Goal: Task Accomplishment & Management: Manage account settings

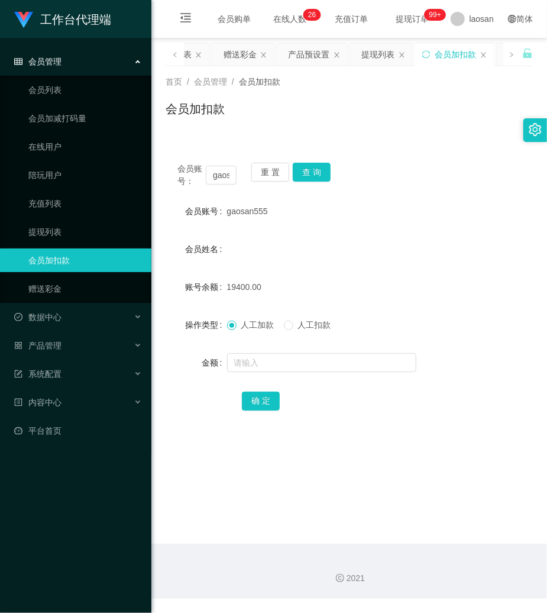
click at [263, 169] on button "重 置" at bounding box center [270, 172] width 38 height 19
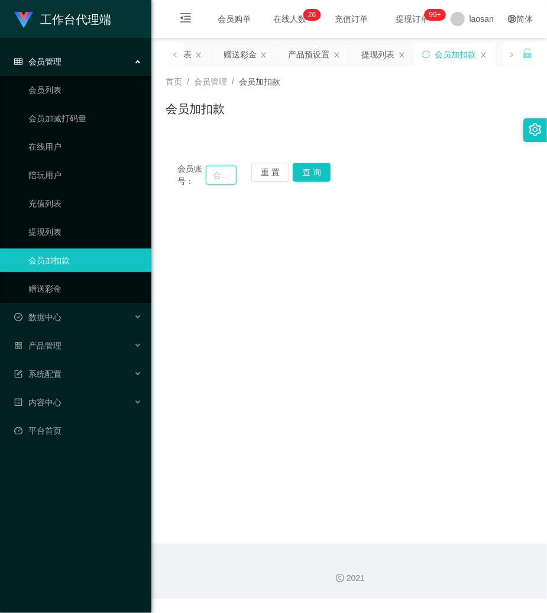
drag, startPoint x: 214, startPoint y: 176, endPoint x: 241, endPoint y: 176, distance: 27.8
click at [214, 176] on input "text" at bounding box center [221, 175] width 31 height 19
paste input "baida555"
type input "baida555"
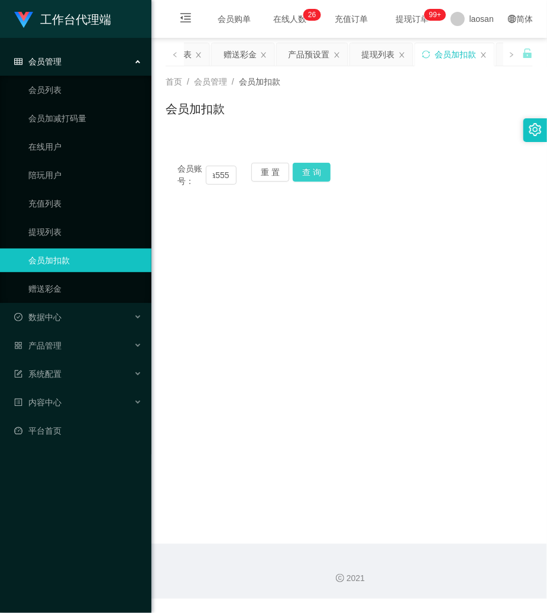
scroll to position [0, 0]
click at [293, 174] on button "查 询" at bounding box center [312, 172] width 38 height 19
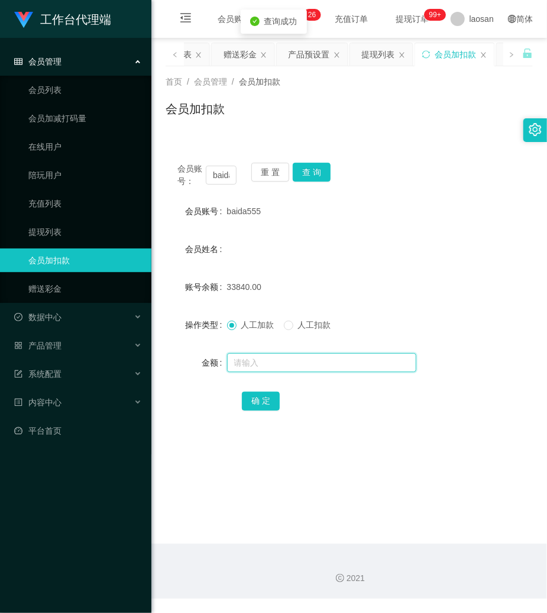
click at [253, 356] on input "text" at bounding box center [321, 362] width 189 height 19
type input "500"
drag, startPoint x: 407, startPoint y: 223, endPoint x: 334, endPoint y: 190, distance: 80.0
click at [393, 215] on form "会员账号 baida555 会员姓名 账号余额 33840.00 操作类型 人工加款 人工扣款 金额 500 确 定" at bounding box center [349, 305] width 367 height 213
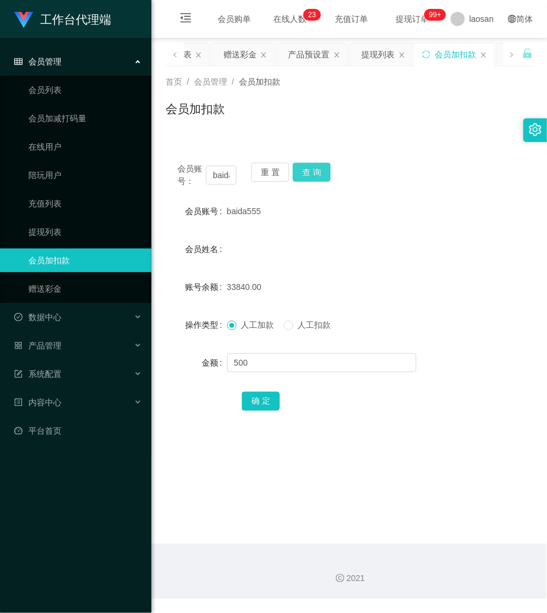
click at [313, 169] on button "查 询" at bounding box center [312, 172] width 38 height 19
drag, startPoint x: 263, startPoint y: 403, endPoint x: 363, endPoint y: 387, distance: 101.3
click at [363, 387] on form "会员账号 baida555 会员姓名 账号余额 33840.00 操作类型 人工加款 人工扣款 金额 确 定" at bounding box center [349, 305] width 367 height 213
click at [279, 282] on div "33840.00" at bounding box center [334, 287] width 214 height 24
click at [262, 365] on input "text" at bounding box center [321, 362] width 189 height 19
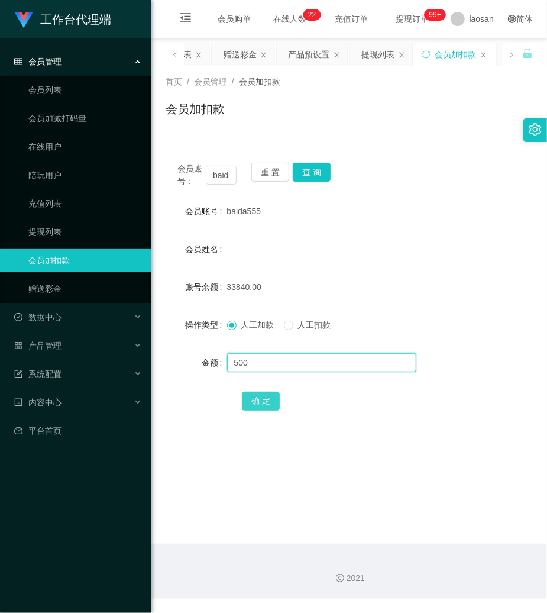
type input "500"
click at [261, 399] on button "确 定" at bounding box center [261, 401] width 38 height 19
click at [392, 216] on div "baida555" at bounding box center [334, 211] width 214 height 24
click at [275, 170] on button "重 置" at bounding box center [270, 172] width 38 height 19
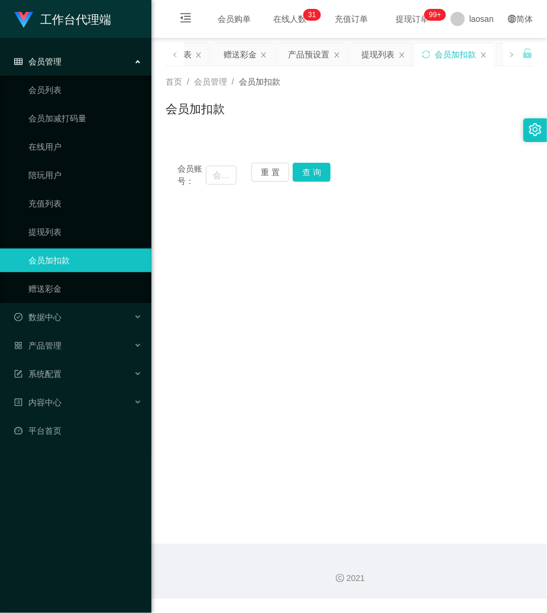
click at [60, 276] on ul "会员列表 会员加减打码量 在线用户 陪玩用户 充值列表 提现列表 会员加扣款 赠送彩金" at bounding box center [75, 189] width 151 height 227
click at [52, 299] on link "赠送彩金" at bounding box center [85, 289] width 114 height 24
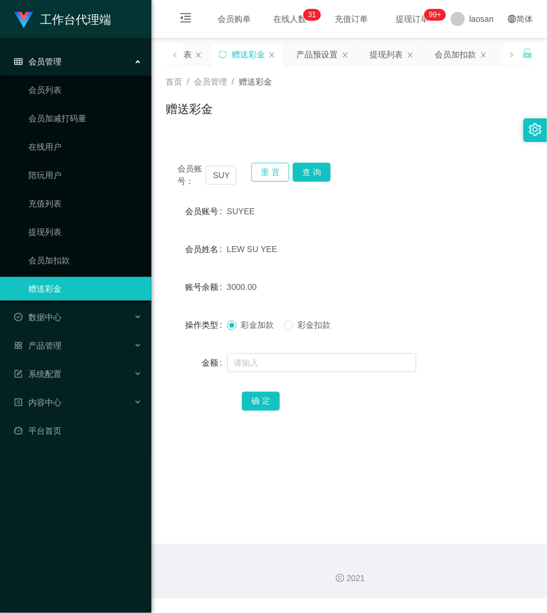
drag, startPoint x: 277, startPoint y: 170, endPoint x: 237, endPoint y: 176, distance: 40.7
click at [272, 170] on button "重 置" at bounding box center [270, 172] width 38 height 19
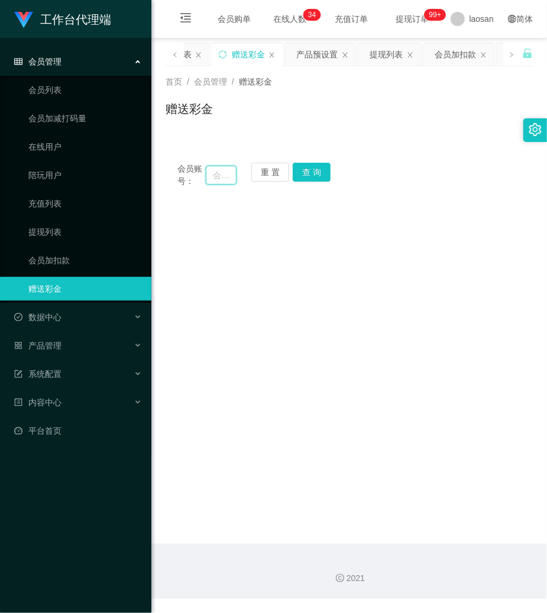
click at [225, 176] on input "text" at bounding box center [221, 175] width 31 height 19
type input "kimmuci"
click at [311, 173] on button "查 询" at bounding box center [312, 172] width 38 height 19
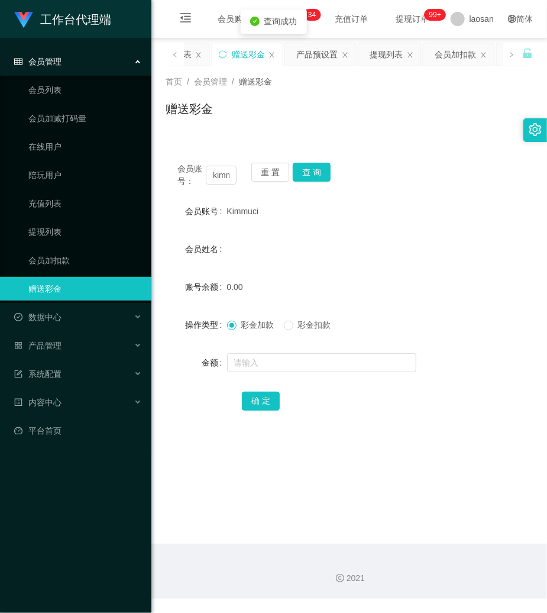
click at [247, 215] on span "Kimmuci" at bounding box center [243, 211] width 32 height 9
copy span "Kimmuci"
click at [266, 360] on input "text" at bounding box center [321, 362] width 189 height 19
type input "100"
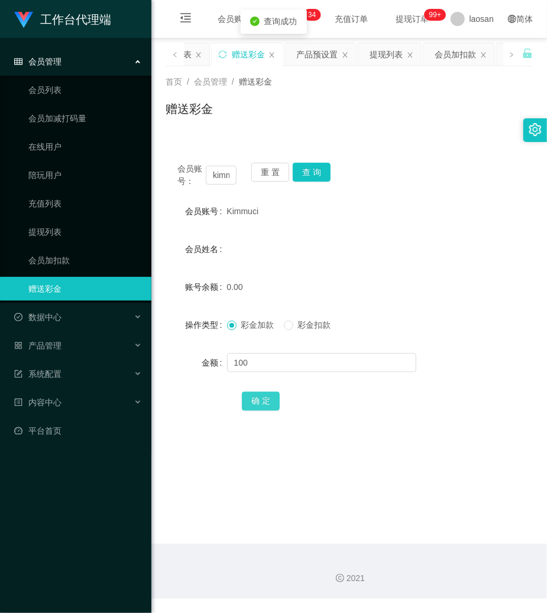
drag, startPoint x: 268, startPoint y: 400, endPoint x: 208, endPoint y: 362, distance: 70.8
click at [268, 400] on button "确 定" at bounding box center [261, 401] width 38 height 19
click at [270, 170] on button "重 置" at bounding box center [270, 172] width 38 height 19
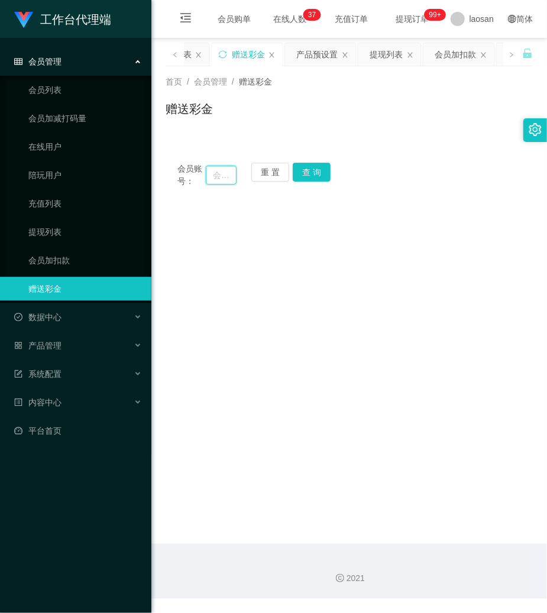
click at [231, 176] on input "text" at bounding box center [221, 175] width 31 height 19
type input "83718849"
click at [312, 174] on button "查 询" at bounding box center [312, 172] width 38 height 19
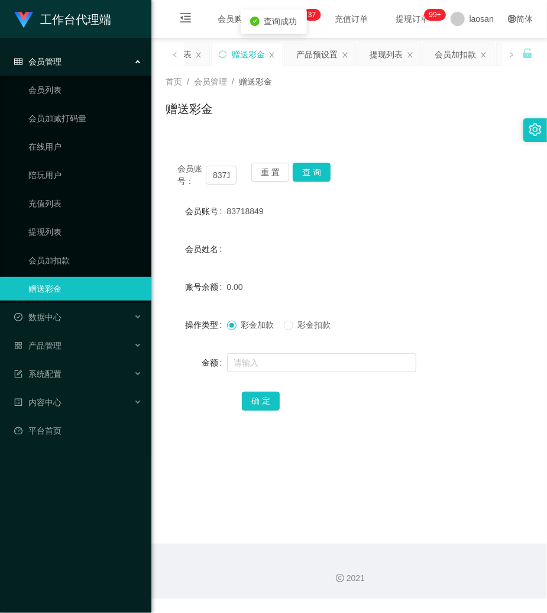
click at [237, 213] on span "83718849" at bounding box center [245, 211] width 37 height 9
copy span "83718849"
click at [270, 360] on input "text" at bounding box center [321, 362] width 189 height 19
type input "100"
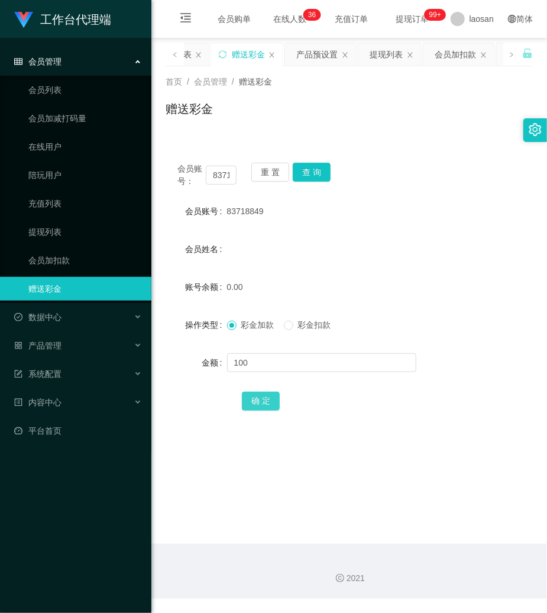
click at [273, 399] on button "确 定" at bounding box center [261, 401] width 38 height 19
drag, startPoint x: 270, startPoint y: 173, endPoint x: 252, endPoint y: 176, distance: 18.5
click at [270, 173] on button "重 置" at bounding box center [270, 172] width 38 height 19
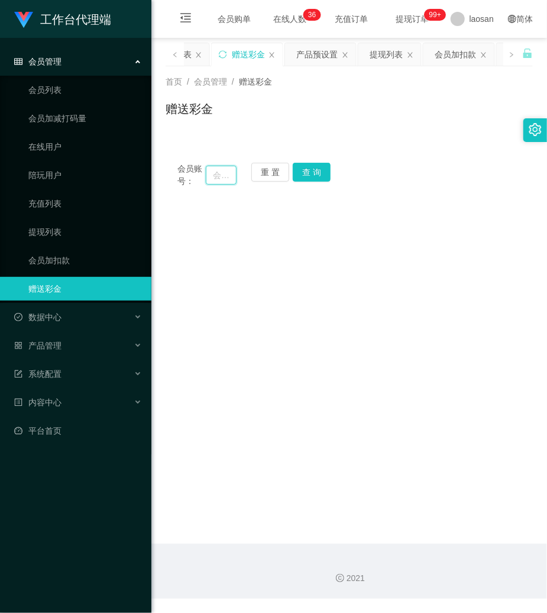
click at [225, 176] on input "text" at bounding box center [221, 175] width 31 height 19
type input "janly29"
click at [318, 174] on button "查 询" at bounding box center [312, 172] width 38 height 19
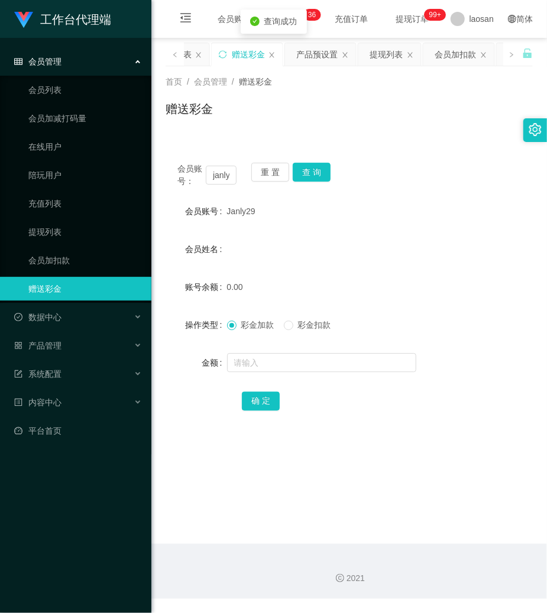
click at [252, 211] on div "Janly29" at bounding box center [334, 211] width 214 height 24
click at [242, 211] on span "Janly29" at bounding box center [241, 211] width 28 height 9
copy span "Janly29"
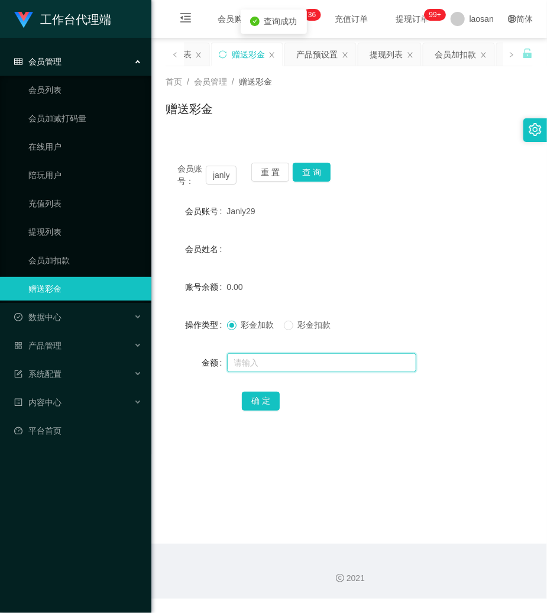
click at [254, 362] on input "text" at bounding box center [321, 362] width 189 height 19
type input "100"
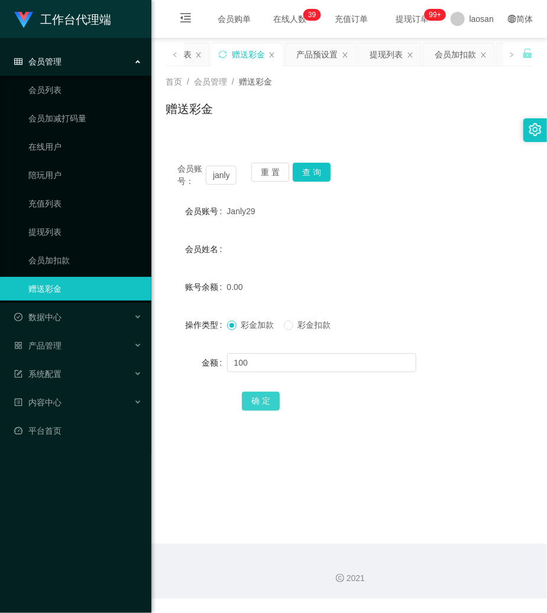
drag, startPoint x: 273, startPoint y: 404, endPoint x: 2, endPoint y: 322, distance: 282.5
click at [273, 403] on button "确 定" at bounding box center [261, 401] width 38 height 19
click at [325, 54] on div "产品预设置" at bounding box center [317, 54] width 41 height 22
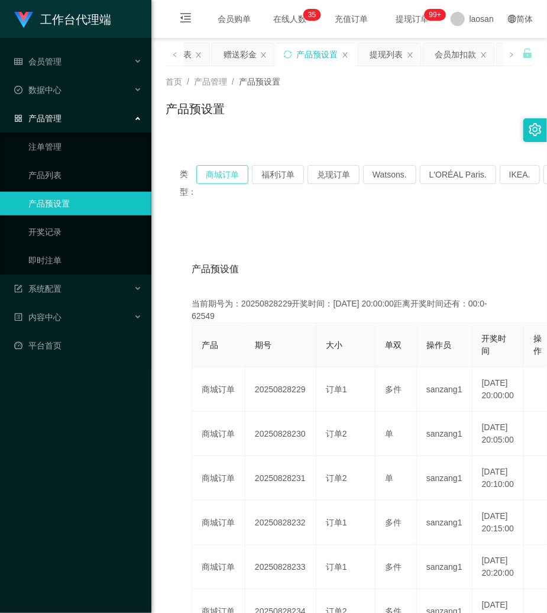
click at [227, 173] on button "商城订单" at bounding box center [222, 174] width 52 height 19
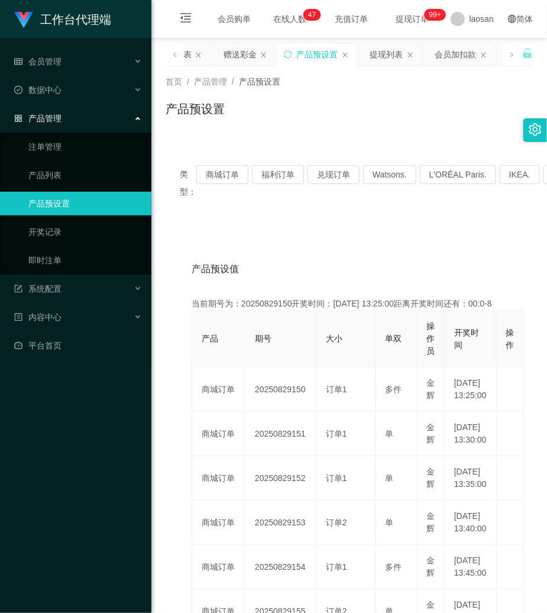
drag, startPoint x: 311, startPoint y: 122, endPoint x: 304, endPoint y: 119, distance: 7.7
click at [311, 122] on div "产品预设置" at bounding box center [349, 113] width 367 height 27
click at [237, 58] on div "赠送彩金" at bounding box center [240, 54] width 33 height 22
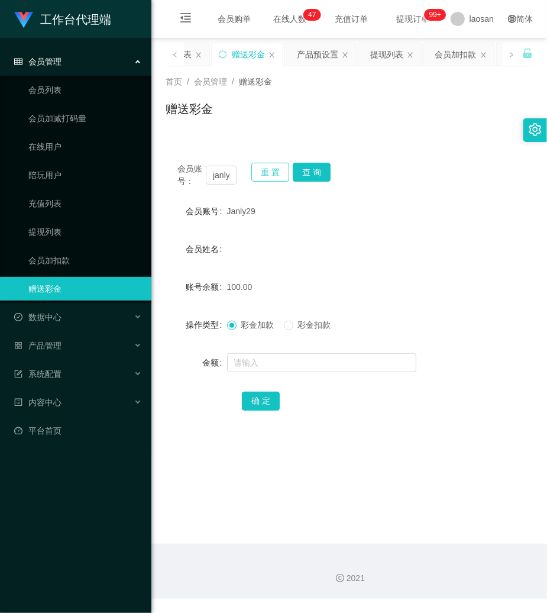
click at [265, 171] on button "重 置" at bounding box center [270, 172] width 38 height 19
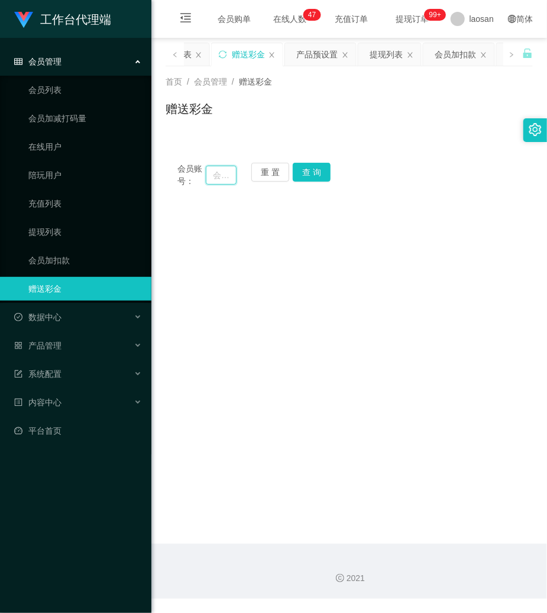
click at [228, 178] on input "text" at bounding box center [221, 175] width 31 height 19
type input "jennyccl76"
click at [318, 180] on button "查 询" at bounding box center [312, 172] width 38 height 19
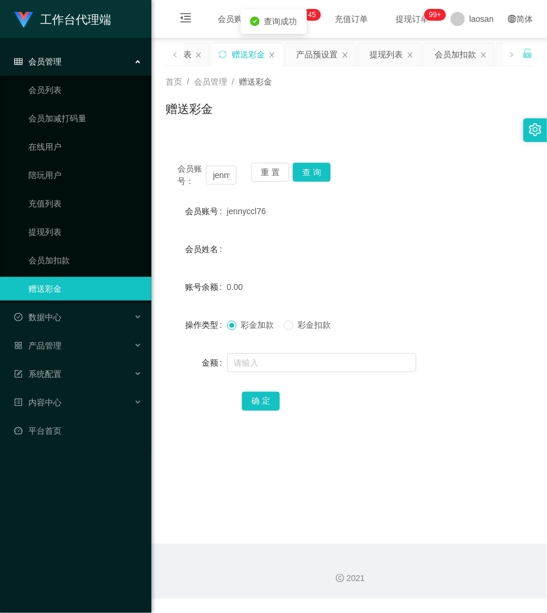
click at [252, 207] on span "jennyccl76" at bounding box center [246, 211] width 39 height 9
copy span "jennyccl76"
click at [276, 355] on input "text" at bounding box center [321, 362] width 189 height 19
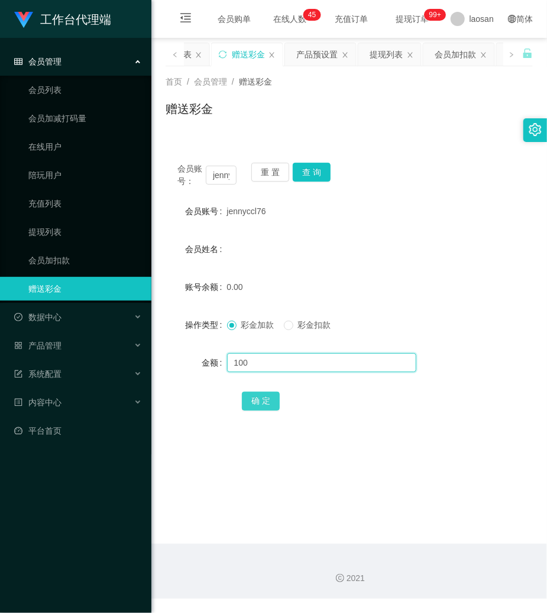
type input "100"
click at [278, 402] on button "确 定" at bounding box center [261, 401] width 38 height 19
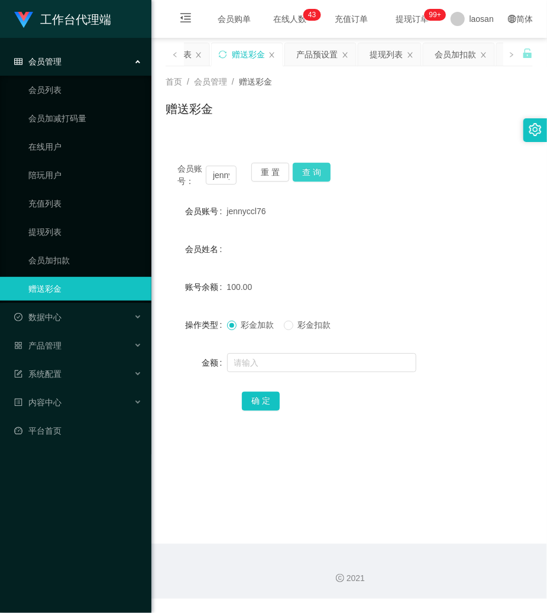
drag, startPoint x: 383, startPoint y: 181, endPoint x: 304, endPoint y: 178, distance: 80.0
click at [366, 183] on div "会员账号： jennyccl76 重 置 查 询" at bounding box center [349, 175] width 367 height 25
drag, startPoint x: 275, startPoint y: 176, endPoint x: 269, endPoint y: 175, distance: 6.5
click at [273, 175] on button "重 置" at bounding box center [270, 172] width 38 height 19
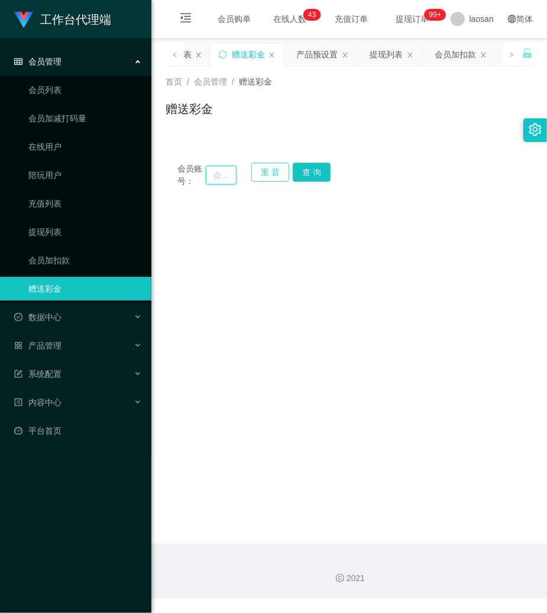
drag, startPoint x: 225, startPoint y: 178, endPoint x: 285, endPoint y: 172, distance: 60.7
click at [243, 175] on div "会员账号： 重 置 查 询" at bounding box center [349, 175] width 367 height 25
paste input "83718849"
type input "83718849"
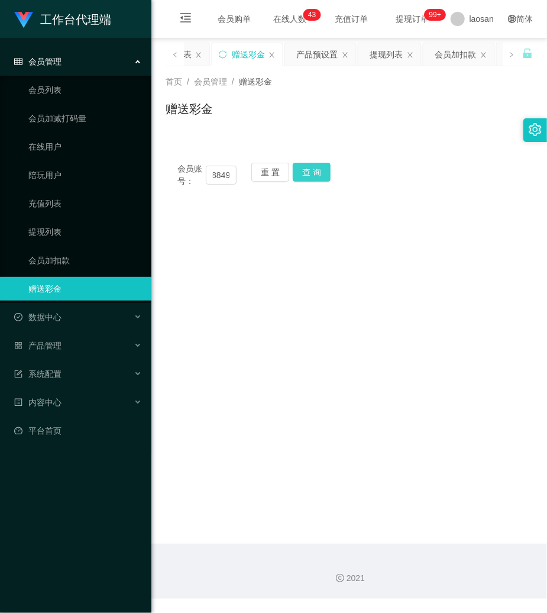
scroll to position [0, 0]
click at [316, 171] on button "查 询" at bounding box center [312, 172] width 38 height 19
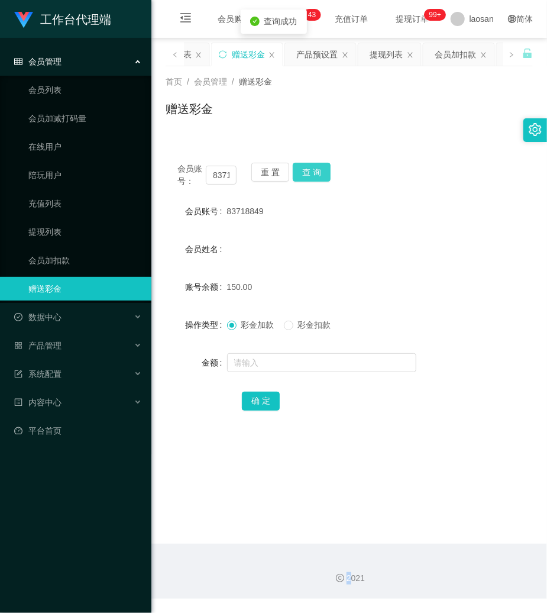
click at [316, 171] on div "会员账号： 83718849 重 置 查 询" at bounding box center [349, 175] width 367 height 25
click at [279, 179] on button "重 置" at bounding box center [270, 172] width 38 height 19
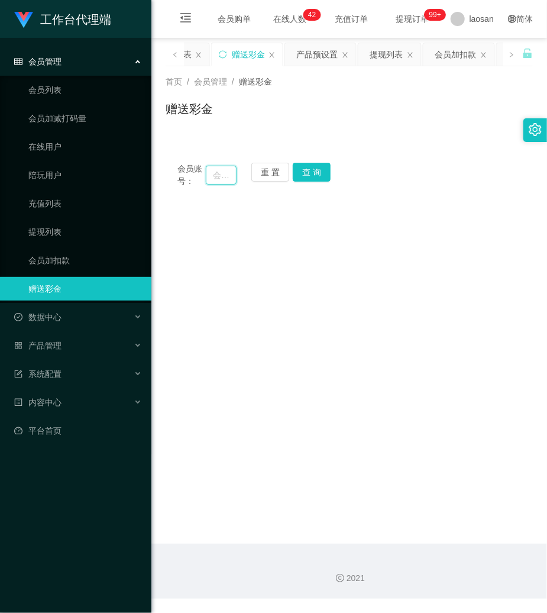
click at [220, 175] on input "text" at bounding box center [221, 175] width 31 height 19
paste input "Kimmuci"
type input "Kimmuci"
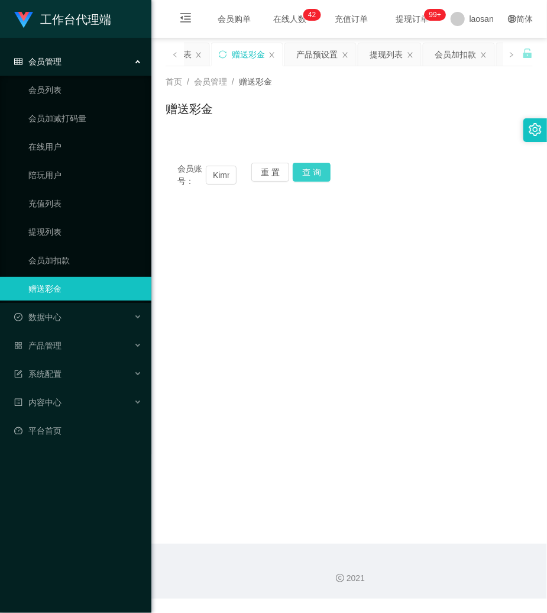
click at [324, 173] on button "查 询" at bounding box center [312, 172] width 38 height 19
click at [324, 173] on div "会员账号： [PERSON_NAME] 重 置 查 询" at bounding box center [349, 175] width 367 height 25
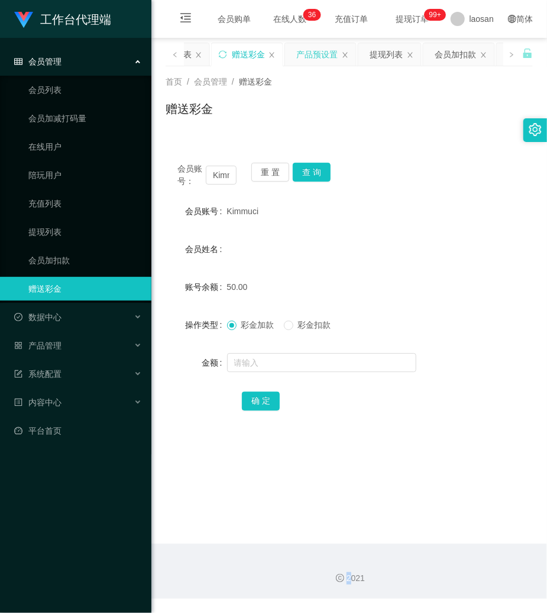
click at [325, 60] on div "产品预设置" at bounding box center [317, 54] width 41 height 22
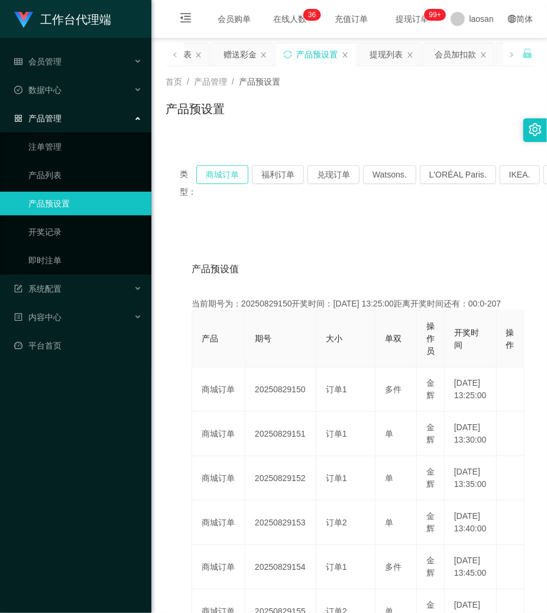
click at [233, 173] on button "商城订单" at bounding box center [222, 174] width 52 height 19
drag, startPoint x: 317, startPoint y: 104, endPoint x: 237, endPoint y: 58, distance: 92.8
click at [317, 103] on div "产品预设置" at bounding box center [349, 113] width 367 height 27
click at [235, 55] on div "赠送彩金" at bounding box center [240, 54] width 33 height 22
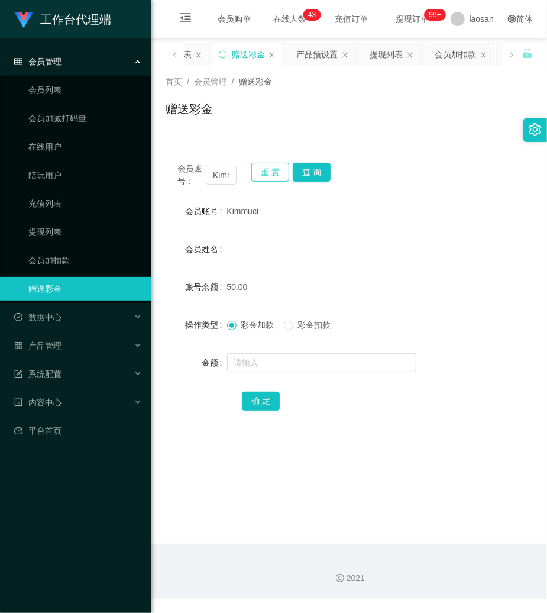
click at [260, 180] on button "重 置" at bounding box center [270, 172] width 38 height 19
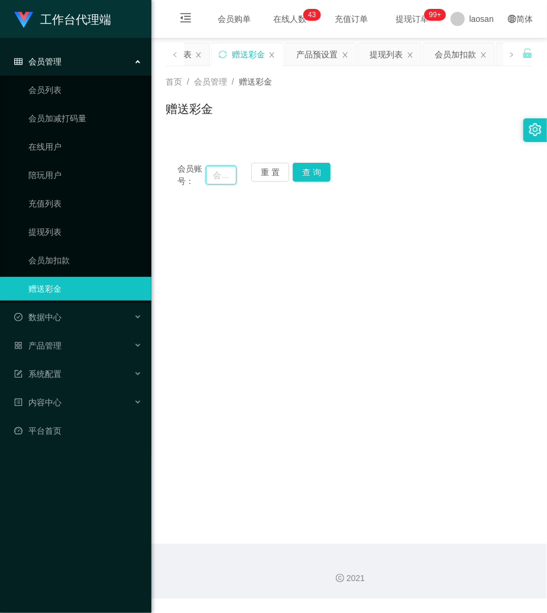
drag, startPoint x: 223, startPoint y: 178, endPoint x: 322, endPoint y: 176, distance: 98.8
click at [231, 176] on input "text" at bounding box center [221, 175] width 31 height 19
paste input "Kimmuci"
type input "Kimmuci"
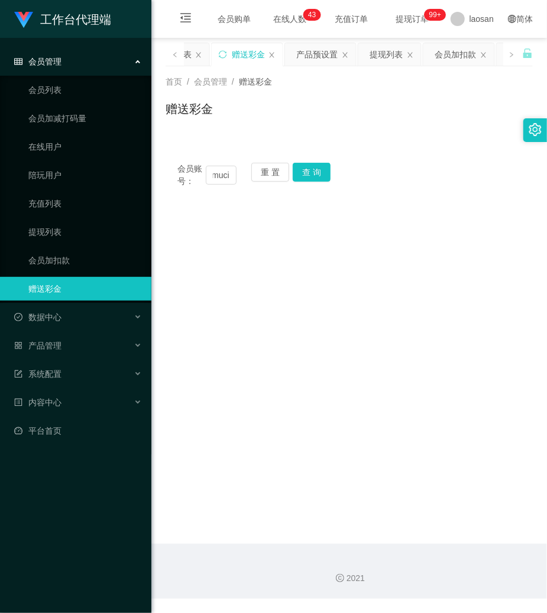
click at [331, 172] on div "会员账号： [PERSON_NAME] 重 置 查 询" at bounding box center [349, 175] width 367 height 25
click at [325, 172] on button "查 询" at bounding box center [312, 172] width 38 height 19
click at [322, 172] on button "查 询" at bounding box center [318, 172] width 51 height 19
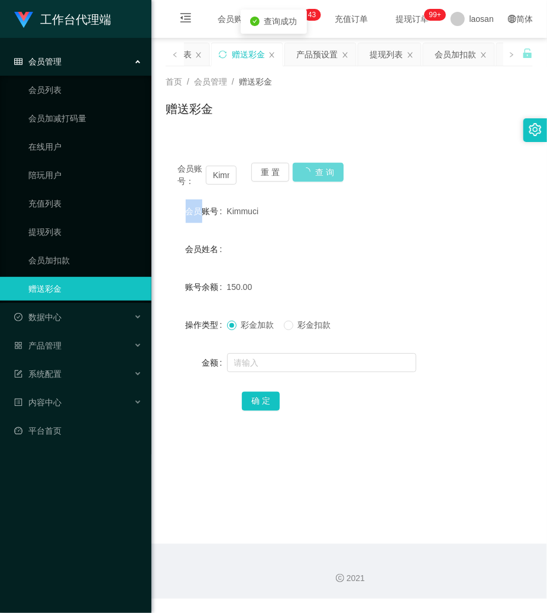
click at [322, 172] on div "会员账号： [PERSON_NAME] 重 置 查 询" at bounding box center [349, 175] width 367 height 25
drag, startPoint x: 272, startPoint y: 176, endPoint x: 259, endPoint y: 178, distance: 13.7
click at [270, 176] on button "重 置" at bounding box center [270, 172] width 38 height 19
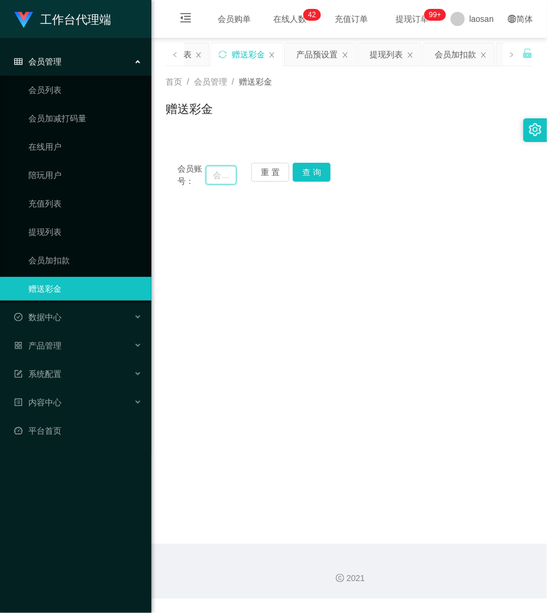
click at [218, 175] on input "text" at bounding box center [221, 175] width 31 height 19
paste input "Janly29"
type input "Janly29"
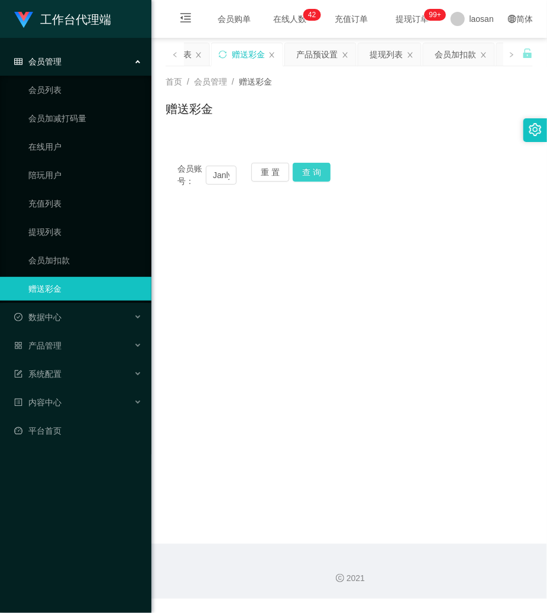
click at [307, 173] on button "查 询" at bounding box center [312, 172] width 38 height 19
click at [305, 174] on div "重 置 查 询" at bounding box center [280, 175] width 59 height 25
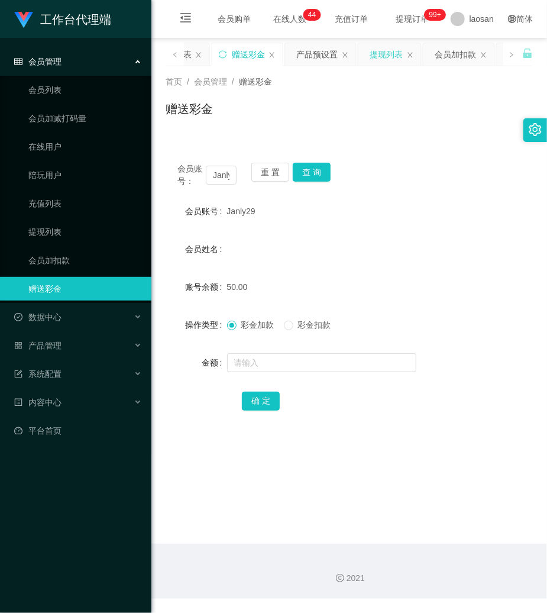
click at [396, 57] on div "提现列表" at bounding box center [386, 54] width 33 height 22
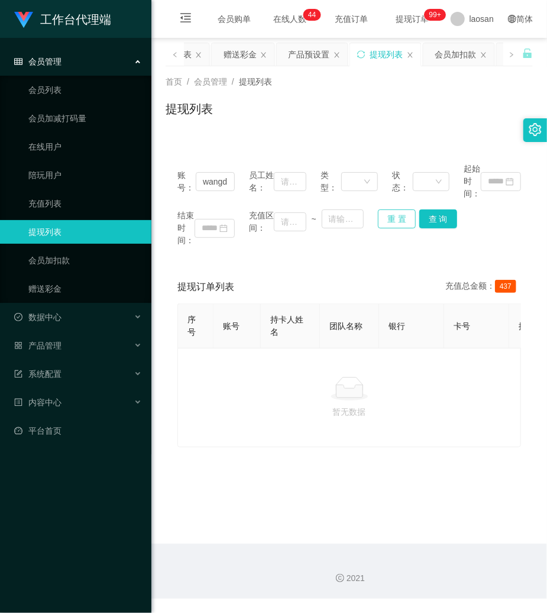
drag, startPoint x: 388, startPoint y: 212, endPoint x: 343, endPoint y: 199, distance: 46.7
click at [387, 213] on button "重 置" at bounding box center [397, 218] width 38 height 19
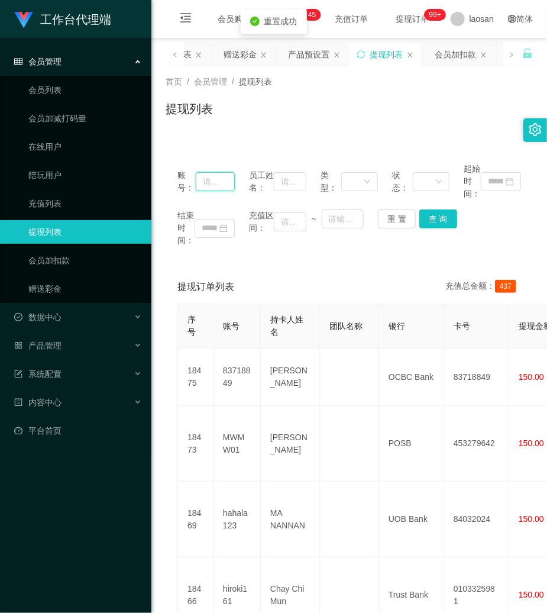
drag, startPoint x: 211, startPoint y: 183, endPoint x: 419, endPoint y: 200, distance: 208.3
click at [213, 183] on input "text" at bounding box center [215, 181] width 39 height 19
paste input "83718849"
type input "83718849"
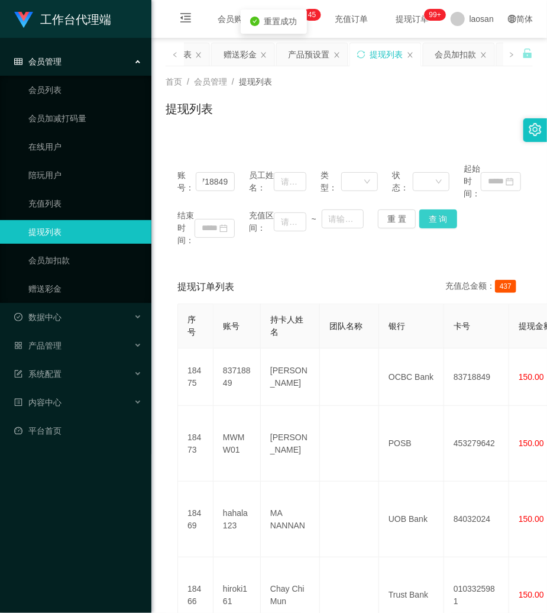
click at [441, 213] on button "查 询" at bounding box center [439, 218] width 38 height 19
click at [441, 211] on div "结束时间： 充值区间： ~ 重 置 查 询" at bounding box center [350, 227] width 344 height 37
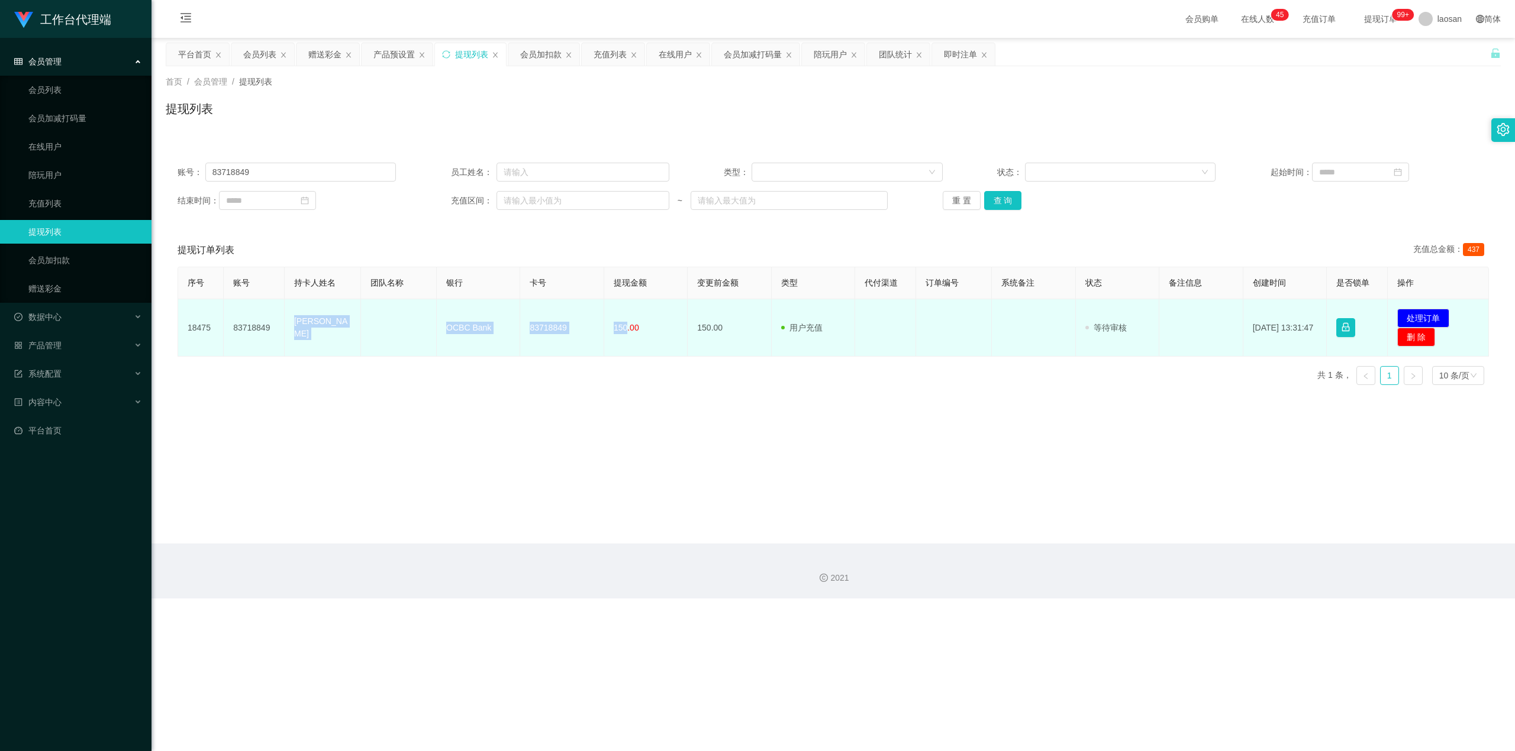
drag, startPoint x: 292, startPoint y: 330, endPoint x: 623, endPoint y: 334, distance: 330.8
click at [547, 334] on tr "18475 83718849 [PERSON_NAME] OCBC Bank 83718849 150.00 150.00 用户充值 人工扣款 审核驳回 审核…" at bounding box center [833, 327] width 1311 height 57
copy tr "[PERSON_NAME] OCBC Bank 83718849 150"
click at [547, 316] on button "处理订单" at bounding box center [1423, 318] width 52 height 19
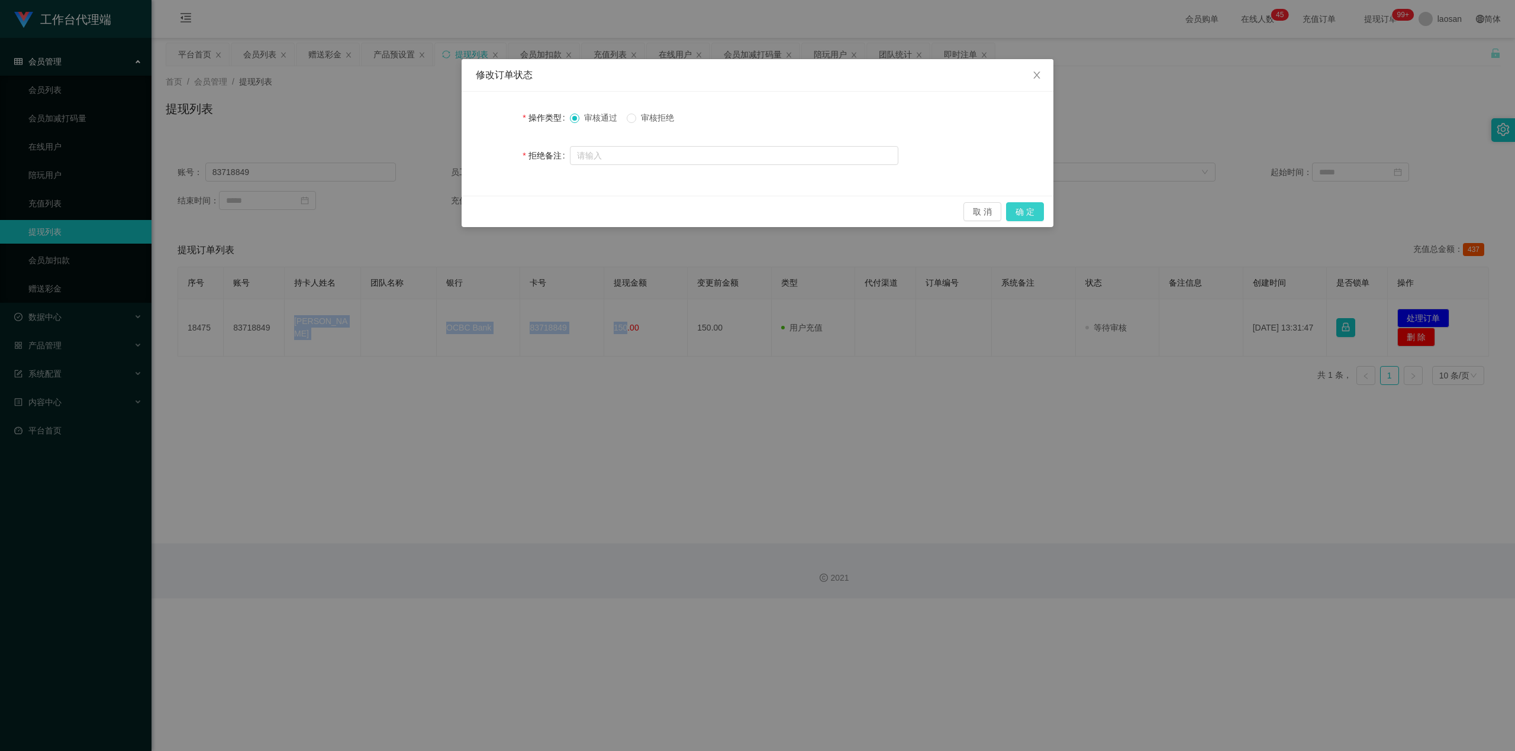
click at [547, 217] on button "确 定" at bounding box center [1025, 211] width 38 height 19
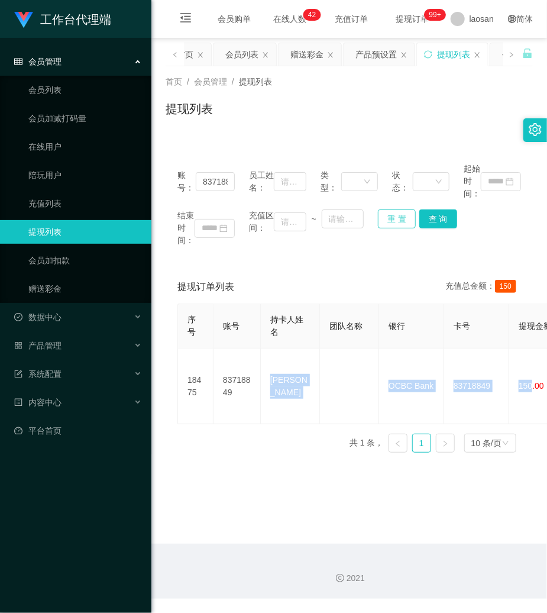
click at [394, 215] on button "重 置" at bounding box center [397, 218] width 38 height 19
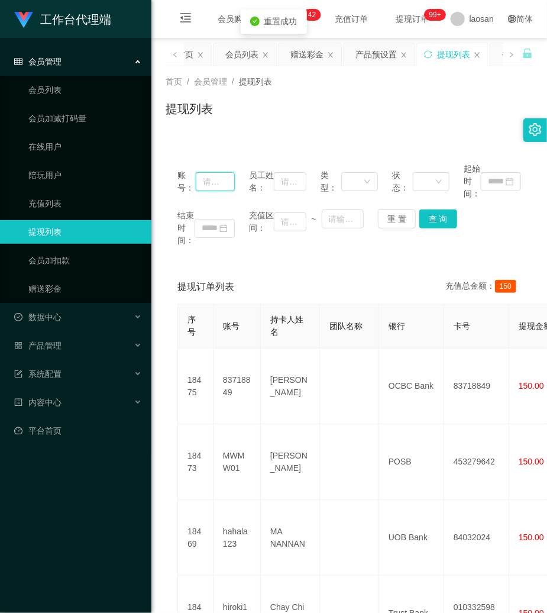
click at [226, 182] on input "text" at bounding box center [215, 181] width 39 height 19
drag, startPoint x: 43, startPoint y: 290, endPoint x: 110, endPoint y: 273, distance: 68.9
click at [43, 290] on link "赠送彩金" at bounding box center [85, 289] width 114 height 24
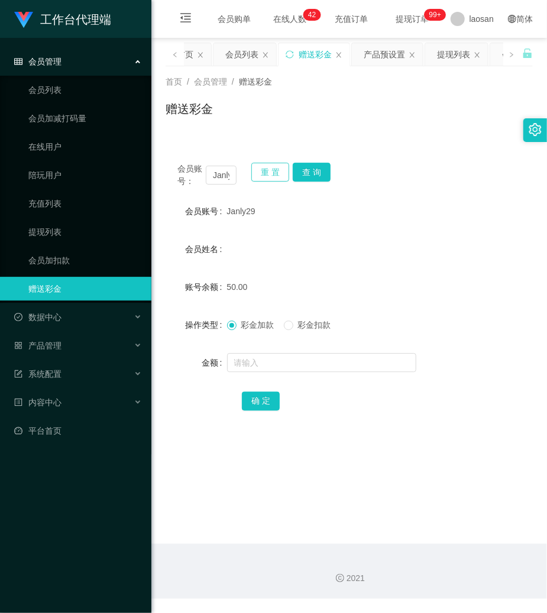
drag, startPoint x: 263, startPoint y: 178, endPoint x: 213, endPoint y: 176, distance: 49.7
click at [263, 176] on button "重 置" at bounding box center [270, 172] width 38 height 19
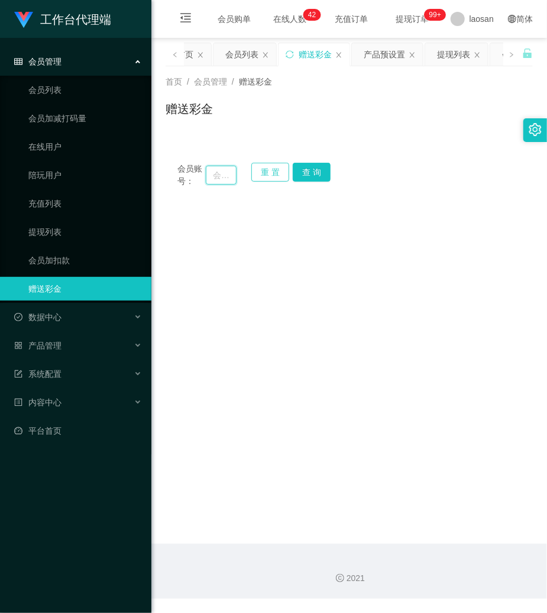
drag, startPoint x: 209, startPoint y: 176, endPoint x: 254, endPoint y: 175, distance: 44.4
click at [215, 176] on input "text" at bounding box center [221, 175] width 31 height 19
paste input "Janly29"
type input "Janly29"
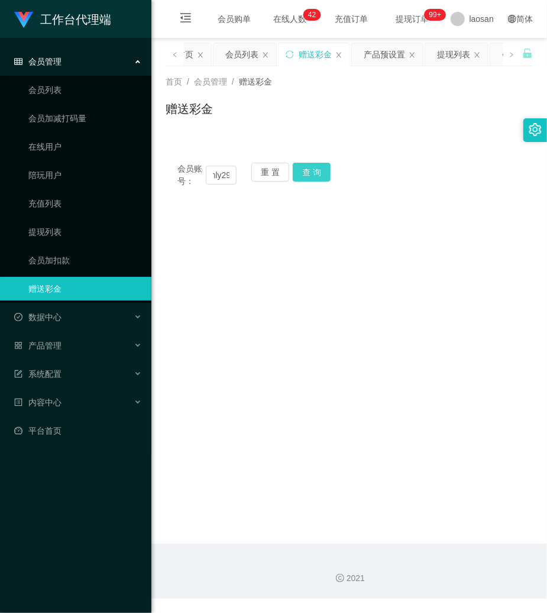
scroll to position [0, 0]
click at [314, 169] on button "查 询" at bounding box center [312, 172] width 38 height 19
click at [314, 169] on div "会员账号： Janly29 重 置 查 询" at bounding box center [349, 175] width 367 height 25
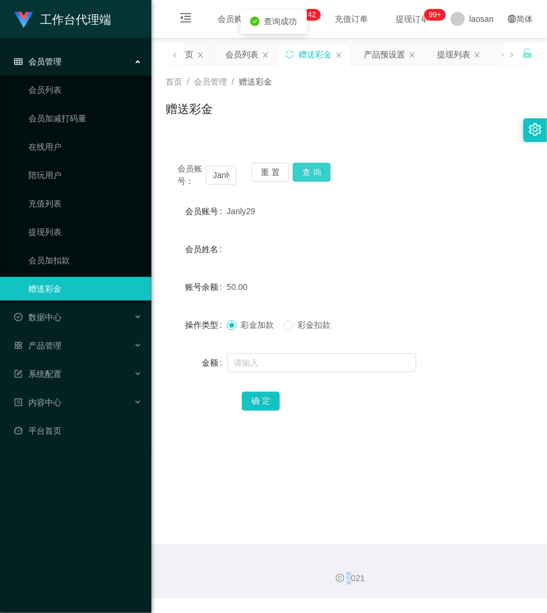
click at [314, 169] on button "查 询" at bounding box center [312, 172] width 38 height 19
click at [314, 169] on div "会员账号： Janly29 重 置 查 询" at bounding box center [349, 175] width 367 height 25
click at [323, 363] on input "text" at bounding box center [321, 362] width 189 height 19
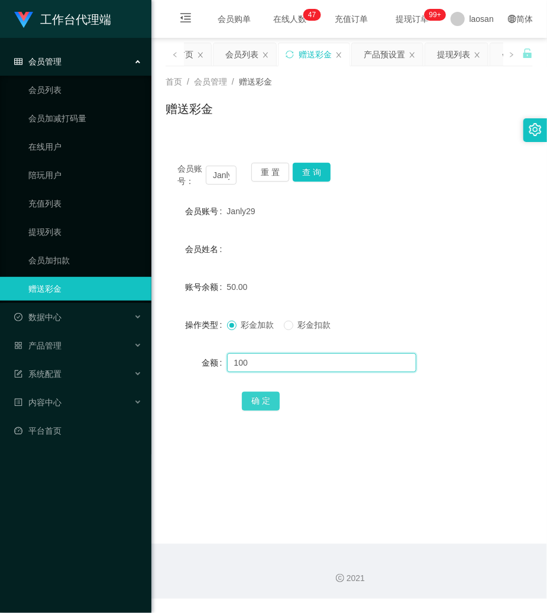
type input "100"
drag, startPoint x: 263, startPoint y: 406, endPoint x: 322, endPoint y: 471, distance: 88.0
click at [322, 471] on main "关闭左侧 关闭右侧 关闭其它 刷新页面 平台首页 会员列表 赠送彩金 产品预设置 提现列表 会员加扣款 充值列表 在线用户 会员加减打码量 陪玩用户 团队统计…" at bounding box center [349, 291] width 396 height 506
drag, startPoint x: 451, startPoint y: 237, endPoint x: 325, endPoint y: 192, distance: 133.8
click at [410, 221] on form "会员账号 Janly29 会员姓名 账号余额 50.00 操作类型 彩金加款 彩金扣款 金额 100 确 定" at bounding box center [349, 305] width 367 height 213
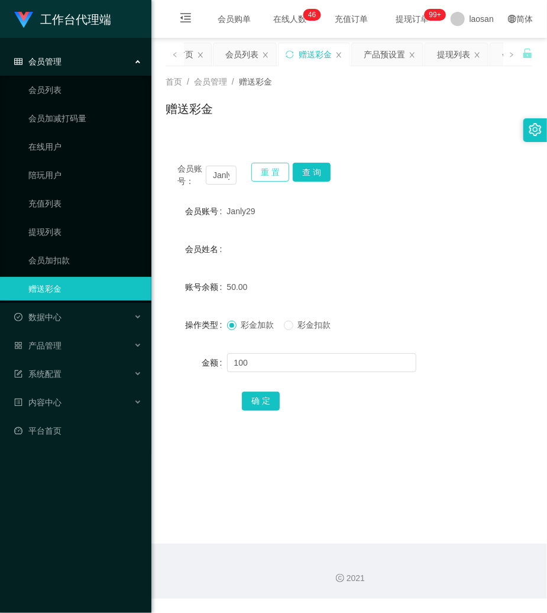
click at [280, 178] on button "重 置" at bounding box center [270, 172] width 38 height 19
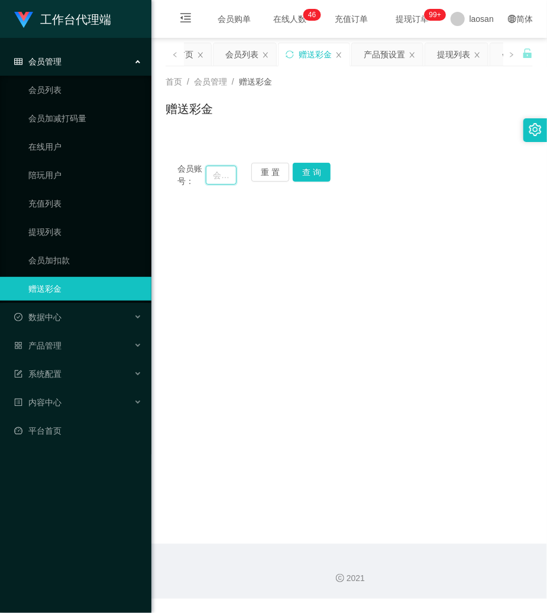
drag, startPoint x: 215, startPoint y: 172, endPoint x: 265, endPoint y: 173, distance: 49.7
click at [215, 173] on input "text" at bounding box center [221, 175] width 31 height 19
paste input "Aihua8211"
type input "Aihua8211"
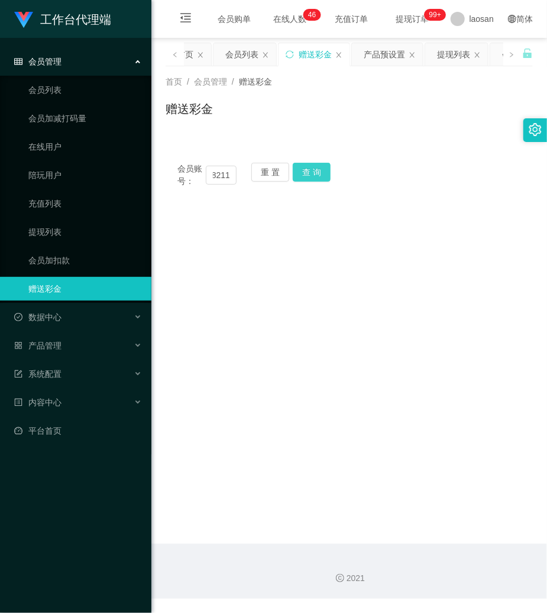
click at [301, 169] on button "查 询" at bounding box center [312, 172] width 38 height 19
click at [301, 169] on div "重 置 查 询" at bounding box center [280, 175] width 59 height 25
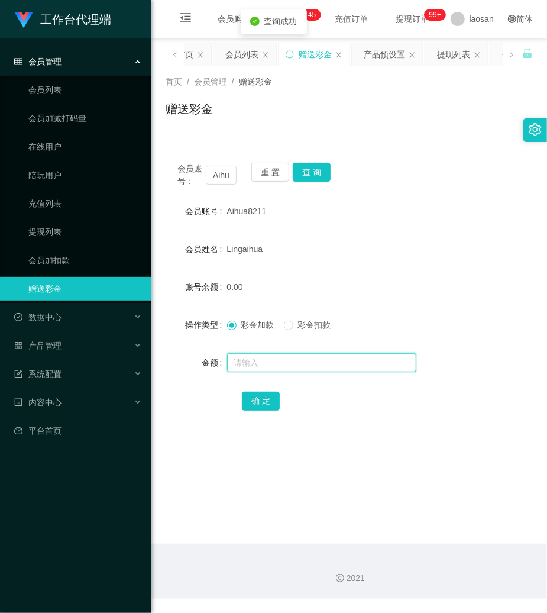
click at [295, 370] on input "text" at bounding box center [321, 362] width 189 height 19
type input "500"
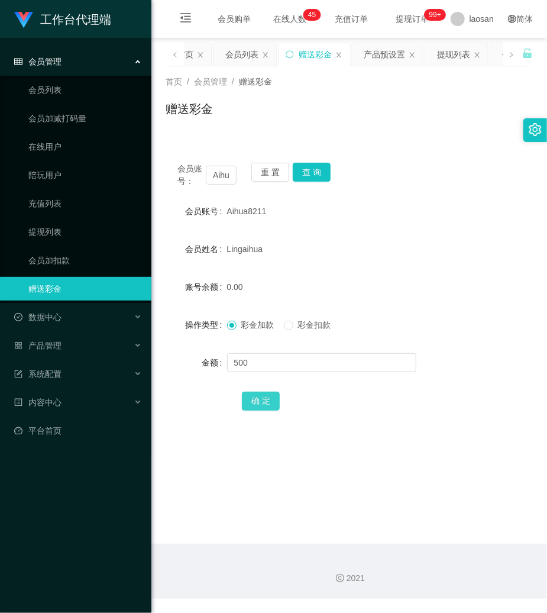
click at [253, 401] on button "确 定" at bounding box center [261, 401] width 38 height 19
click at [67, 88] on link "会员列表" at bounding box center [85, 90] width 114 height 24
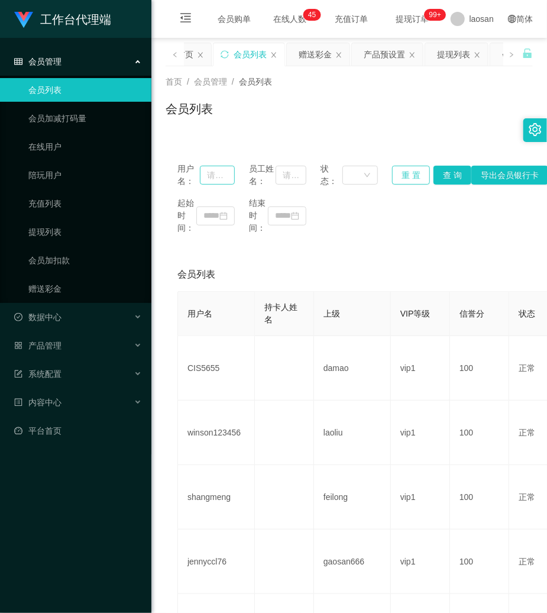
drag, startPoint x: 407, startPoint y: 170, endPoint x: 221, endPoint y: 179, distance: 186.6
click at [403, 170] on button "重 置" at bounding box center [411, 175] width 38 height 19
drag, startPoint x: 213, startPoint y: 175, endPoint x: 341, endPoint y: 172, distance: 127.9
click at [218, 175] on input "text" at bounding box center [217, 175] width 35 height 19
paste input "Aihua8211"
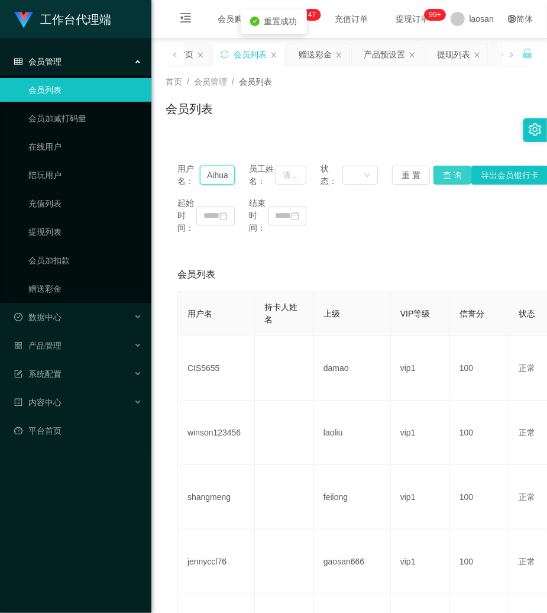
scroll to position [0, 20]
type input "Aihua8211"
click at [438, 172] on button "查 询" at bounding box center [453, 175] width 38 height 19
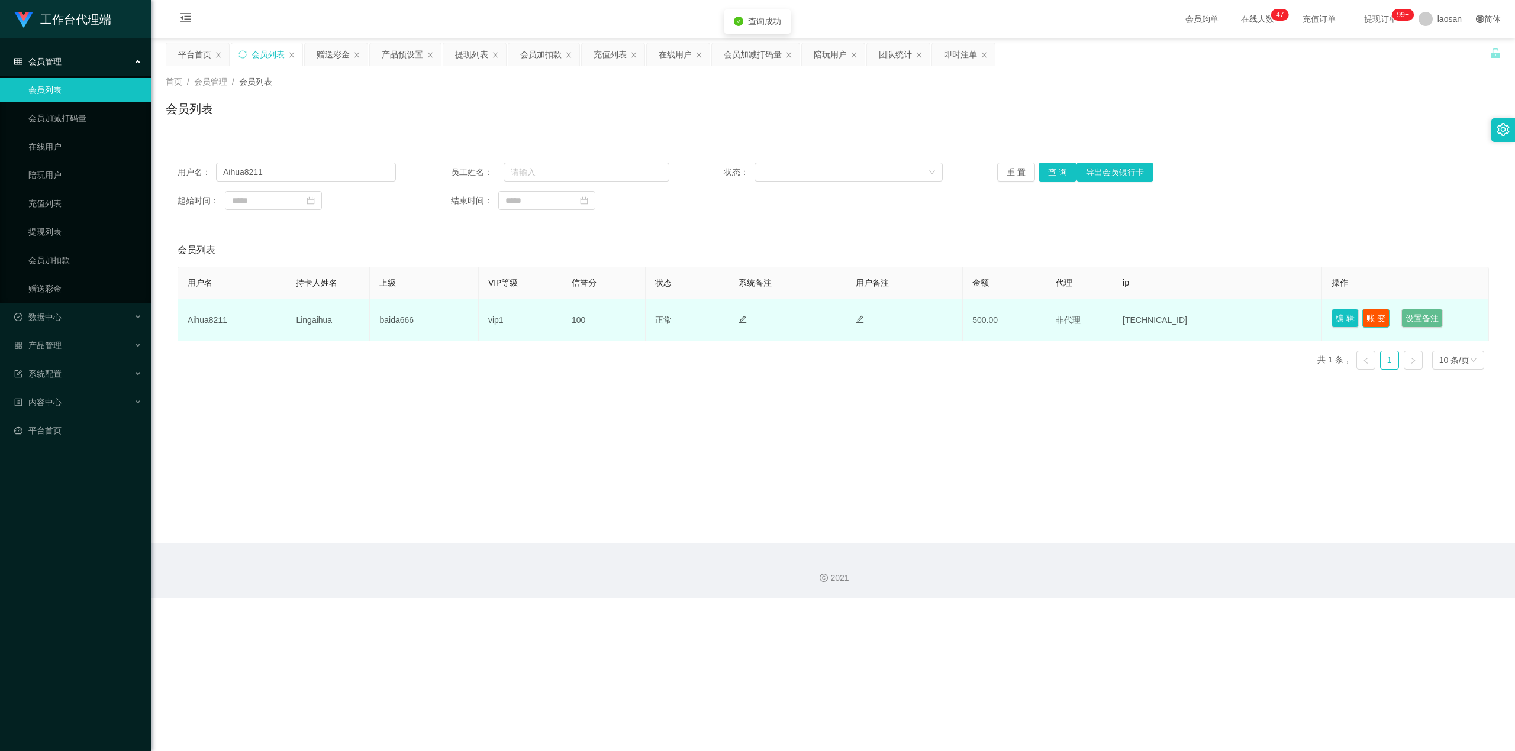
click at [547, 318] on button "账 变" at bounding box center [1375, 318] width 27 height 19
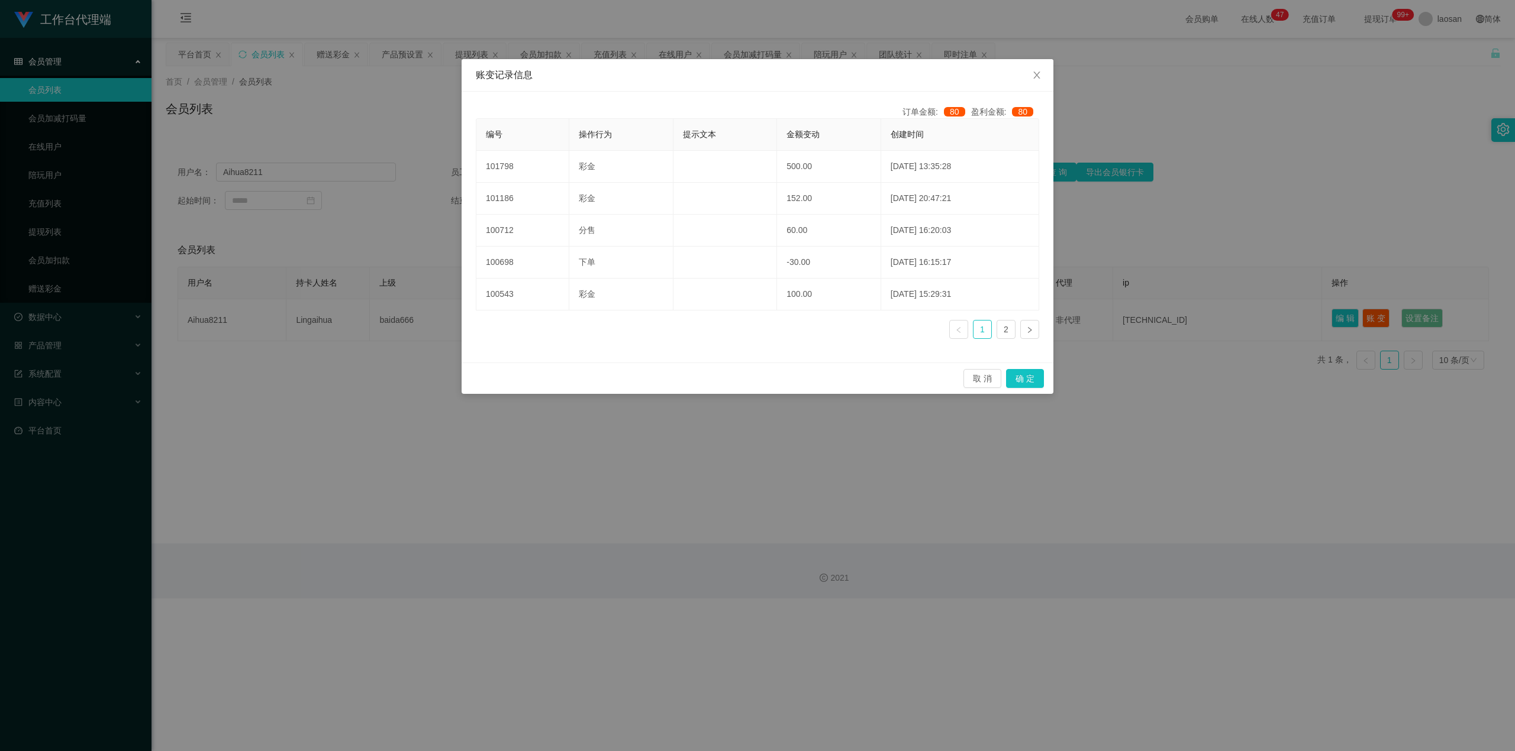
click at [547, 479] on div "账变记录信息 订单金额: 80 盈利金额: 80 编号 操作行为 提示文本 金额变动 创建时间 101798 彩金 500.00 [DATE] 13:35:2…" at bounding box center [757, 375] width 1515 height 751
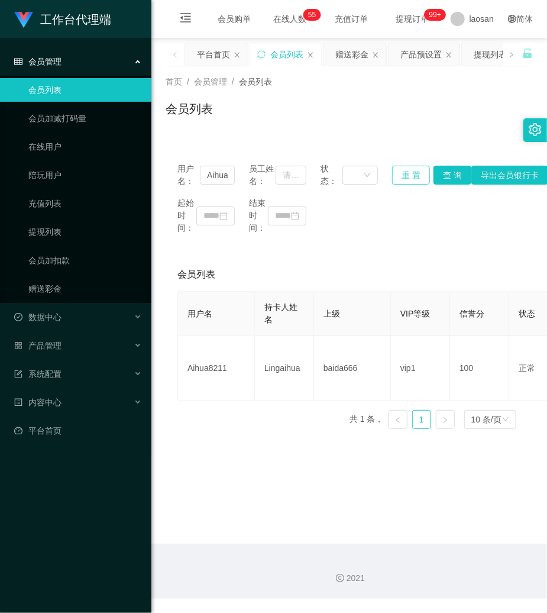
click at [408, 176] on button "重 置" at bounding box center [411, 175] width 38 height 19
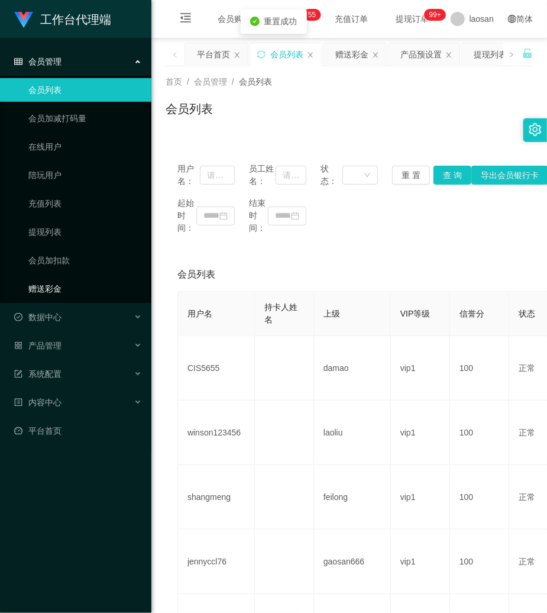
click at [52, 282] on link "赠送彩金" at bounding box center [85, 289] width 114 height 24
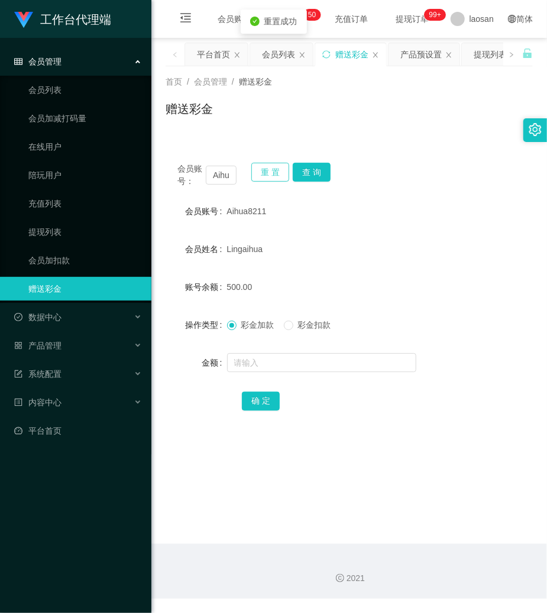
click at [266, 175] on button "重 置" at bounding box center [270, 172] width 38 height 19
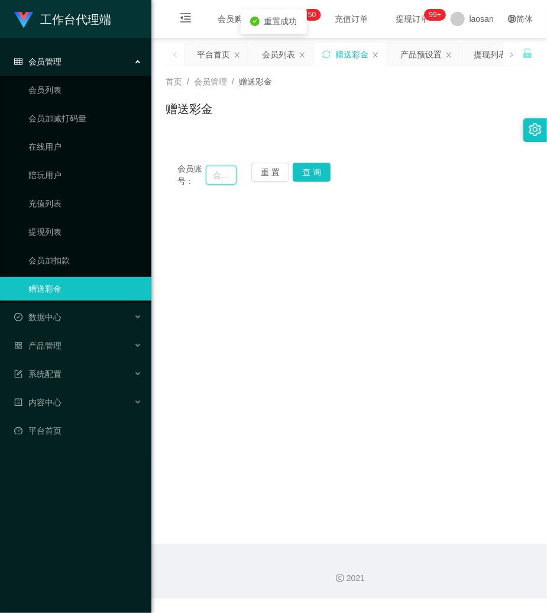
click at [234, 180] on input "text" at bounding box center [221, 175] width 31 height 19
paste input "Janly29"
type input "Janly29"
click at [318, 169] on button "查 询" at bounding box center [312, 172] width 38 height 19
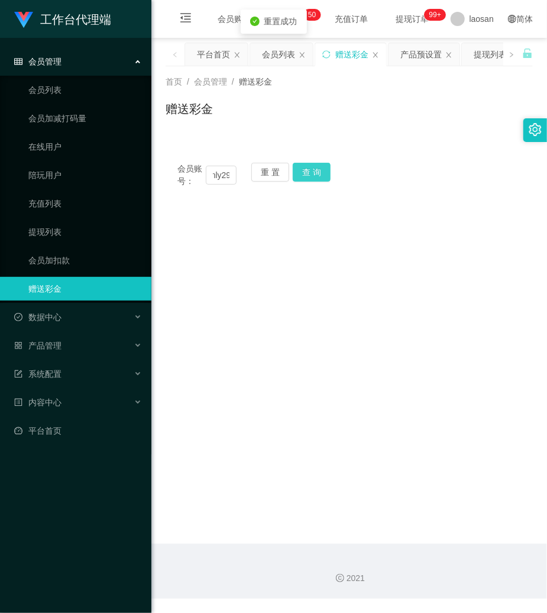
scroll to position [0, 0]
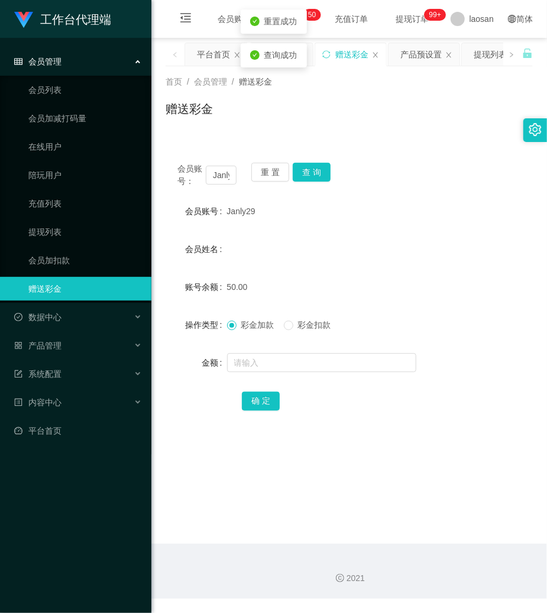
click at [318, 169] on div "会员账号： Janly29 重 置 查 询" at bounding box center [349, 175] width 367 height 25
click at [332, 243] on div "会员姓名" at bounding box center [349, 249] width 367 height 24
click at [278, 363] on input "text" at bounding box center [321, 362] width 189 height 19
type input "100"
click at [244, 418] on div "会员账号： Janly29 重 置 查 询 会员账号 Janly29 会员姓名 账号余额 50.00 操作类型 彩金加款 彩金扣款 金额 100 确 定" at bounding box center [349, 295] width 367 height 288
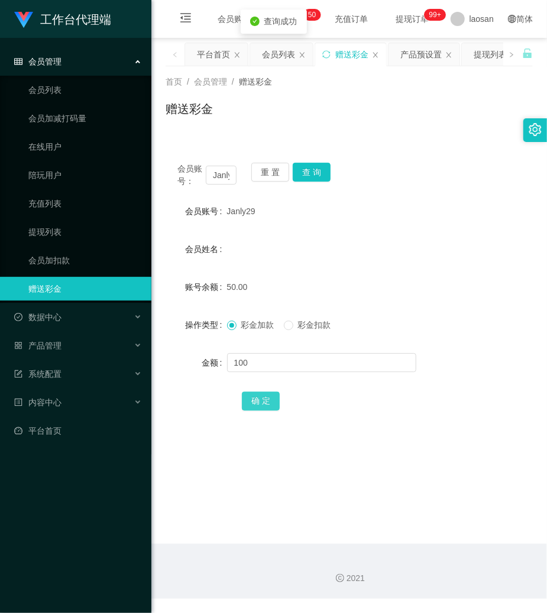
click at [253, 402] on button "确 定" at bounding box center [261, 401] width 38 height 19
drag, startPoint x: 52, startPoint y: 235, endPoint x: 211, endPoint y: 219, distance: 160.0
click at [53, 235] on link "提现列表" at bounding box center [85, 232] width 114 height 24
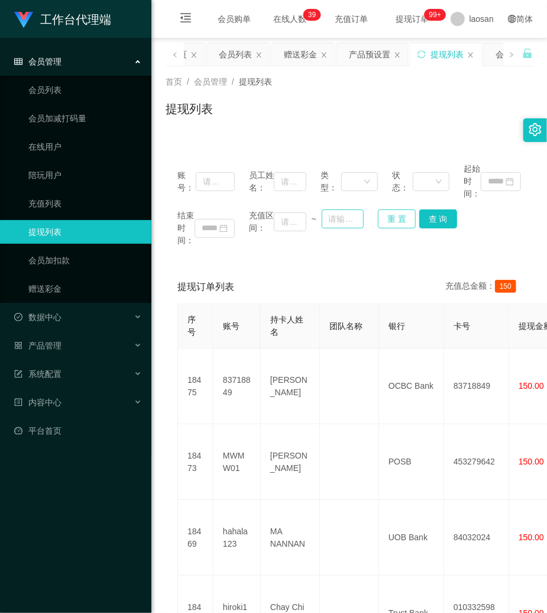
drag, startPoint x: 389, startPoint y: 217, endPoint x: 320, endPoint y: 211, distance: 70.0
click at [388, 217] on button "重 置" at bounding box center [397, 218] width 38 height 19
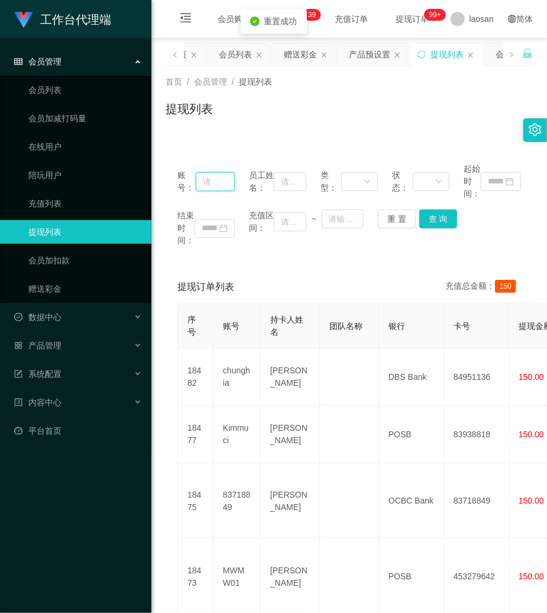
drag, startPoint x: 214, startPoint y: 183, endPoint x: 329, endPoint y: 199, distance: 116.5
click at [218, 183] on input "text" at bounding box center [215, 181] width 39 height 19
paste input "Kimmuci"
type input "Kimmuci"
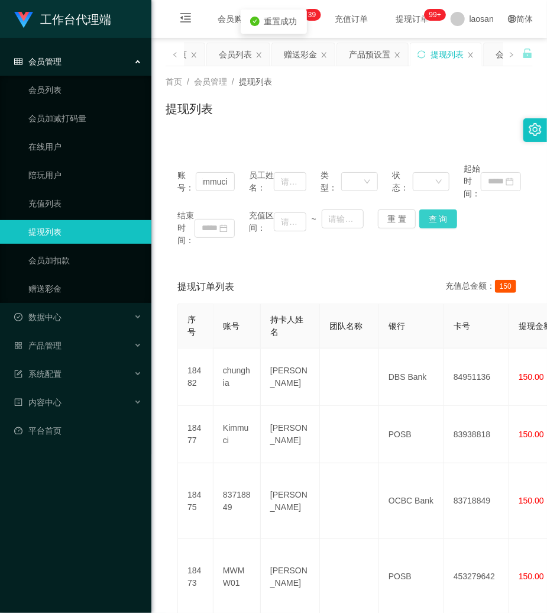
scroll to position [0, 0]
click at [432, 217] on button "查 询" at bounding box center [439, 218] width 38 height 19
click at [432, 217] on div "结束时间： 充值区间： ~ 重 置 查 询" at bounding box center [350, 227] width 344 height 37
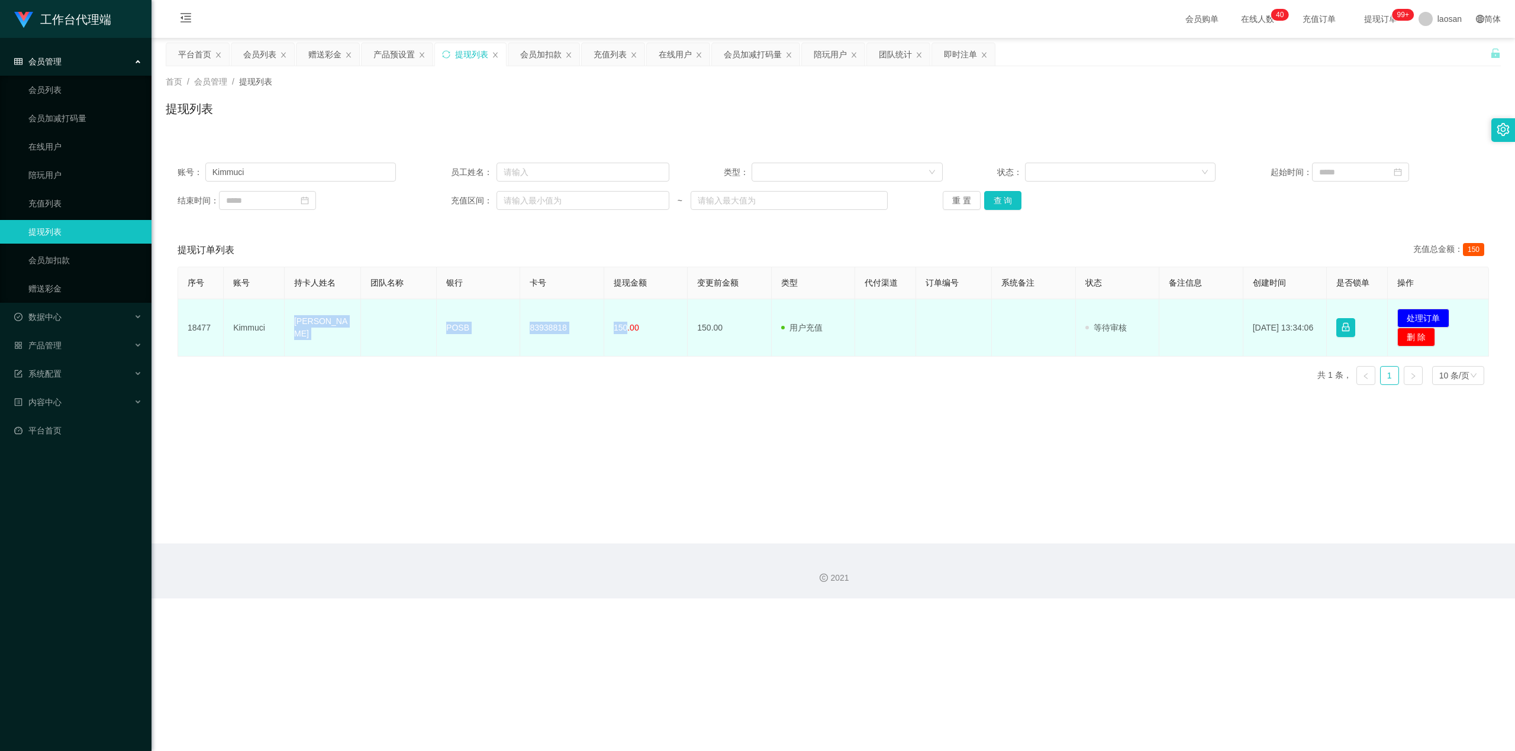
drag, startPoint x: 290, startPoint y: 322, endPoint x: 625, endPoint y: 332, distance: 335.0
click at [547, 332] on tr "18477 [PERSON_NAME] [PERSON_NAME] POSB 83938818 150.00 150.00 用户充值 人工扣款 审核驳回 审核…" at bounding box center [833, 327] width 1311 height 57
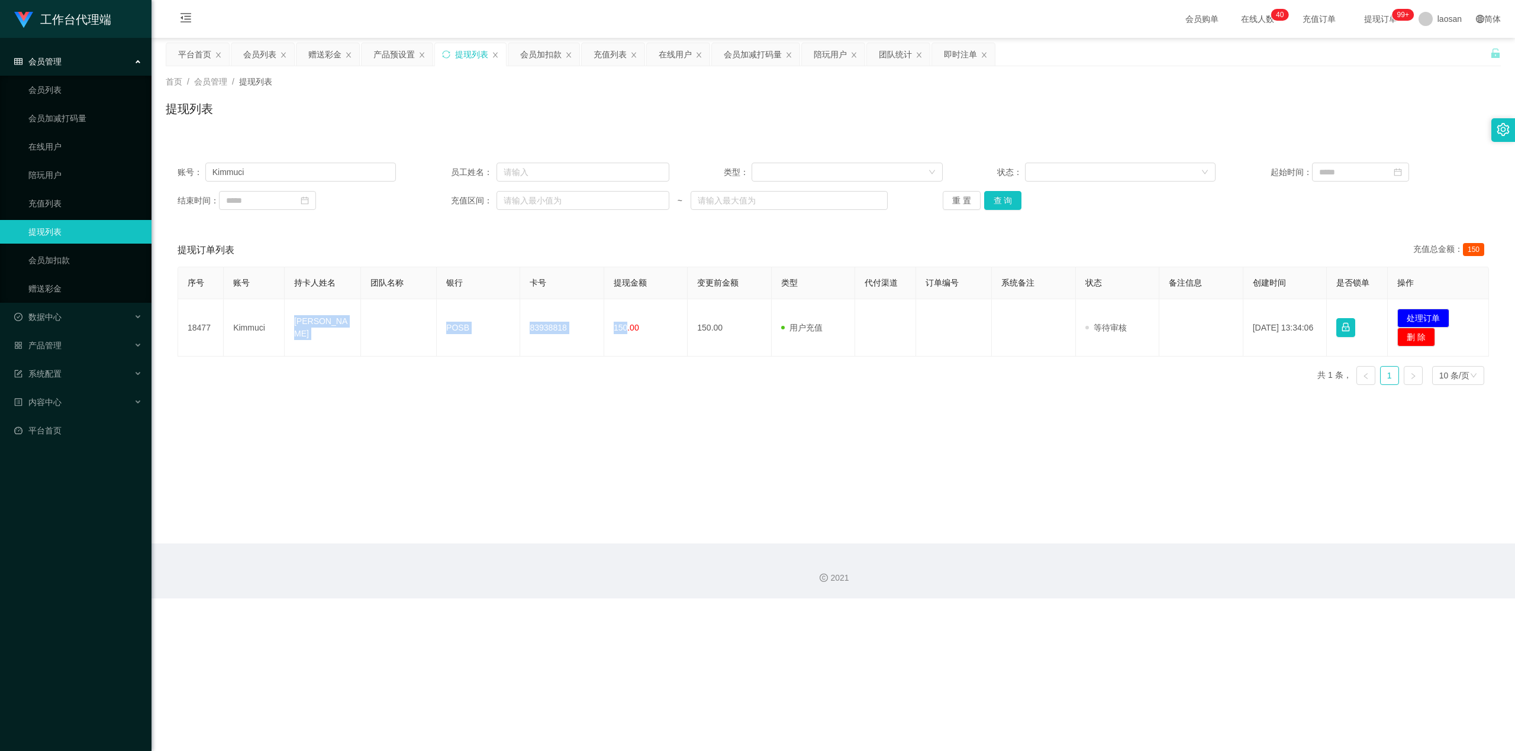
copy tr "[PERSON_NAME] POSB 83938818 150"
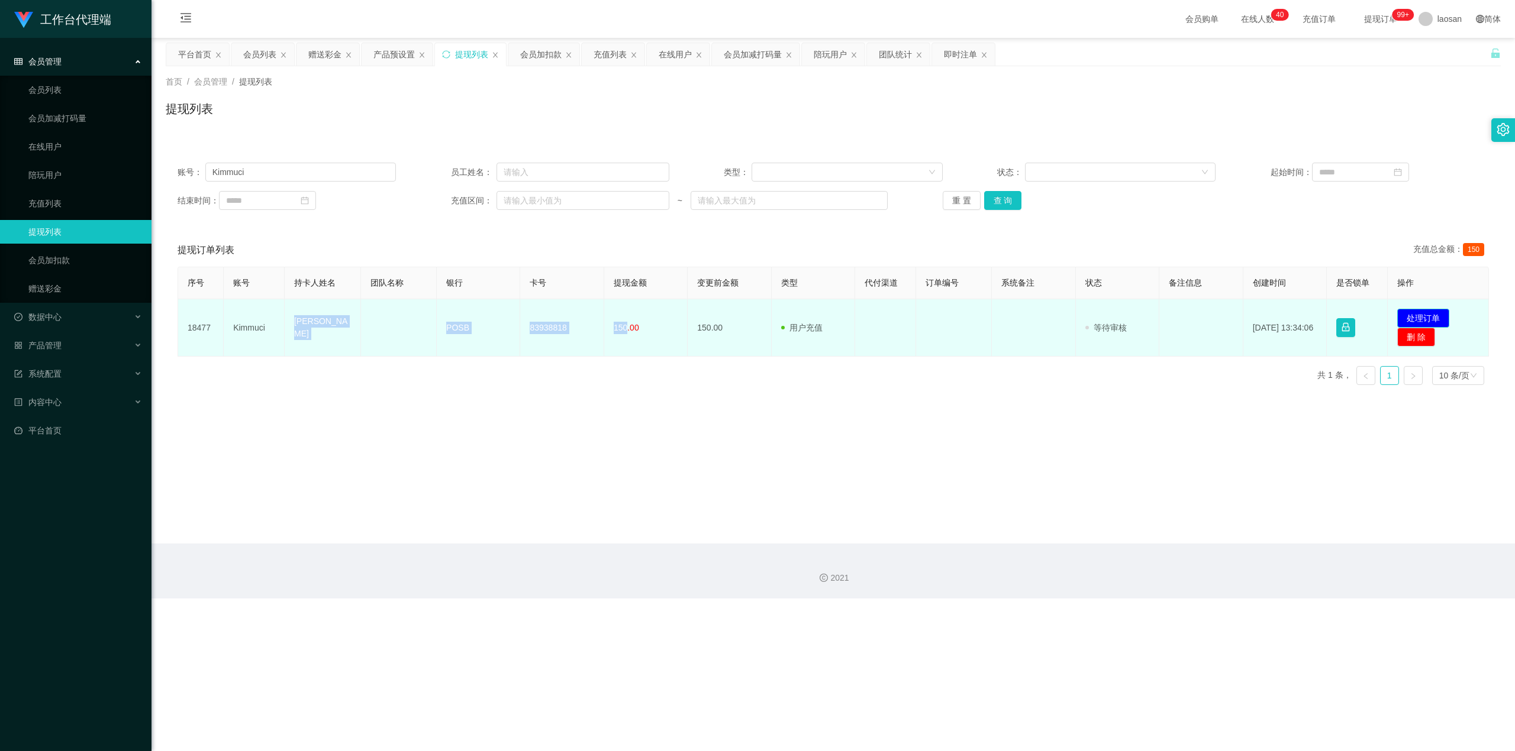
click at [547, 313] on button "处理订单" at bounding box center [1423, 318] width 52 height 19
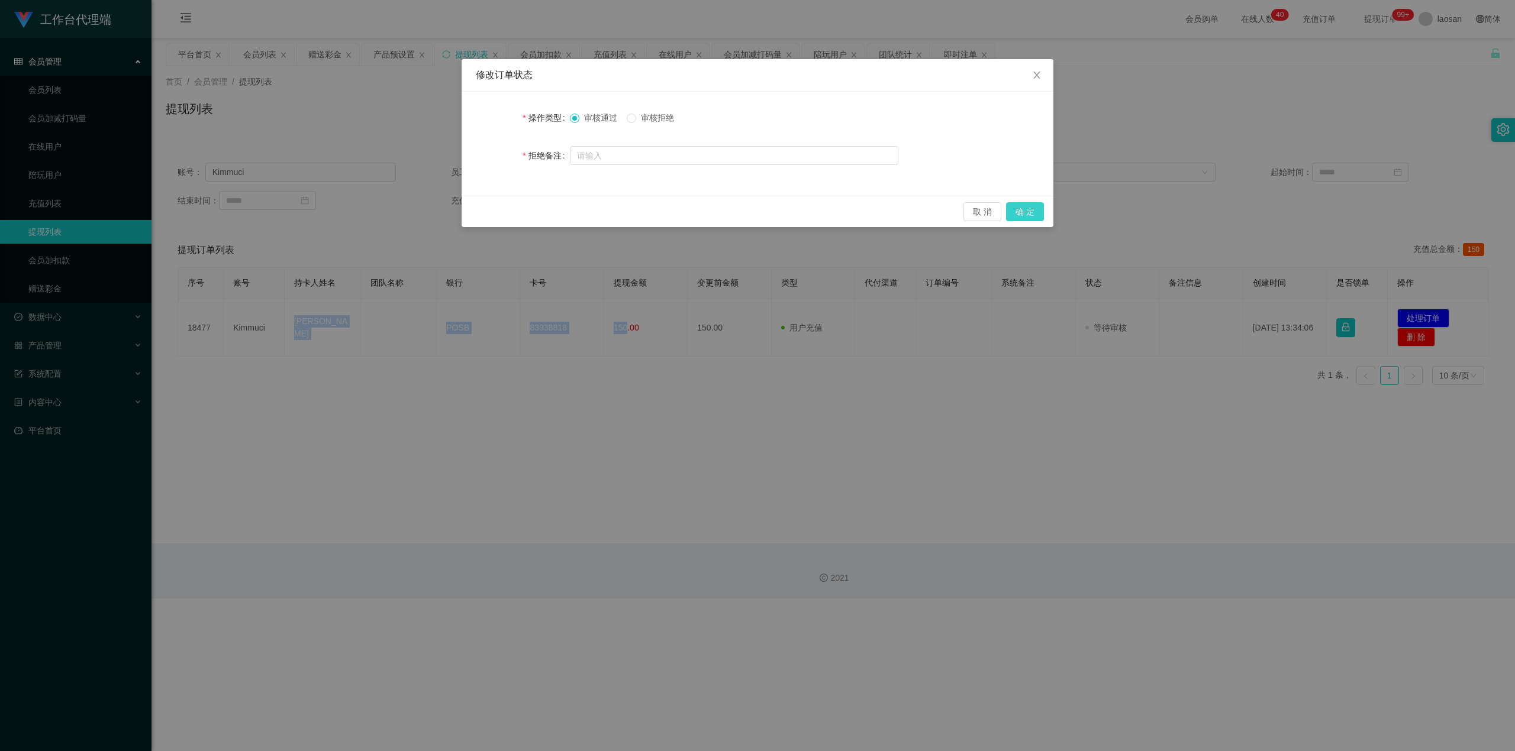
drag, startPoint x: 1020, startPoint y: 211, endPoint x: 1438, endPoint y: 57, distance: 445.2
click at [547, 211] on button "确 定" at bounding box center [1025, 211] width 38 height 19
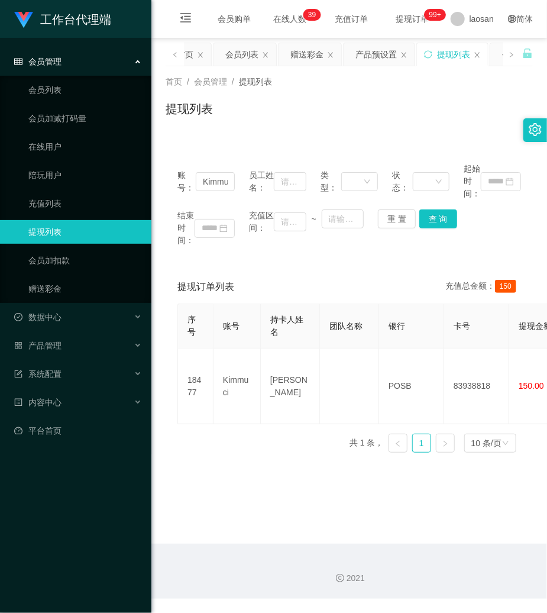
drag, startPoint x: 308, startPoint y: 126, endPoint x: 308, endPoint y: 109, distance: 17.2
click at [308, 117] on div "提现列表" at bounding box center [349, 113] width 367 height 27
click at [379, 56] on div "产品预设置" at bounding box center [376, 54] width 41 height 22
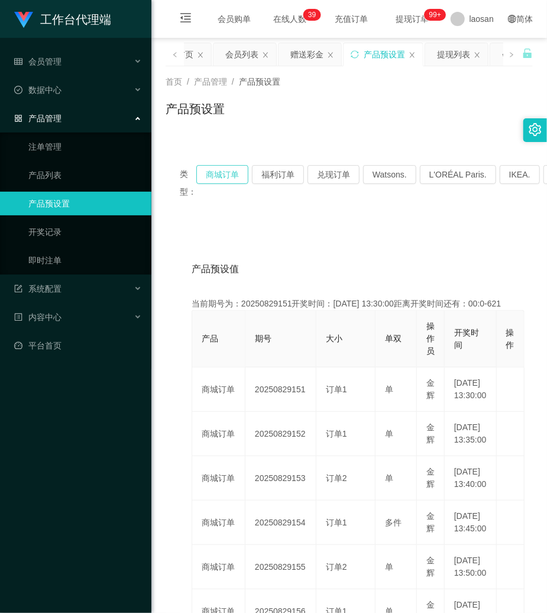
click at [230, 169] on button "商城订单" at bounding box center [222, 174] width 52 height 19
drag, startPoint x: 307, startPoint y: 129, endPoint x: 310, endPoint y: 107, distance: 22.8
click at [307, 129] on div "首页 / 产品管理 / 产品预设置 / 产品预设置" at bounding box center [349, 101] width 396 height 70
drag, startPoint x: 452, startPoint y: 50, endPoint x: 437, endPoint y: 64, distance: 20.9
click at [452, 51] on div "提现列表" at bounding box center [453, 54] width 33 height 22
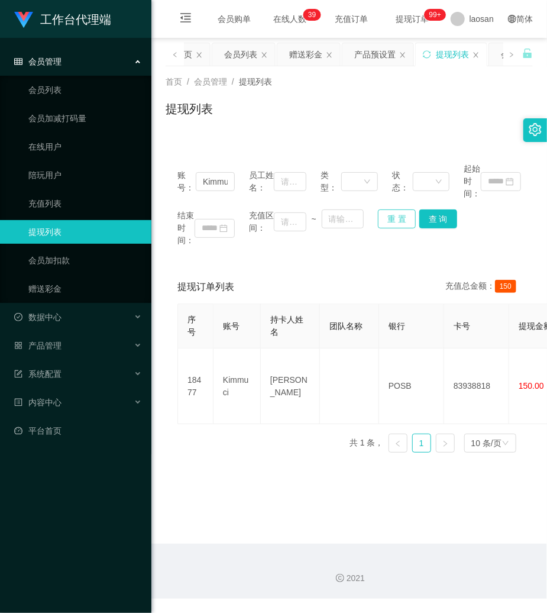
drag, startPoint x: 386, startPoint y: 214, endPoint x: 361, endPoint y: 215, distance: 25.5
click at [387, 214] on button "重 置" at bounding box center [397, 218] width 38 height 19
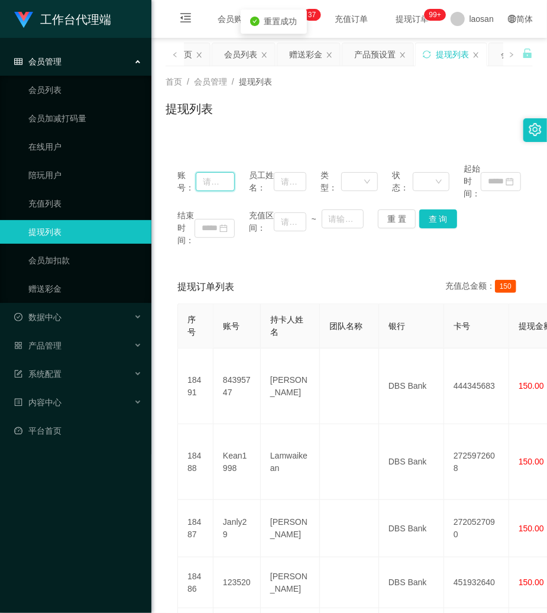
drag, startPoint x: 221, startPoint y: 185, endPoint x: 237, endPoint y: 185, distance: 16.0
click at [230, 185] on input "text" at bounding box center [215, 181] width 39 height 19
paste input "Janly29"
type input "Janly29"
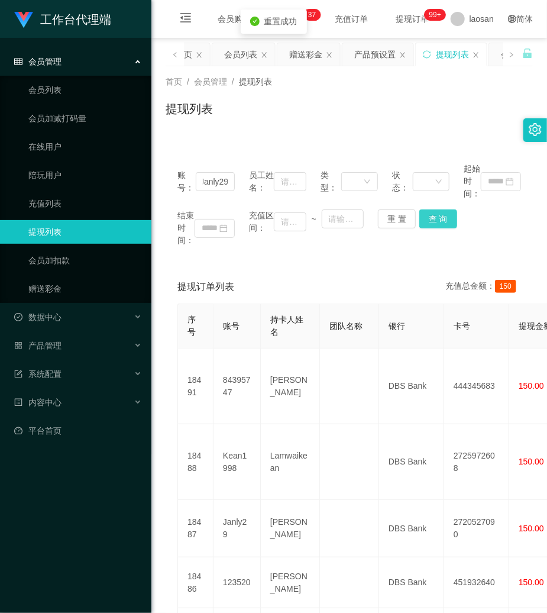
click at [438, 214] on button "查 询" at bounding box center [439, 218] width 38 height 19
drag, startPoint x: 438, startPoint y: 214, endPoint x: 476, endPoint y: 4, distance: 213.3
click at [439, 212] on div "结束时间： 充值区间： ~ 重 置 查 询" at bounding box center [350, 227] width 344 height 37
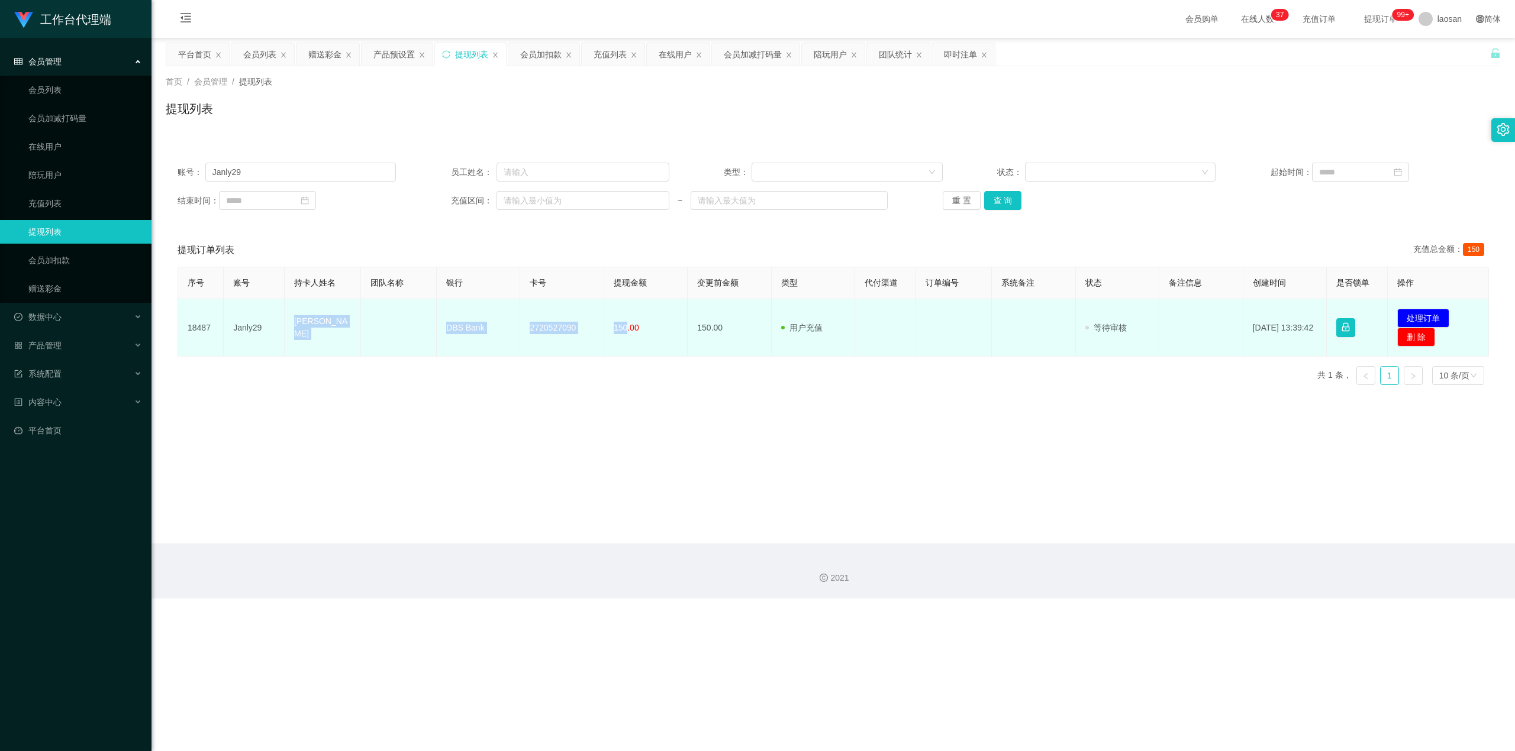
drag, startPoint x: 288, startPoint y: 325, endPoint x: 622, endPoint y: 333, distance: 335.0
click at [547, 333] on tr "18487 Janly29 Janly solon DBS Bank 2720527090 150.00 150.00 用户充值 人工扣款 审核驳回 审核成功…" at bounding box center [833, 327] width 1311 height 57
copy tr "Janly solon DBS Bank 2720527090 150"
click at [547, 313] on button "处理订单" at bounding box center [1423, 318] width 52 height 19
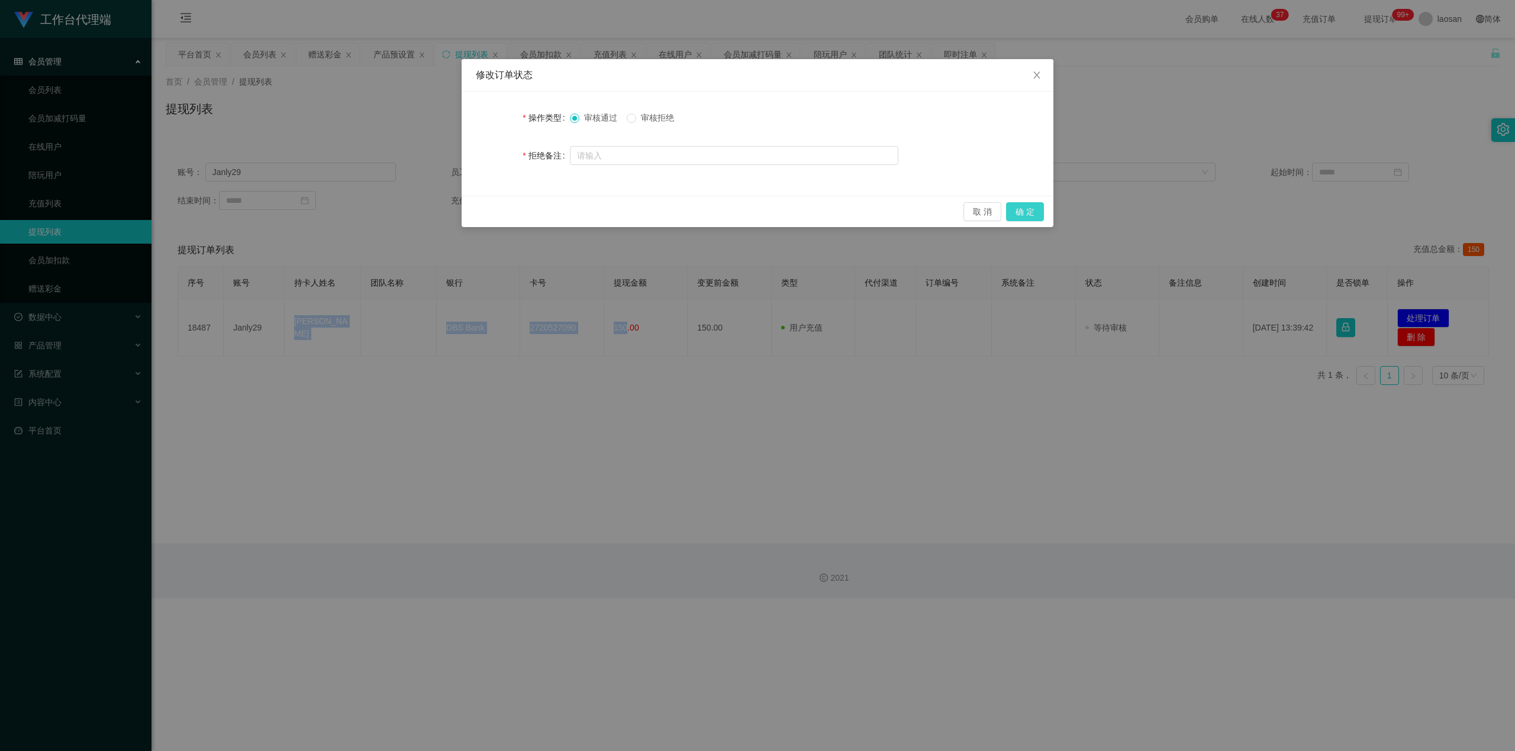
click at [547, 209] on button "确 定" at bounding box center [1025, 211] width 38 height 19
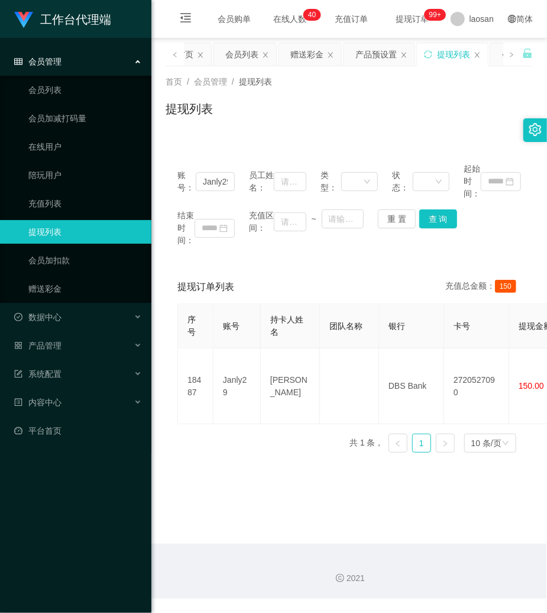
click at [346, 134] on div "首页 / 会员管理 / 提现列表 / 提现列表" at bounding box center [349, 101] width 396 height 70
drag, startPoint x: 392, startPoint y: 222, endPoint x: 295, endPoint y: 249, distance: 100.5
click at [391, 221] on button "重 置" at bounding box center [397, 218] width 38 height 19
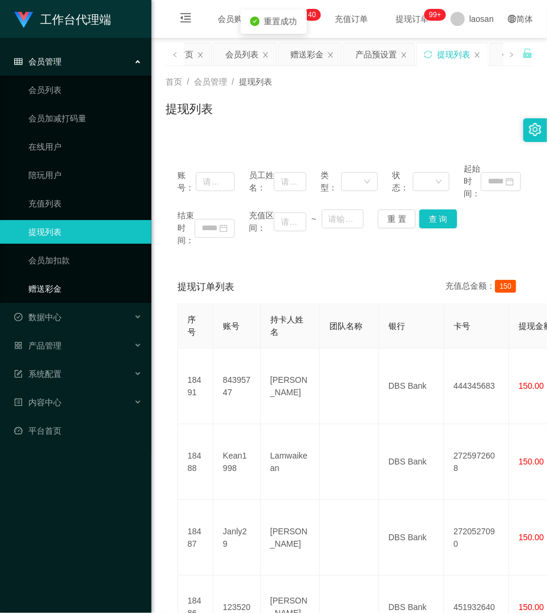
click at [43, 285] on link "赠送彩金" at bounding box center [85, 289] width 114 height 24
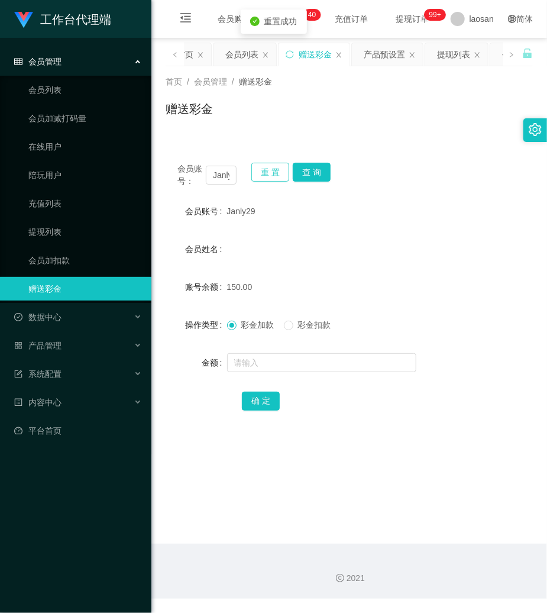
click at [276, 164] on button "重 置" at bounding box center [270, 172] width 38 height 19
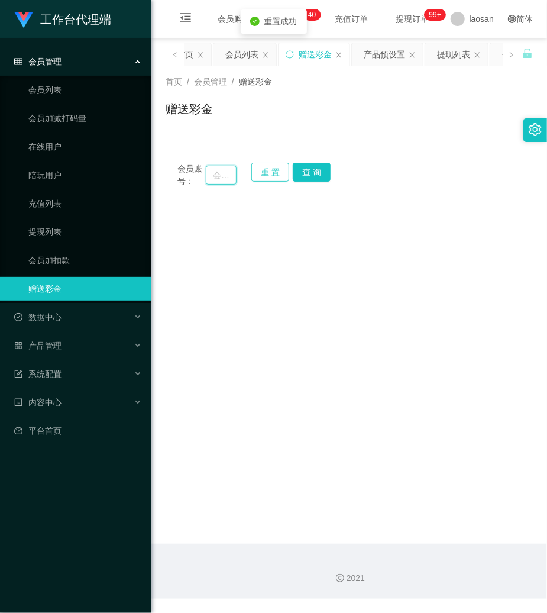
drag, startPoint x: 223, startPoint y: 174, endPoint x: 249, endPoint y: 173, distance: 26.0
click at [223, 174] on input "text" at bounding box center [221, 175] width 31 height 19
paste input "jennyccl76"
type input "jennyccl76"
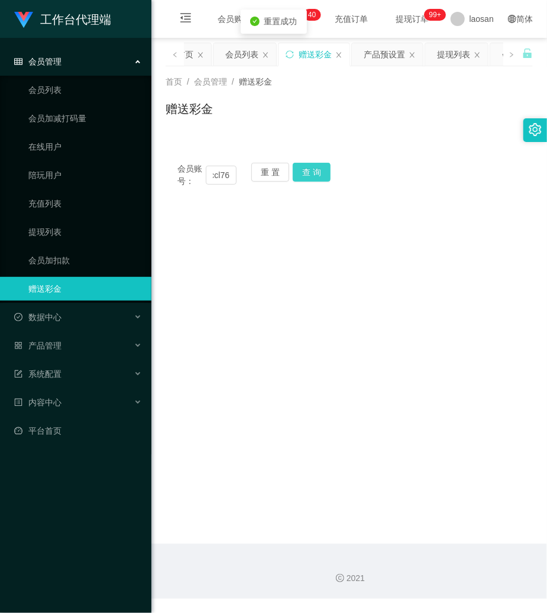
click at [320, 166] on button "查 询" at bounding box center [312, 172] width 38 height 19
click at [320, 166] on div "会员账号： jennyccl76 重 置 查 询" at bounding box center [349, 175] width 367 height 25
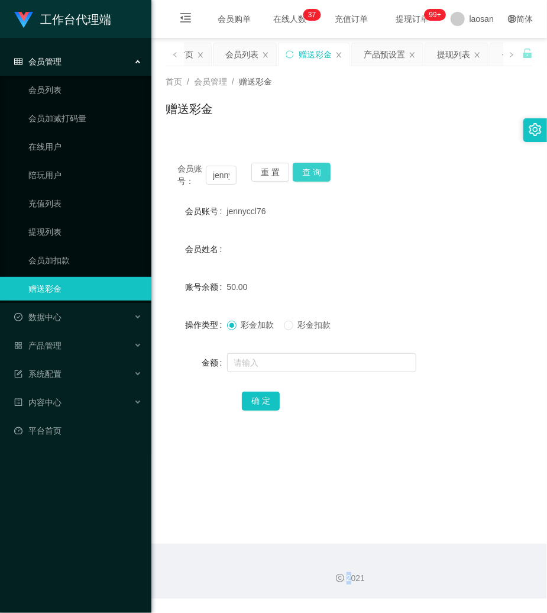
click at [308, 166] on button "查 询" at bounding box center [312, 172] width 38 height 19
click at [308, 166] on button "查 询" at bounding box center [318, 172] width 51 height 19
click at [316, 173] on button "查 询" at bounding box center [312, 172] width 38 height 19
click at [276, 170] on button "重 置" at bounding box center [270, 172] width 38 height 19
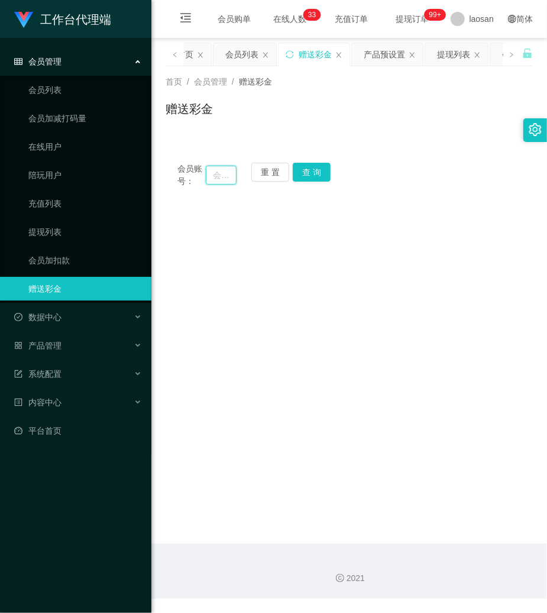
click at [218, 174] on input "text" at bounding box center [221, 175] width 31 height 19
type input "6584778755"
click at [320, 166] on button "查 询" at bounding box center [312, 172] width 38 height 19
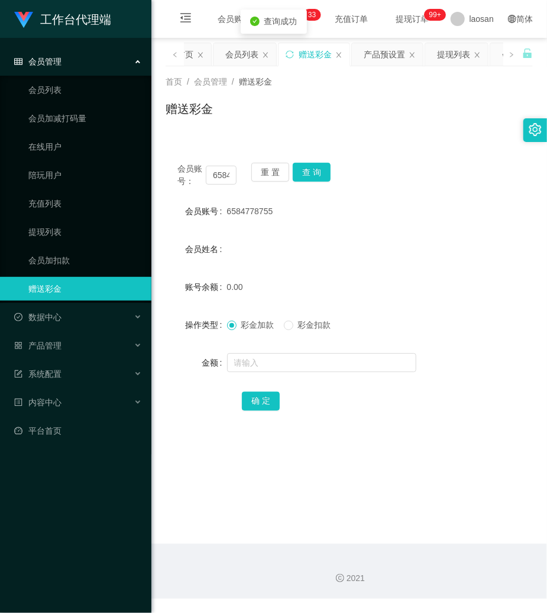
click at [244, 217] on div "6584778755" at bounding box center [334, 211] width 214 height 24
click at [245, 214] on span "6584778755" at bounding box center [250, 211] width 46 height 9
copy span "6584778755"
click at [265, 366] on input "text" at bounding box center [321, 362] width 189 height 19
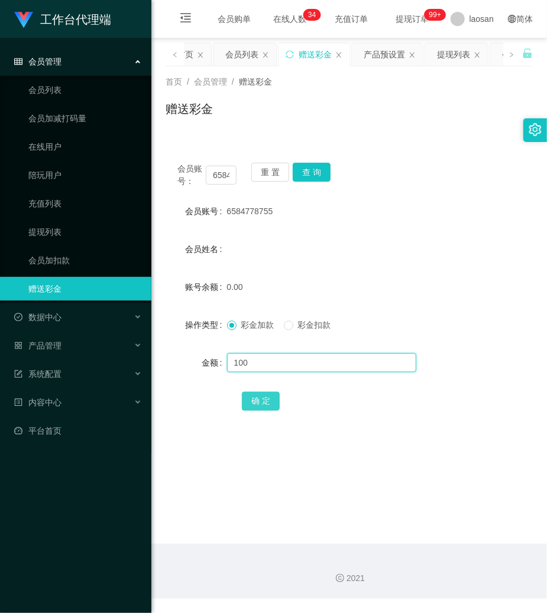
type input "100"
click at [270, 395] on button "确 定" at bounding box center [261, 401] width 38 height 19
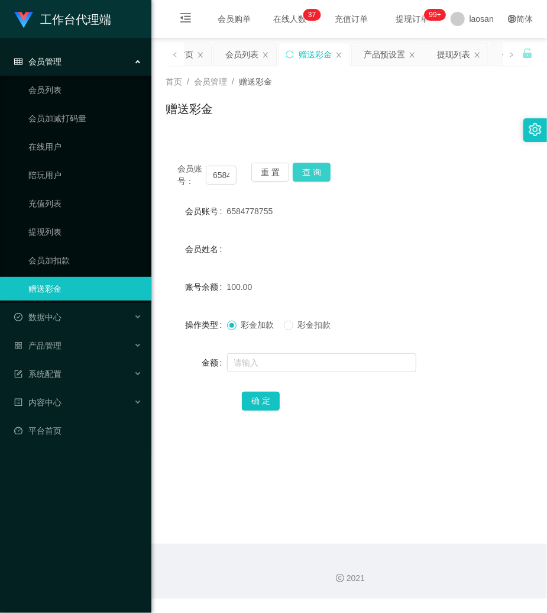
click at [315, 172] on button "查 询" at bounding box center [312, 172] width 38 height 19
click at [315, 173] on div "会员账号： 6584778755 重 置 查 询" at bounding box center [349, 175] width 367 height 25
click at [282, 169] on button "重 置" at bounding box center [270, 172] width 38 height 19
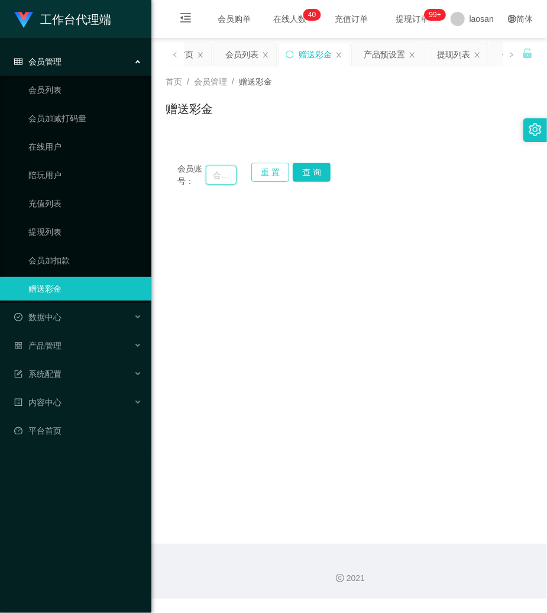
drag, startPoint x: 223, startPoint y: 173, endPoint x: 286, endPoint y: 172, distance: 63.3
click at [226, 173] on input "text" at bounding box center [221, 175] width 31 height 19
paste input "6584778755"
type input "6584778755"
click at [315, 166] on button "查 询" at bounding box center [312, 172] width 38 height 19
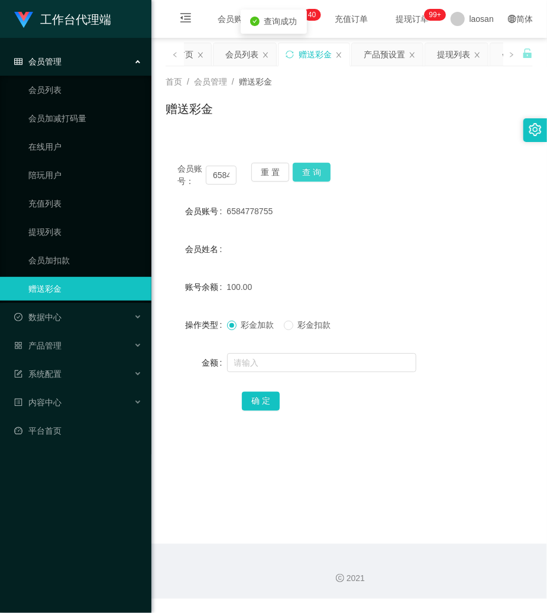
click at [313, 167] on button "查 询" at bounding box center [312, 172] width 38 height 19
click at [313, 167] on button "查 询" at bounding box center [318, 172] width 51 height 19
drag, startPoint x: 388, startPoint y: 54, endPoint x: 353, endPoint y: 81, distance: 43.9
click at [388, 54] on div "产品预设置" at bounding box center [384, 54] width 41 height 22
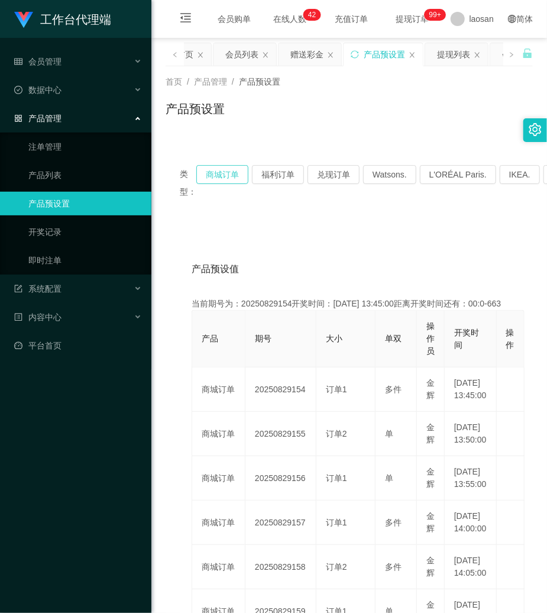
click at [235, 173] on button "商城订单" at bounding box center [222, 174] width 52 height 19
click at [288, 104] on div "产品预设置" at bounding box center [349, 113] width 367 height 27
drag, startPoint x: 449, startPoint y: 56, endPoint x: 356, endPoint y: 98, distance: 102.0
click at [449, 56] on div "提现列表" at bounding box center [453, 54] width 33 height 22
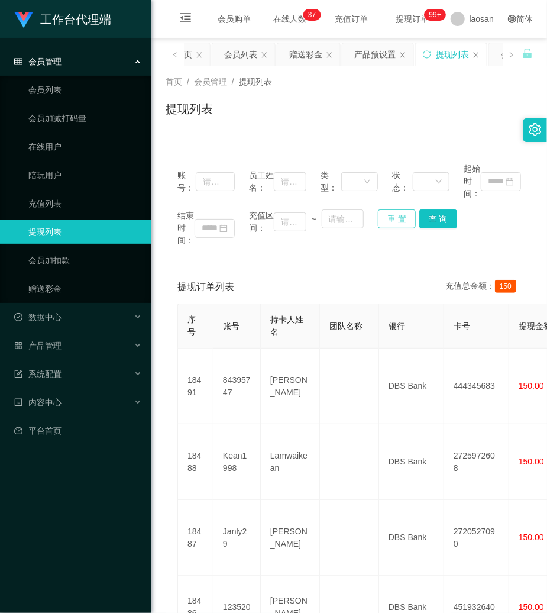
drag, startPoint x: 391, startPoint y: 219, endPoint x: 247, endPoint y: 193, distance: 146.1
click at [389, 219] on button "重 置" at bounding box center [397, 218] width 38 height 19
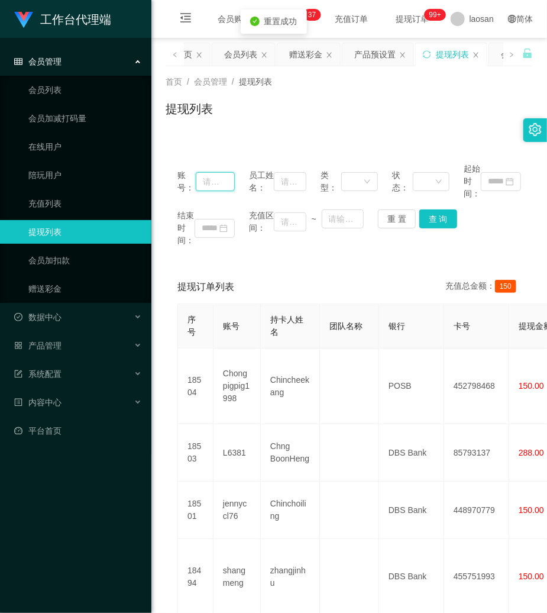
click at [230, 178] on input "text" at bounding box center [215, 181] width 39 height 19
paste input "jennyccl76"
type input "jennyccl76"
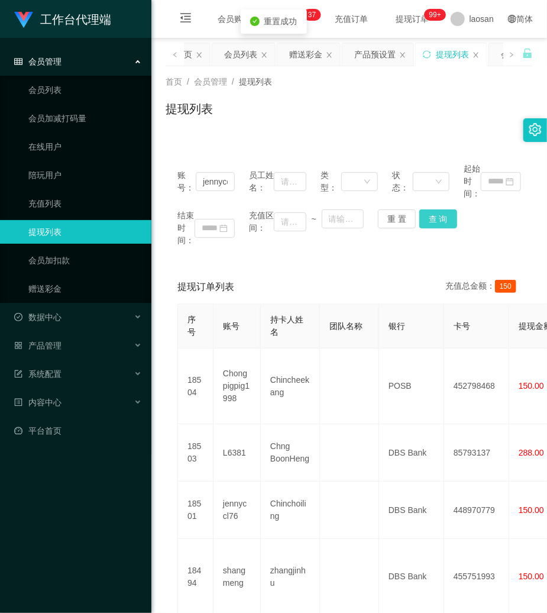
drag, startPoint x: 427, startPoint y: 219, endPoint x: 439, endPoint y: 159, distance: 61.0
click at [424, 214] on button "查 询" at bounding box center [439, 218] width 38 height 19
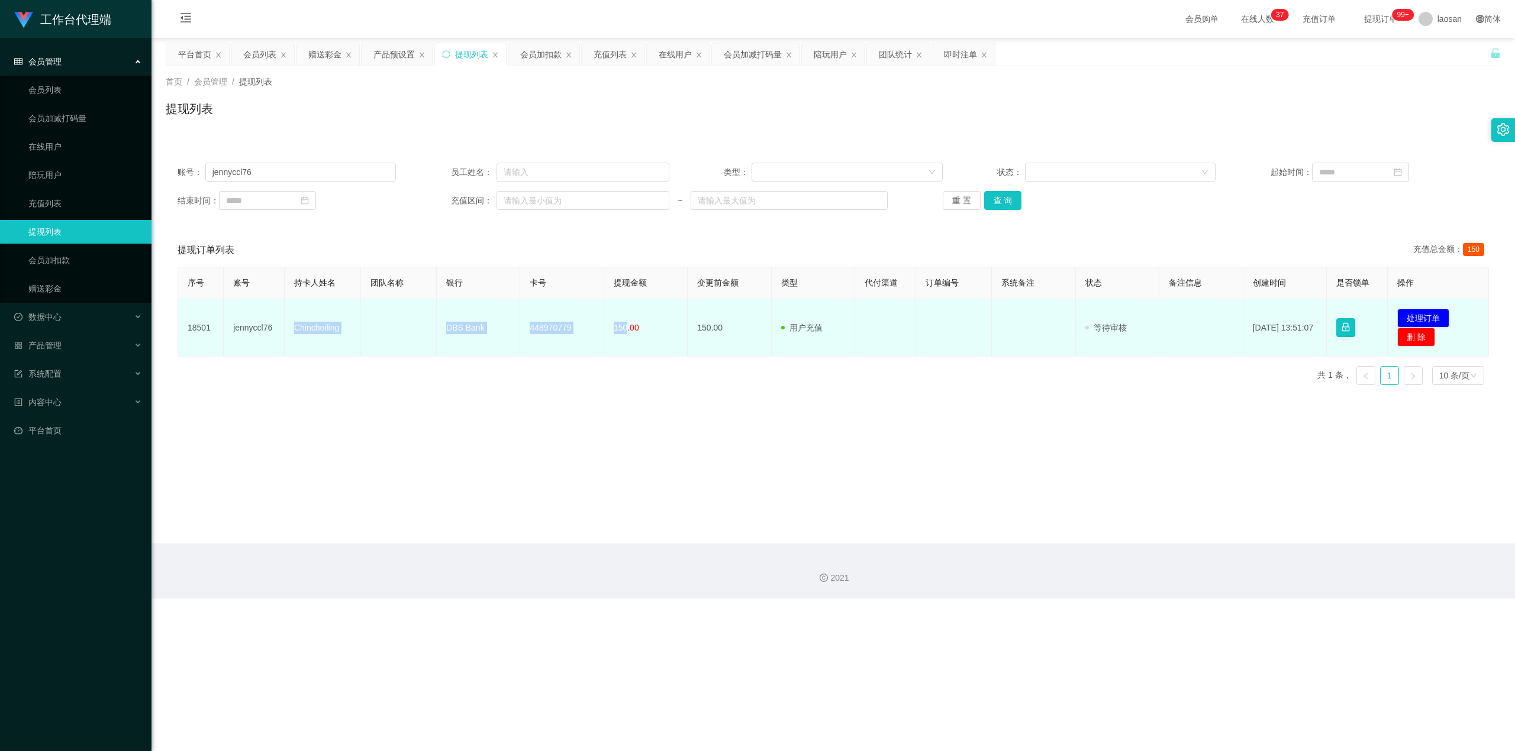
drag, startPoint x: 292, startPoint y: 323, endPoint x: 625, endPoint y: 334, distance: 332.7
click at [547, 334] on tr "18501 jennyccl76 Chinchoiling DBS Bank 448970779 150.00 150.00 用户充值 人工扣款 审核驳回 审…" at bounding box center [833, 327] width 1311 height 57
copy tr "Chinchoiling DBS Bank 448970779 150"
click at [547, 320] on button "处理订单" at bounding box center [1423, 318] width 52 height 19
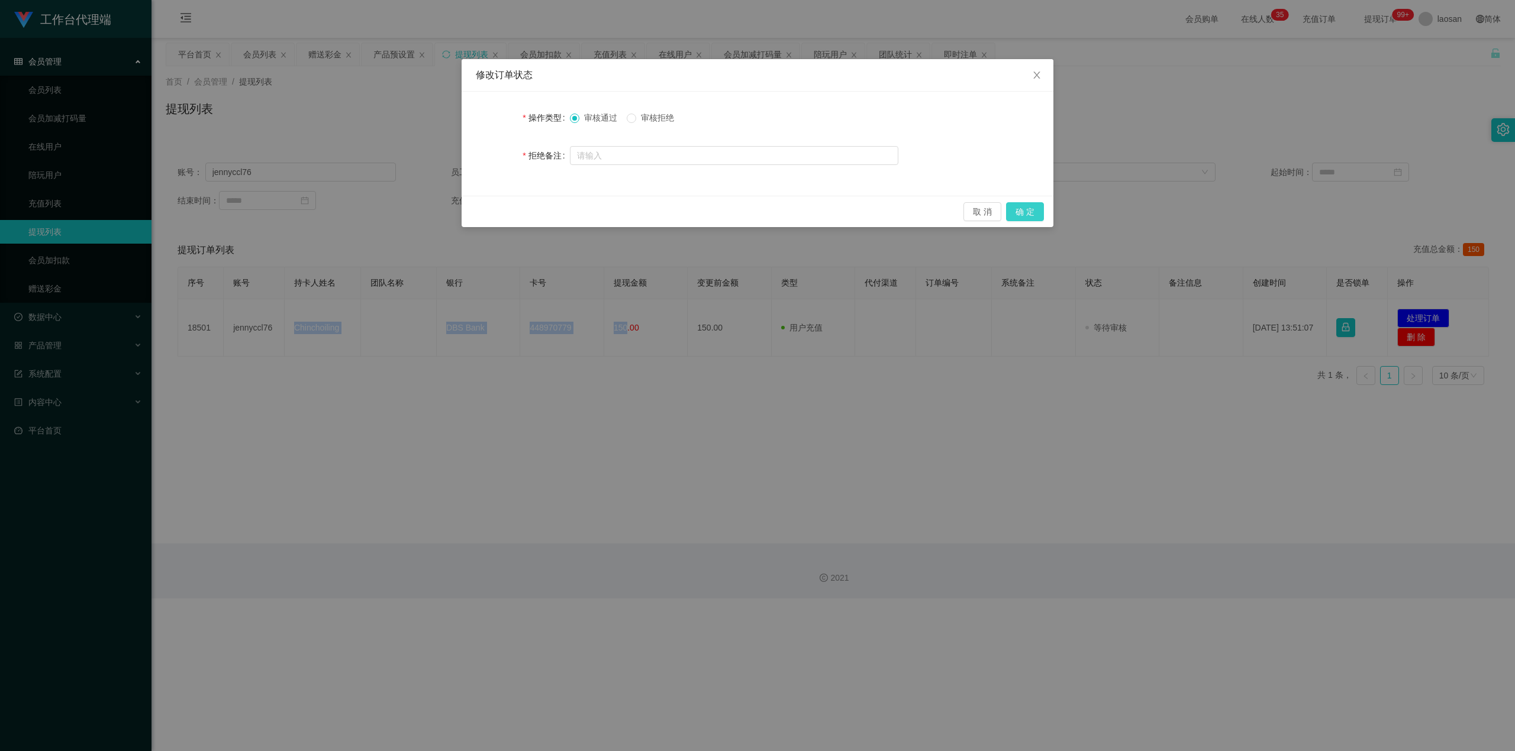
click at [547, 218] on button "确 定" at bounding box center [1025, 211] width 38 height 19
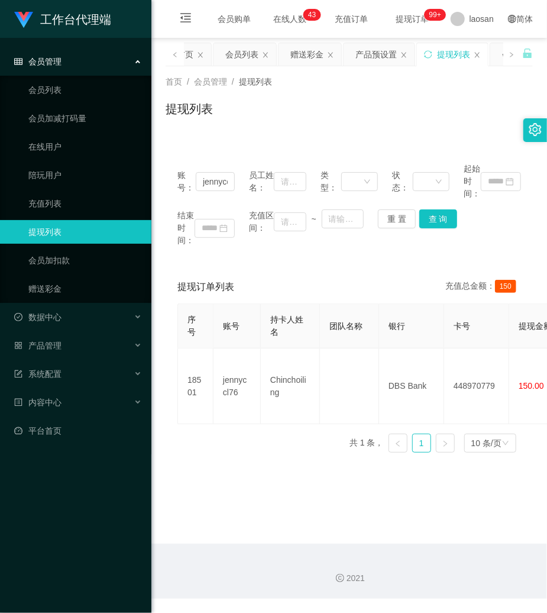
drag, startPoint x: 327, startPoint y: 269, endPoint x: 327, endPoint y: 246, distance: 22.5
click at [331, 266] on div "账号： jennyccl76 员工姓名： 类型： 状态： 起始时间： 结束时间： 充值区间： ~ 重 置 查 询 提现订单列表 充值总金额： 150 序号 账…" at bounding box center [349, 306] width 367 height 311
click at [48, 289] on link "赠送彩金" at bounding box center [85, 289] width 114 height 24
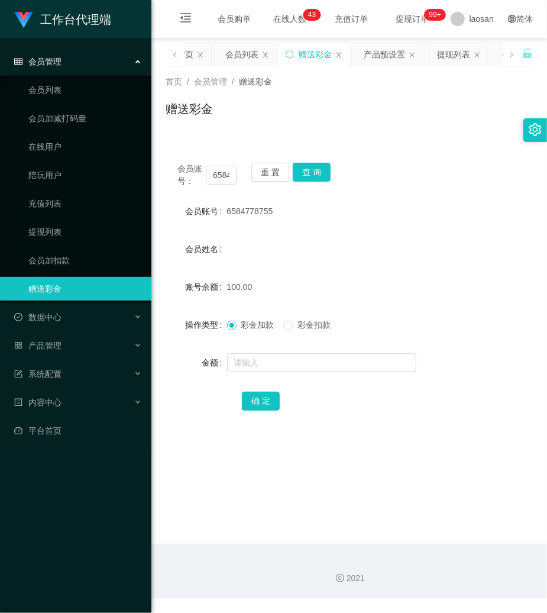
click at [259, 155] on div "会员账号： 6584778755 重 置 查 询 会员账号 6584778755 会员姓名 账号余额 100.00 操作类型 彩金加款 彩金扣款 金额 确 定" at bounding box center [349, 295] width 367 height 288
click at [259, 166] on button "重 置" at bounding box center [270, 172] width 38 height 19
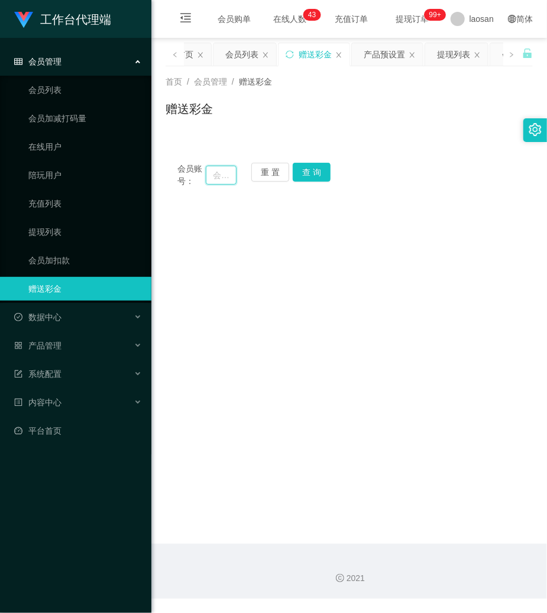
drag, startPoint x: 206, startPoint y: 179, endPoint x: 220, endPoint y: 180, distance: 14.3
click at [216, 180] on input "text" at bounding box center [221, 175] width 31 height 19
click at [304, 172] on button "查 询" at bounding box center [312, 172] width 38 height 19
click at [228, 180] on input "text" at bounding box center [221, 175] width 31 height 19
paste input "6584778755"
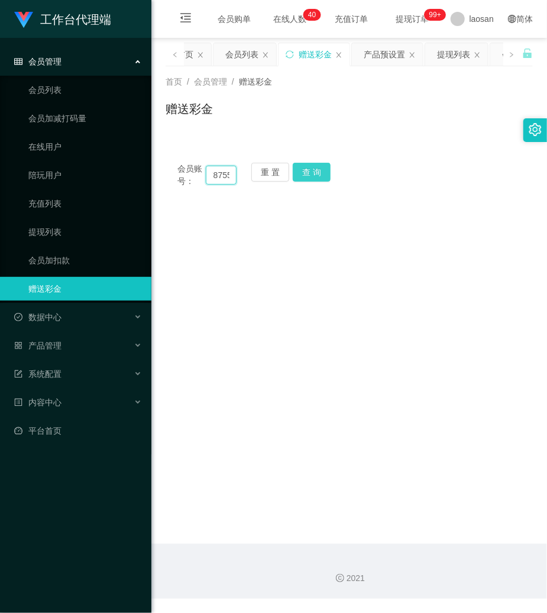
type input "6584778755"
click at [311, 176] on button "查 询" at bounding box center [312, 172] width 38 height 19
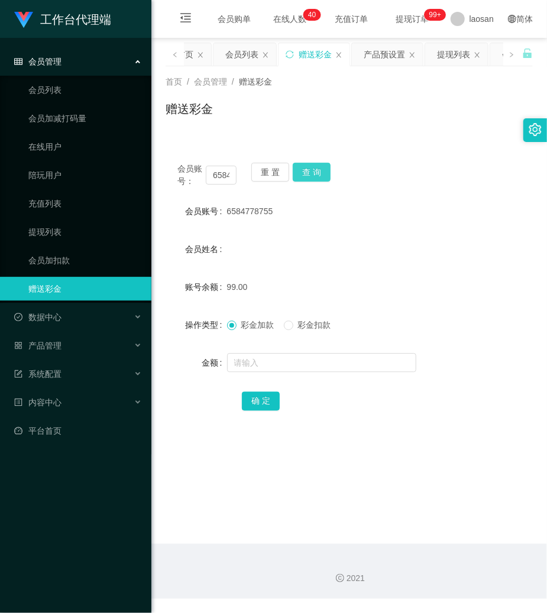
click at [311, 176] on button "查 询" at bounding box center [312, 172] width 38 height 19
click at [376, 47] on div "产品预设置" at bounding box center [384, 54] width 41 height 22
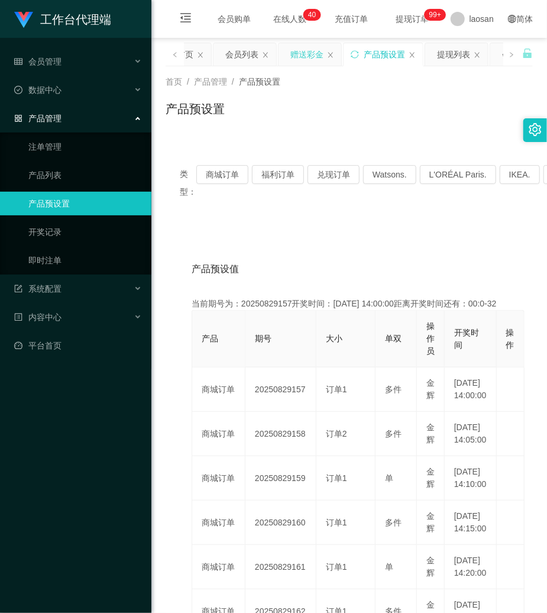
click at [304, 49] on div "赠送彩金" at bounding box center [307, 54] width 33 height 22
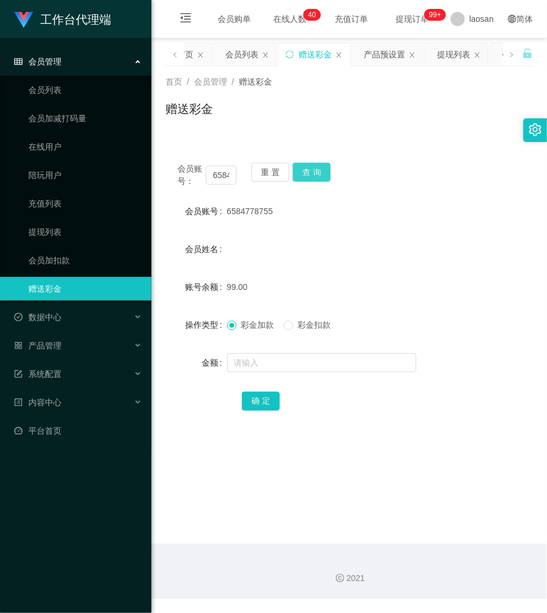
click at [315, 166] on button "查 询" at bounding box center [312, 172] width 38 height 19
click at [271, 362] on input "text" at bounding box center [321, 362] width 189 height 19
click at [256, 401] on button "确 定" at bounding box center [261, 401] width 38 height 19
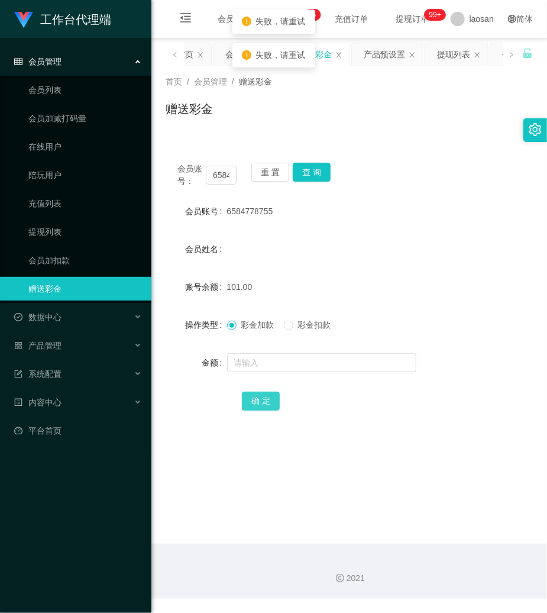
click at [256, 401] on button "确 定" at bounding box center [261, 401] width 38 height 19
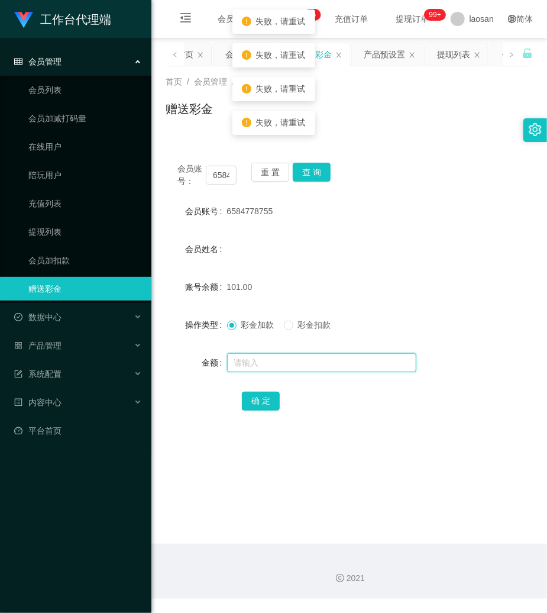
click at [237, 363] on input "text" at bounding box center [321, 362] width 189 height 19
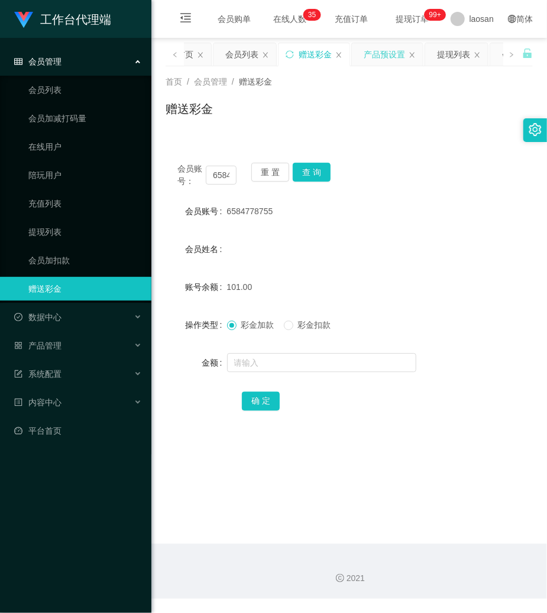
click at [405, 57] on div "产品预设置" at bounding box center [384, 54] width 41 height 22
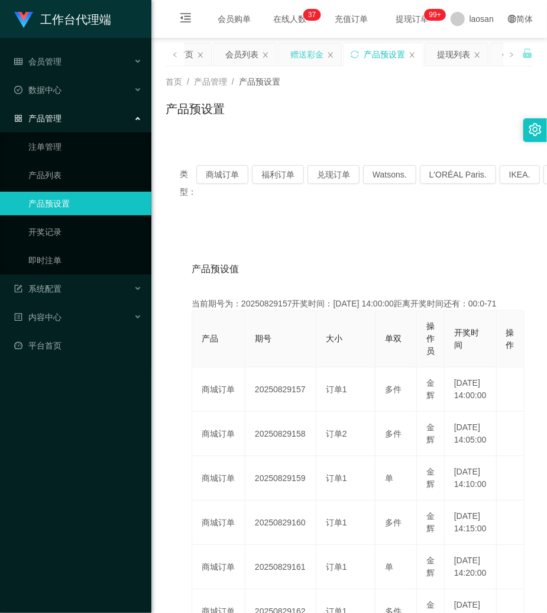
drag, startPoint x: 318, startPoint y: 53, endPoint x: 314, endPoint y: 59, distance: 7.2
click at [318, 53] on div "赠送彩金" at bounding box center [307, 54] width 33 height 22
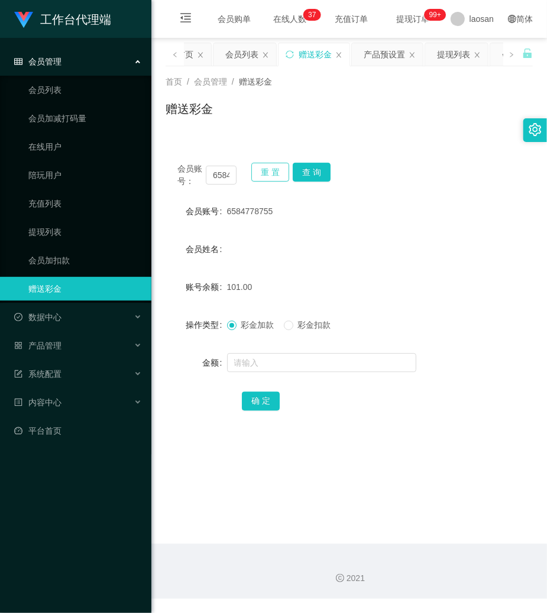
click at [270, 171] on button "重 置" at bounding box center [270, 172] width 38 height 19
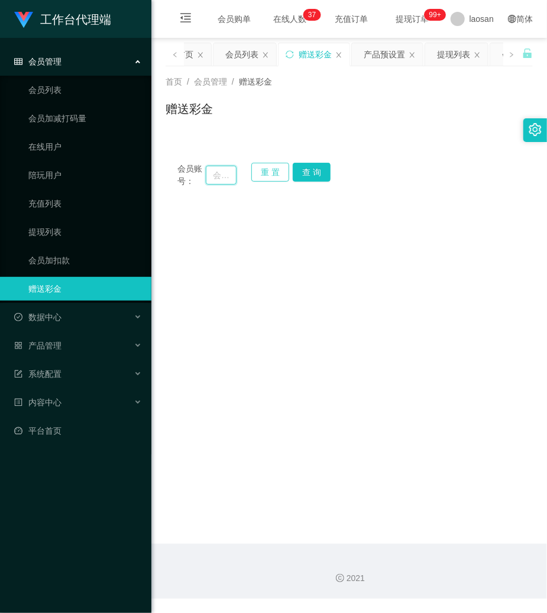
drag, startPoint x: 215, startPoint y: 172, endPoint x: 258, endPoint y: 174, distance: 42.7
click at [216, 173] on input "text" at bounding box center [221, 175] width 31 height 19
paste input "6584778755"
type input "6584778755"
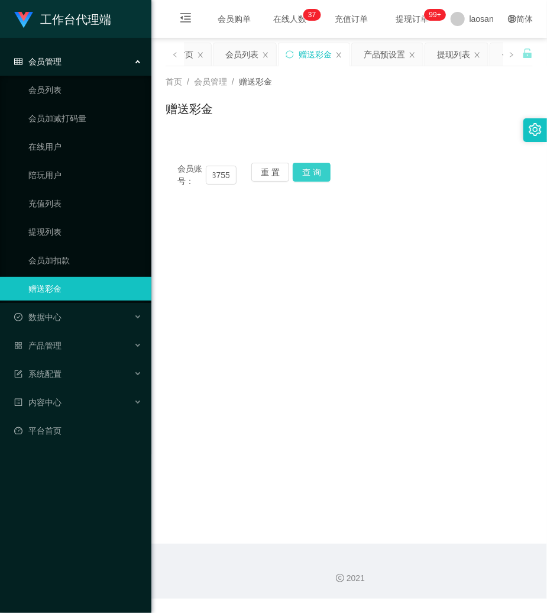
click at [320, 169] on button "查 询" at bounding box center [312, 172] width 38 height 19
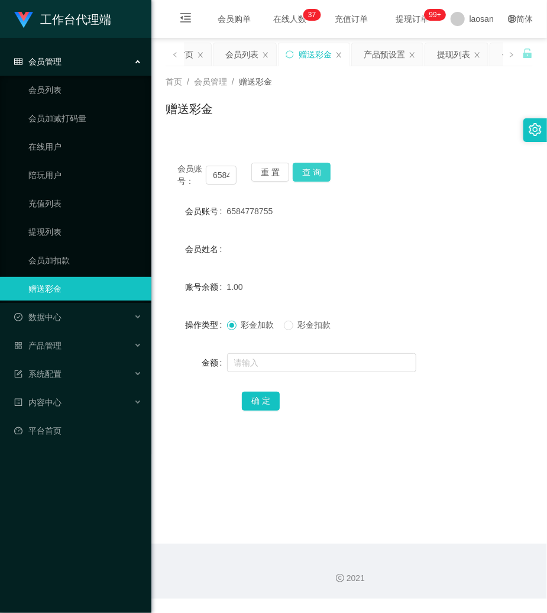
drag, startPoint x: 320, startPoint y: 169, endPoint x: 302, endPoint y: 270, distance: 102.1
click at [320, 172] on button "查 询" at bounding box center [312, 172] width 38 height 19
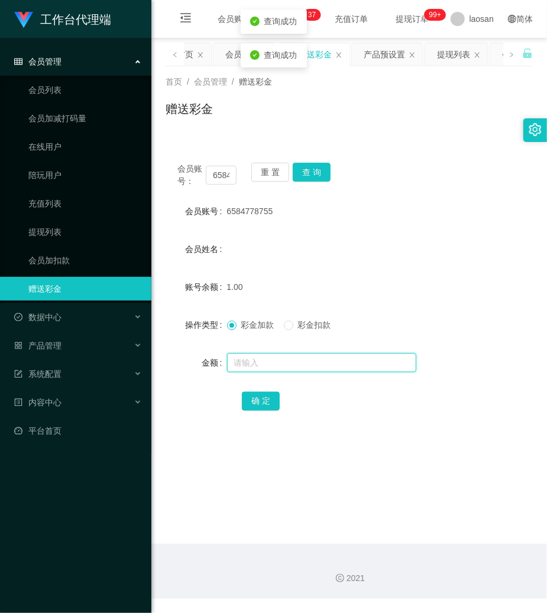
click at [280, 367] on input "text" at bounding box center [321, 362] width 189 height 19
type input "149"
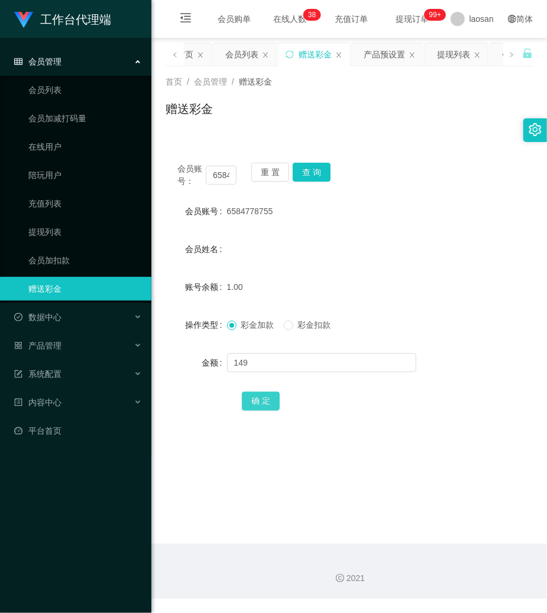
click at [263, 405] on button "确 定" at bounding box center [261, 401] width 38 height 19
click at [216, 176] on input "6584778755" at bounding box center [221, 175] width 31 height 19
click at [219, 176] on input "6584778755" at bounding box center [221, 175] width 31 height 19
paste input "Janly29"
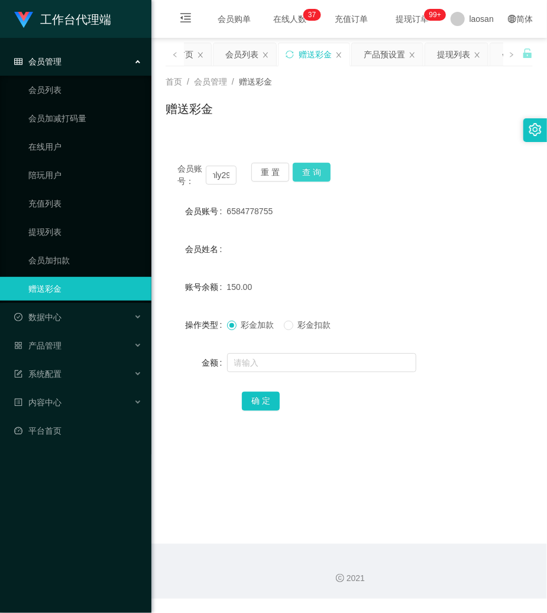
click at [315, 170] on button "查 询" at bounding box center [312, 172] width 38 height 19
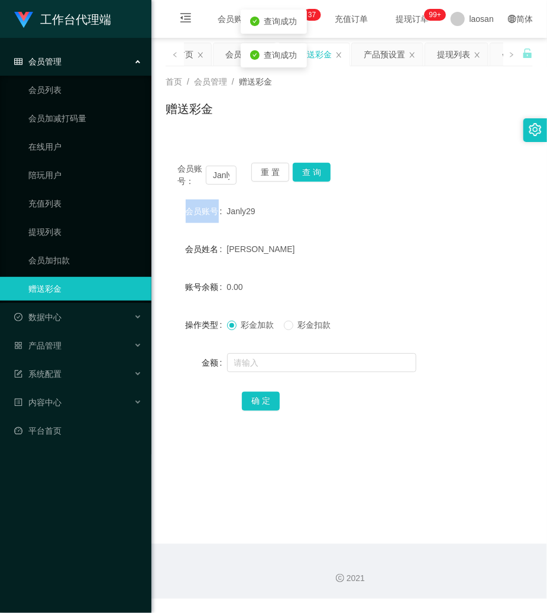
click at [315, 170] on div "会员账号： Janly29 重 置 查 询" at bounding box center [349, 175] width 367 height 25
click at [315, 170] on button "查 询" at bounding box center [312, 172] width 38 height 19
click at [225, 178] on input "Janly29" at bounding box center [221, 175] width 31 height 19
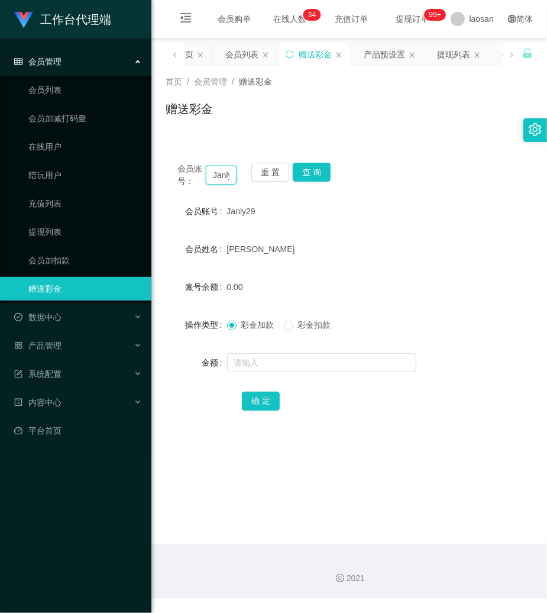
paste input "6584778755"
type input "6584778755"
click at [277, 171] on button "重 置" at bounding box center [270, 172] width 38 height 19
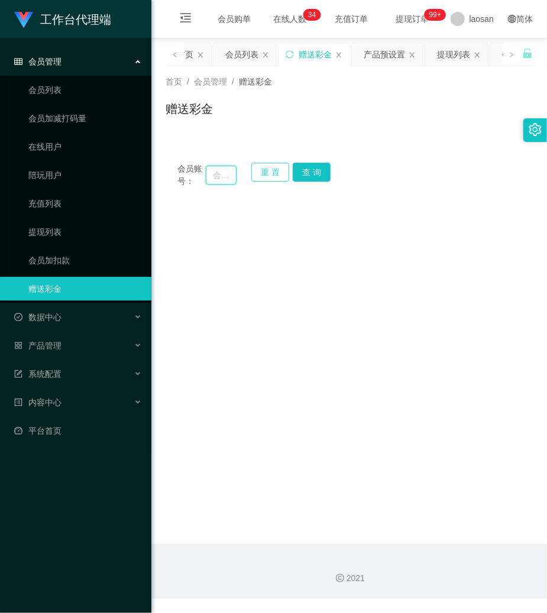
drag, startPoint x: 222, startPoint y: 178, endPoint x: 258, endPoint y: 180, distance: 35.5
click at [222, 178] on input "text" at bounding box center [221, 175] width 31 height 19
paste input "6584778755"
type input "6584778755"
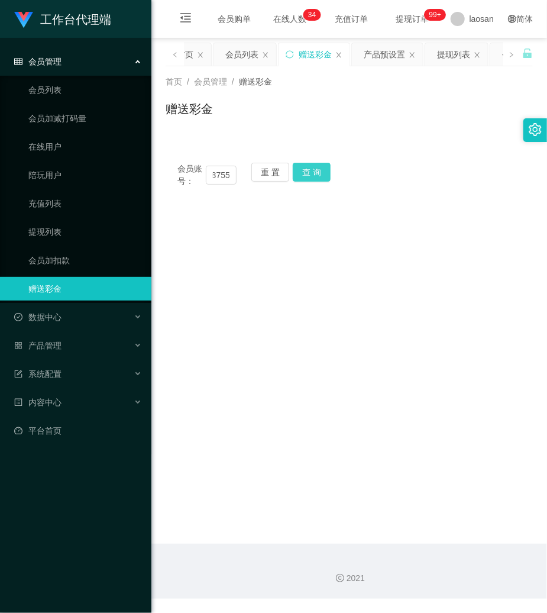
scroll to position [0, 0]
click at [299, 167] on button "查 询" at bounding box center [312, 172] width 38 height 19
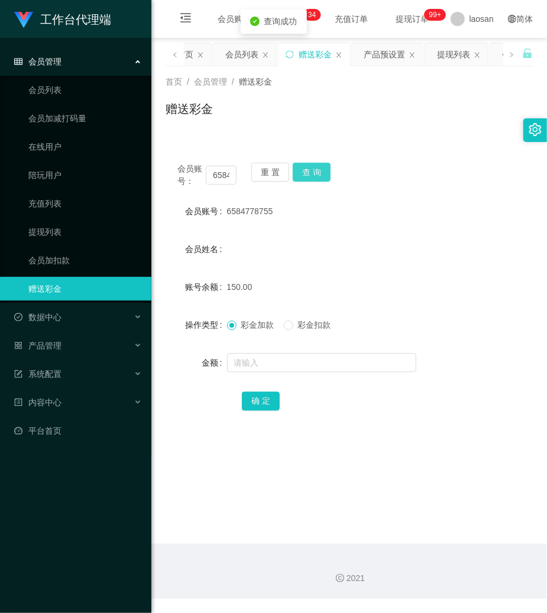
click at [308, 168] on button "查 询" at bounding box center [312, 172] width 38 height 19
click at [309, 169] on button "查 询" at bounding box center [312, 172] width 38 height 19
drag, startPoint x: 357, startPoint y: 464, endPoint x: 41, endPoint y: 387, distance: 325.8
click at [354, 463] on main "关闭左侧 关闭右侧 关闭其它 刷新页面 平台首页 会员列表 赠送彩金 产品预设置 提现列表 会员加扣款 充值列表 在线用户 会员加减打码量 陪玩用户 团队统计…" at bounding box center [349, 291] width 396 height 506
drag, startPoint x: 286, startPoint y: 167, endPoint x: 275, endPoint y: 167, distance: 11.8
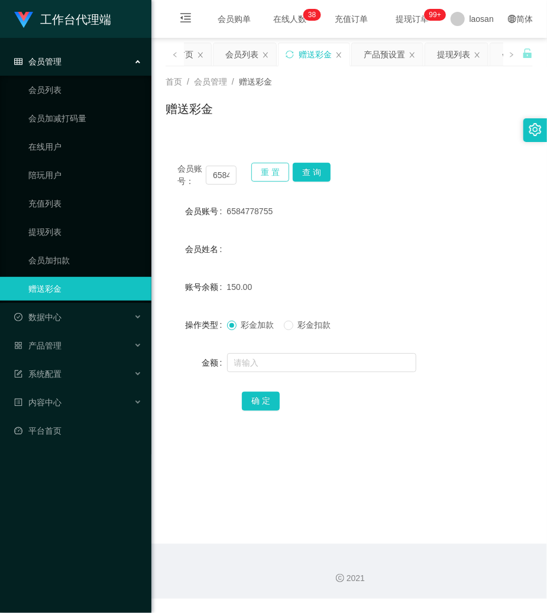
click at [286, 167] on button "重 置" at bounding box center [270, 172] width 38 height 19
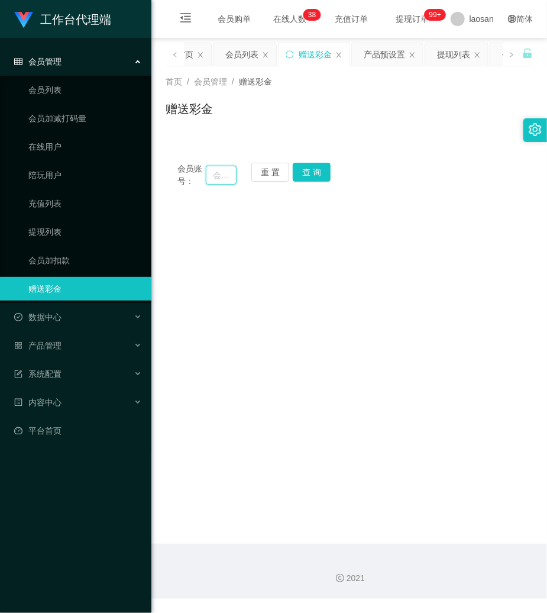
click at [221, 167] on input "text" at bounding box center [221, 175] width 31 height 19
paste input "6584778755"
type input "6584778755"
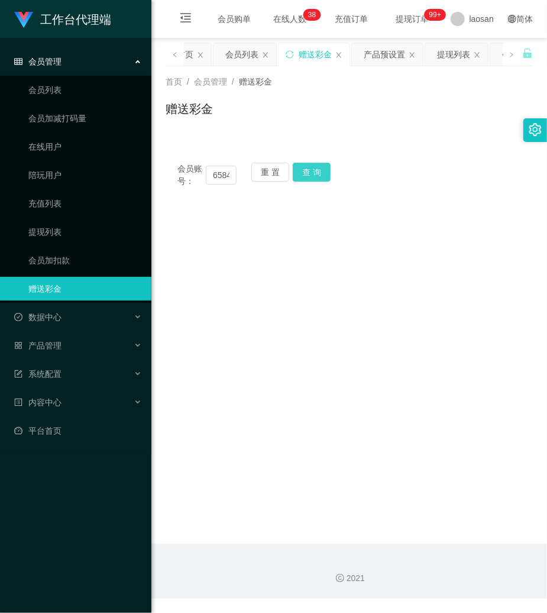
click at [299, 168] on button "查 询" at bounding box center [312, 172] width 38 height 19
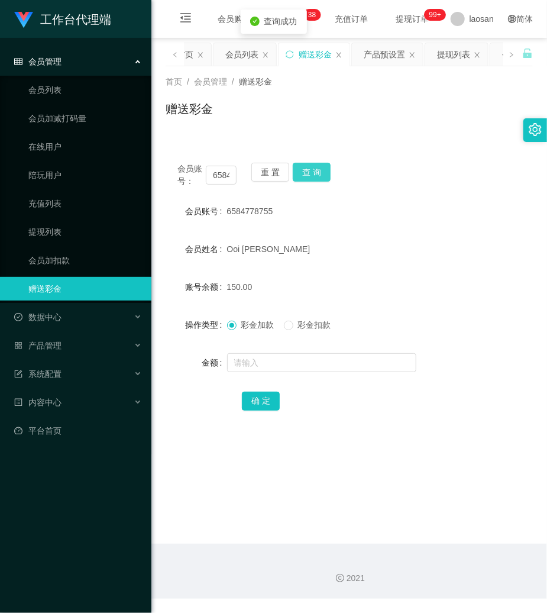
click at [299, 168] on button "查 询" at bounding box center [312, 172] width 38 height 19
click at [299, 168] on div "重 置 查 询" at bounding box center [280, 175] width 59 height 25
click at [299, 168] on button "查 询" at bounding box center [312, 172] width 38 height 19
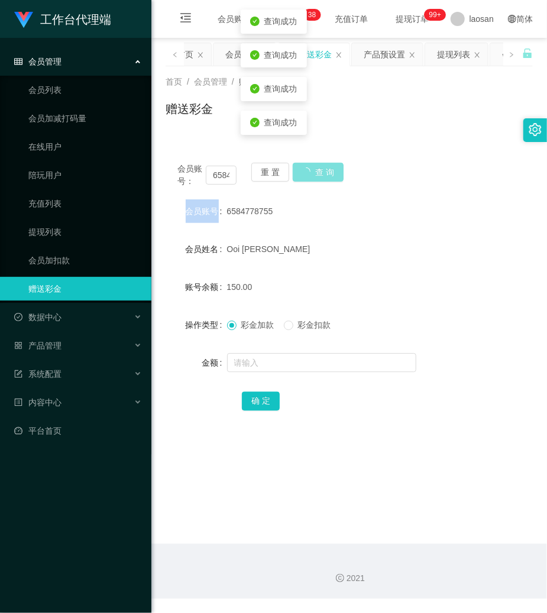
click at [299, 168] on body "工作台代理端 会员管理 会员列表 会员加减打码量 在线用户 陪玩用户 充值列表 提现列表 会员加扣款 赠送彩金 数据中心 产品管理 注单管理 产品列表 产品预…" at bounding box center [273, 306] width 547 height 613
click at [372, 285] on div "150.00" at bounding box center [334, 287] width 214 height 24
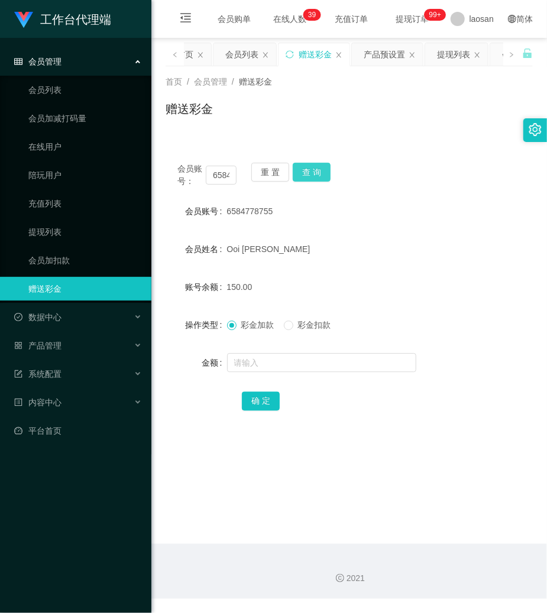
drag, startPoint x: 321, startPoint y: 174, endPoint x: 327, endPoint y: 173, distance: 6.0
click at [325, 173] on button "查 询" at bounding box center [312, 172] width 38 height 19
click at [327, 173] on button "查 询" at bounding box center [318, 172] width 51 height 19
click at [327, 173] on button "查 询" at bounding box center [312, 172] width 38 height 19
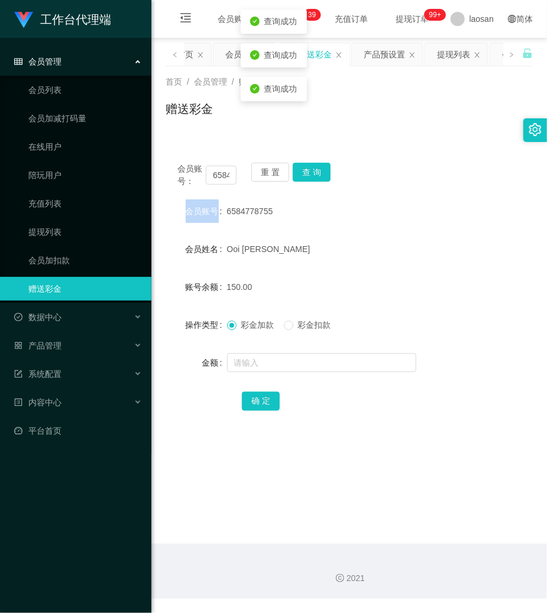
click at [327, 173] on div "会员账号： 6584778755 重 置 查 询" at bounding box center [349, 175] width 367 height 25
click at [327, 173] on button "查 询" at bounding box center [312, 172] width 38 height 19
click at [327, 173] on div "会员账号： 6584778755 重 置 查 询" at bounding box center [349, 175] width 367 height 25
click at [327, 173] on button "查 询" at bounding box center [312, 172] width 38 height 19
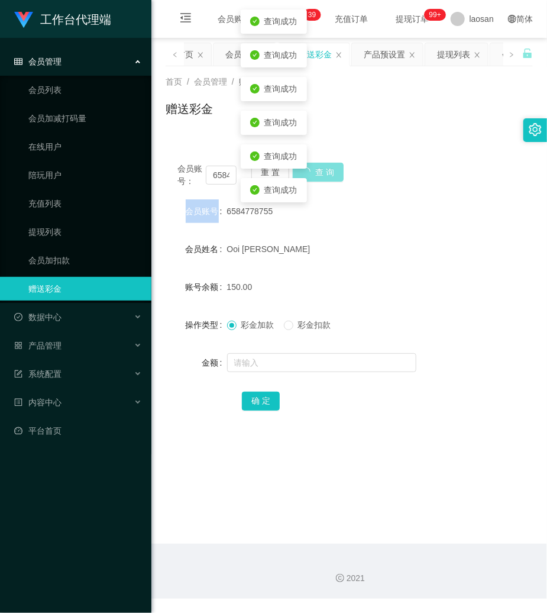
click at [327, 173] on button "查 询" at bounding box center [318, 172] width 51 height 19
click at [327, 173] on div "会员账号： 6584778755 重 置 查 询" at bounding box center [349, 175] width 367 height 25
click at [327, 173] on button "查 询" at bounding box center [312, 172] width 38 height 19
click at [327, 173] on div "会员账号： 6584778755 重 置 查 询" at bounding box center [349, 175] width 367 height 25
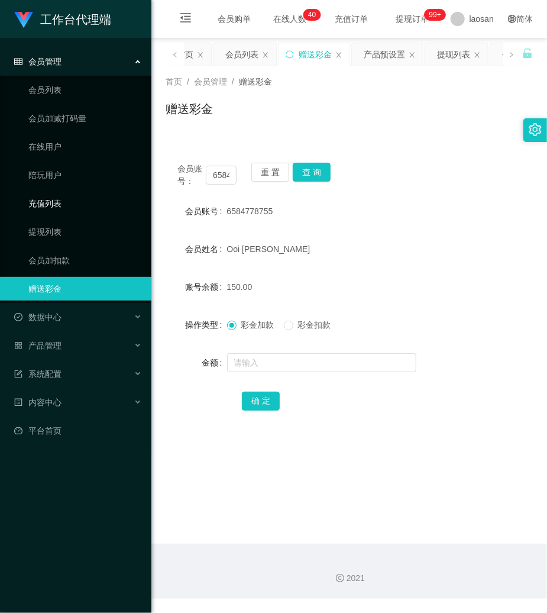
drag, startPoint x: 411, startPoint y: 138, endPoint x: 78, endPoint y: 214, distance: 341.1
click at [408, 140] on div "会员账号： 6584778755 重 置 查 询 会员账号 6584778755 会员姓名 [PERSON_NAME] 账号余额 150.00 操作类型 彩金…" at bounding box center [349, 288] width 367 height 302
click at [41, 230] on link "提现列表" at bounding box center [85, 232] width 114 height 24
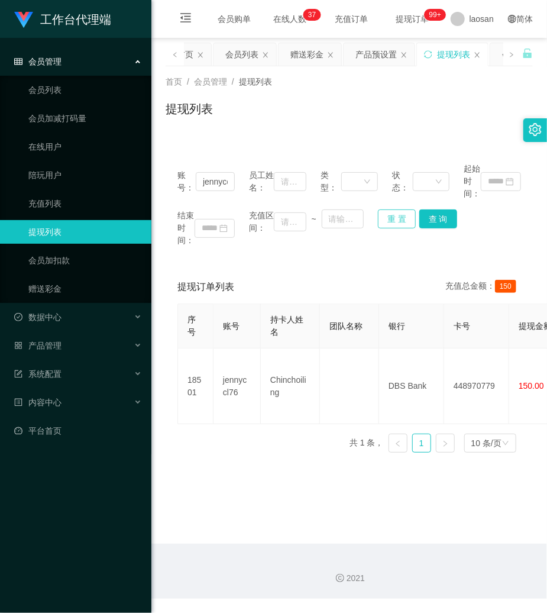
click at [383, 217] on button "重 置" at bounding box center [397, 218] width 38 height 19
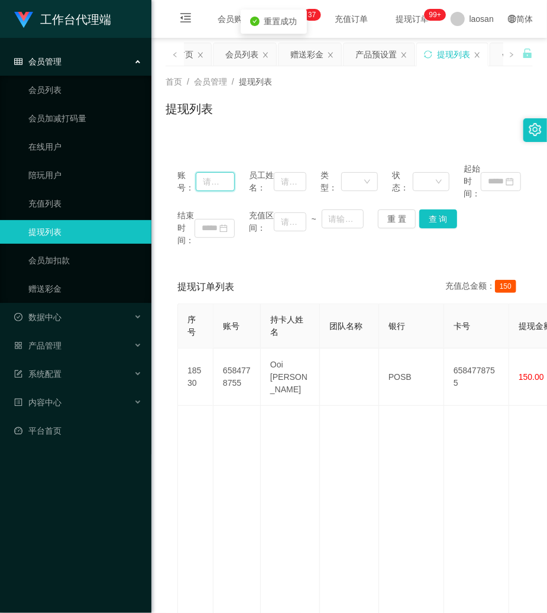
click at [202, 181] on input "text" at bounding box center [215, 181] width 39 height 19
paste input "6584778755"
type input "6584778755"
drag, startPoint x: 434, startPoint y: 214, endPoint x: 432, endPoint y: 204, distance: 10.9
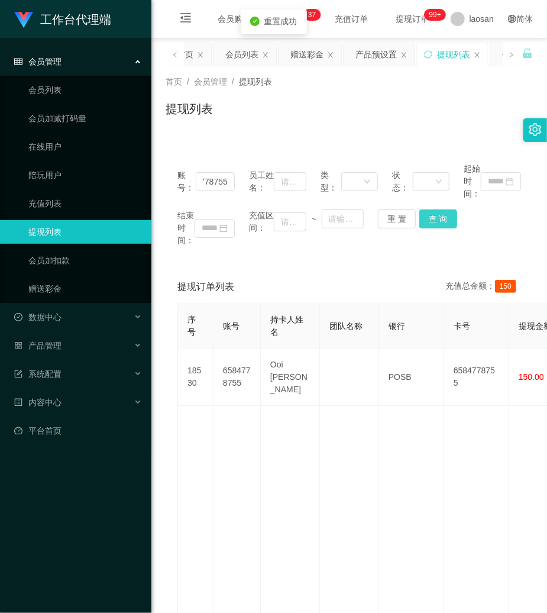
click at [431, 212] on button "查 询" at bounding box center [439, 218] width 38 height 19
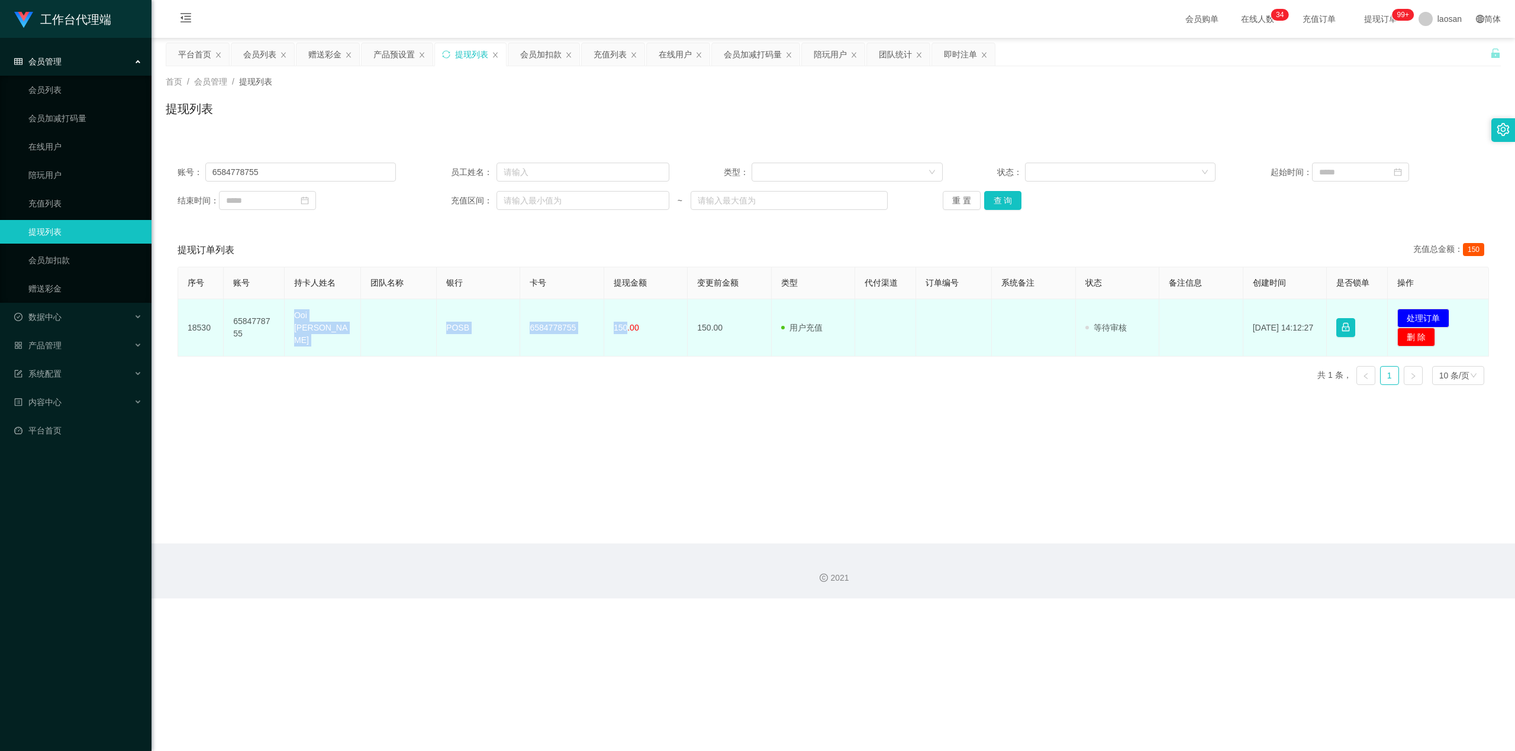
drag, startPoint x: 293, startPoint y: 321, endPoint x: 624, endPoint y: 346, distance: 331.2
click at [547, 346] on tr "18530 6584778755 Ooi [PERSON_NAME] POSB 6584778755 150.00 150.00 用户充值 人工扣款 审核驳回…" at bounding box center [833, 327] width 1311 height 57
copy tr "Ooi [PERSON_NAME] POSB 6584778755 150"
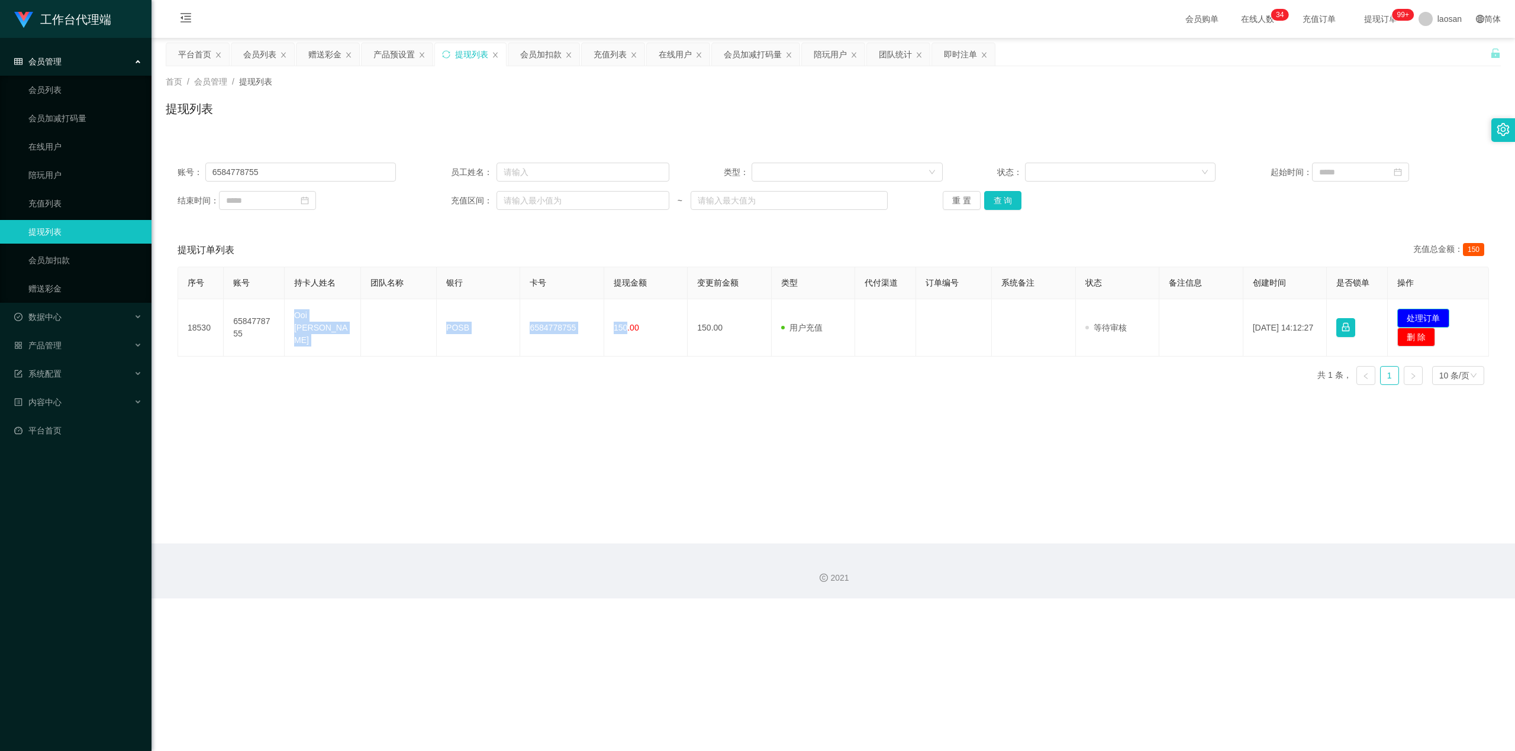
drag, startPoint x: 1424, startPoint y: 322, endPoint x: 1120, endPoint y: 257, distance: 311.0
click at [547, 321] on button "处理订单" at bounding box center [1423, 318] width 52 height 19
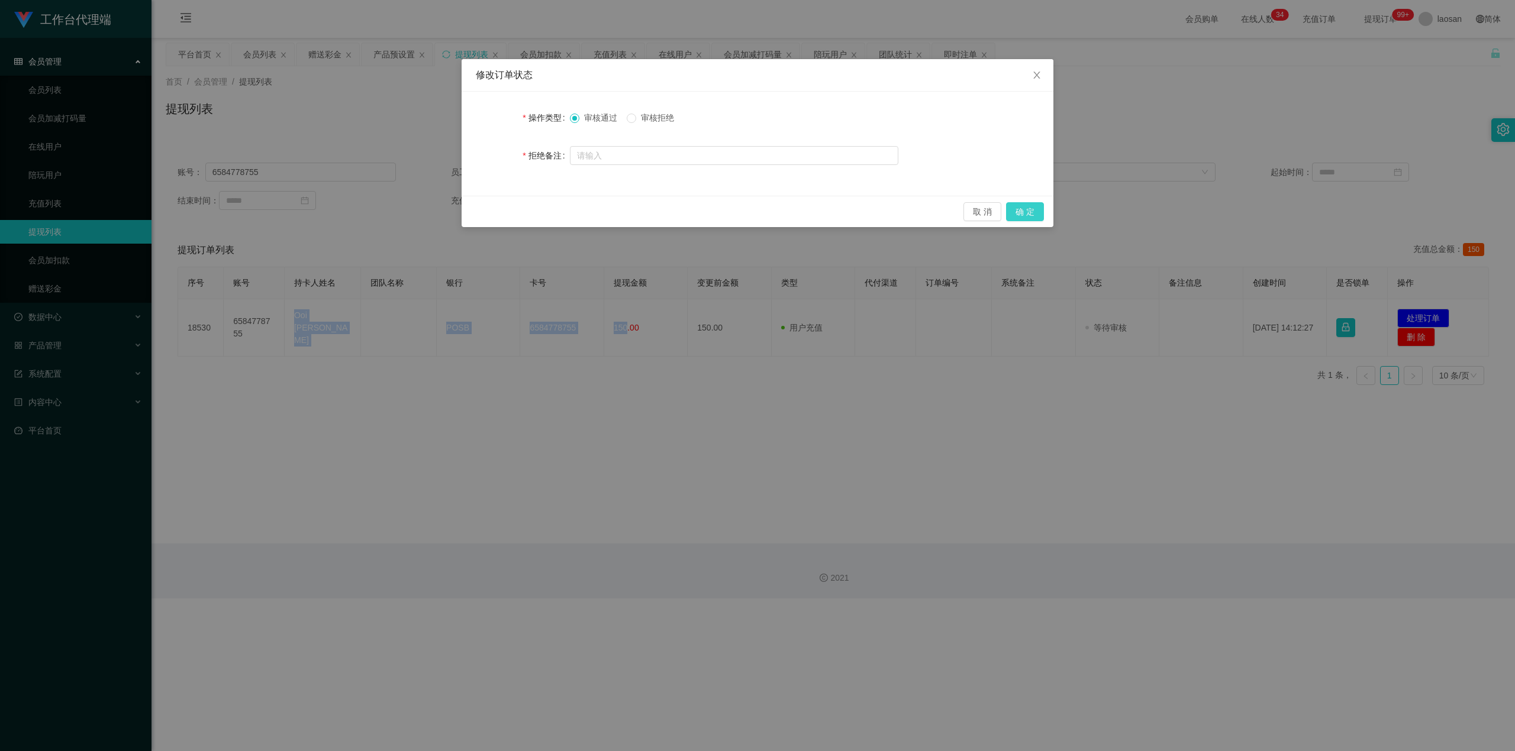
click at [547, 220] on button "确 定" at bounding box center [1025, 211] width 38 height 19
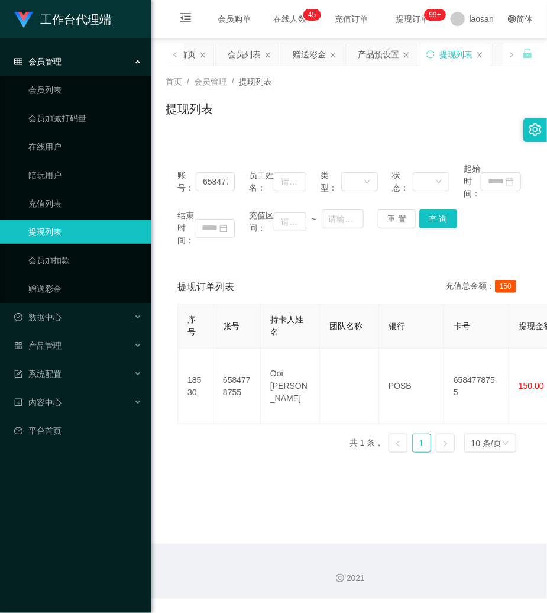
drag, startPoint x: 355, startPoint y: 112, endPoint x: 356, endPoint y: 95, distance: 17.2
click at [355, 112] on div "提现列表" at bounding box center [349, 113] width 367 height 27
click at [393, 215] on button "重 置" at bounding box center [397, 218] width 38 height 19
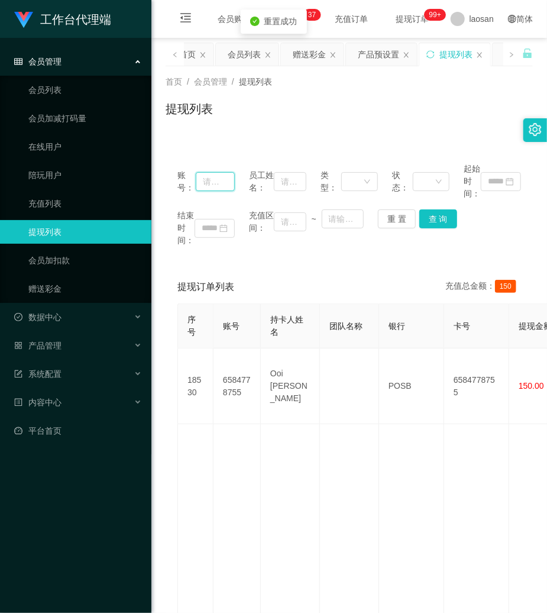
drag, startPoint x: 218, startPoint y: 179, endPoint x: 228, endPoint y: 180, distance: 10.1
click at [218, 179] on input "text" at bounding box center [215, 181] width 39 height 19
paste input "jennyccl76"
type input "jennyccl76"
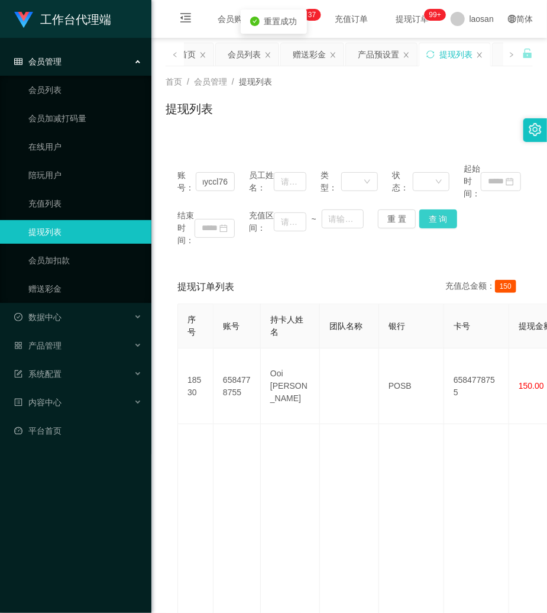
click at [445, 212] on button "查 询" at bounding box center [439, 218] width 38 height 19
click at [445, 212] on div "结束时间： 充值区间： ~ 重 置 查 询" at bounding box center [350, 227] width 344 height 37
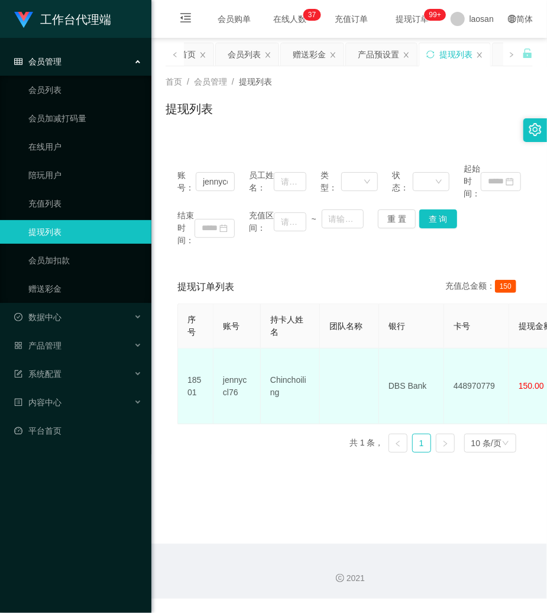
click at [360, 367] on td at bounding box center [349, 387] width 59 height 76
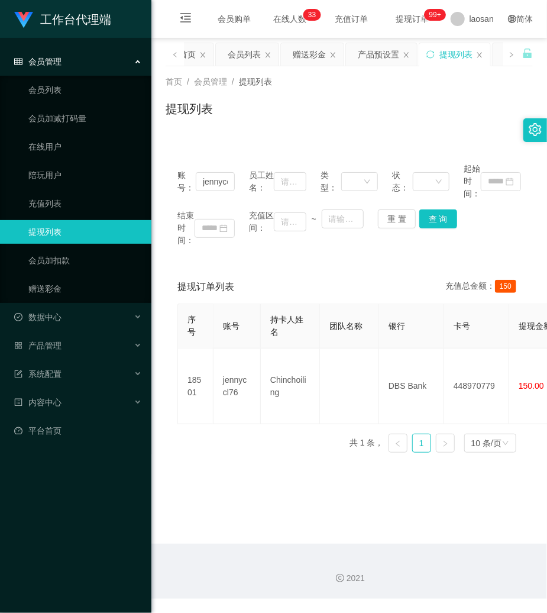
click at [292, 452] on main "关闭左侧 关闭右侧 关闭其它 刷新页面 平台首页 会员列表 赠送彩金 产品预设置 提现列表 会员加扣款 充值列表 在线用户 会员加减打码量 陪玩用户 团队统计…" at bounding box center [349, 291] width 396 height 506
click at [76, 285] on link "赠送彩金" at bounding box center [85, 289] width 114 height 24
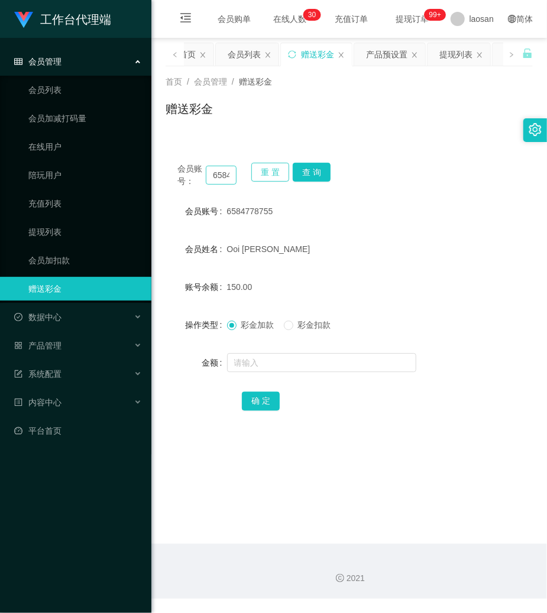
drag, startPoint x: 261, startPoint y: 171, endPoint x: 219, endPoint y: 185, distance: 44.2
click at [253, 176] on button "重 置" at bounding box center [270, 172] width 38 height 19
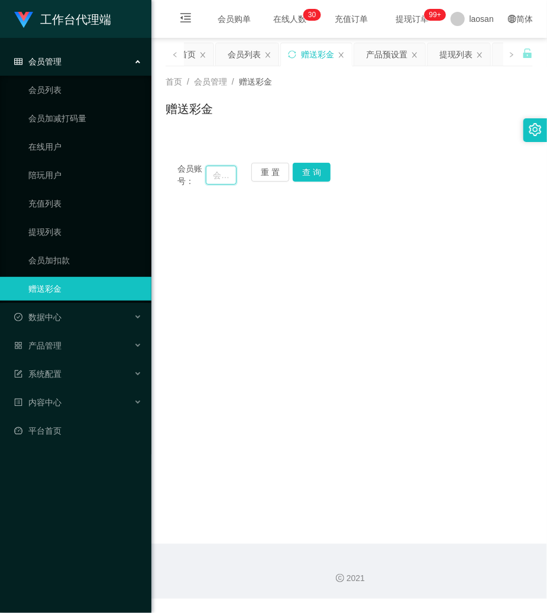
click at [224, 173] on input "text" at bounding box center [221, 175] width 31 height 19
type input "Raymond622"
click at [325, 169] on button "查 询" at bounding box center [312, 172] width 38 height 19
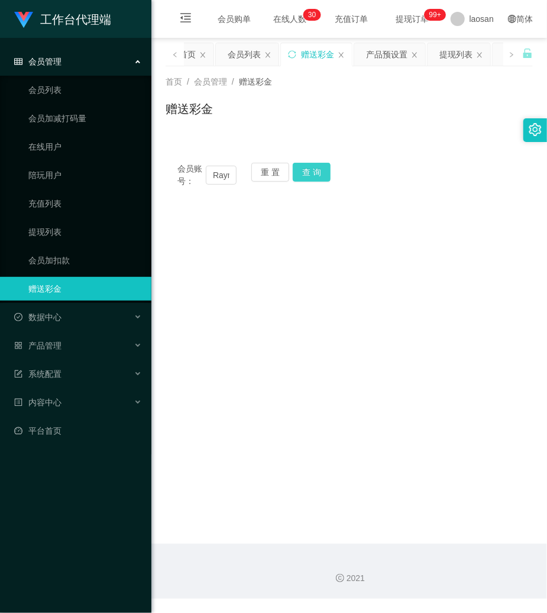
click at [325, 169] on button "查 询" at bounding box center [312, 172] width 38 height 19
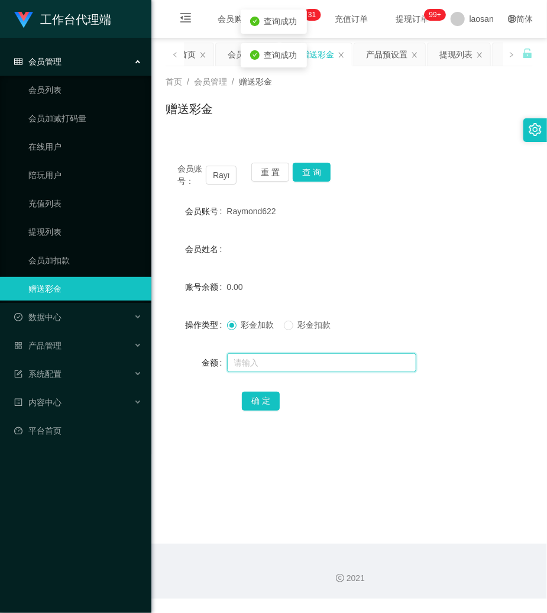
click at [278, 366] on input "text" at bounding box center [321, 362] width 189 height 19
click at [249, 214] on span "Raymond622" at bounding box center [251, 211] width 49 height 9
click at [297, 367] on input "text" at bounding box center [321, 362] width 189 height 19
type input "100"
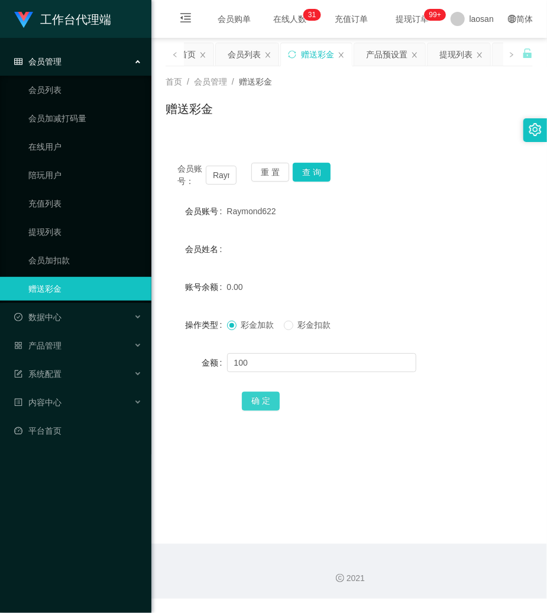
click at [261, 404] on button "确 定" at bounding box center [261, 401] width 38 height 19
drag, startPoint x: 420, startPoint y: 145, endPoint x: 353, endPoint y: 67, distance: 102.4
click at [415, 140] on div "会员账号： Raymond622 重 置 查 询 会员账号 Raymond622 会员姓名 账号余额 100.00 操作类型 彩金加款 彩金扣款 金额 确 定" at bounding box center [349, 288] width 367 height 302
click at [72, 247] on ul "会员列表 会员加减打码量 在线用户 陪玩用户 充值列表 提现列表 会员加扣款 赠送彩金" at bounding box center [75, 189] width 151 height 227
click at [393, 49] on div "产品预设置" at bounding box center [386, 54] width 41 height 22
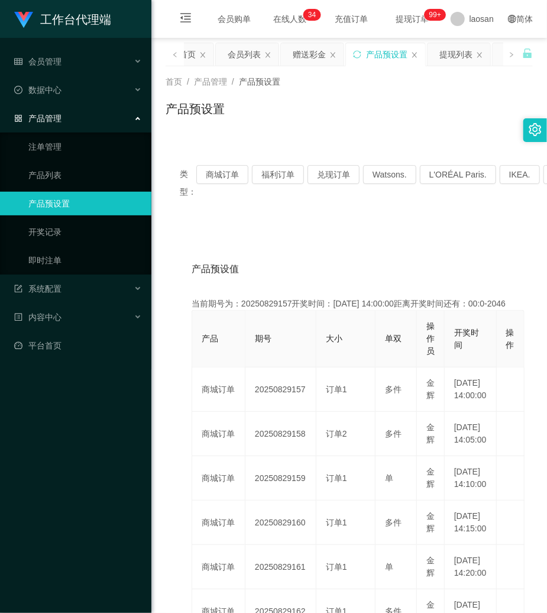
click at [342, 256] on div "产品预设值 添加期号" at bounding box center [349, 269] width 315 height 33
click at [328, 235] on div "产品预设值 添加期号 当前期号为：20250829157开奖时间：[DATE] 14:00:00距离开奖时间还有：00:0-2054 产品 期号 大小 单双 …" at bounding box center [349, 555] width 367 height 656
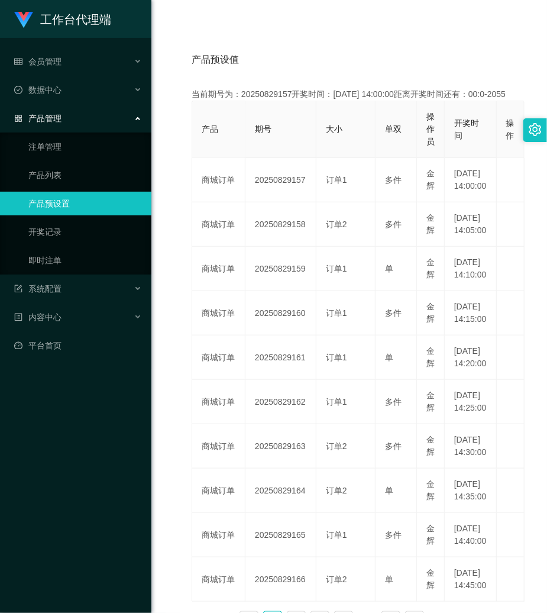
scroll to position [237, 0]
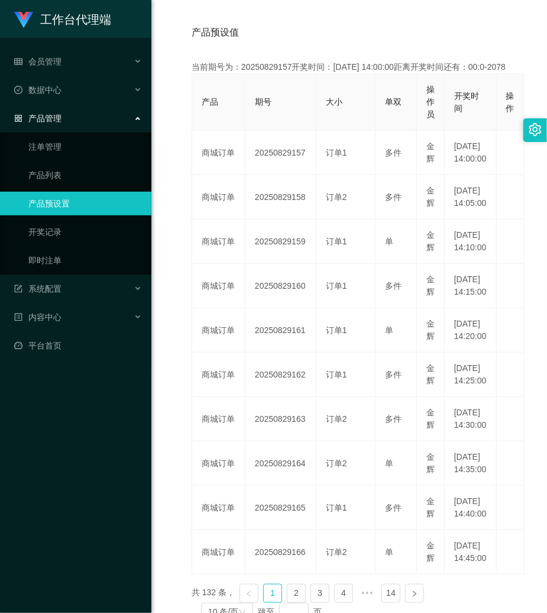
drag, startPoint x: 102, startPoint y: 386, endPoint x: 108, endPoint y: 360, distance: 27.2
click at [109, 385] on div "工作台代理端 会员管理 会员列表 会员加减打码量 在线用户 陪玩用户 充值列表 提现列表 会员加扣款 赠送彩金 数据中心 产品管理 注单管理 产品列表 产品预…" at bounding box center [75, 306] width 151 height 613
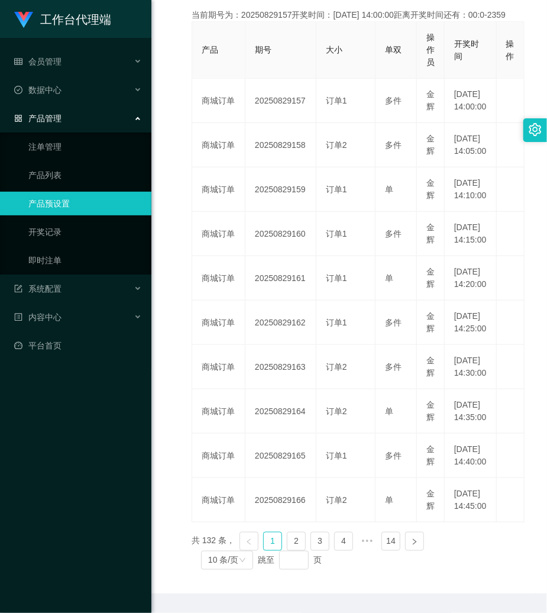
scroll to position [315, 0]
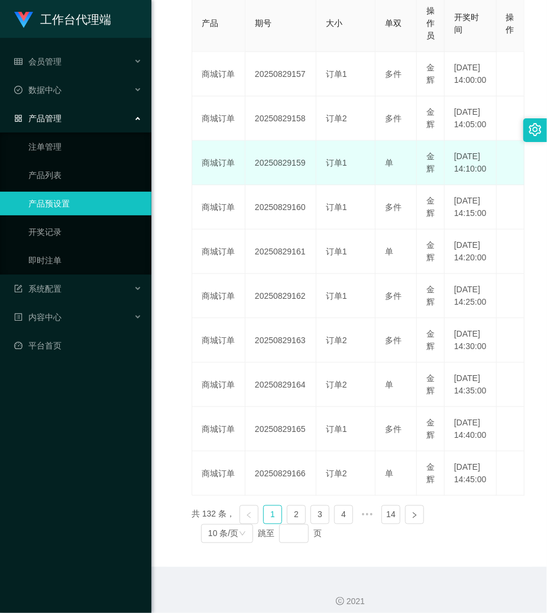
click at [474, 185] on td "[DATE] 14:10:00" at bounding box center [471, 163] width 52 height 44
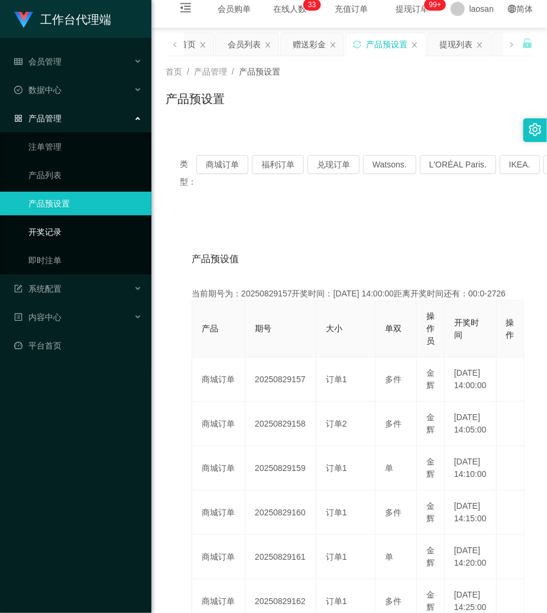
scroll to position [0, 0]
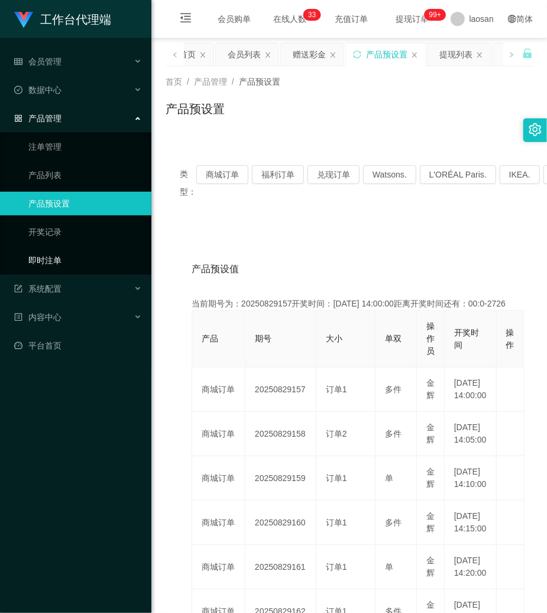
click at [41, 249] on link "即时注单" at bounding box center [85, 261] width 114 height 24
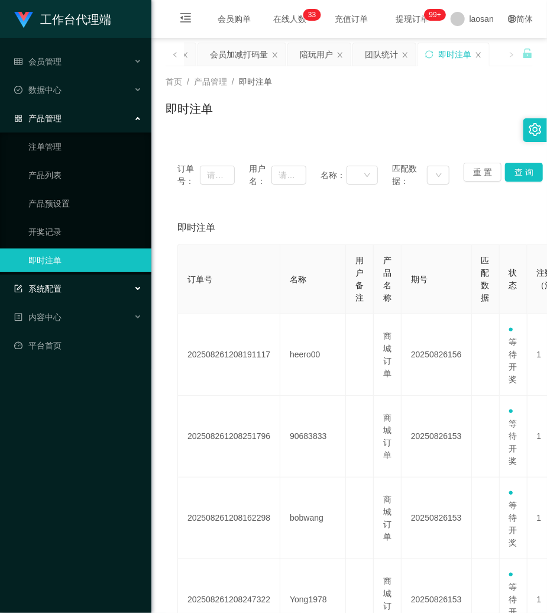
click at [46, 291] on div "系统配置" at bounding box center [75, 289] width 151 height 24
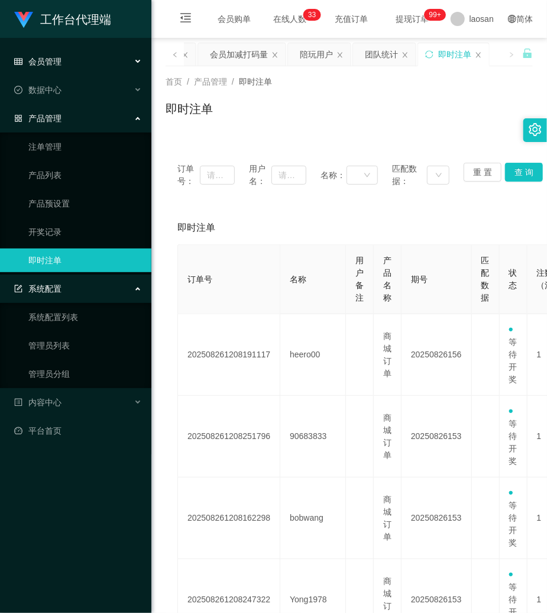
click at [64, 59] on div "会员管理" at bounding box center [75, 62] width 151 height 24
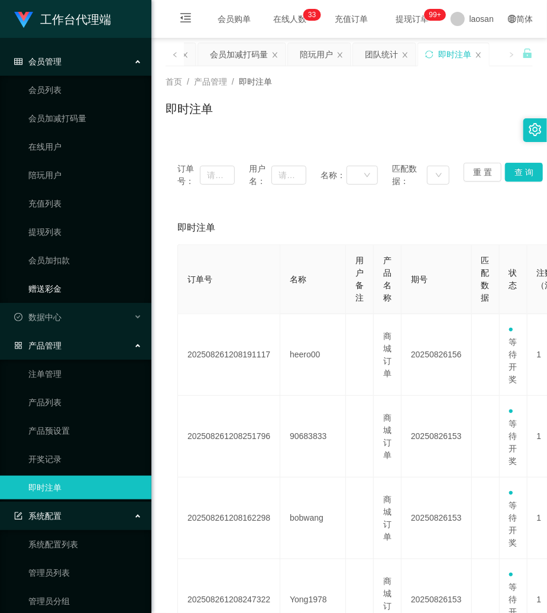
drag, startPoint x: 59, startPoint y: 293, endPoint x: 233, endPoint y: 207, distance: 194.0
click at [58, 293] on link "赠送彩金" at bounding box center [85, 289] width 114 height 24
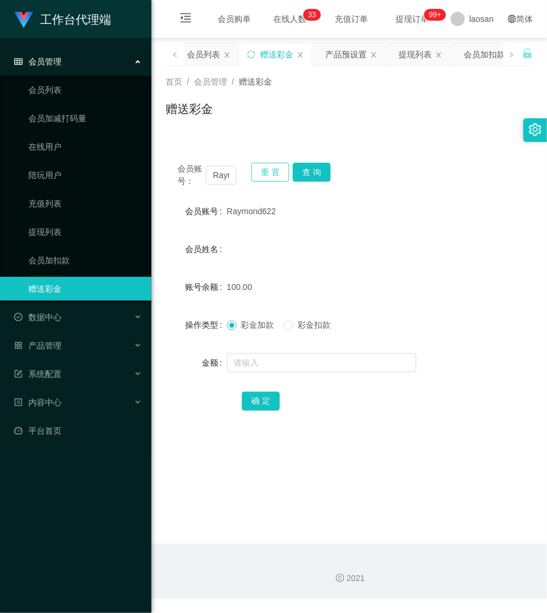
click at [270, 169] on button "重 置" at bounding box center [270, 172] width 38 height 19
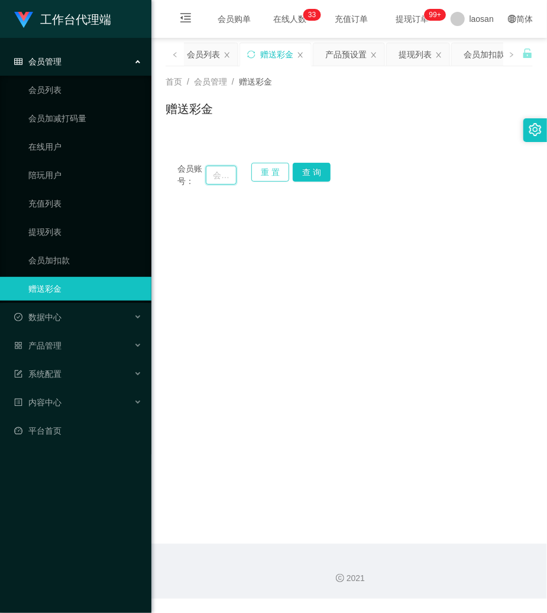
drag, startPoint x: 220, startPoint y: 174, endPoint x: 271, endPoint y: 170, distance: 51.0
click at [228, 173] on input "text" at bounding box center [221, 175] width 31 height 19
paste input "83718849"
type input "83718849"
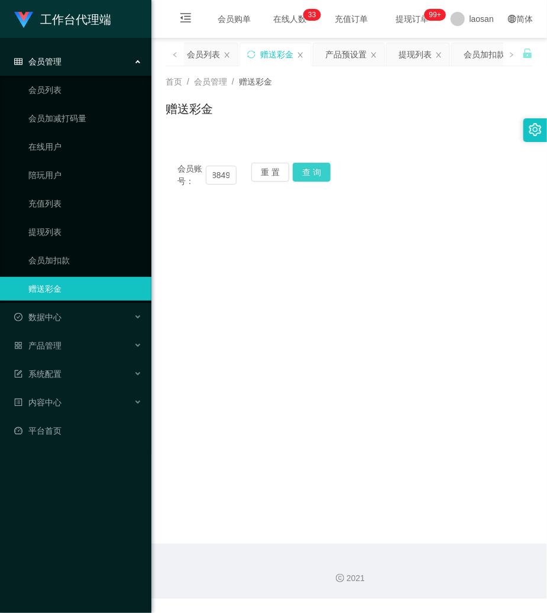
scroll to position [0, 0]
click at [314, 173] on button "查 询" at bounding box center [312, 172] width 38 height 19
click at [314, 173] on div "会员账号： 83718849 重 置 查 询" at bounding box center [349, 175] width 367 height 25
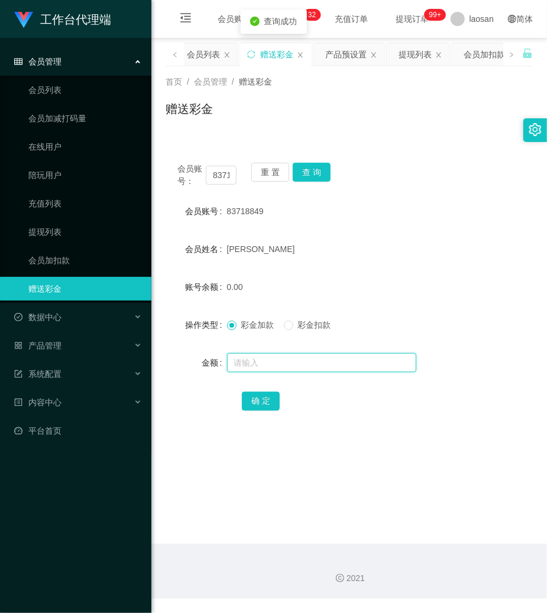
click at [289, 365] on input "text" at bounding box center [321, 362] width 189 height 19
type input "48"
click at [265, 400] on button "确 定" at bounding box center [261, 401] width 38 height 19
drag, startPoint x: 395, startPoint y: 198, endPoint x: 294, endPoint y: 185, distance: 102.0
click at [393, 198] on div "会员账号： 83718849 重 置 查 询 会员账号 83718849 会员姓名 [PERSON_NAME] 账号余额 48.00 操作类型 彩金加款 彩金…" at bounding box center [349, 295] width 367 height 288
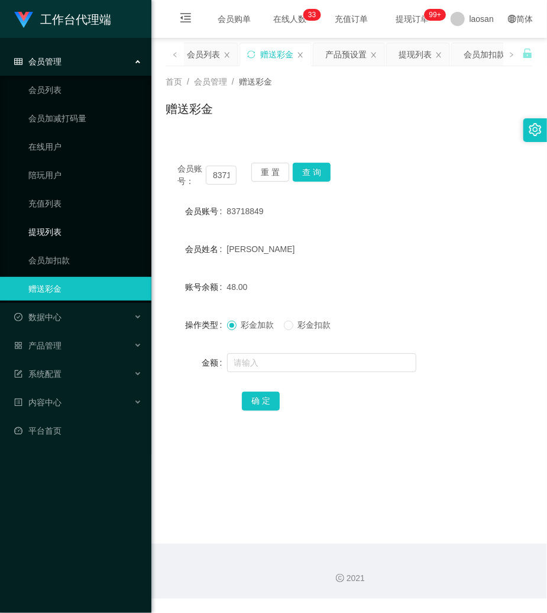
click at [64, 238] on link "提现列表" at bounding box center [85, 232] width 114 height 24
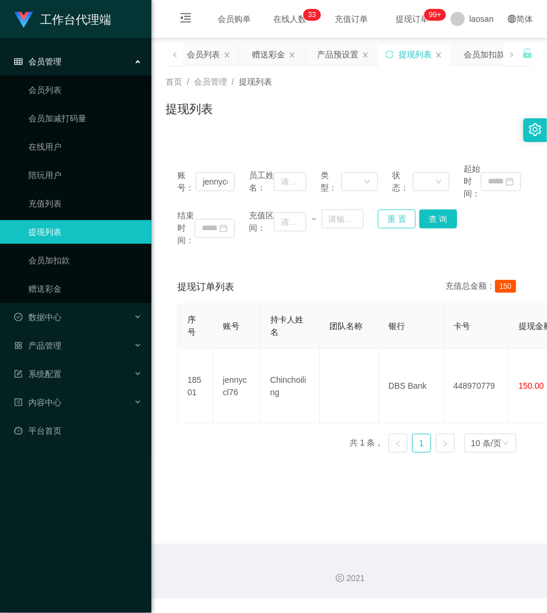
click at [392, 216] on button "重 置" at bounding box center [397, 218] width 38 height 19
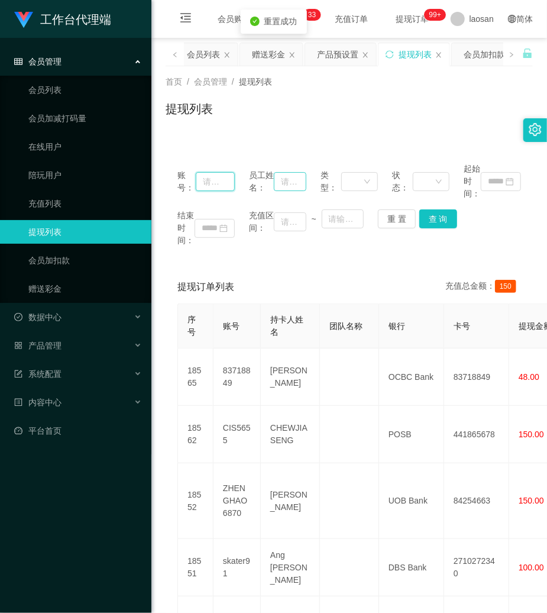
drag, startPoint x: 218, startPoint y: 178, endPoint x: 273, endPoint y: 186, distance: 55.6
click at [218, 178] on input "text" at bounding box center [215, 181] width 39 height 19
paste input "83718849"
type input "83718849"
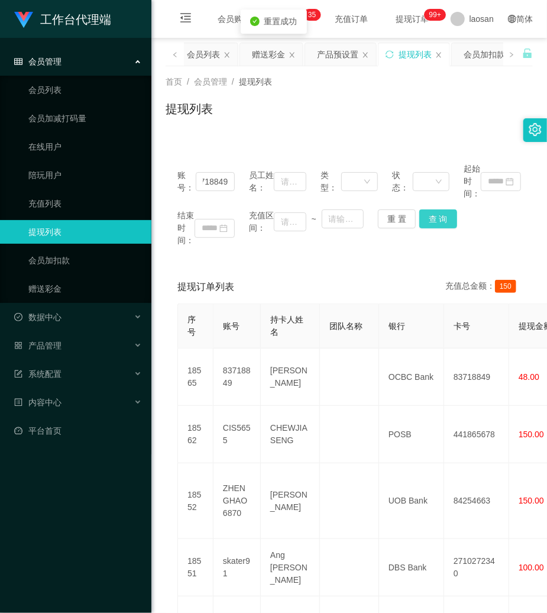
click at [453, 217] on button "查 询" at bounding box center [439, 218] width 38 height 19
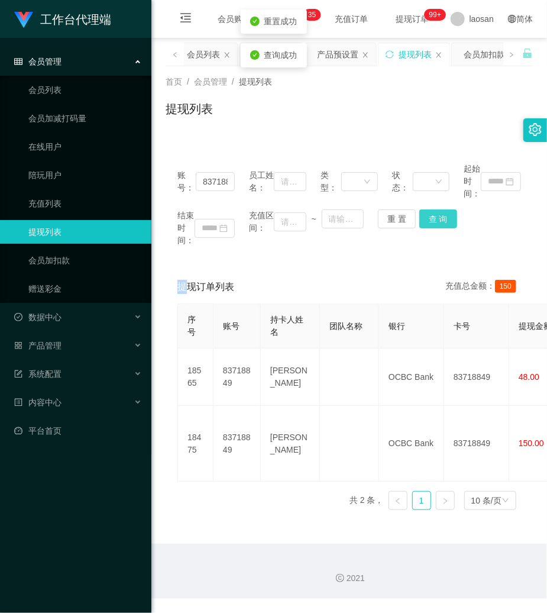
click at [451, 217] on div "结束时间： 充值区间： ~ 重 置 查 询" at bounding box center [350, 227] width 344 height 37
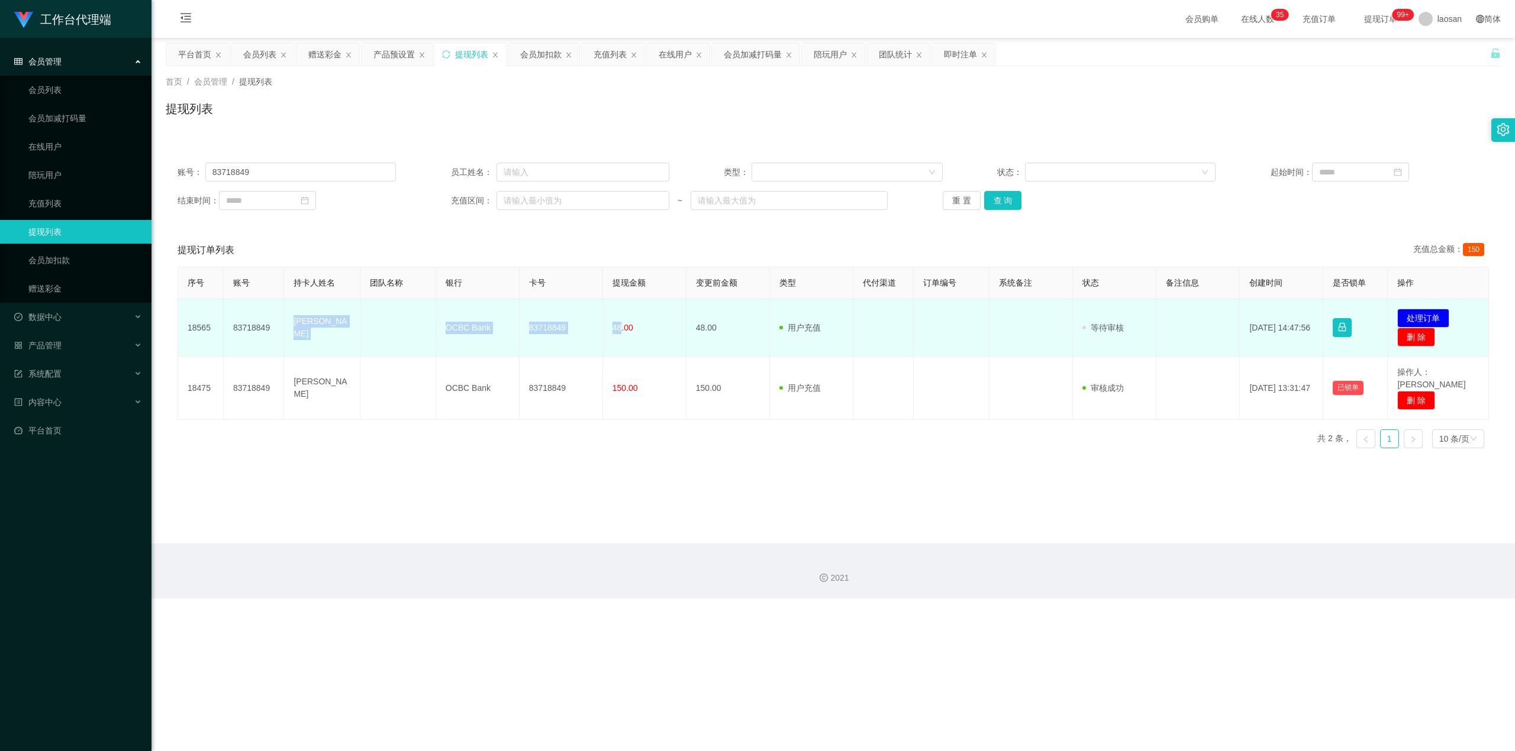
drag, startPoint x: 294, startPoint y: 323, endPoint x: 618, endPoint y: 337, distance: 324.6
click at [547, 337] on tr "18565 83718849 [PERSON_NAME] OCBC Bank 83718849 48.00 48.00 用户充值 人工扣款 审核驳回 审核成功…" at bounding box center [833, 327] width 1311 height 57
click at [547, 318] on button "处理订单" at bounding box center [1423, 318] width 52 height 19
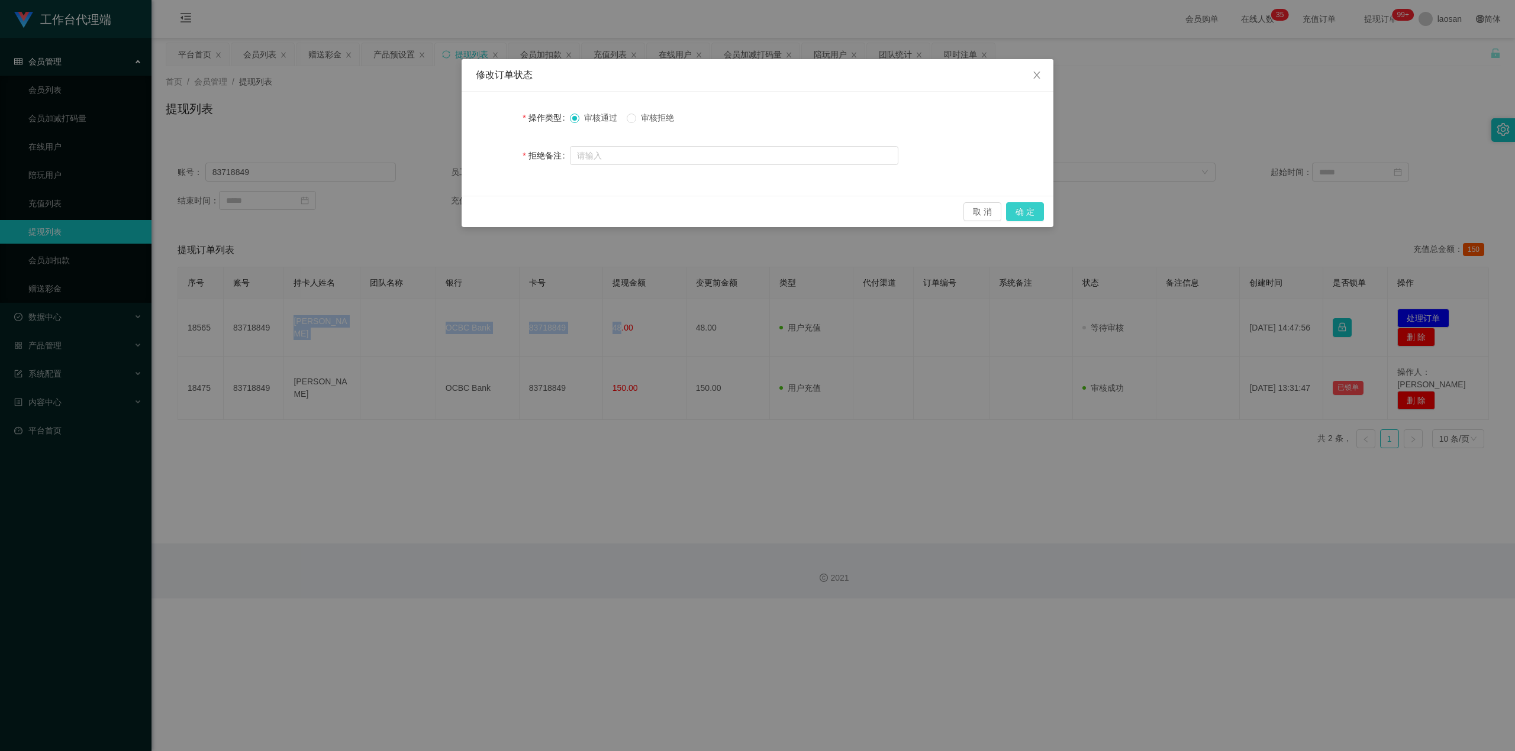
drag, startPoint x: 1030, startPoint y: 211, endPoint x: 1066, endPoint y: 201, distance: 37.5
click at [547, 214] on button "确 定" at bounding box center [1025, 211] width 38 height 19
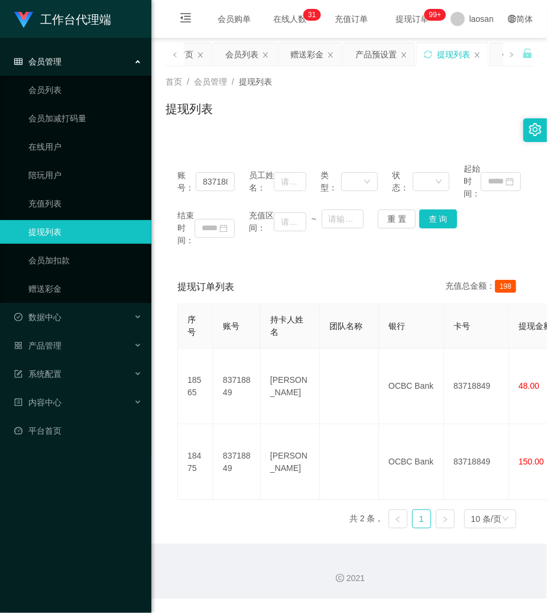
click at [378, 273] on div "提现订单列表 充值总金额： 198" at bounding box center [350, 286] width 344 height 33
drag, startPoint x: 389, startPoint y: 53, endPoint x: 389, endPoint y: 63, distance: 9.5
click at [391, 54] on div "产品预设置" at bounding box center [376, 54] width 41 height 22
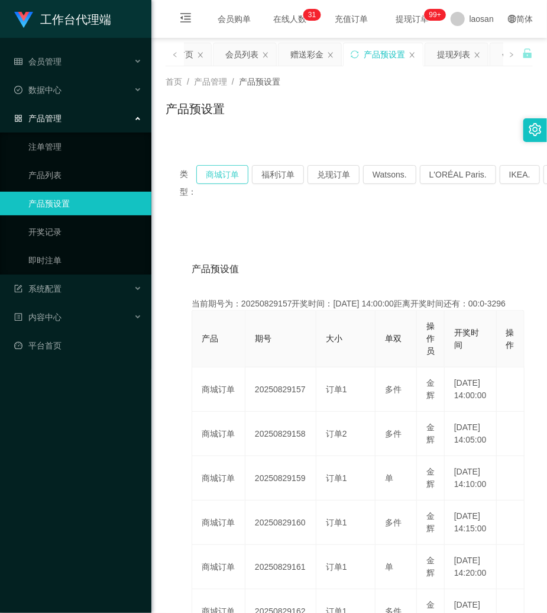
click at [211, 181] on button "商城订单" at bounding box center [222, 174] width 52 height 19
click at [382, 253] on div "产品预设值 添加期号" at bounding box center [349, 269] width 315 height 33
drag, startPoint x: 370, startPoint y: 222, endPoint x: 366, endPoint y: 228, distance: 7.2
click at [370, 222] on div "类型： 商城订单 福利订单 兑现订单 Watsons. L'ORÉAL Paris. IKEA. [GEOGRAPHIC_DATA]. COURTS. 产品预…" at bounding box center [349, 516] width 367 height 731
drag, startPoint x: 385, startPoint y: 257, endPoint x: 289, endPoint y: 193, distance: 114.7
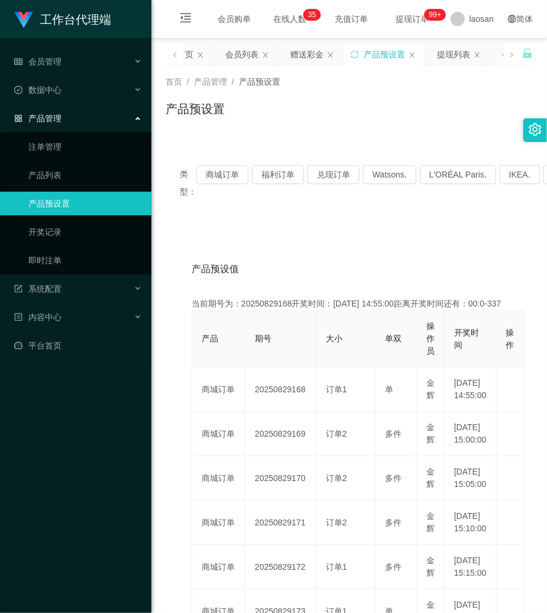
click at [360, 237] on div "产品预设值 添加期号 当前期号为：20250829168开奖时间：[DATE] 14:55:00距离开奖时间还有：00:0-337 产品 期号 大小 单双 操…" at bounding box center [349, 555] width 367 height 656
click at [225, 174] on button "商城订单" at bounding box center [222, 174] width 52 height 19
drag, startPoint x: 380, startPoint y: 105, endPoint x: 351, endPoint y: 15, distance: 94.5
click at [380, 105] on div "产品预设置" at bounding box center [349, 113] width 367 height 27
drag, startPoint x: 41, startPoint y: 263, endPoint x: 71, endPoint y: 206, distance: 64.8
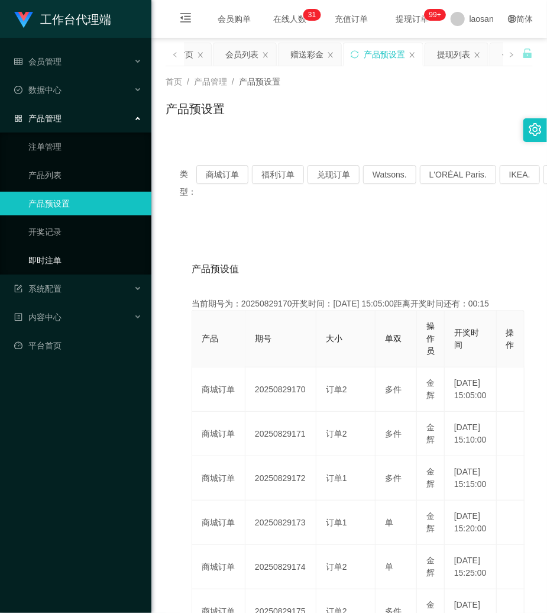
click at [40, 263] on link "即时注单" at bounding box center [85, 261] width 114 height 24
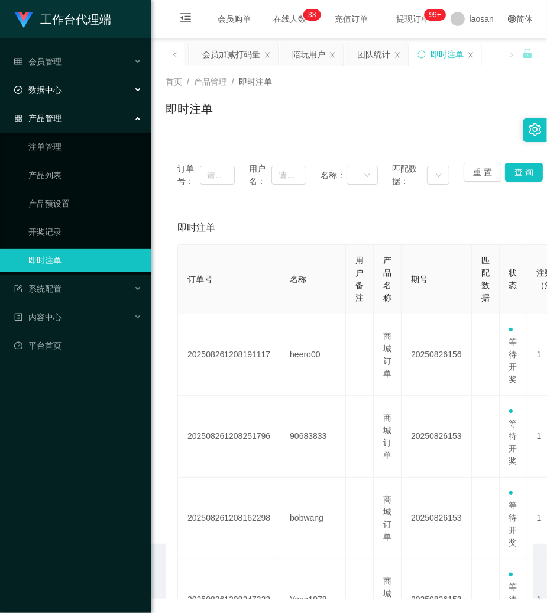
click at [43, 86] on span "数据中心" at bounding box center [37, 89] width 47 height 9
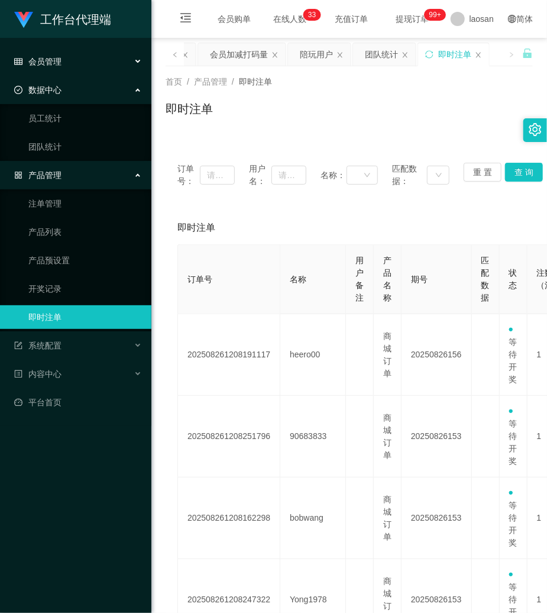
click at [47, 62] on span "会员管理" at bounding box center [37, 61] width 47 height 9
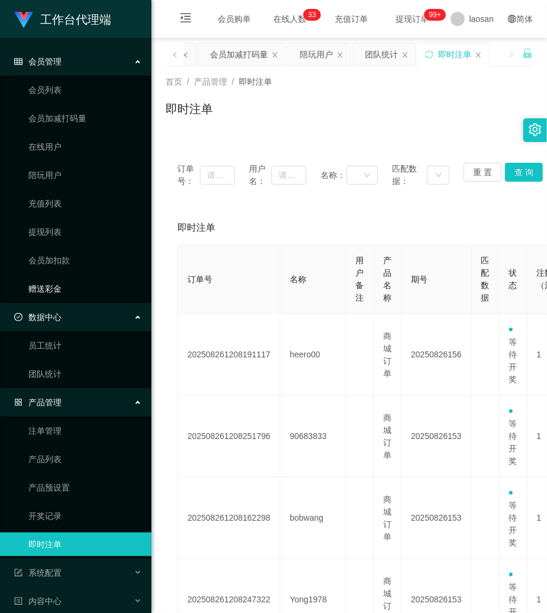
click at [53, 282] on link "赠送彩金" at bounding box center [85, 289] width 114 height 24
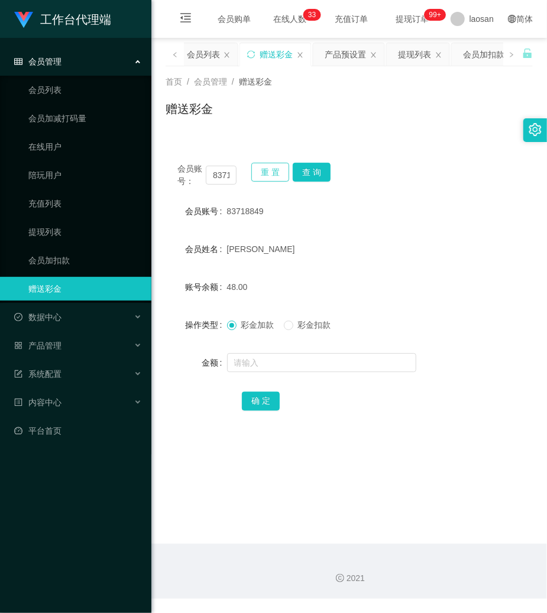
drag, startPoint x: 272, startPoint y: 169, endPoint x: 259, endPoint y: 169, distance: 13.6
click at [267, 169] on button "重 置" at bounding box center [270, 172] width 38 height 19
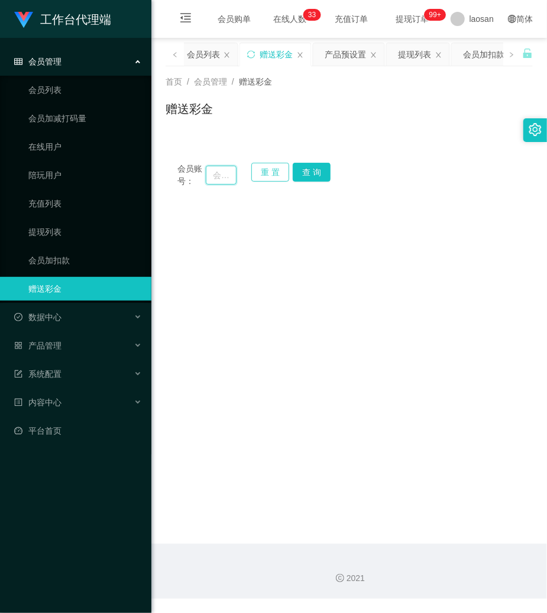
drag, startPoint x: 231, startPoint y: 170, endPoint x: 261, endPoint y: 170, distance: 30.2
click at [231, 170] on input "text" at bounding box center [221, 175] width 31 height 19
paste input "83718849"
type input "83718849"
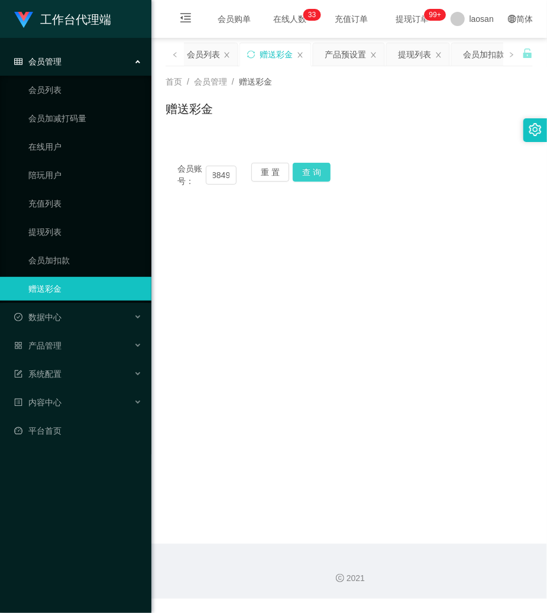
click at [310, 172] on button "查 询" at bounding box center [312, 172] width 38 height 19
click at [310, 172] on div "会员账号： 83718849 重 置 查 询" at bounding box center [349, 175] width 367 height 25
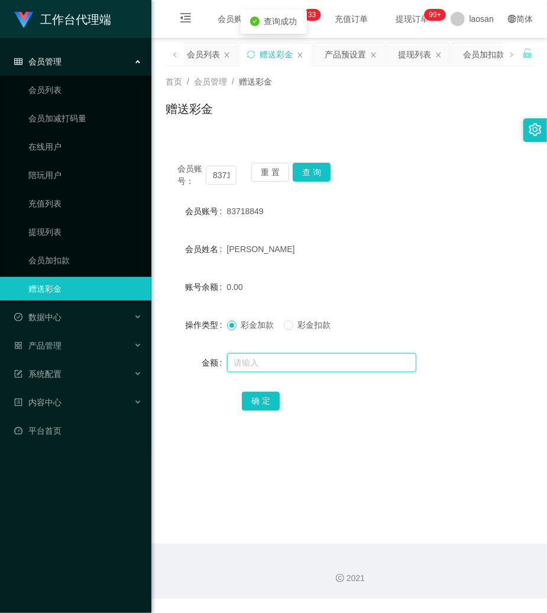
click at [261, 372] on input "text" at bounding box center [321, 362] width 189 height 19
type input "100"
drag, startPoint x: 263, startPoint y: 398, endPoint x: 250, endPoint y: 399, distance: 13.1
click at [263, 398] on button "确 定" at bounding box center [261, 401] width 38 height 19
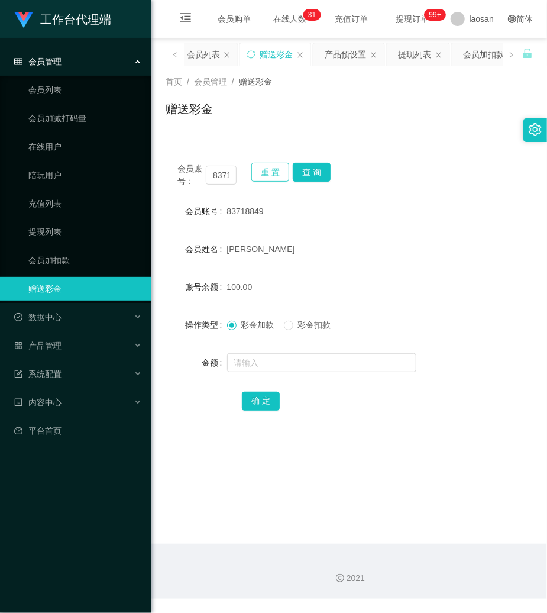
click at [279, 171] on button "重 置" at bounding box center [270, 172] width 38 height 19
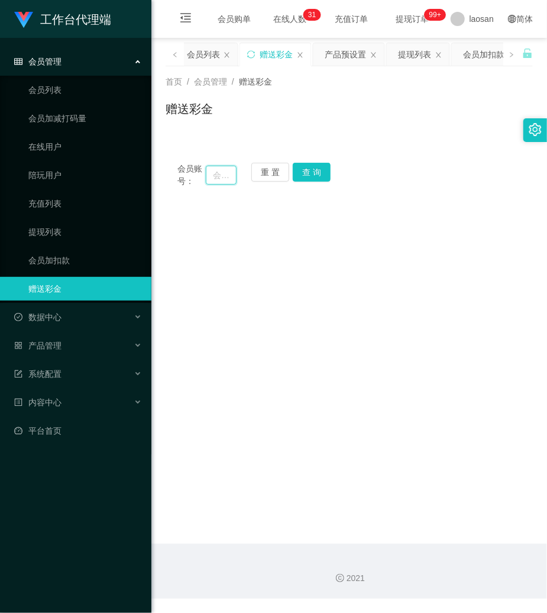
click at [228, 178] on input "text" at bounding box center [221, 175] width 31 height 19
paste input "Raymond622"
type input "Raymond622"
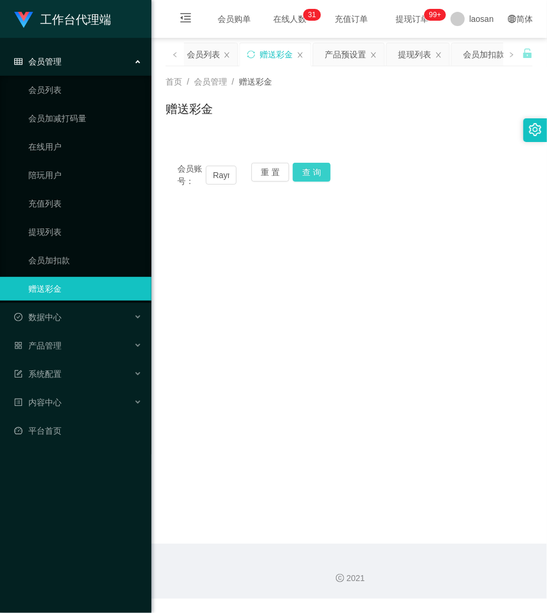
click at [302, 175] on button "查 询" at bounding box center [312, 172] width 38 height 19
drag, startPoint x: 302, startPoint y: 175, endPoint x: 290, endPoint y: 193, distance: 21.3
click at [302, 176] on div "重 置 查 询" at bounding box center [280, 175] width 59 height 25
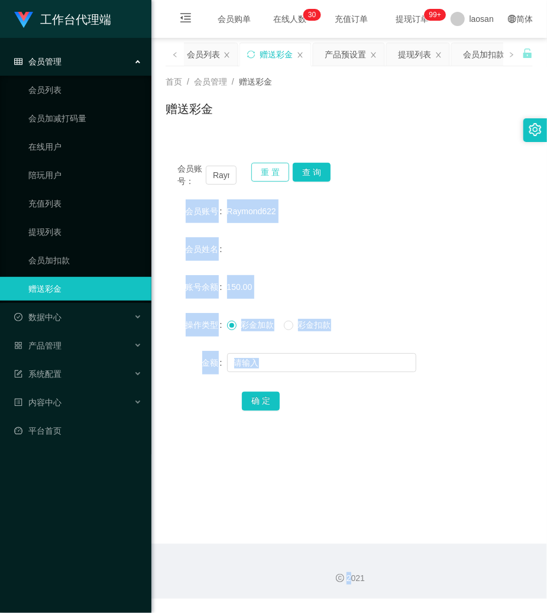
click at [262, 176] on button "重 置" at bounding box center [270, 172] width 38 height 19
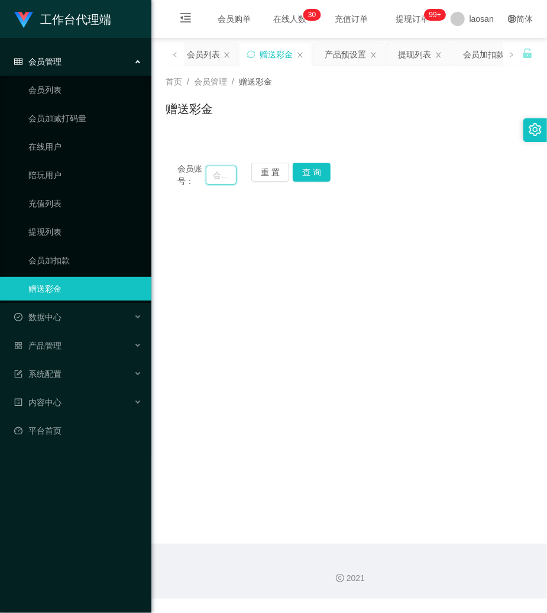
click at [225, 179] on input "text" at bounding box center [221, 175] width 31 height 19
paste input "6584778755"
type input "6584778755"
drag, startPoint x: 307, startPoint y: 171, endPoint x: 301, endPoint y: 178, distance: 8.4
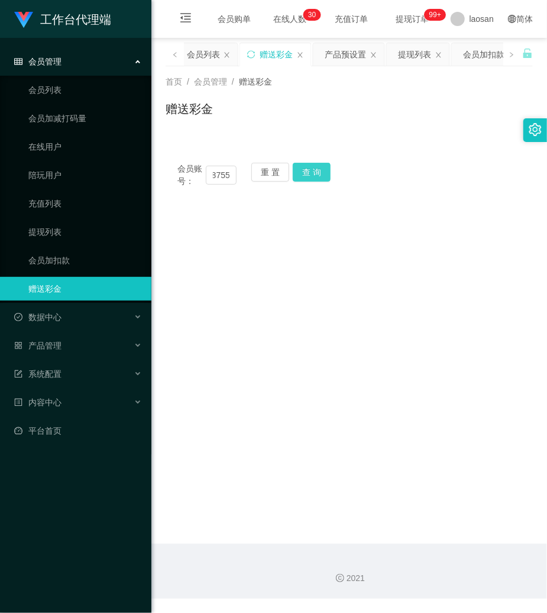
click at [307, 171] on button "查 询" at bounding box center [312, 172] width 38 height 19
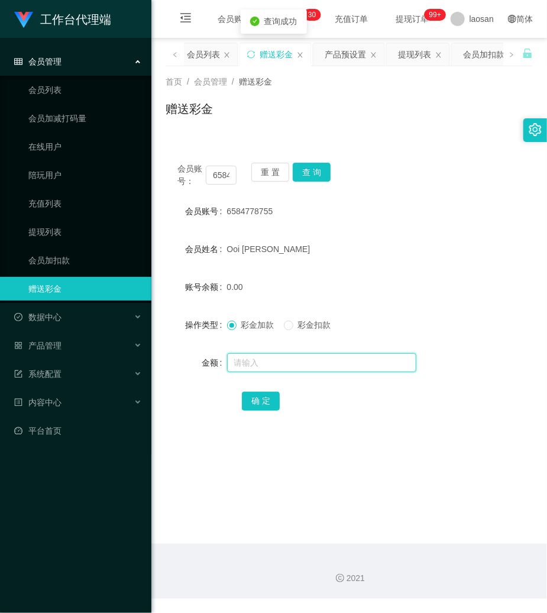
click at [263, 355] on input "text" at bounding box center [321, 362] width 189 height 19
type input "100"
drag, startPoint x: 263, startPoint y: 396, endPoint x: 182, endPoint y: 396, distance: 80.5
click at [263, 396] on button "确 定" at bounding box center [261, 401] width 38 height 19
drag, startPoint x: 417, startPoint y: 207, endPoint x: 337, endPoint y: 38, distance: 186.9
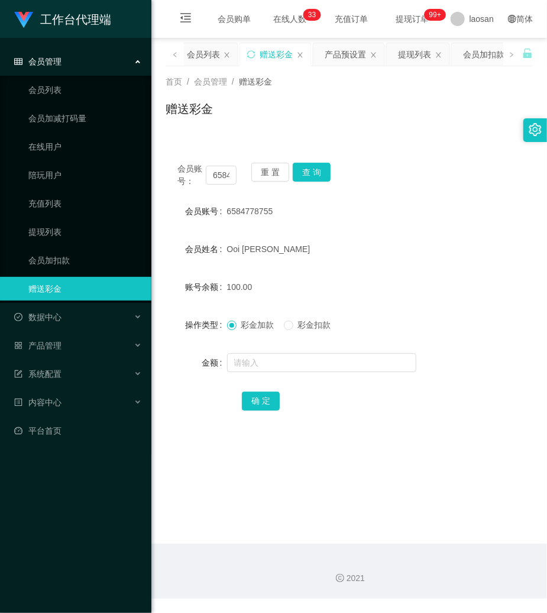
click at [417, 206] on div "6584778755" at bounding box center [334, 211] width 214 height 24
click at [276, 173] on button "重 置" at bounding box center [270, 172] width 38 height 19
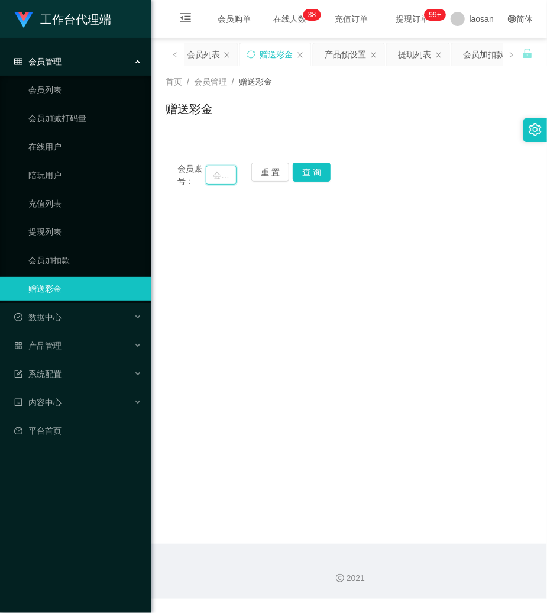
click at [228, 172] on input "text" at bounding box center [221, 175] width 31 height 19
paste input "Raymond622"
type input "Raymond622"
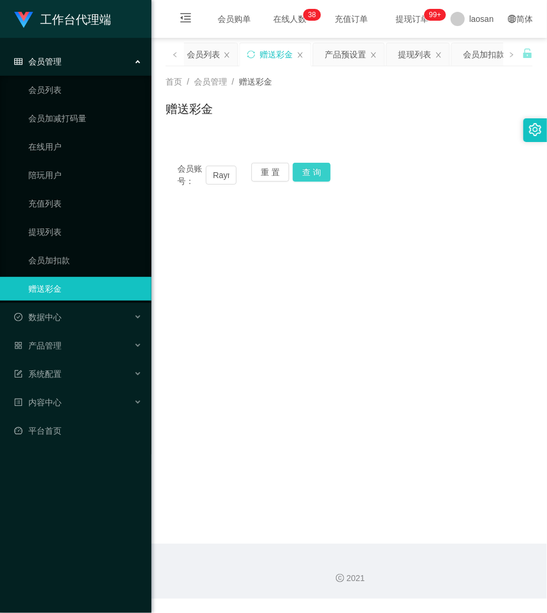
click at [304, 175] on button "查 询" at bounding box center [312, 172] width 38 height 19
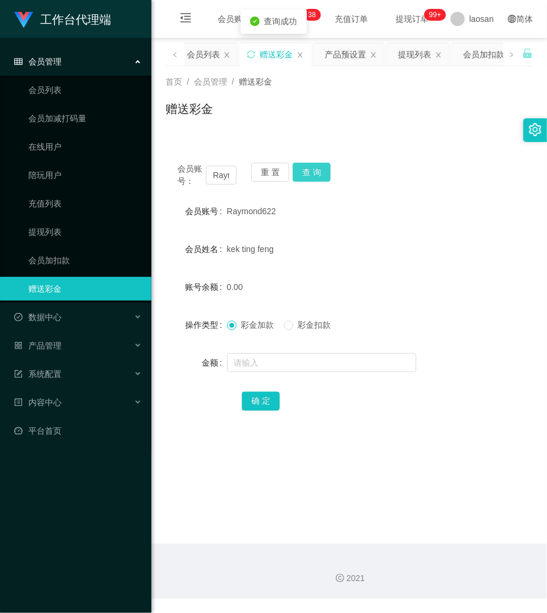
click at [304, 175] on button "查 询" at bounding box center [312, 172] width 38 height 19
drag, startPoint x: 334, startPoint y: 271, endPoint x: 147, endPoint y: 224, distance: 192.9
click at [329, 271] on form "会员账号 Raymond622 会员姓名 [PERSON_NAME] 账号余额 0.00 操作类型 彩金加款 彩金扣款 金额 确 定" at bounding box center [349, 305] width 367 height 213
click at [49, 226] on link "提现列表" at bounding box center [85, 232] width 114 height 24
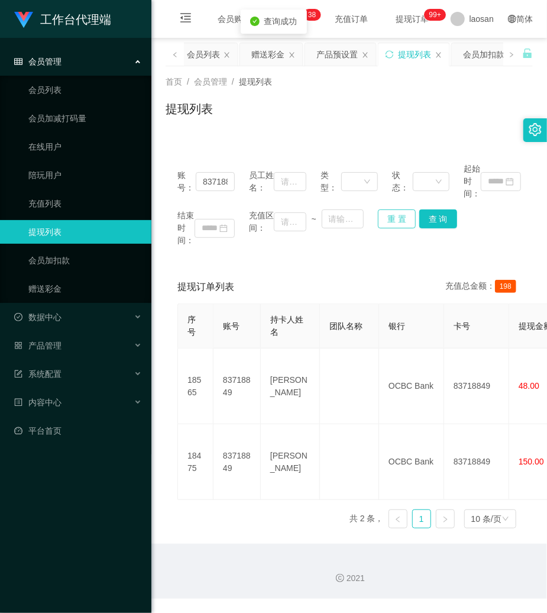
drag, startPoint x: 386, startPoint y: 214, endPoint x: 249, endPoint y: 204, distance: 137.6
click at [384, 215] on button "重 置" at bounding box center [397, 218] width 38 height 19
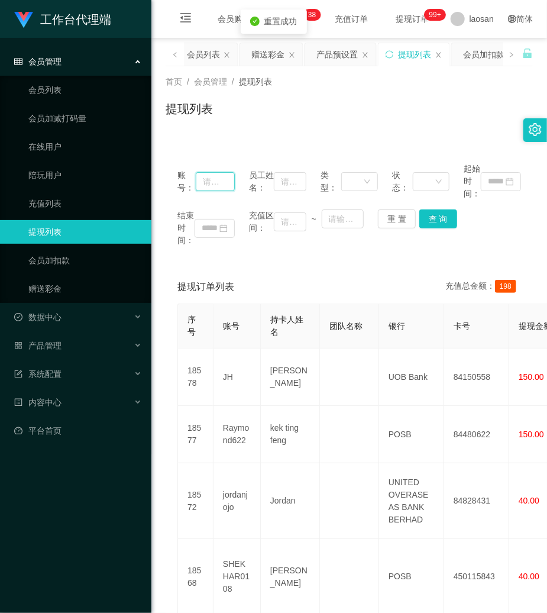
drag, startPoint x: 228, startPoint y: 185, endPoint x: 245, endPoint y: 188, distance: 17.4
click at [228, 185] on input "text" at bounding box center [215, 181] width 39 height 19
paste input "Raymond622"
type input "Raymond622"
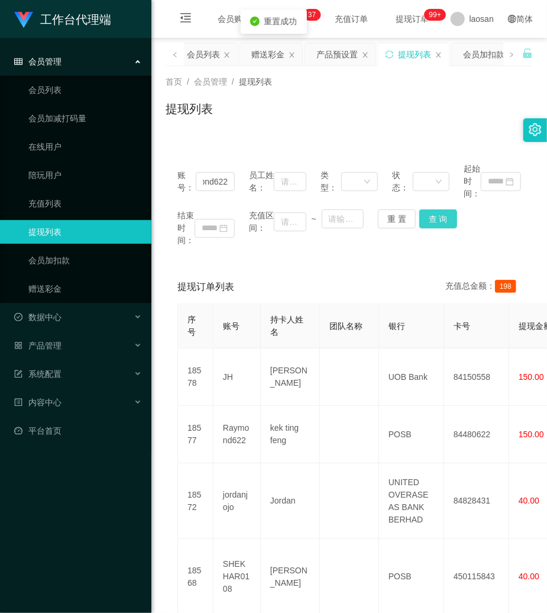
click at [434, 220] on button "查 询" at bounding box center [439, 218] width 38 height 19
click at [434, 220] on div "结束时间： 充值区间： ~ 重 置 查 询" at bounding box center [350, 227] width 344 height 37
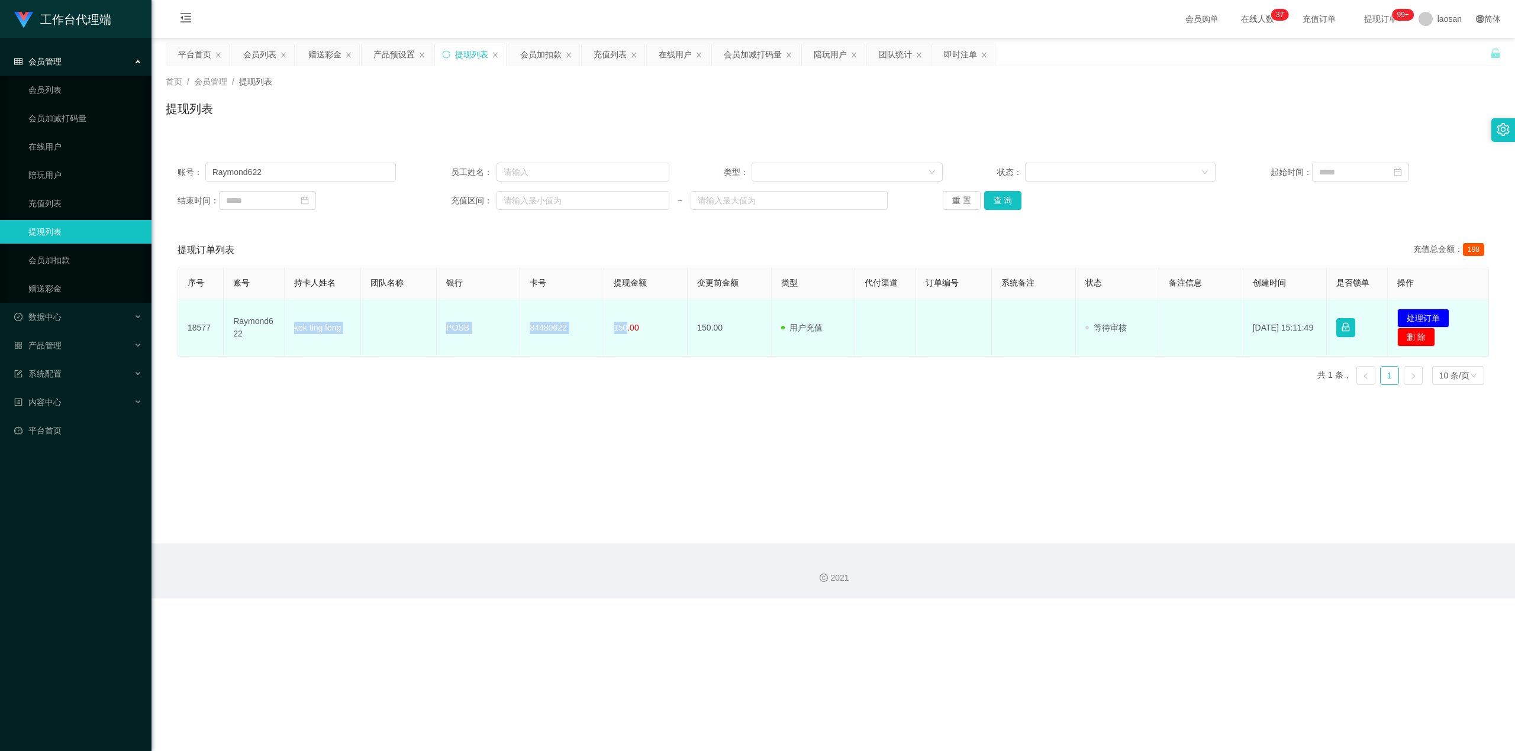
drag, startPoint x: 293, startPoint y: 325, endPoint x: 622, endPoint y: 334, distance: 329.1
click at [547, 334] on tr "18577 Raymond622 [PERSON_NAME] POSB 84480622 150.00 150.00 用户充值 人工扣款 审核驳回 审核成功 …" at bounding box center [833, 327] width 1311 height 57
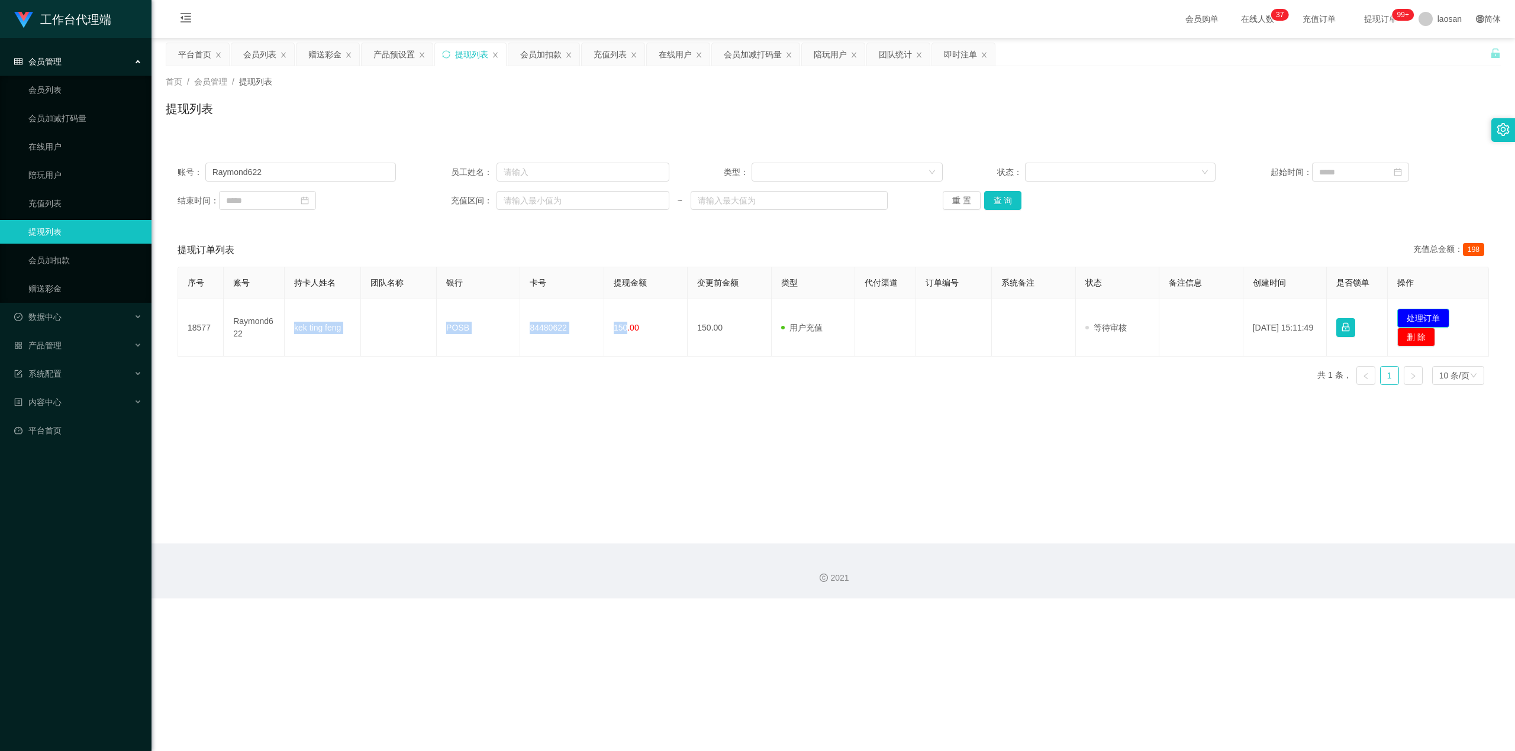
drag, startPoint x: 1412, startPoint y: 315, endPoint x: 1185, endPoint y: 301, distance: 227.7
click at [547, 315] on button "处理订单" at bounding box center [1423, 318] width 52 height 19
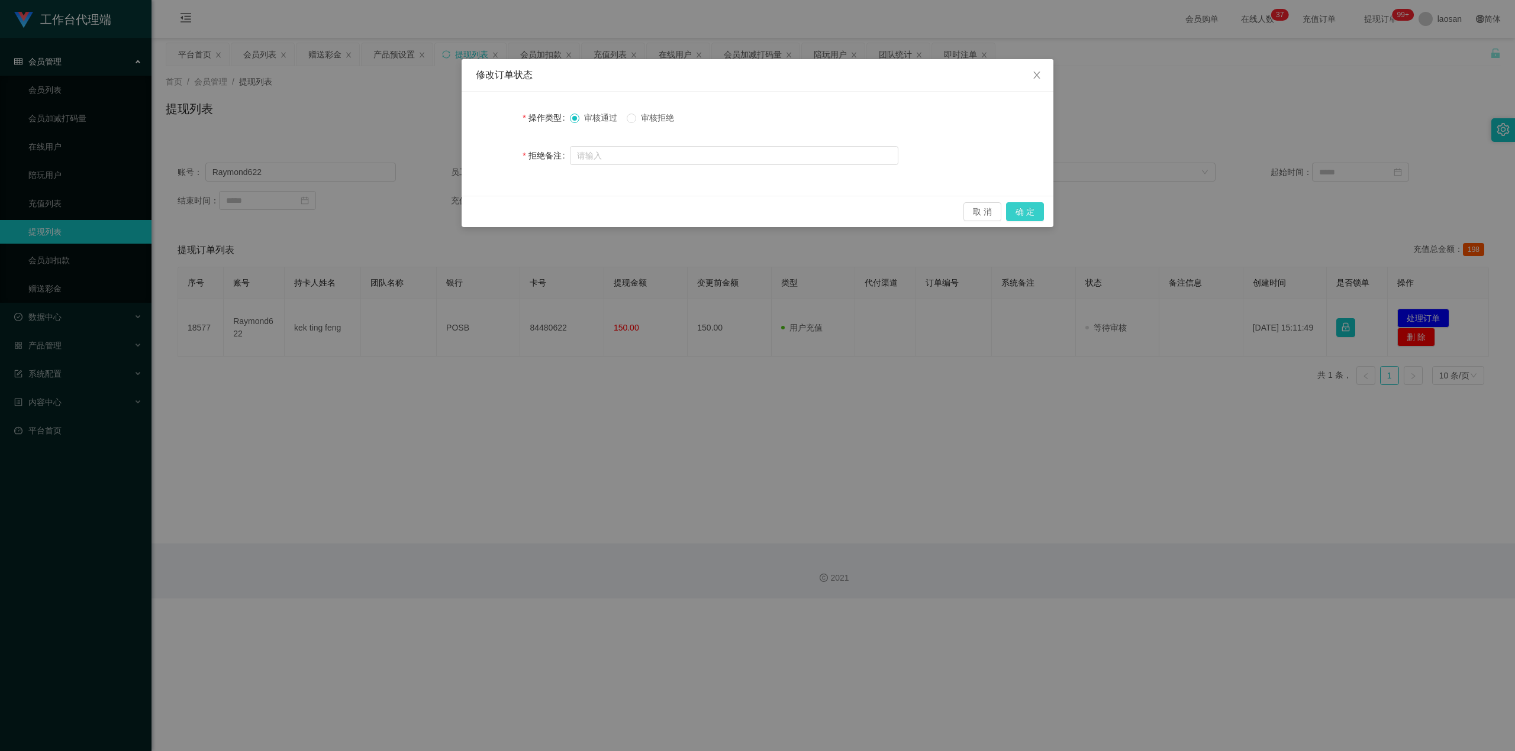
click at [547, 202] on div "取 消 确 定" at bounding box center [758, 211] width 592 height 31
click at [547, 208] on button "确 定" at bounding box center [1025, 211] width 38 height 19
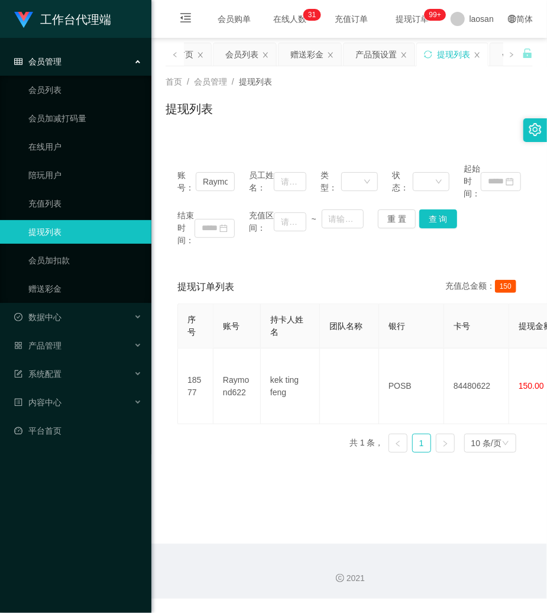
click at [372, 105] on div "提现列表" at bounding box center [349, 113] width 367 height 27
click at [394, 222] on button "重 置" at bounding box center [397, 218] width 38 height 19
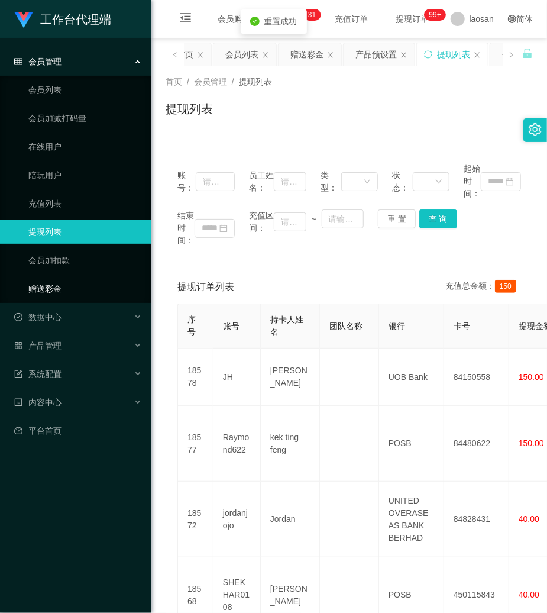
click at [49, 290] on link "赠送彩金" at bounding box center [85, 289] width 114 height 24
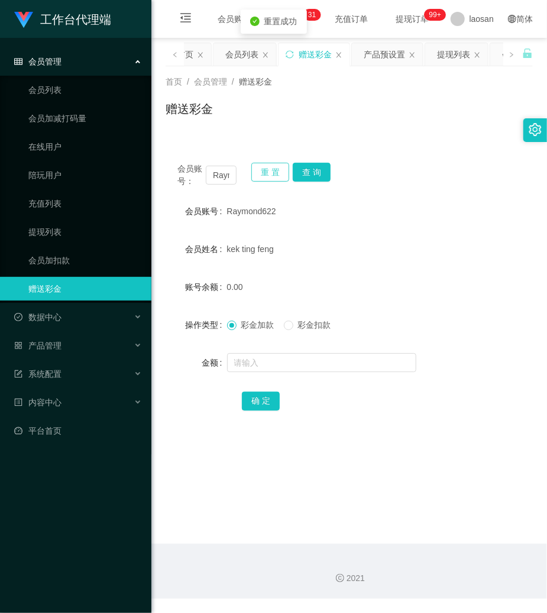
click at [261, 173] on button "重 置" at bounding box center [270, 172] width 38 height 19
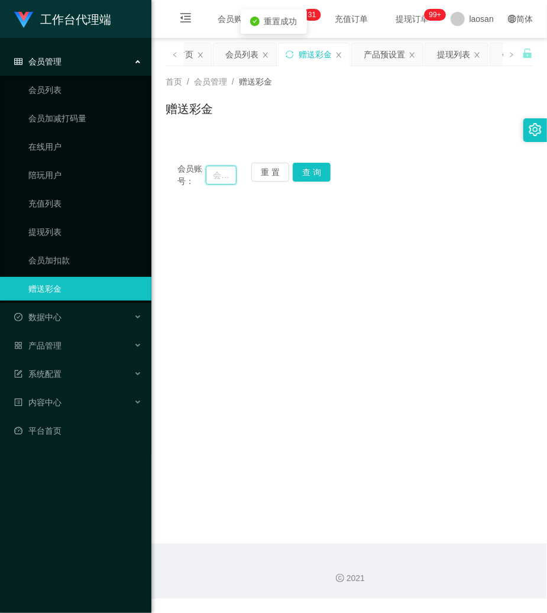
drag, startPoint x: 218, startPoint y: 181, endPoint x: 227, endPoint y: 180, distance: 9.5
click at [219, 181] on input "text" at bounding box center [221, 175] width 31 height 19
paste input "Janly29"
type input "Janly29"
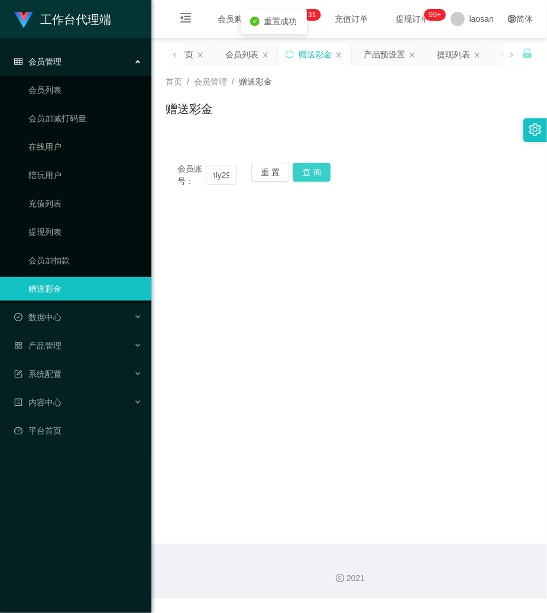
click at [315, 169] on button "查 询" at bounding box center [312, 172] width 38 height 19
click at [315, 169] on button "查 询" at bounding box center [318, 172] width 51 height 19
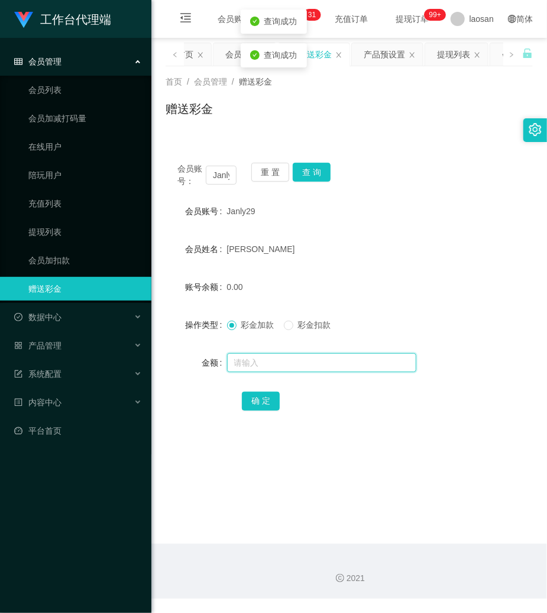
click at [256, 360] on input "text" at bounding box center [321, 362] width 189 height 19
type input "100"
drag, startPoint x: 258, startPoint y: 405, endPoint x: 238, endPoint y: 405, distance: 20.1
click at [259, 405] on button "确 定" at bounding box center [261, 401] width 38 height 19
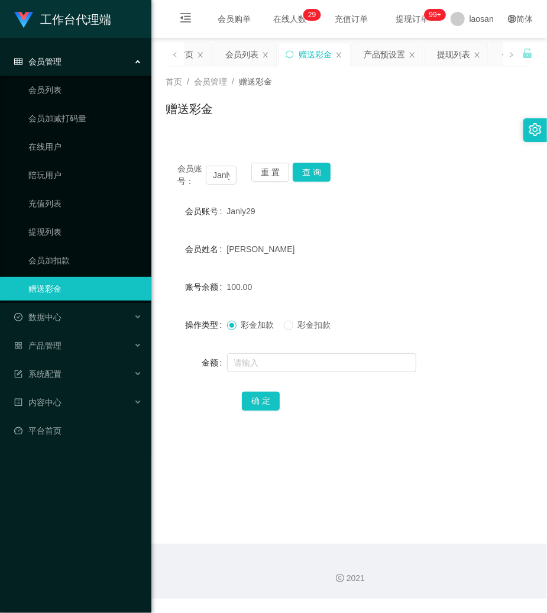
drag, startPoint x: 444, startPoint y: 188, endPoint x: 429, endPoint y: 175, distance: 19.3
click at [443, 188] on div "会员账号： Janly29 重 置 查 询 会员账号 Janly29 会员姓名 [PERSON_NAME] 账号余额 100.00 操作类型 彩金加款 彩金扣…" at bounding box center [349, 295] width 367 height 288
drag, startPoint x: 275, startPoint y: 180, endPoint x: 268, endPoint y: 180, distance: 6.5
click at [272, 180] on button "重 置" at bounding box center [270, 172] width 38 height 19
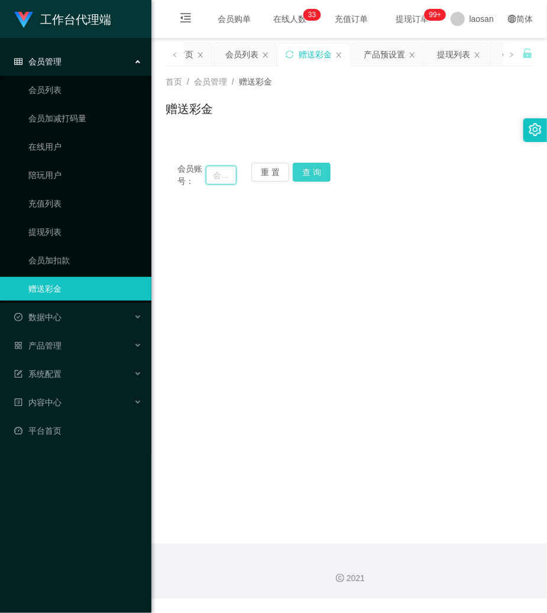
drag, startPoint x: 221, startPoint y: 176, endPoint x: 313, endPoint y: 178, distance: 92.3
click at [232, 178] on input "text" at bounding box center [221, 175] width 31 height 19
paste input "Raymond622"
type input "Raymond622"
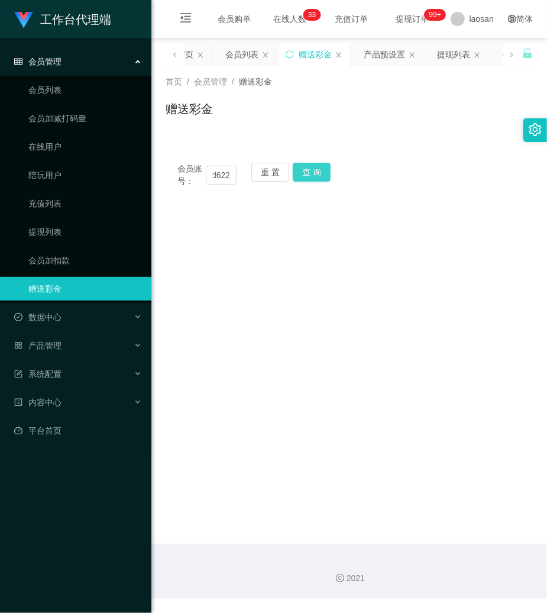
scroll to position [0, 0]
click at [311, 169] on button "查 询" at bounding box center [312, 172] width 38 height 19
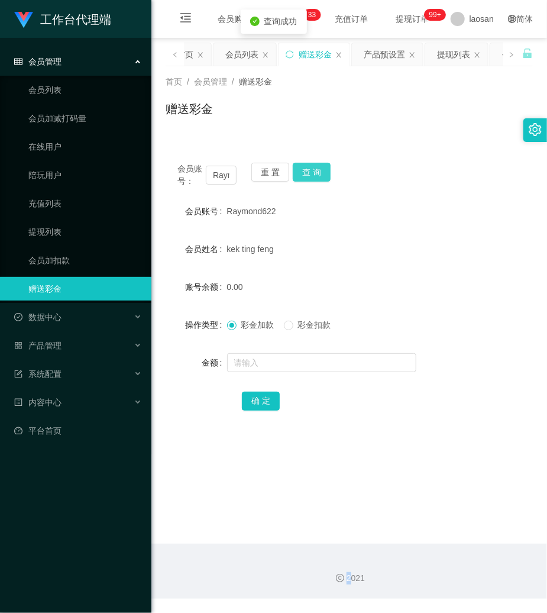
click at [311, 169] on div "会员账号： Raymond622 重 置 查 询" at bounding box center [349, 175] width 367 height 25
click at [290, 368] on input "text" at bounding box center [321, 362] width 189 height 19
type input "100"
drag, startPoint x: 267, startPoint y: 400, endPoint x: 261, endPoint y: 405, distance: 8.0
click at [267, 400] on button "确 定" at bounding box center [261, 401] width 38 height 19
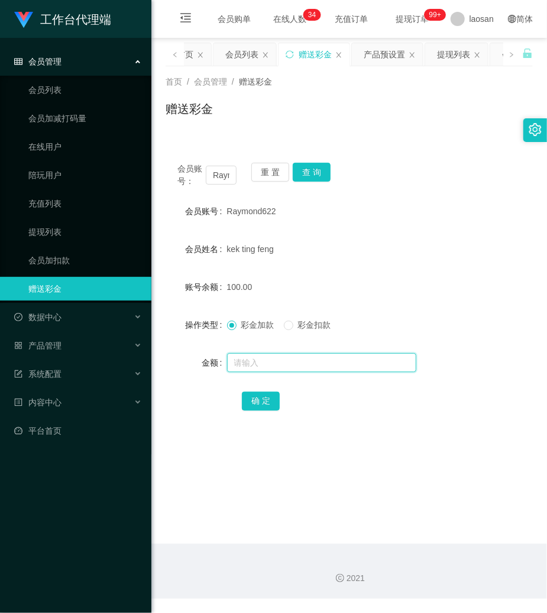
drag, startPoint x: 318, startPoint y: 350, endPoint x: 230, endPoint y: 189, distance: 183.2
click at [308, 327] on form "会员账号 Raymond622 会员姓名 [PERSON_NAME] 账号余额 100.00 操作类型 彩金加款 彩金扣款 金额 确 定" at bounding box center [349, 305] width 367 height 213
click at [47, 234] on link "提现列表" at bounding box center [85, 232] width 114 height 24
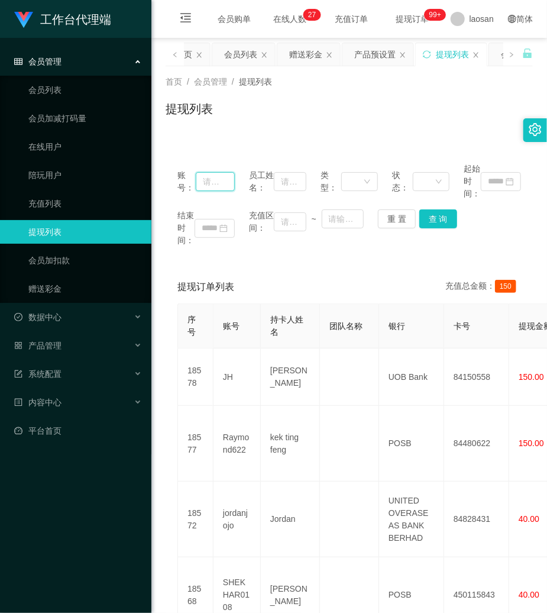
drag, startPoint x: 209, startPoint y: 182, endPoint x: 245, endPoint y: 198, distance: 38.7
click at [209, 182] on input "text" at bounding box center [215, 181] width 39 height 19
paste input "83718849"
type input "83718849"
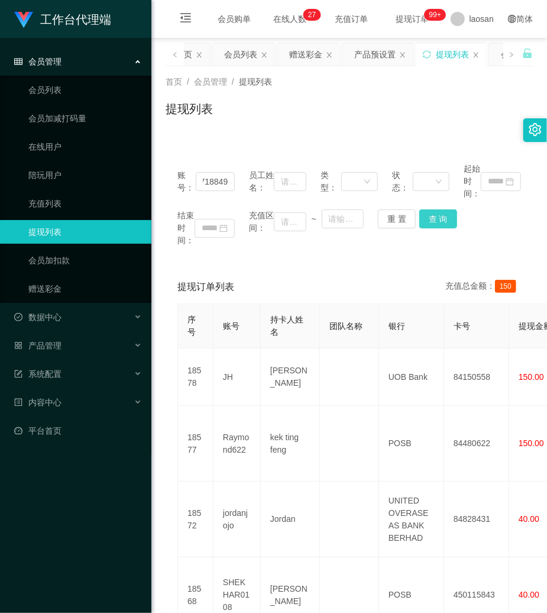
scroll to position [0, 0]
click at [443, 219] on button "查 询" at bounding box center [439, 218] width 38 height 19
click at [443, 219] on div "结束时间： 充值区间： ~ 重 置 查 询" at bounding box center [350, 227] width 344 height 37
click at [443, 219] on button "查 询" at bounding box center [445, 218] width 51 height 19
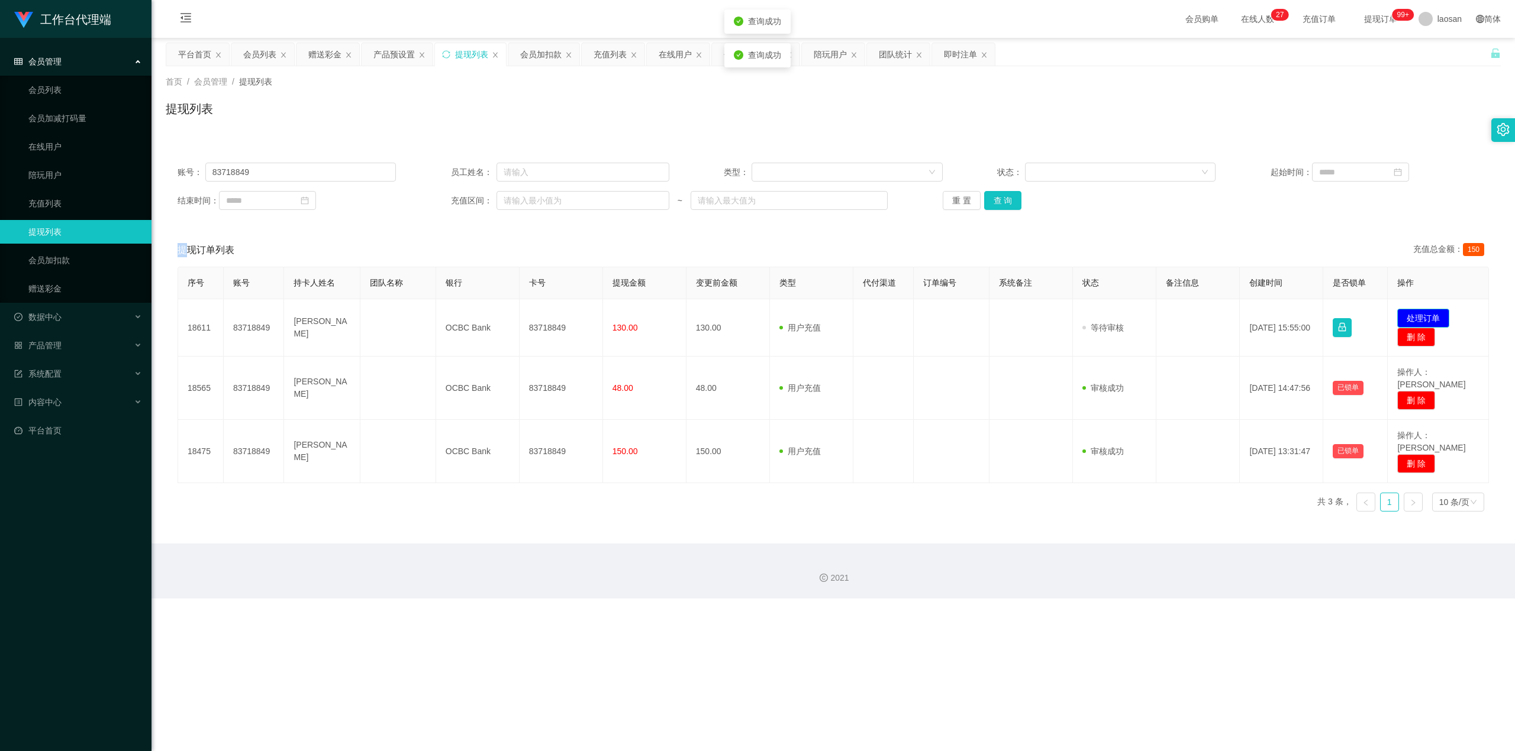
click at [547, 315] on button "处理订单" at bounding box center [1423, 318] width 52 height 19
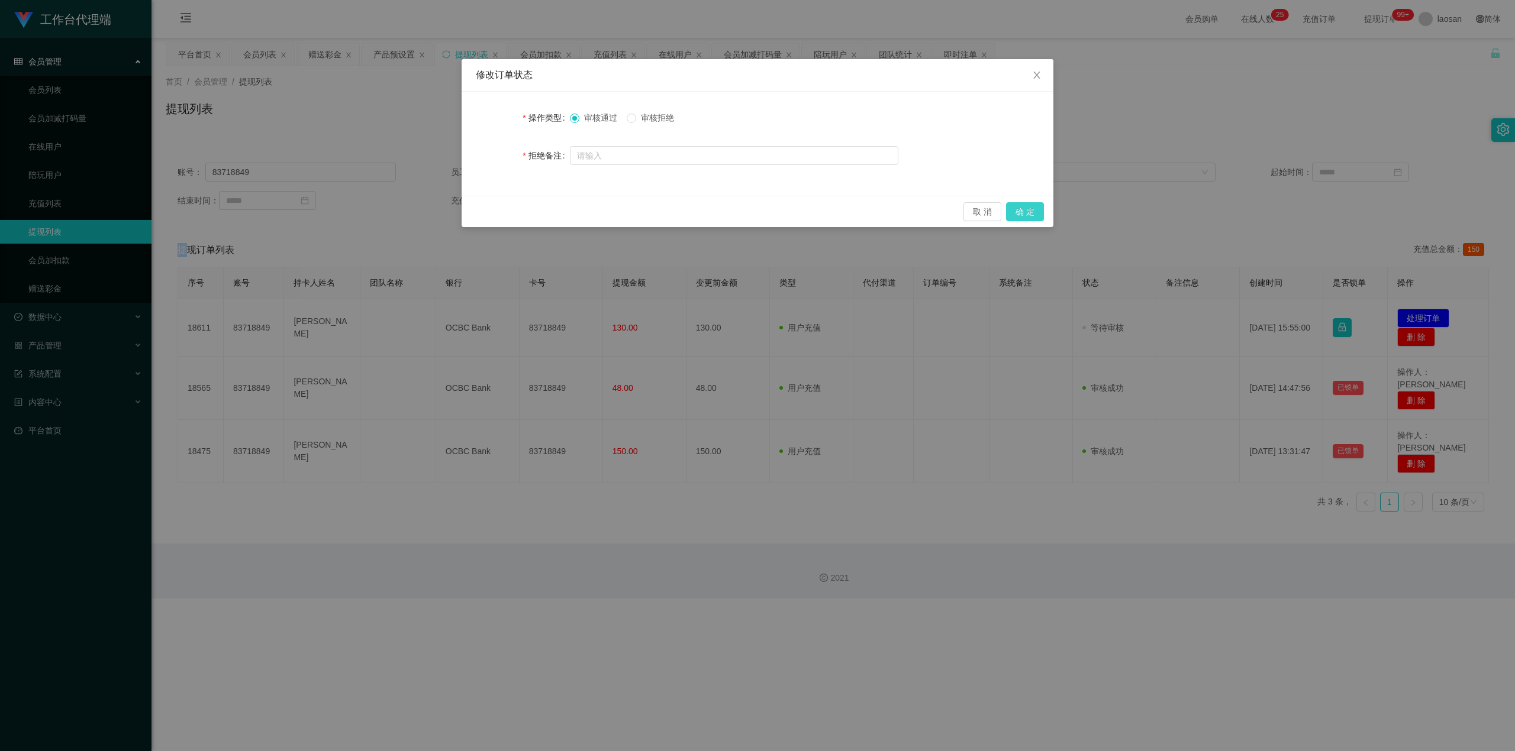
click at [547, 213] on button "确 定" at bounding box center [1025, 211] width 38 height 19
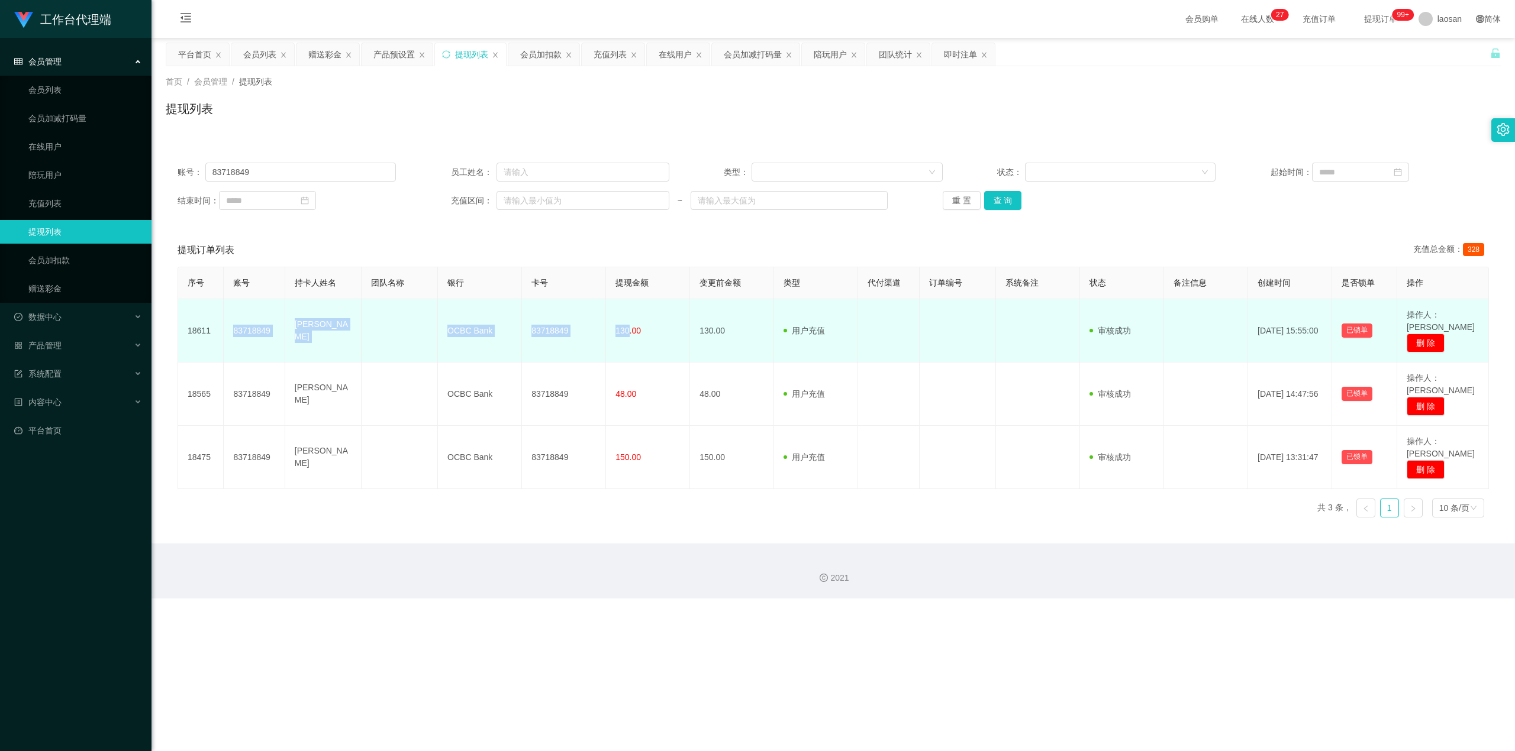
drag, startPoint x: 230, startPoint y: 323, endPoint x: 626, endPoint y: 343, distance: 397.0
click at [547, 343] on tr "18611 83718849 [PERSON_NAME] OCBC Bank 83718849 130.00 130.00 用户充值 人工扣款 审核驳回 审核…" at bounding box center [833, 330] width 1311 height 63
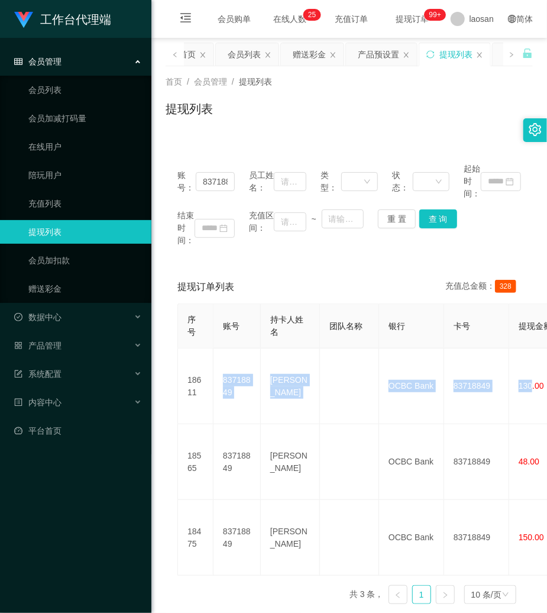
click at [327, 282] on div "提现订单列表 充值总金额： 328" at bounding box center [350, 286] width 344 height 33
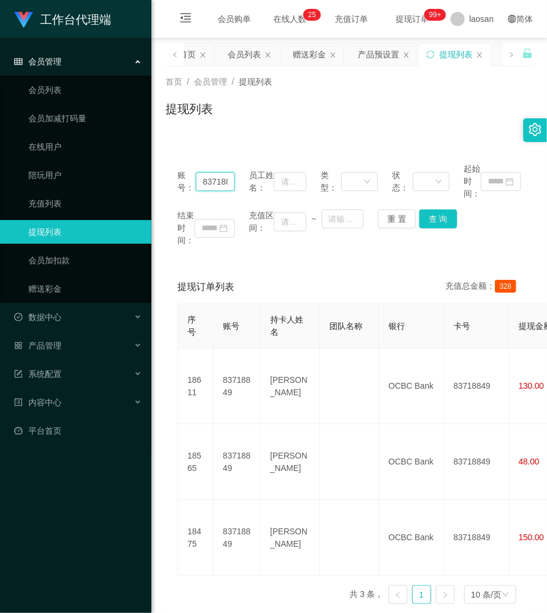
click at [215, 181] on input "83718849" at bounding box center [215, 181] width 39 height 19
click at [391, 219] on button "重 置" at bounding box center [397, 218] width 38 height 19
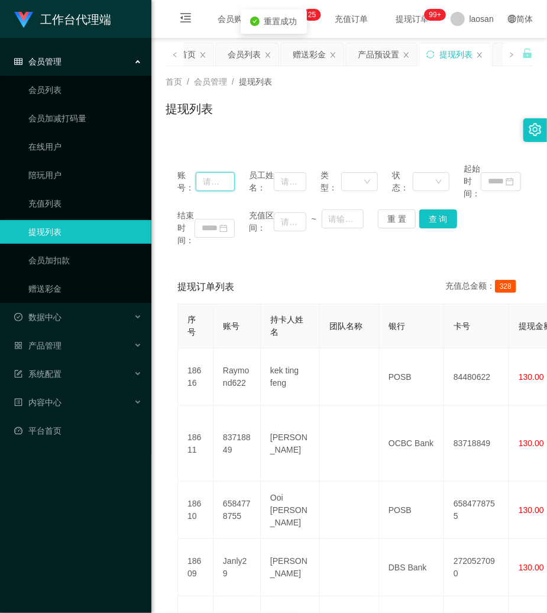
click at [216, 178] on input "text" at bounding box center [215, 181] width 39 height 19
paste input "6584778755"
type input "6584778755"
click at [451, 217] on button "查 询" at bounding box center [439, 218] width 38 height 19
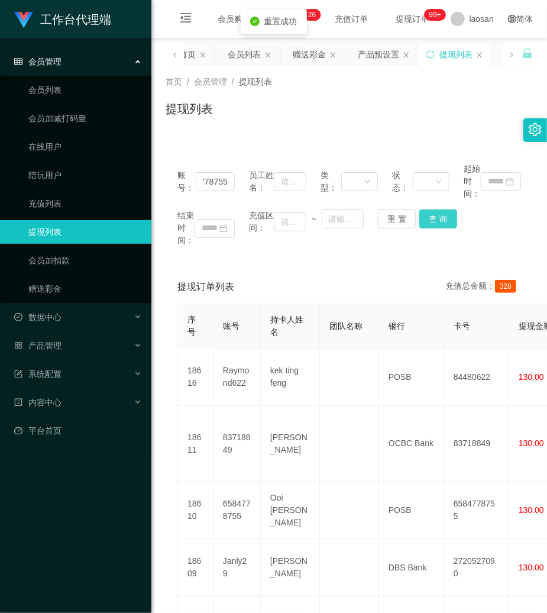
scroll to position [0, 0]
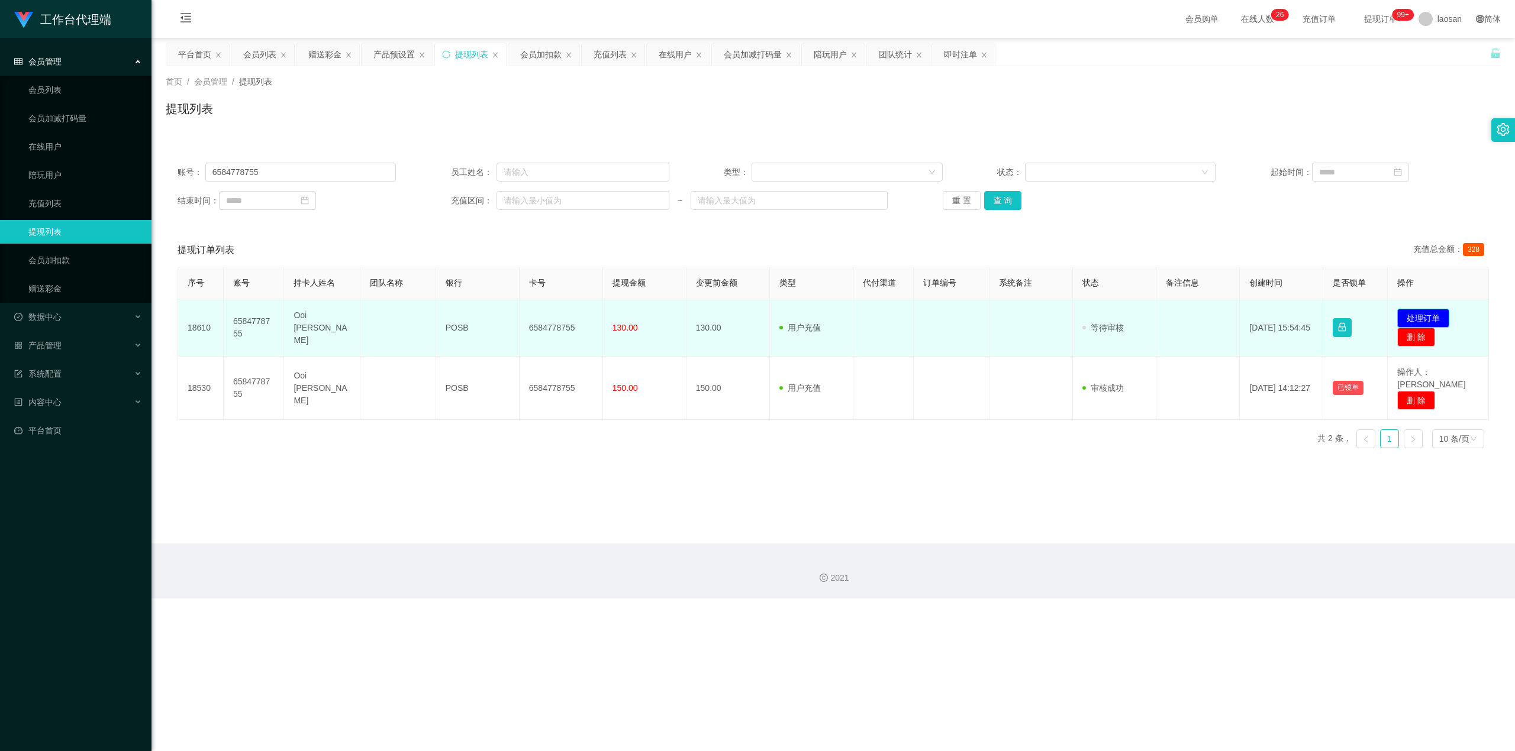
click at [547, 317] on button "处理订单" at bounding box center [1423, 318] width 52 height 19
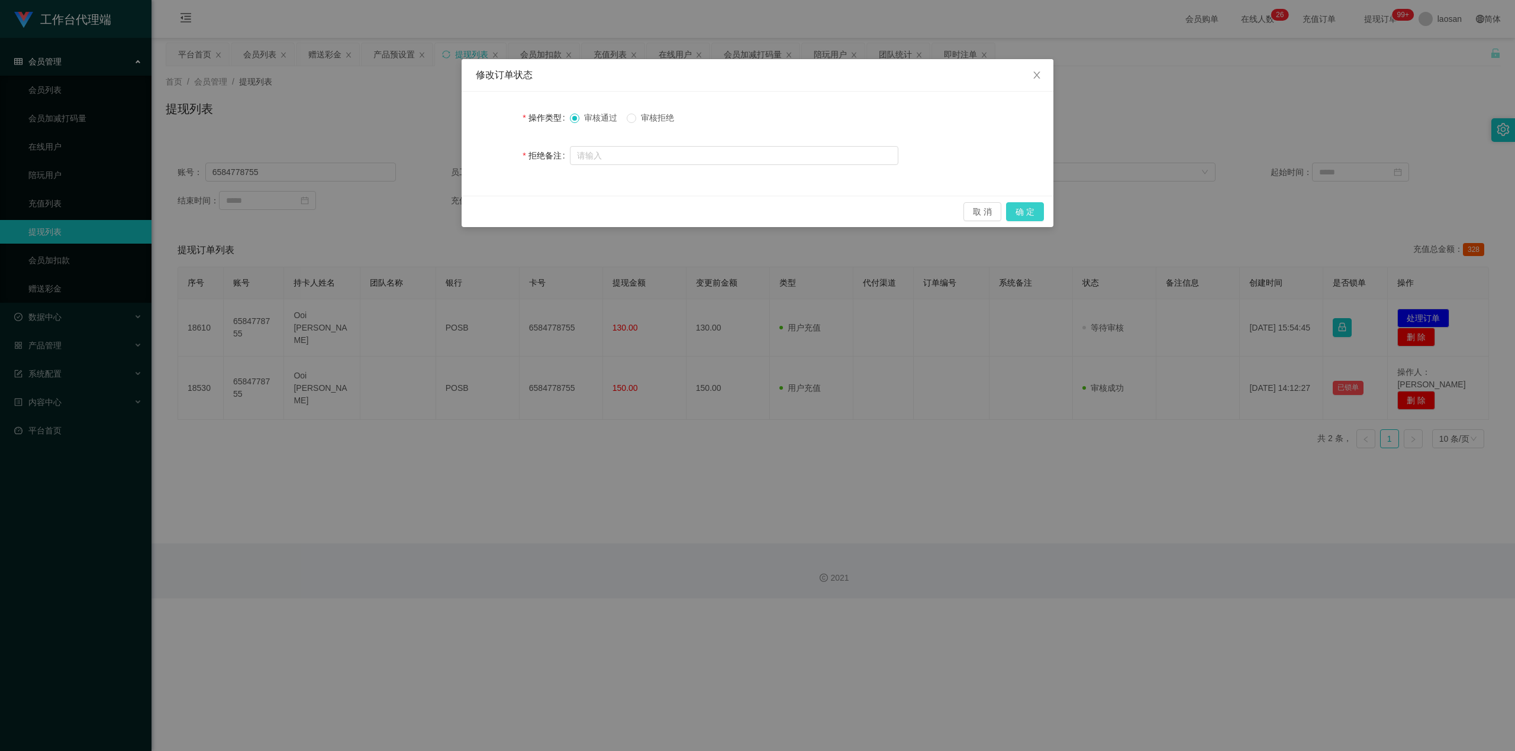
click at [547, 214] on button "确 定" at bounding box center [1025, 211] width 38 height 19
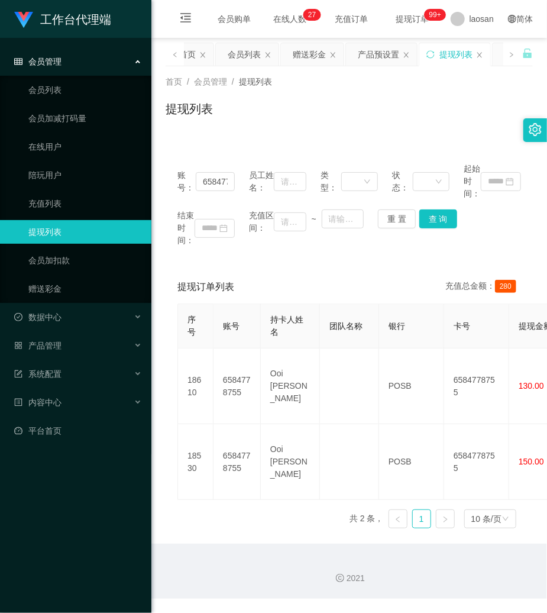
click at [398, 263] on div "账号： 6584778755 员工姓名： 类型： 状态： 起始时间： 结束时间： 充值区间： ~ 重 置 查 询 提现订单列表 充值总金额： 280 序号 账…" at bounding box center [349, 344] width 367 height 387
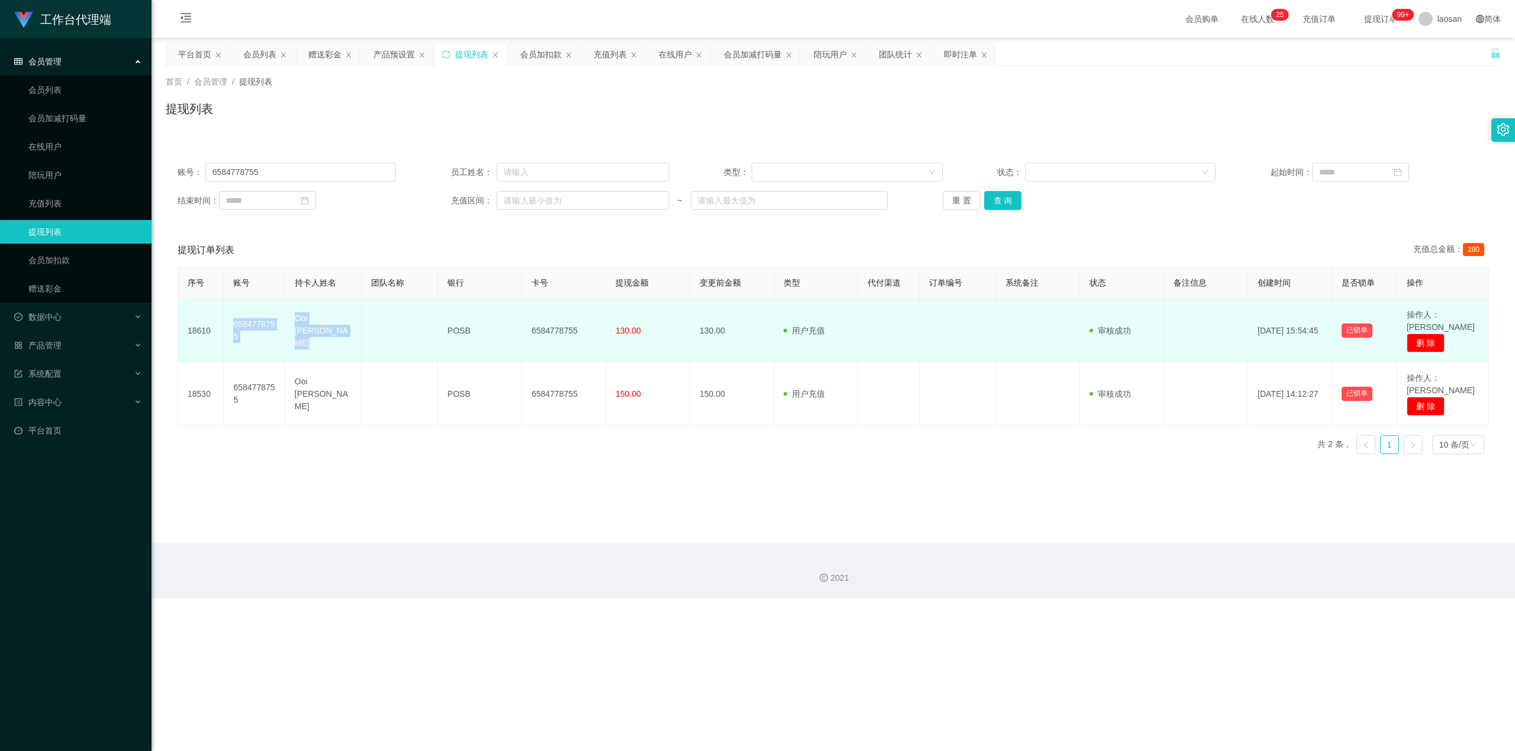
drag, startPoint x: 225, startPoint y: 312, endPoint x: 412, endPoint y: 342, distance: 189.3
click at [412, 342] on tr "18610 6584778755 Ooi [PERSON_NAME] POSB 6584778755 130.00 130.00 用户充值 人工扣款 审核驳回…" at bounding box center [833, 330] width 1311 height 63
click at [336, 308] on td "Ooi [PERSON_NAME]" at bounding box center [323, 330] width 76 height 63
drag, startPoint x: 290, startPoint y: 314, endPoint x: 624, endPoint y: 338, distance: 334.6
click at [547, 338] on tr "18610 6584778755 Ooi [PERSON_NAME] POSB 6584778755 130.00 130.00 用户充值 人工扣款 审核驳回…" at bounding box center [833, 330] width 1311 height 63
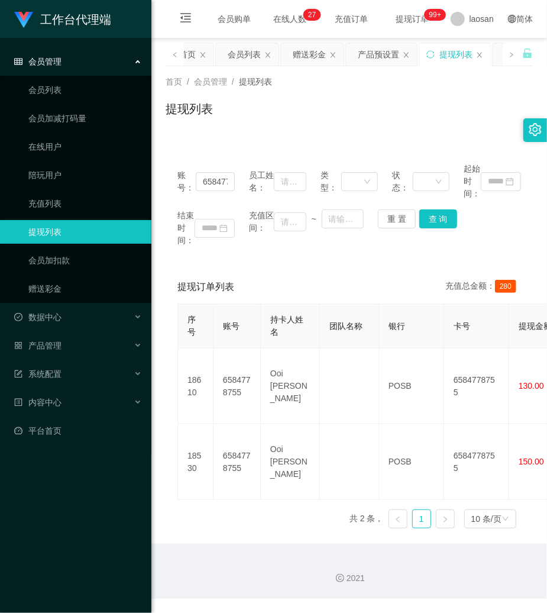
drag, startPoint x: 354, startPoint y: 130, endPoint x: 363, endPoint y: 123, distance: 11.4
click at [356, 130] on div "首页 / 会员管理 / 提现列表 / 提现列表" at bounding box center [349, 101] width 396 height 70
drag, startPoint x: 388, startPoint y: 125, endPoint x: 263, endPoint y: 8, distance: 171.2
click at [382, 121] on div "提现列表" at bounding box center [349, 113] width 367 height 27
click at [379, 220] on button "重 置" at bounding box center [397, 218] width 38 height 19
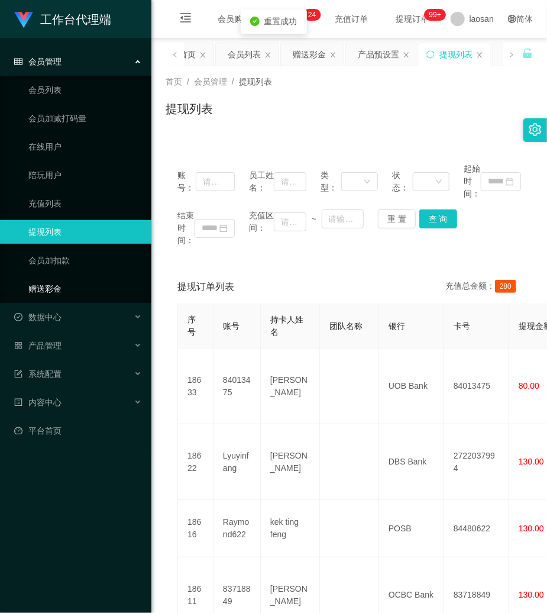
click at [31, 285] on link "赠送彩金" at bounding box center [85, 289] width 114 height 24
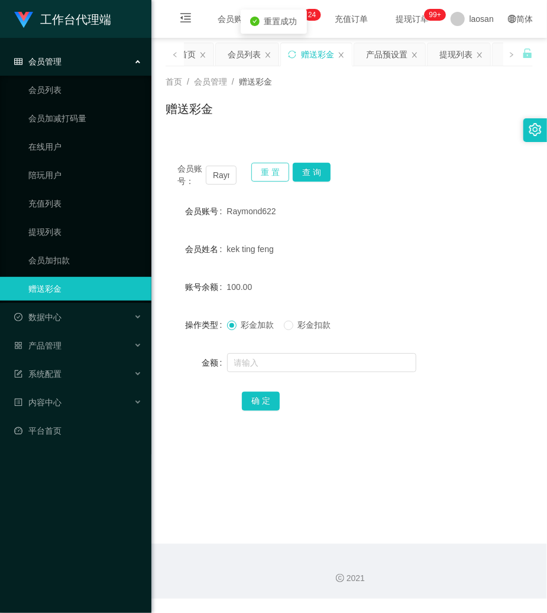
drag, startPoint x: 264, startPoint y: 174, endPoint x: 250, endPoint y: 178, distance: 14.6
click at [264, 175] on button "重 置" at bounding box center [270, 172] width 38 height 19
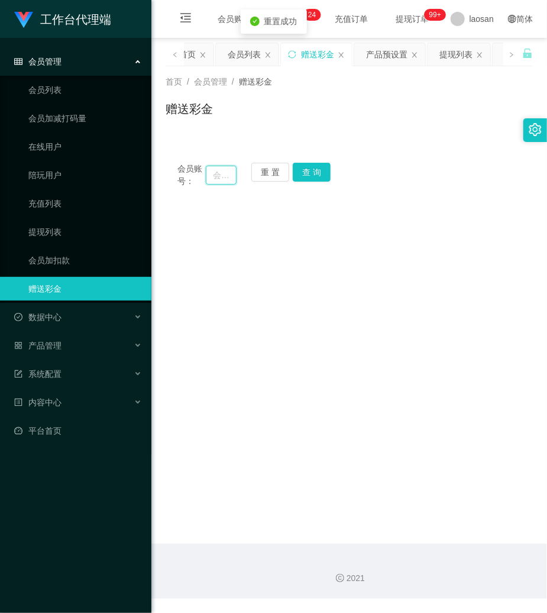
click at [225, 178] on input "text" at bounding box center [221, 175] width 31 height 19
paste input "Raymond622"
type input "Raymond622"
click at [310, 176] on button "查 询" at bounding box center [312, 172] width 38 height 19
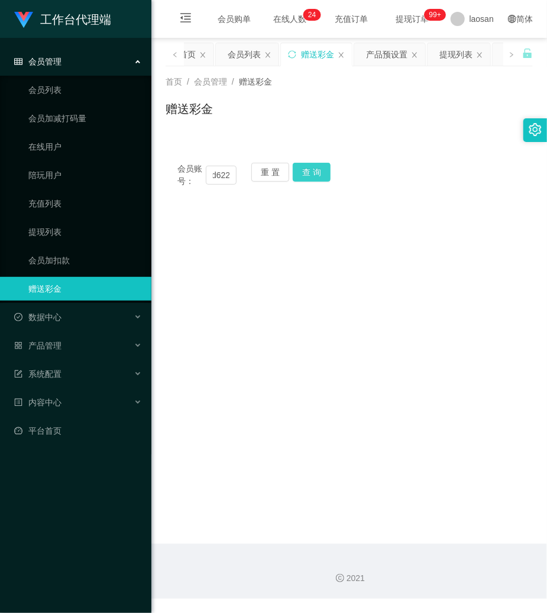
scroll to position [0, 0]
click at [311, 176] on div "会员账号： Raymond622 重 置 查 询" at bounding box center [349, 175] width 367 height 25
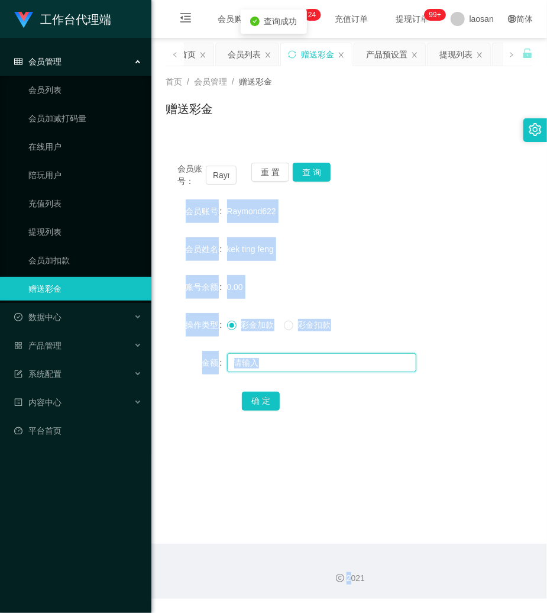
click at [303, 363] on input "text" at bounding box center [321, 362] width 189 height 19
click at [440, 207] on div "会员账号 Raymond622" at bounding box center [349, 211] width 367 height 24
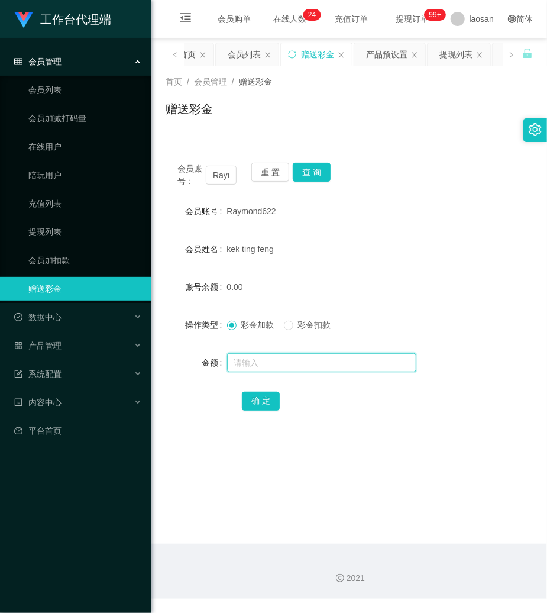
click at [328, 372] on input "text" at bounding box center [321, 362] width 189 height 19
type input "80"
click at [271, 398] on button "确 定" at bounding box center [261, 401] width 38 height 19
drag, startPoint x: 398, startPoint y: 174, endPoint x: 323, endPoint y: 96, distance: 108.4
click at [398, 154] on div "会员账号： Raymond622 重 置 查 询 会员账号 Raymond622 会员姓名 [PERSON_NAME] 账号余额 80.00 操作类型 彩金加…" at bounding box center [349, 295] width 367 height 288
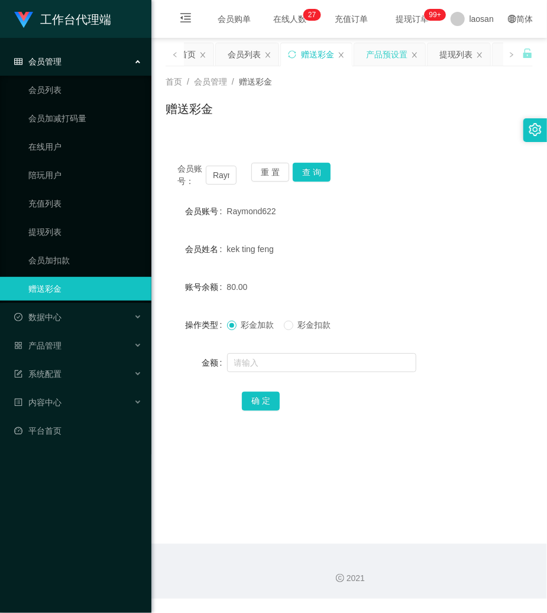
click at [392, 53] on div "产品预设置" at bounding box center [386, 54] width 41 height 22
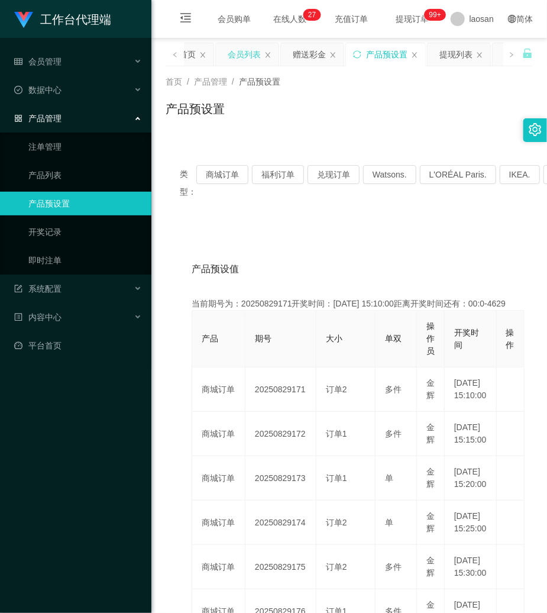
click at [251, 50] on div "会员列表" at bounding box center [244, 54] width 33 height 22
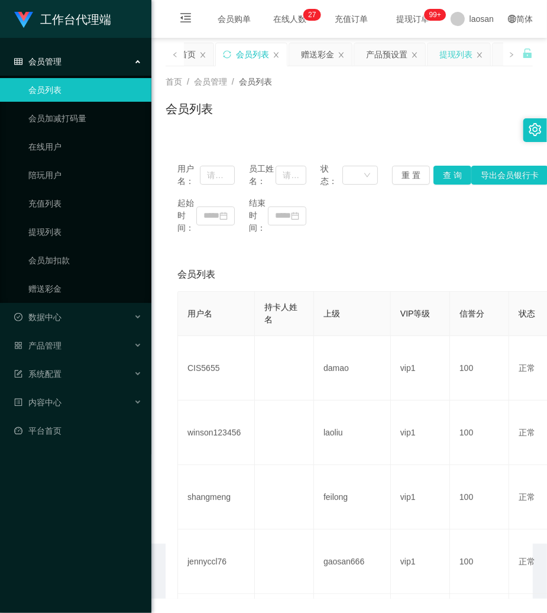
click at [452, 54] on div "提现列表" at bounding box center [456, 54] width 33 height 22
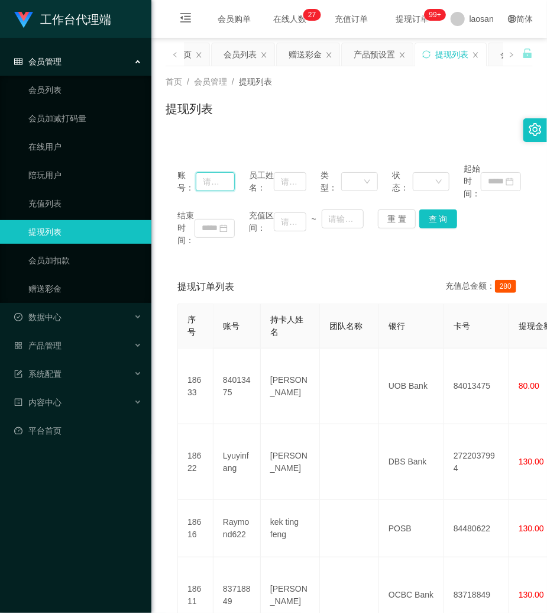
click at [215, 185] on input "text" at bounding box center [215, 181] width 39 height 19
paste input "Raymond622"
type input "Raymond622"
drag, startPoint x: 435, startPoint y: 221, endPoint x: 427, endPoint y: 209, distance: 14.4
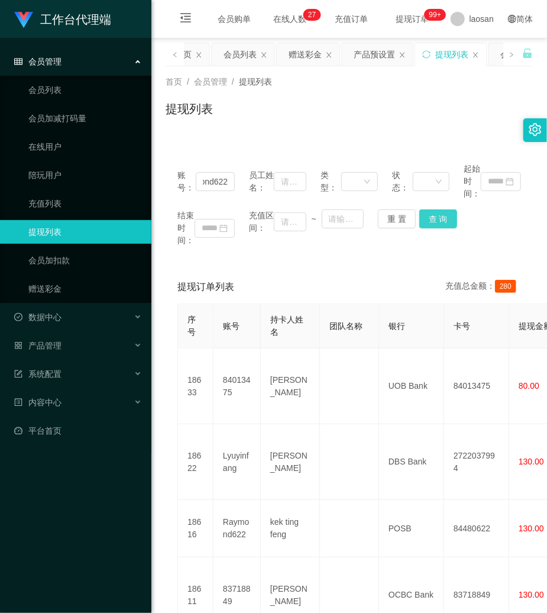
click at [436, 221] on button "查 询" at bounding box center [439, 218] width 38 height 19
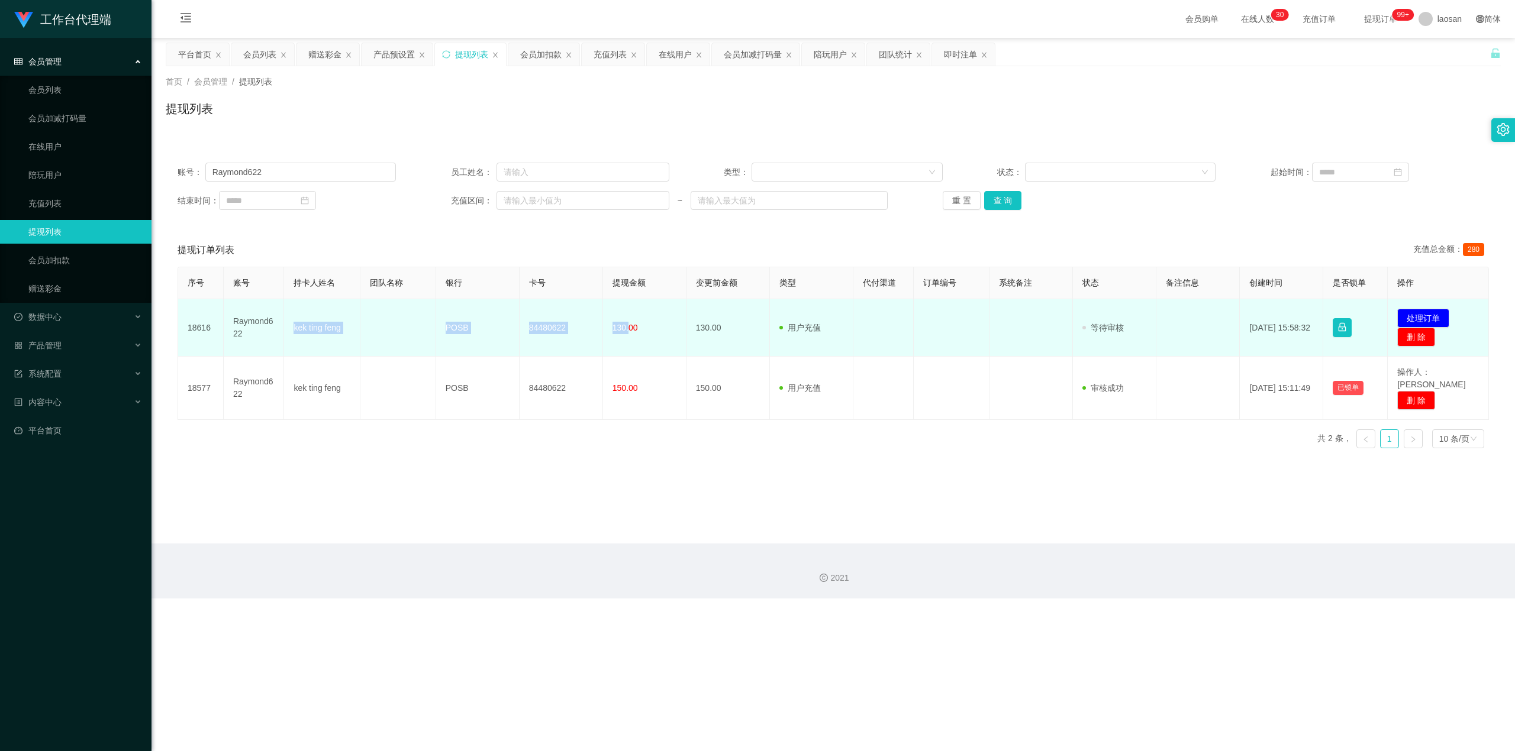
drag, startPoint x: 289, startPoint y: 323, endPoint x: 625, endPoint y: 341, distance: 336.6
click at [547, 341] on tr "18616 Raymond622 [PERSON_NAME] POSB 84480622 130.00 130.00 用户充值 人工扣款 审核驳回 审核成功 …" at bounding box center [833, 327] width 1311 height 57
click at [547, 320] on button "处理订单" at bounding box center [1423, 318] width 52 height 19
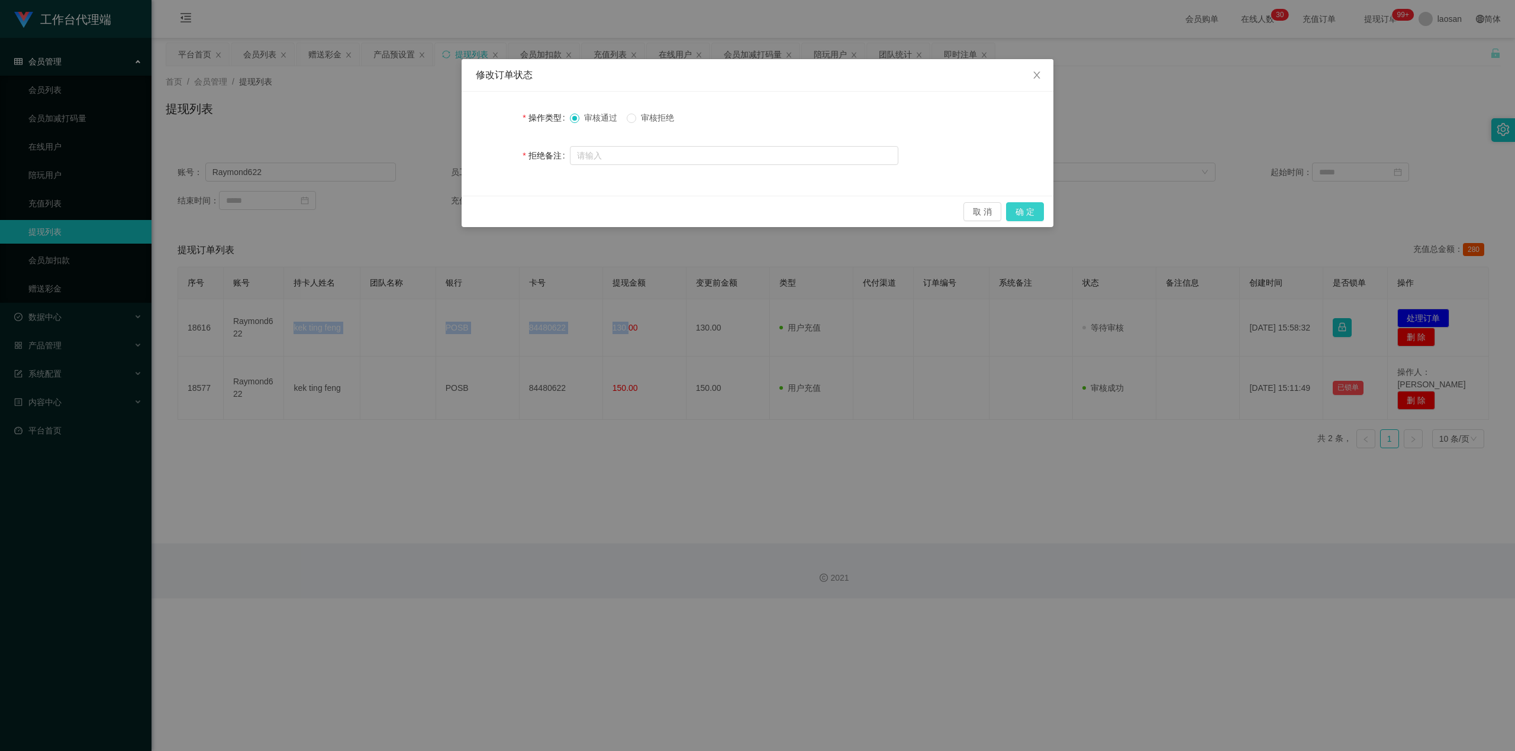
click at [547, 208] on button "确 定" at bounding box center [1025, 211] width 38 height 19
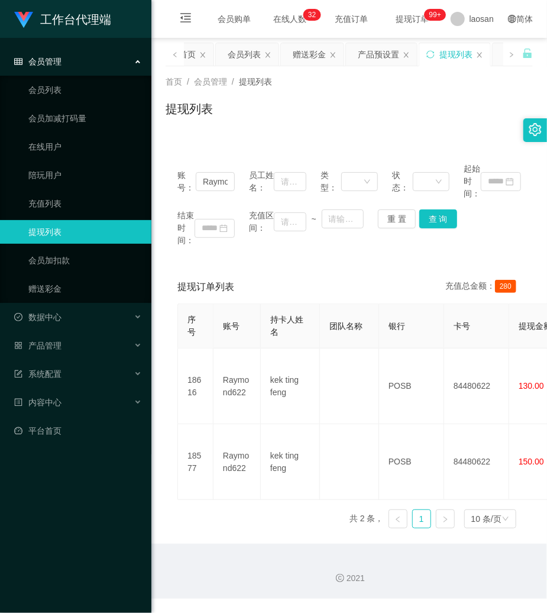
click at [373, 134] on div "首页 / 会员管理 / 提现列表 / 提现列表" at bounding box center [349, 101] width 396 height 70
click at [209, 180] on input "Raymond622" at bounding box center [215, 181] width 39 height 19
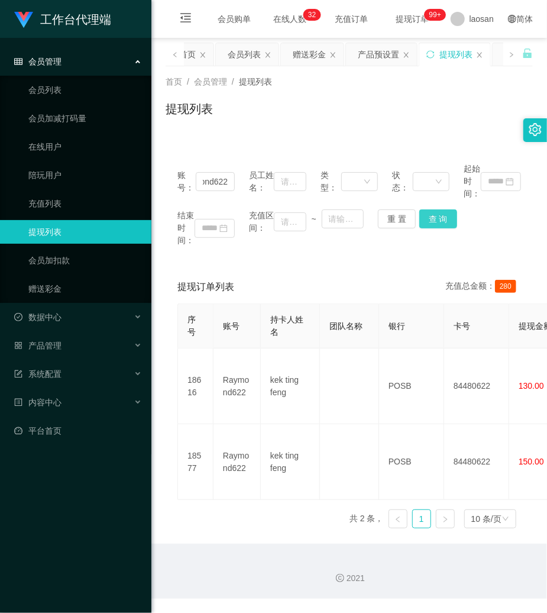
click at [439, 218] on button "查 询" at bounding box center [439, 218] width 38 height 19
drag, startPoint x: 439, startPoint y: 218, endPoint x: 181, endPoint y: 174, distance: 261.7
click at [402, 209] on div "结束时间： 充值区间： ~ 重 置 查 询" at bounding box center [350, 227] width 344 height 37
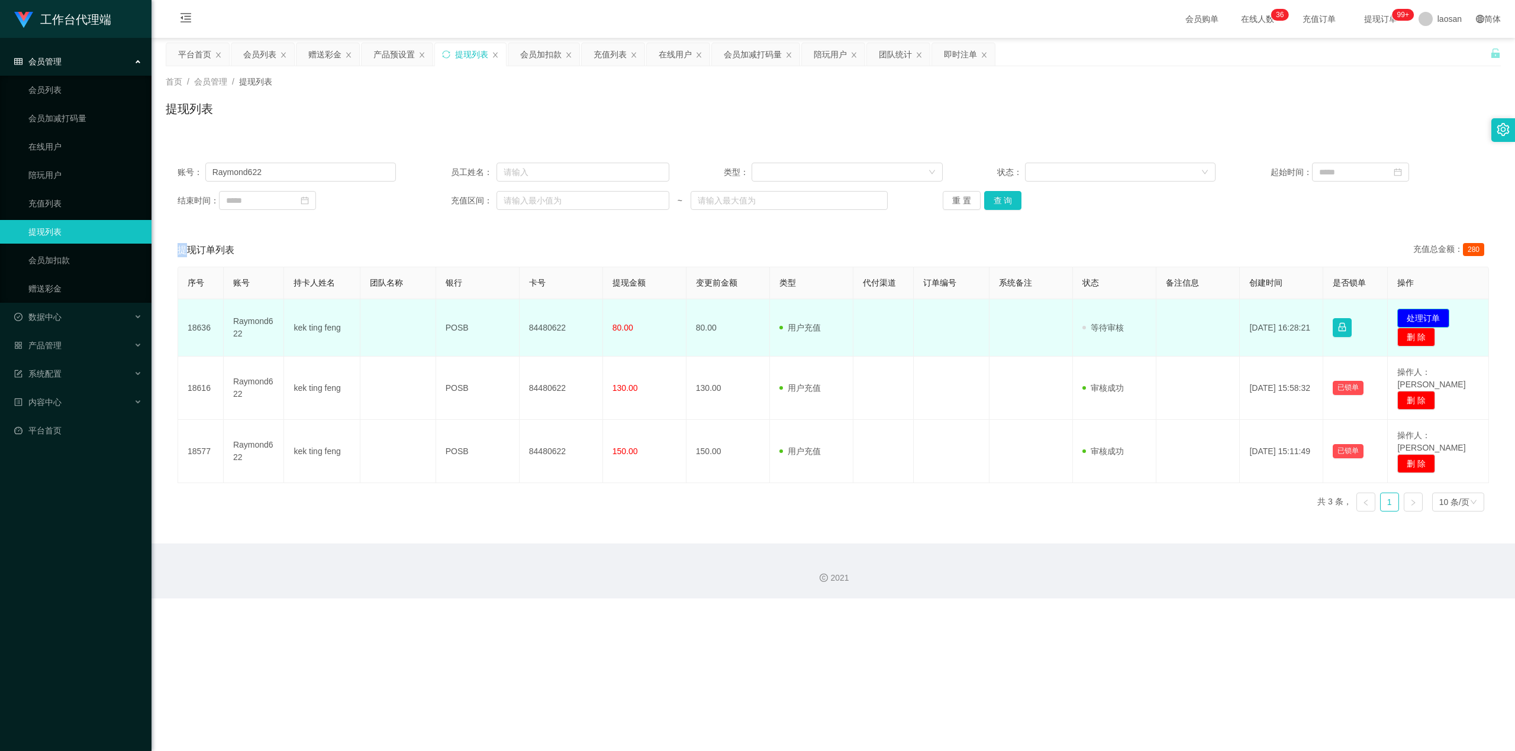
click at [547, 313] on button "处理订单" at bounding box center [1423, 318] width 52 height 19
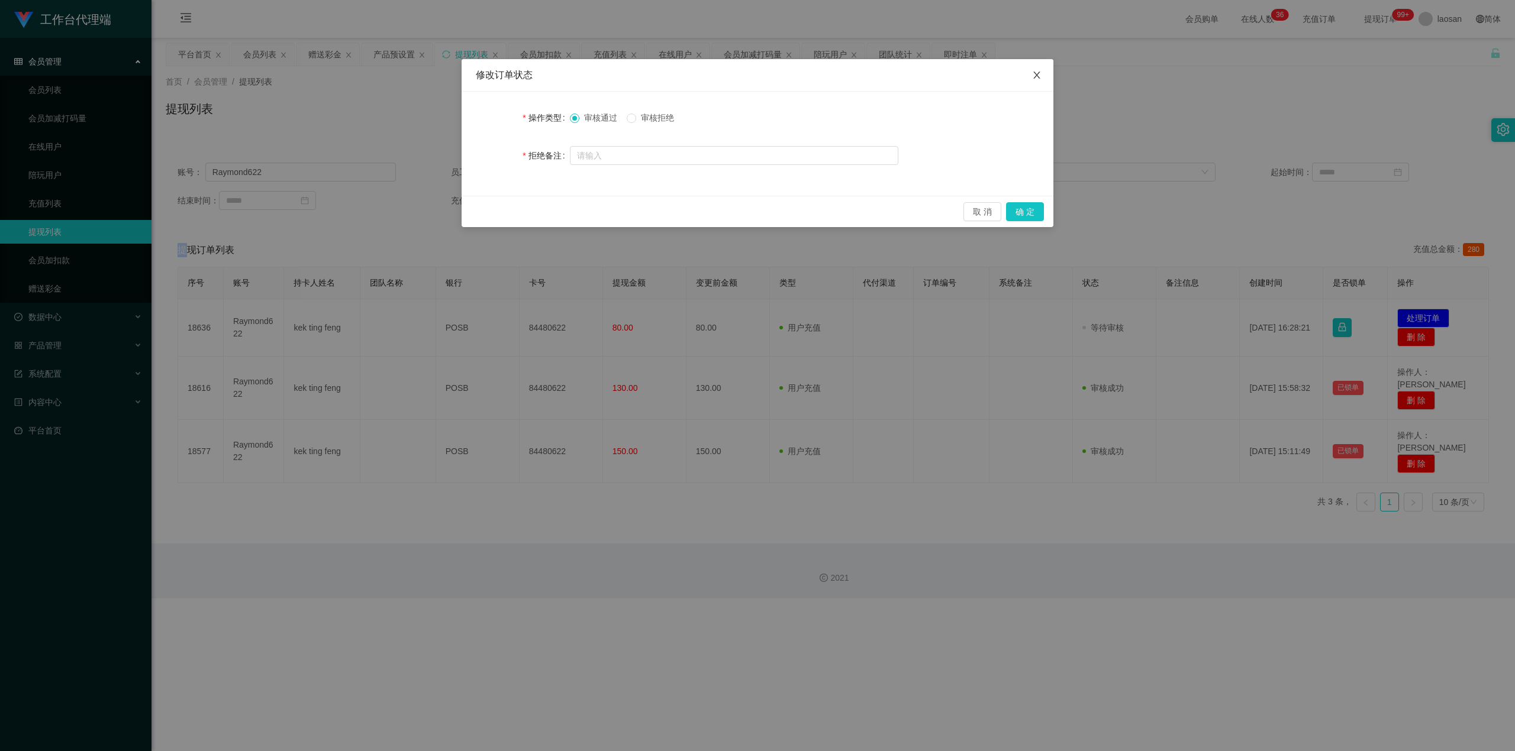
click at [547, 80] on icon "图标: close" at bounding box center [1036, 74] width 9 height 9
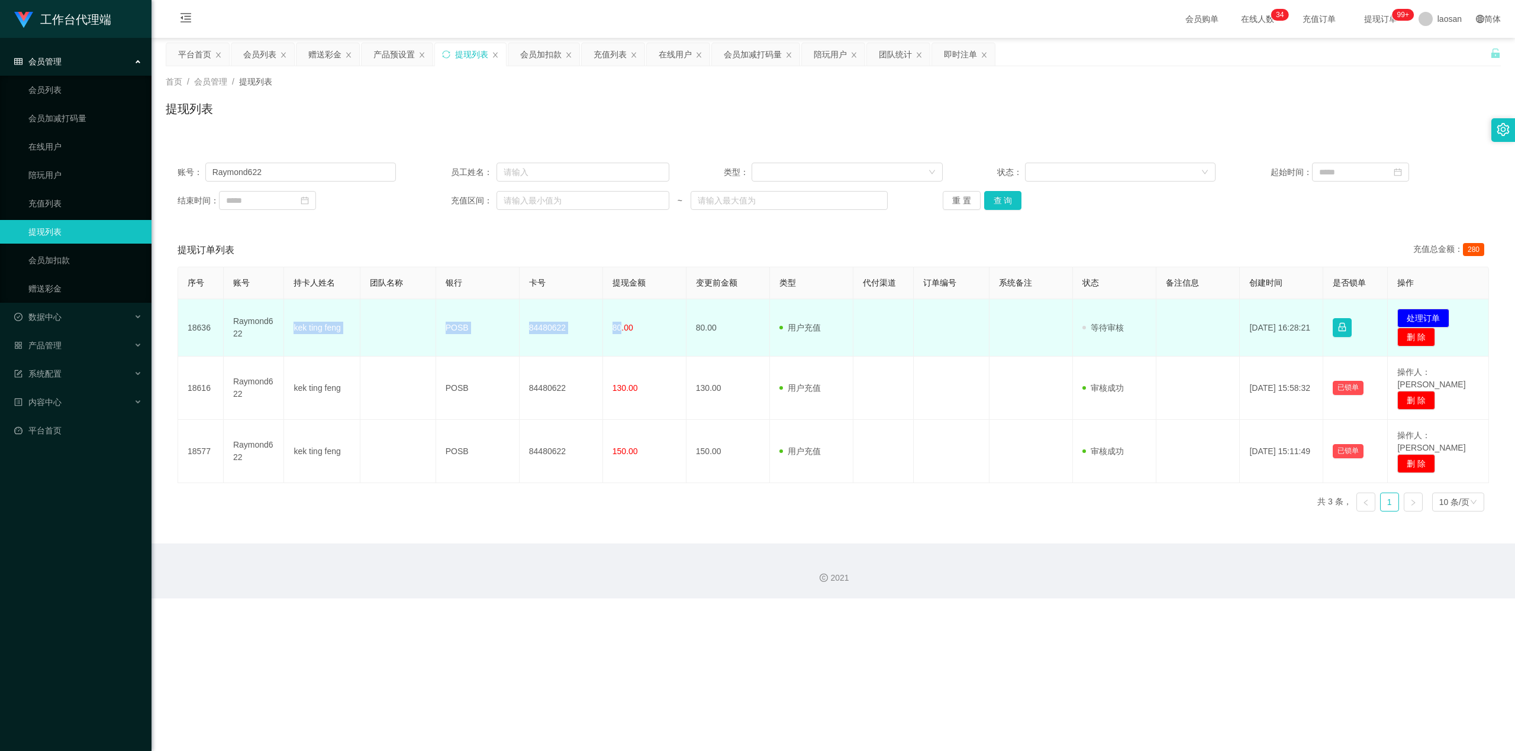
drag, startPoint x: 294, startPoint y: 327, endPoint x: 618, endPoint y: 338, distance: 324.5
click at [547, 338] on tr "18636 Raymond622 [PERSON_NAME] POSB 84480622 80.00 80.00 用户充值 人工扣款 审核驳回 审核成功 等待…" at bounding box center [833, 327] width 1311 height 57
click at [547, 320] on button "处理订单" at bounding box center [1423, 318] width 52 height 19
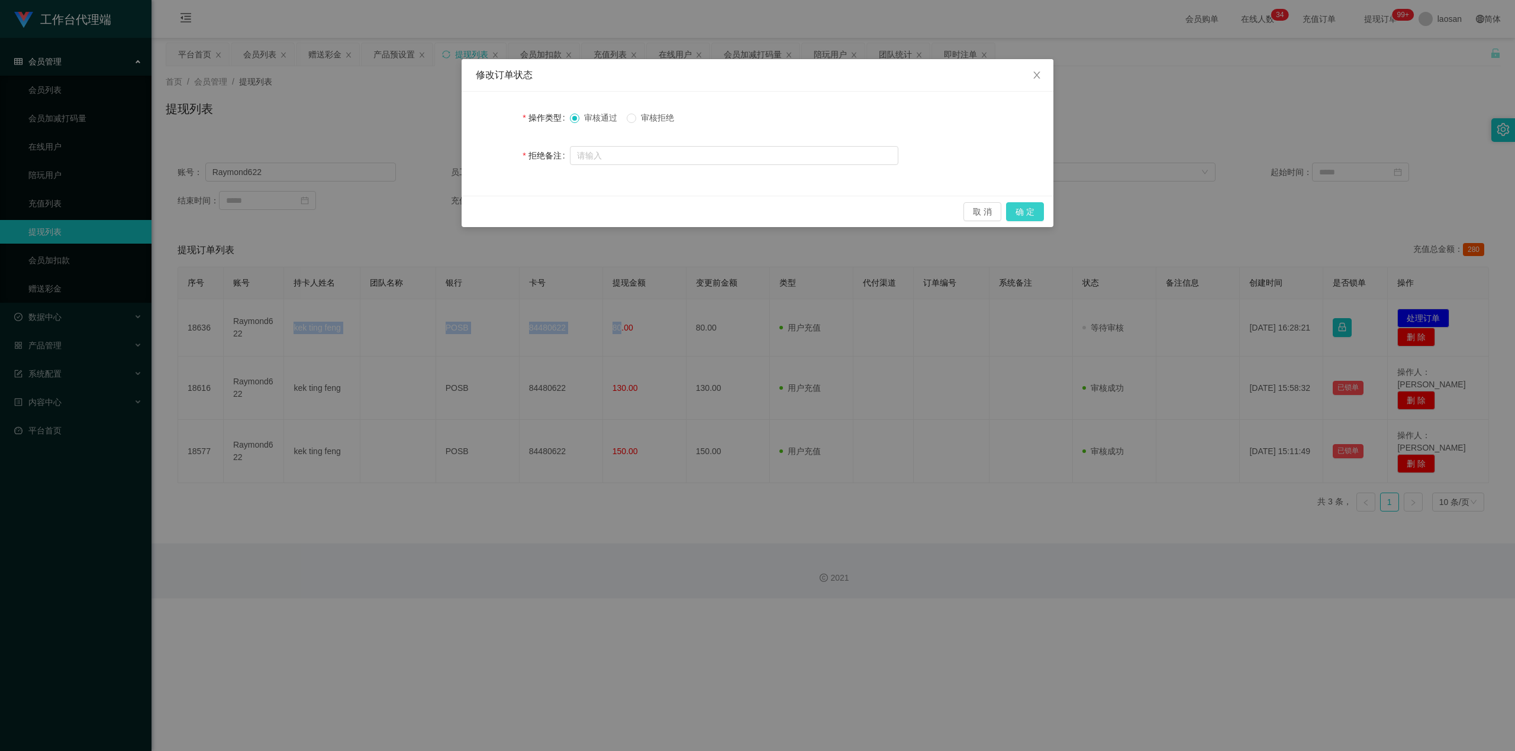
drag, startPoint x: 1020, startPoint y: 214, endPoint x: 1331, endPoint y: 112, distance: 326.7
click at [547, 214] on button "确 定" at bounding box center [1025, 211] width 38 height 19
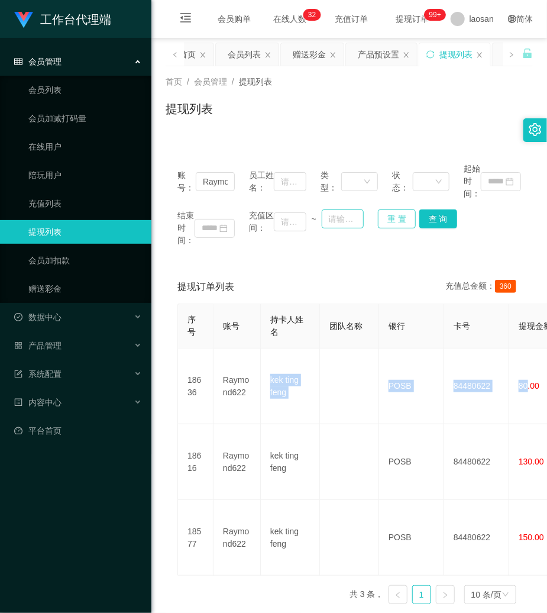
drag, startPoint x: 389, startPoint y: 218, endPoint x: 322, endPoint y: 213, distance: 67.7
click at [389, 218] on button "重 置" at bounding box center [397, 218] width 38 height 19
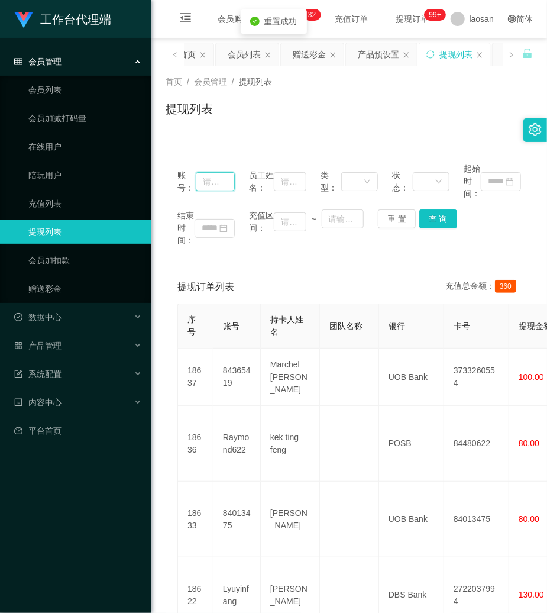
drag, startPoint x: 227, startPoint y: 183, endPoint x: 392, endPoint y: 209, distance: 166.5
click at [230, 183] on input "text" at bounding box center [215, 181] width 39 height 19
paste input "83718849"
type input "83718849"
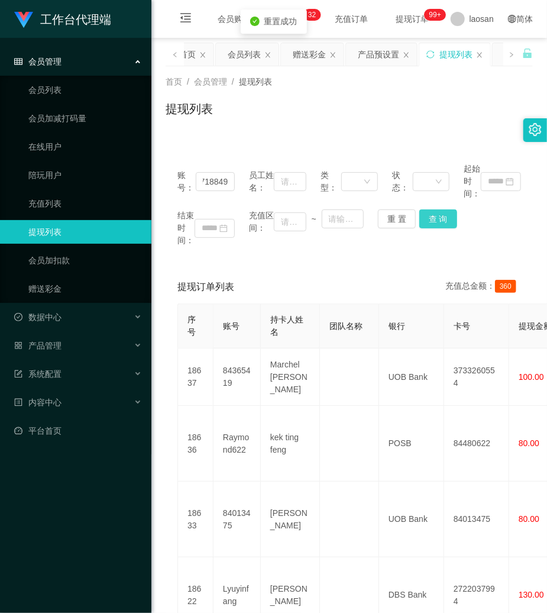
drag, startPoint x: 438, startPoint y: 221, endPoint x: 457, endPoint y: 124, distance: 98.9
click at [438, 221] on button "查 询" at bounding box center [439, 218] width 38 height 19
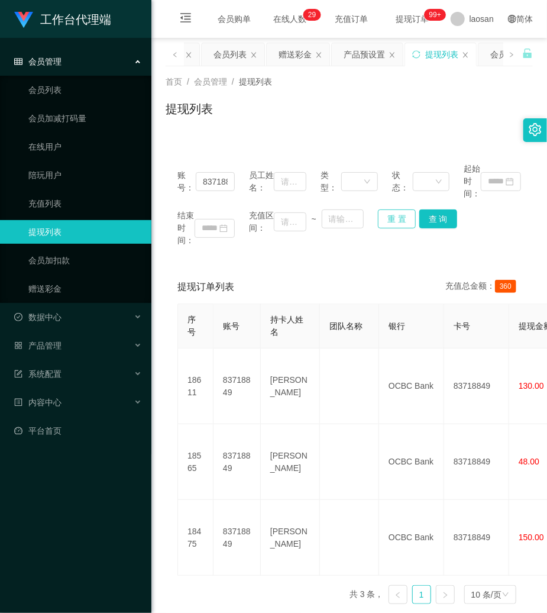
drag, startPoint x: 396, startPoint y: 216, endPoint x: 334, endPoint y: 204, distance: 63.2
click at [396, 216] on button "重 置" at bounding box center [397, 218] width 38 height 19
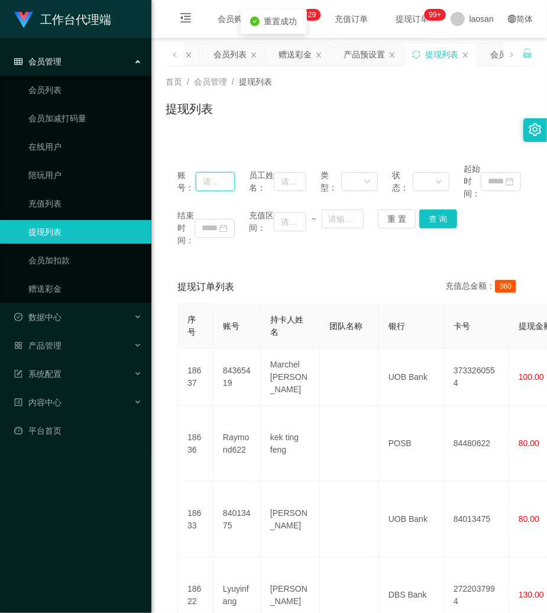
click at [218, 185] on input "text" at bounding box center [215, 181] width 39 height 19
paste input "6584778755"
type input "6584778755"
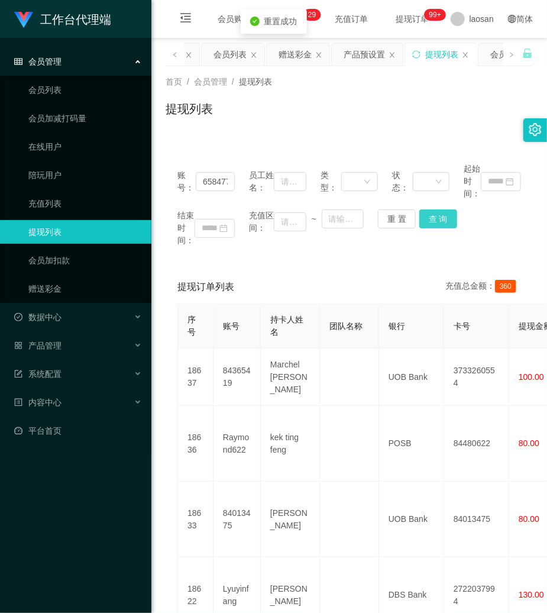
drag, startPoint x: 419, startPoint y: 218, endPoint x: 511, endPoint y: 19, distance: 219.7
click at [420, 218] on button "查 询" at bounding box center [439, 218] width 38 height 19
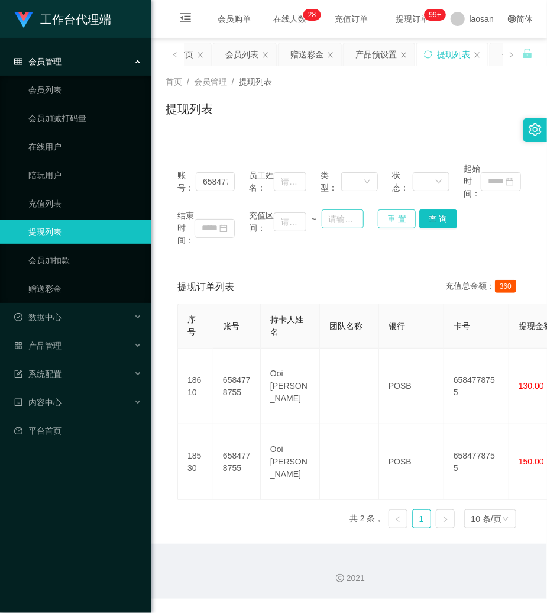
drag, startPoint x: 391, startPoint y: 225, endPoint x: 346, endPoint y: 221, distance: 45.7
click at [391, 225] on button "重 置" at bounding box center [397, 218] width 38 height 19
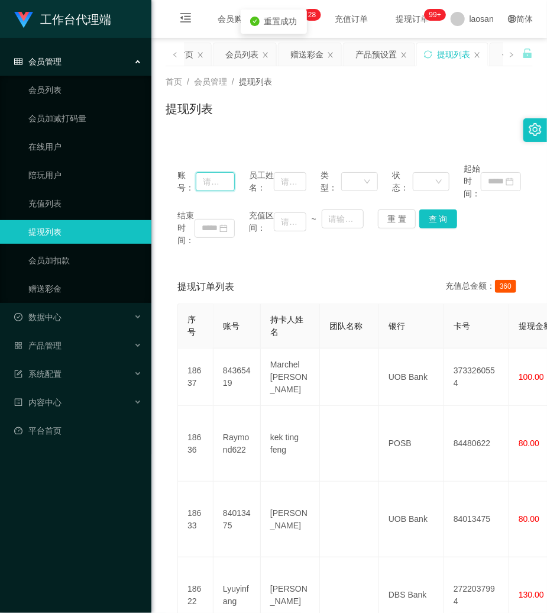
drag, startPoint x: 211, startPoint y: 189, endPoint x: 275, endPoint y: 196, distance: 64.9
click at [212, 189] on input "text" at bounding box center [215, 181] width 39 height 19
paste input "Janly29"
click at [431, 207] on div "账号： Janly29 员工姓名： 类型： 状态： 起始时间： 结束时间： 充值区间： ~ 重 置 查 询" at bounding box center [349, 205] width 367 height 108
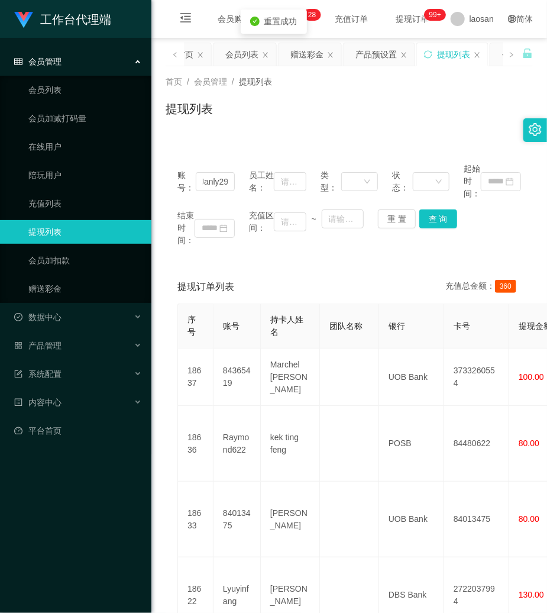
scroll to position [0, 0]
click at [431, 216] on button "查 询" at bounding box center [439, 218] width 38 height 19
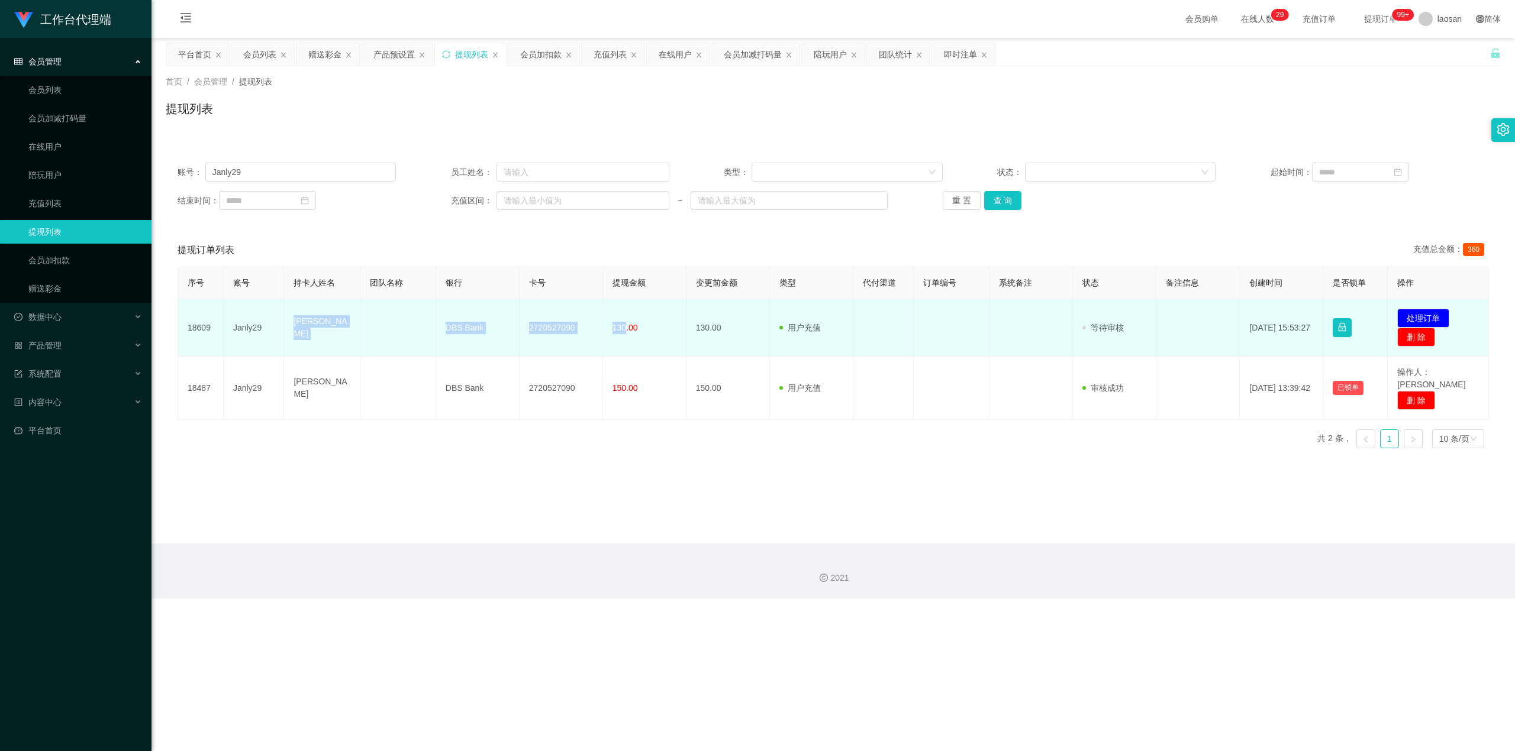
drag, startPoint x: 289, startPoint y: 327, endPoint x: 621, endPoint y: 339, distance: 332.2
click at [547, 339] on tr "18609 Janly29 Janly solon DBS Bank 2720527090 130.00 130.00 用户充值 人工扣款 审核驳回 审核成功…" at bounding box center [833, 327] width 1311 height 57
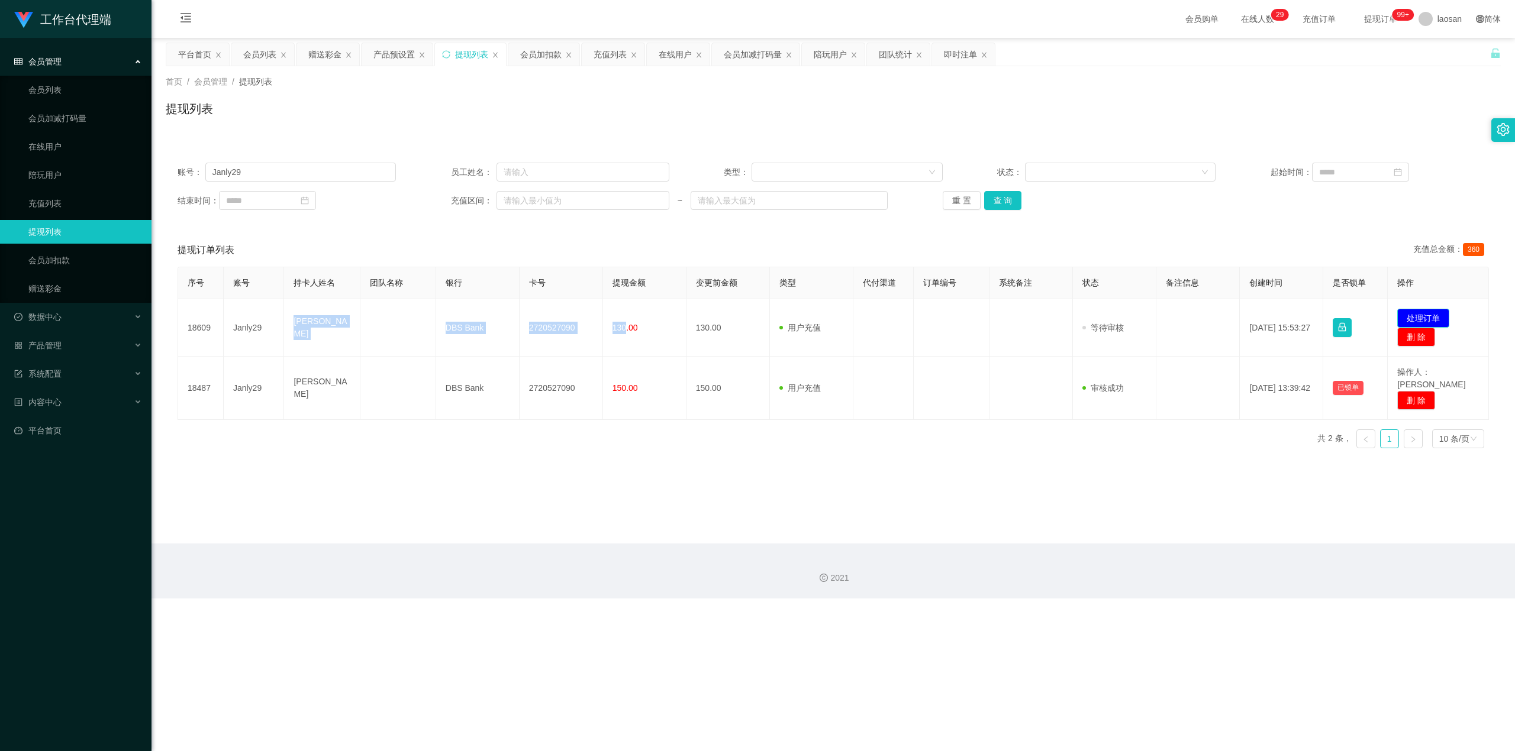
drag, startPoint x: 1408, startPoint y: 314, endPoint x: 1402, endPoint y: 316, distance: 6.9
click at [547, 314] on button "处理订单" at bounding box center [1423, 318] width 52 height 19
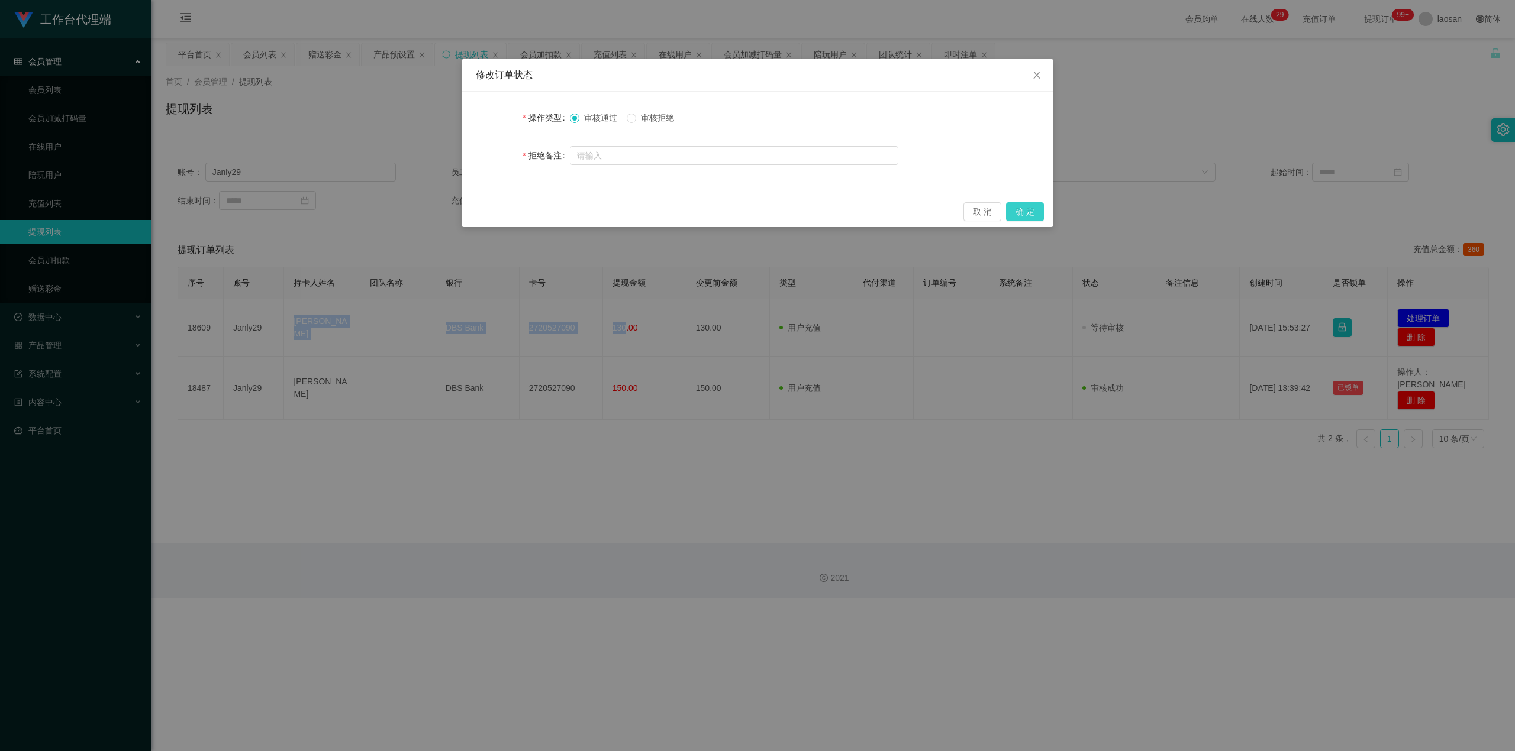
drag, startPoint x: 1013, startPoint y: 202, endPoint x: 1073, endPoint y: 162, distance: 72.4
click at [547, 204] on button "确 定" at bounding box center [1025, 211] width 38 height 19
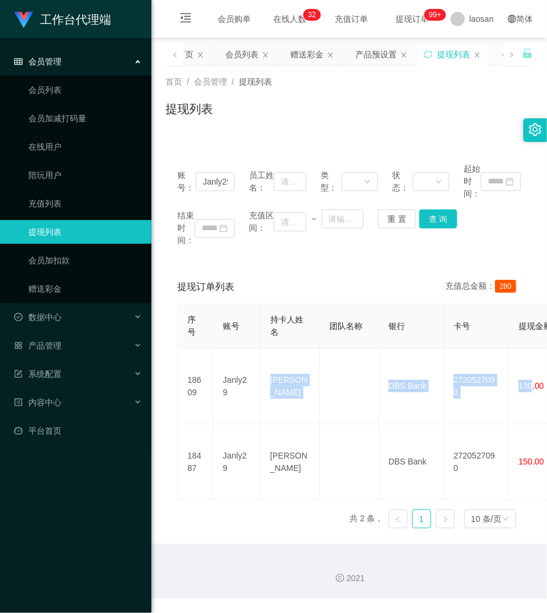
click at [386, 92] on div "首页 / 会员管理 / 提现列表 / 提现列表" at bounding box center [349, 101] width 367 height 51
click at [220, 175] on input "Janly29" at bounding box center [215, 181] width 39 height 19
paste input "jennyccl76"
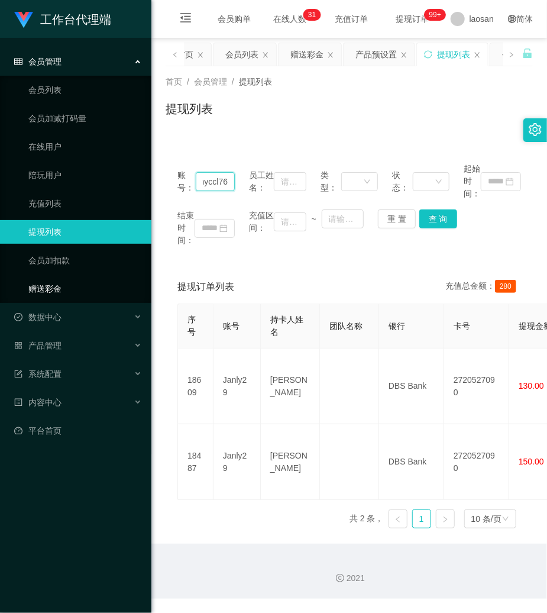
type input "jennyccl76"
click at [84, 277] on link "赠送彩金" at bounding box center [85, 289] width 114 height 24
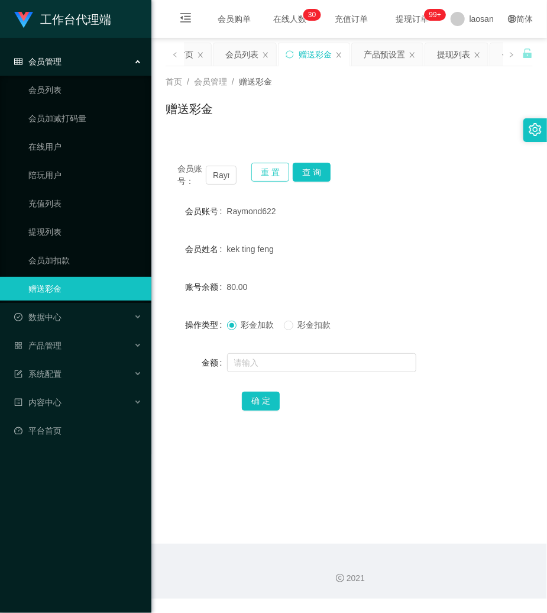
click at [282, 175] on button "重 置" at bounding box center [270, 172] width 38 height 19
click at [279, 175] on button "重 置" at bounding box center [270, 172] width 38 height 19
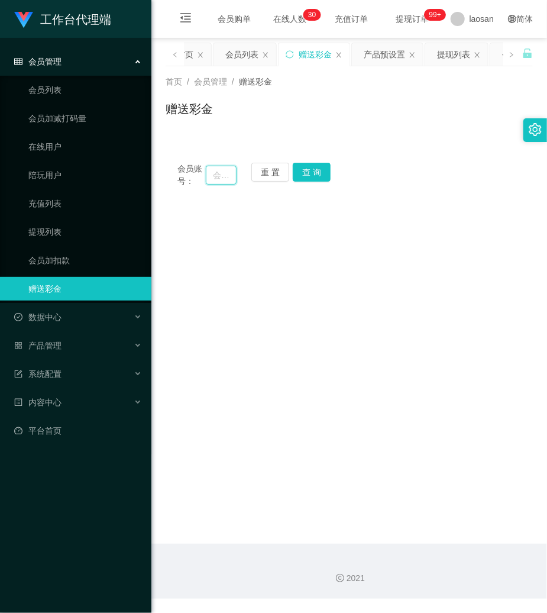
click at [219, 181] on input "text" at bounding box center [221, 175] width 31 height 19
paste input "jennyccl76"
type input "jennyccl76"
click at [312, 172] on button "查 询" at bounding box center [312, 172] width 38 height 19
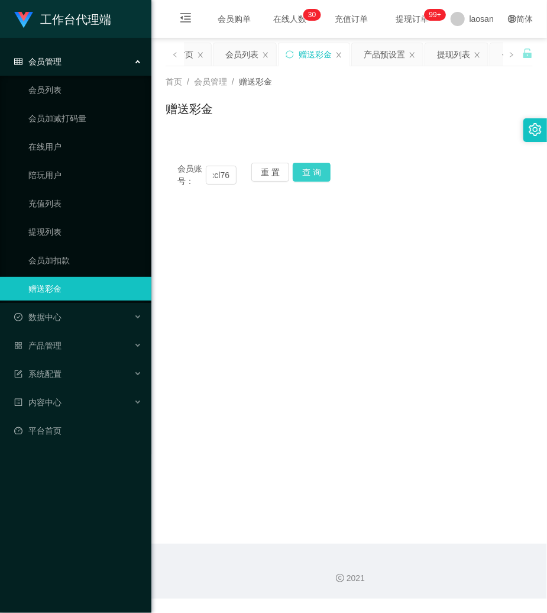
scroll to position [0, 0]
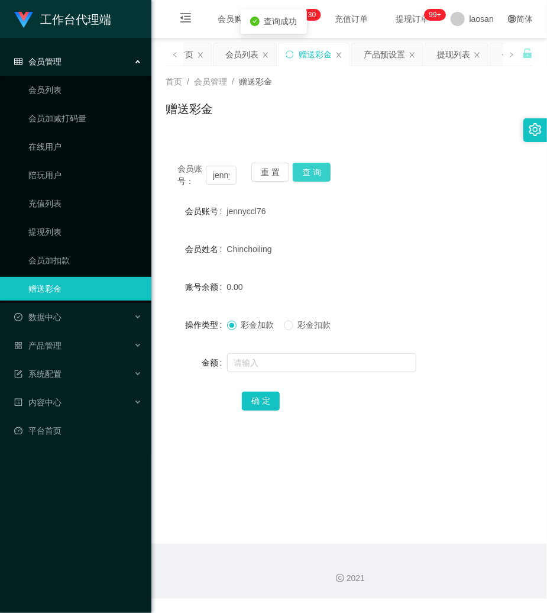
click at [312, 176] on button "查 询" at bounding box center [312, 172] width 38 height 19
click at [271, 362] on input "text" at bounding box center [321, 362] width 189 height 19
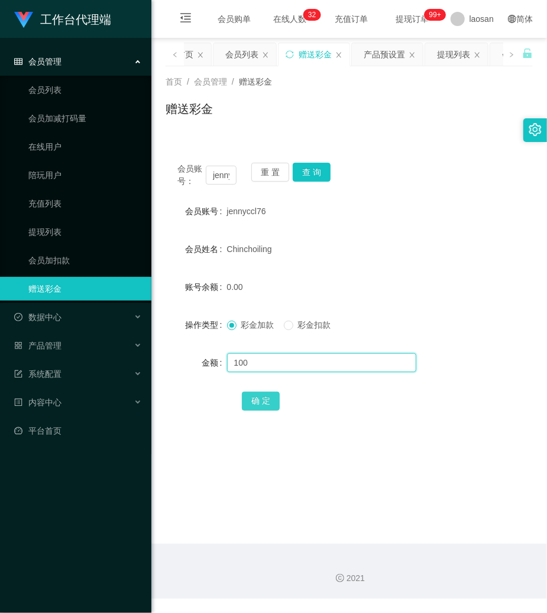
type input "100"
click at [259, 393] on button "确 定" at bounding box center [261, 401] width 38 height 19
drag, startPoint x: 333, startPoint y: 454, endPoint x: 303, endPoint y: 386, distance: 74.2
click at [325, 443] on main "关闭左侧 关闭右侧 关闭其它 刷新页面 平台首页 会员列表 赠送彩金 产品预设置 提现列表 会员加扣款 充值列表 在线用户 会员加减打码量 陪玩用户 团队统计…" at bounding box center [349, 291] width 396 height 506
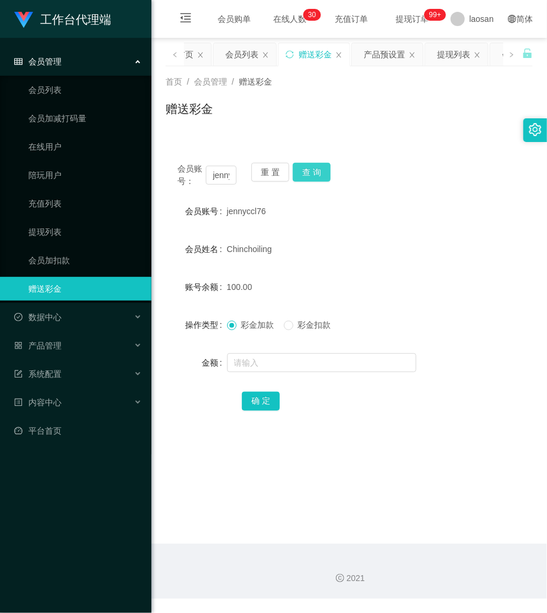
click at [327, 172] on button "查 询" at bounding box center [312, 172] width 38 height 19
click at [327, 172] on div "会员账号： jennyccl76 重 置 查 询" at bounding box center [349, 175] width 367 height 25
click at [327, 172] on button "查 询" at bounding box center [312, 172] width 38 height 19
drag, startPoint x: 266, startPoint y: 478, endPoint x: 72, endPoint y: 338, distance: 239.1
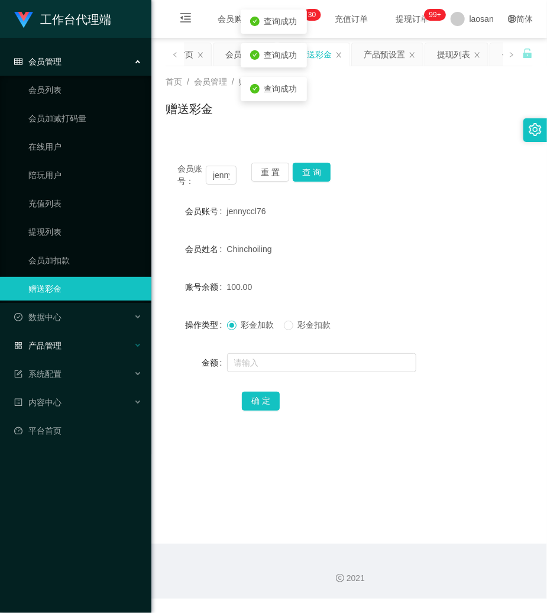
click at [264, 478] on main "关闭左侧 关闭右侧 关闭其它 刷新页面 平台首页 会员列表 赠送彩金 产品预设置 提现列表 会员加扣款 充值列表 在线用户 会员加减打码量 陪玩用户 团队统计…" at bounding box center [349, 291] width 396 height 506
drag, startPoint x: 334, startPoint y: 195, endPoint x: 225, endPoint y: 176, distance: 110.5
click at [334, 195] on div "会员账号： jennyccl76 重 置 查 询 会员账号 jennyccl76 会员姓名 Chinchoiling 账号余额 100.00 操作类型 彩金加…" at bounding box center [349, 295] width 367 height 288
click at [277, 173] on button "重 置" at bounding box center [270, 172] width 38 height 19
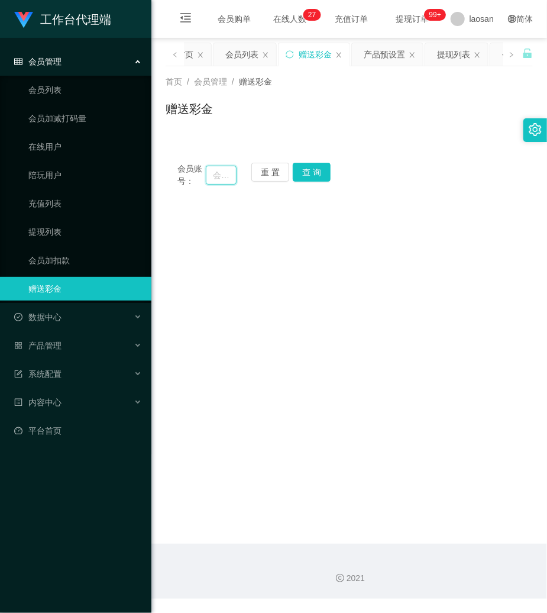
drag, startPoint x: 219, startPoint y: 169, endPoint x: 226, endPoint y: 171, distance: 7.5
click at [219, 169] on input "text" at bounding box center [221, 175] width 31 height 19
paste input "Janly29"
type input "Janly29"
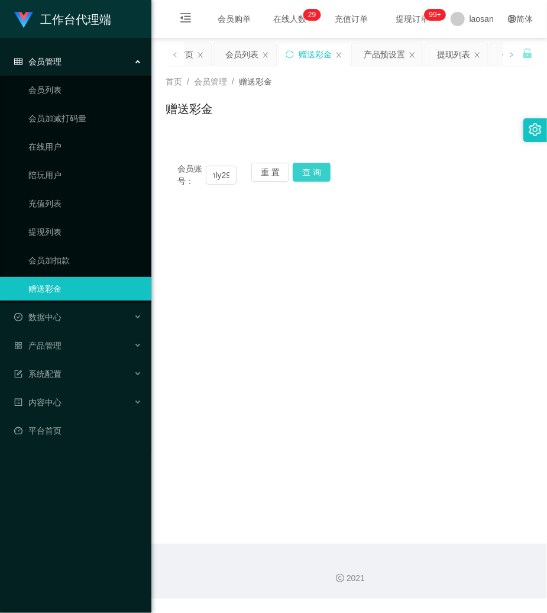
scroll to position [0, 0]
click at [323, 170] on button "查 询" at bounding box center [312, 172] width 38 height 19
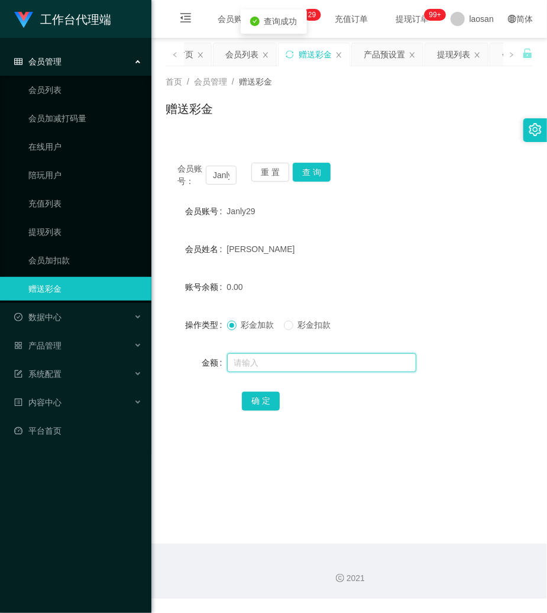
click at [252, 357] on input "text" at bounding box center [321, 362] width 189 height 19
type input "90"
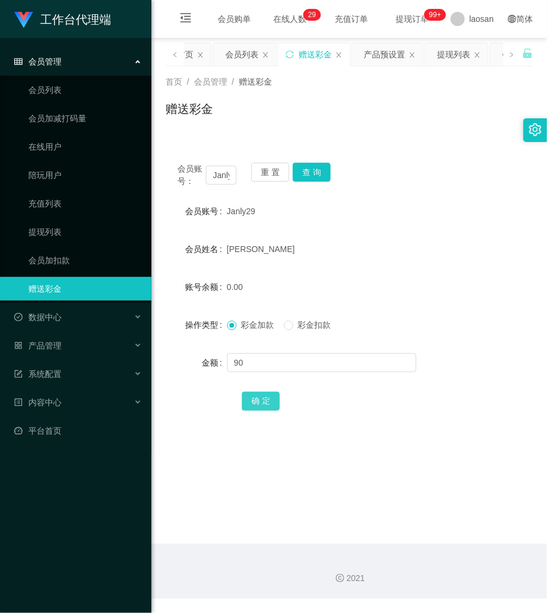
click at [261, 404] on button "确 定" at bounding box center [261, 401] width 38 height 19
click at [225, 178] on input "Janly29" at bounding box center [221, 175] width 31 height 19
click at [273, 168] on button "重 置" at bounding box center [270, 172] width 38 height 19
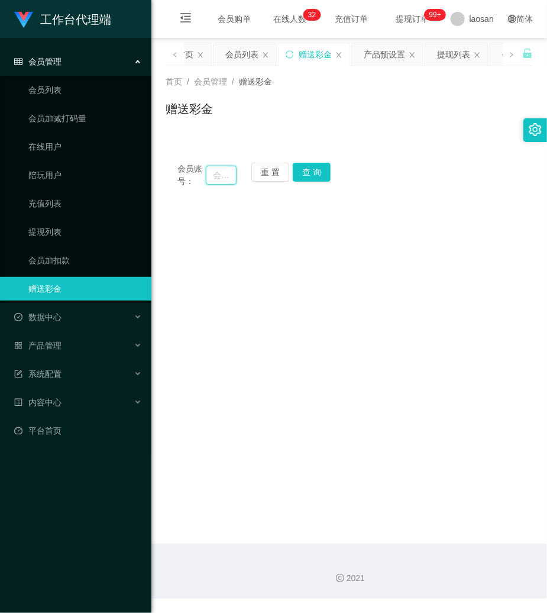
click at [220, 166] on input "text" at bounding box center [221, 175] width 31 height 19
paste input "jennyccl76"
type input "jennyccl76"
click at [318, 179] on button "查 询" at bounding box center [312, 172] width 38 height 19
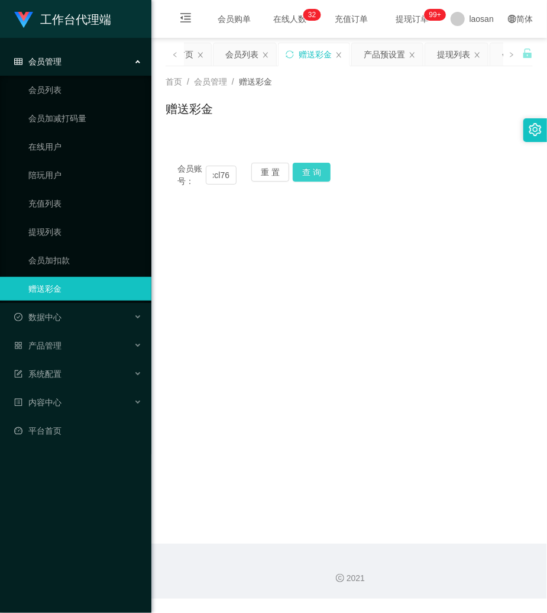
scroll to position [0, 0]
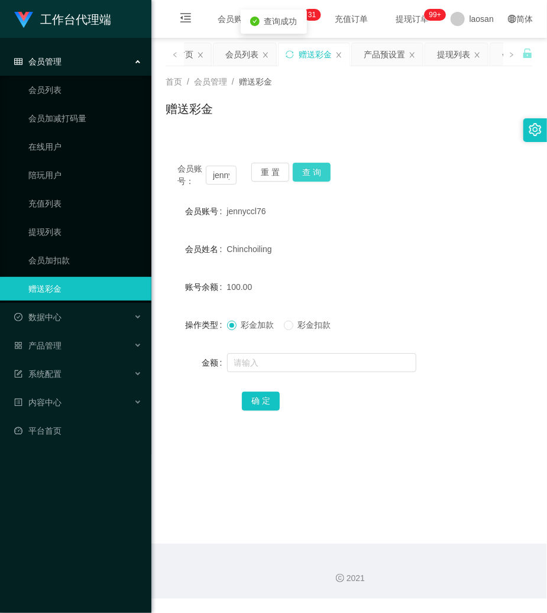
click at [306, 175] on button "查 询" at bounding box center [312, 172] width 38 height 19
click at [306, 175] on button "查 询" at bounding box center [318, 172] width 51 height 19
click at [306, 175] on button "查 询" at bounding box center [312, 172] width 38 height 19
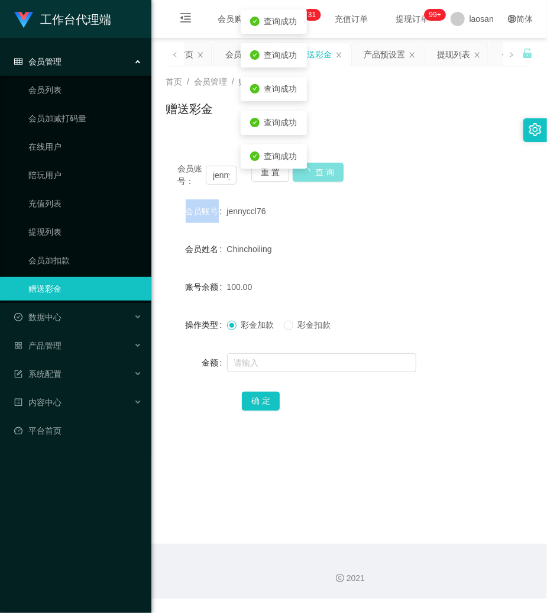
click at [306, 175] on div "重 置 查 询" at bounding box center [280, 175] width 59 height 25
click at [306, 175] on button "查 询" at bounding box center [318, 172] width 51 height 19
click at [306, 175] on body "工作台代理端 会员管理 会员列表 会员加减打码量 在线用户 陪玩用户 充值列表 提现列表 会员加扣款 赠送彩金 数据中心 员工统计 团队统计 产品管理 注单管…" at bounding box center [273, 306] width 547 height 613
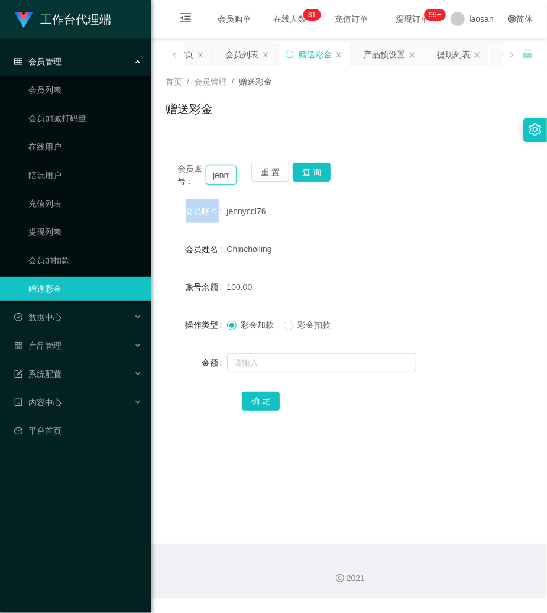
click at [225, 183] on input "jennyccl76" at bounding box center [221, 175] width 31 height 19
click at [225, 182] on input "jennyccl76" at bounding box center [221, 175] width 31 height 19
drag, startPoint x: 251, startPoint y: 176, endPoint x: 258, endPoint y: 173, distance: 6.9
click at [251, 176] on button "重 置" at bounding box center [270, 172] width 38 height 19
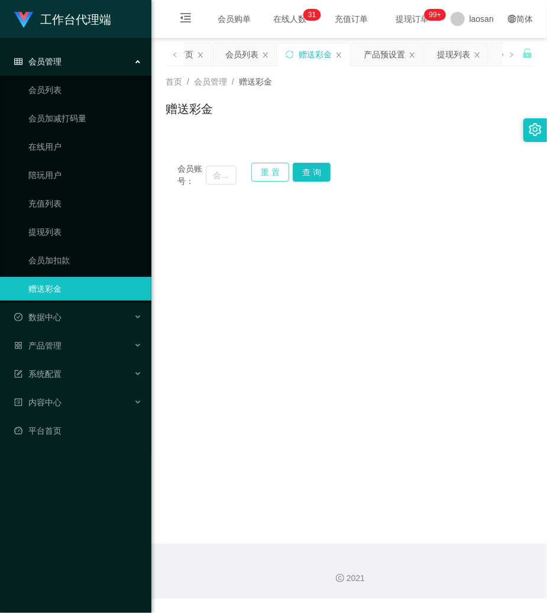
click at [266, 169] on button "重 置" at bounding box center [270, 172] width 38 height 19
click at [234, 170] on input "text" at bounding box center [221, 175] width 31 height 19
paste input "Janly29"
type input "Janly29"
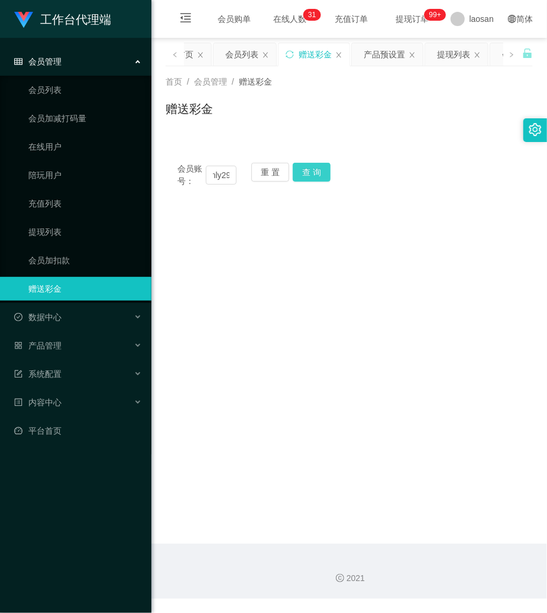
click at [318, 171] on button "查 询" at bounding box center [312, 172] width 38 height 19
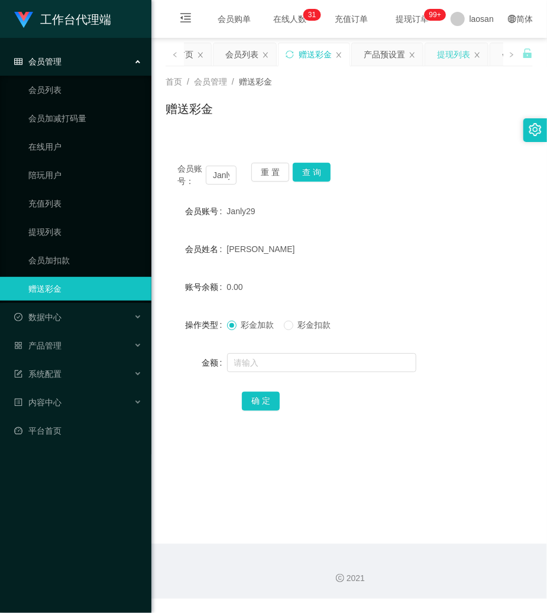
click at [456, 57] on div "提现列表" at bounding box center [453, 54] width 33 height 22
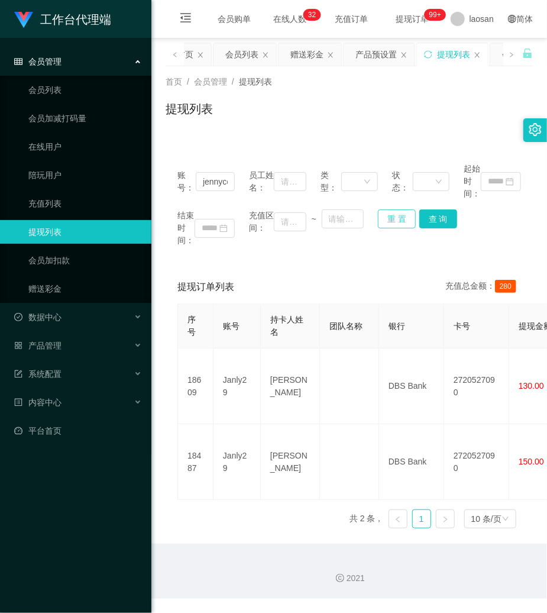
click at [401, 221] on button "重 置" at bounding box center [397, 218] width 38 height 19
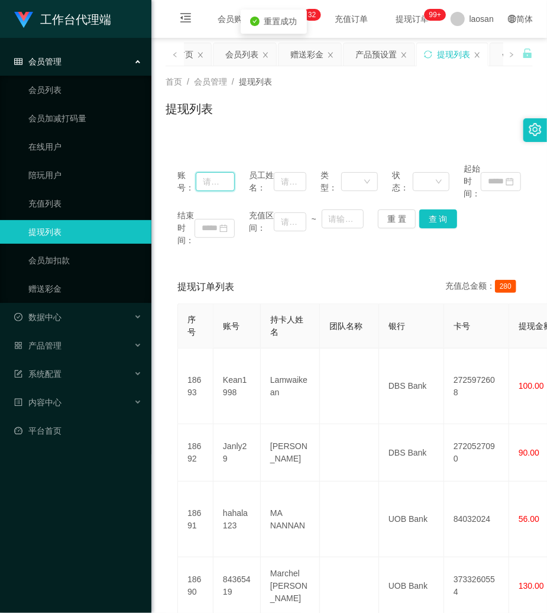
drag, startPoint x: 204, startPoint y: 180, endPoint x: 232, endPoint y: 181, distance: 28.4
click at [204, 180] on input "text" at bounding box center [215, 181] width 39 height 19
paste input "Janly29"
click at [447, 221] on button "查 询" at bounding box center [439, 218] width 38 height 19
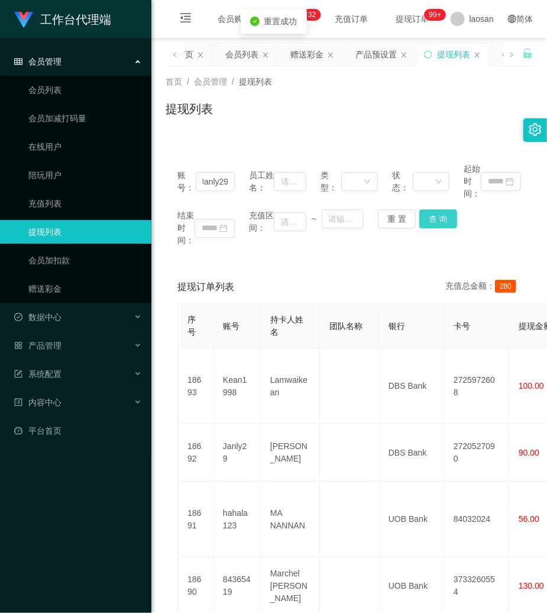
scroll to position [0, 0]
click at [447, 221] on div "结束时间： 充值区间： ~ 重 置 查 询" at bounding box center [350, 227] width 344 height 37
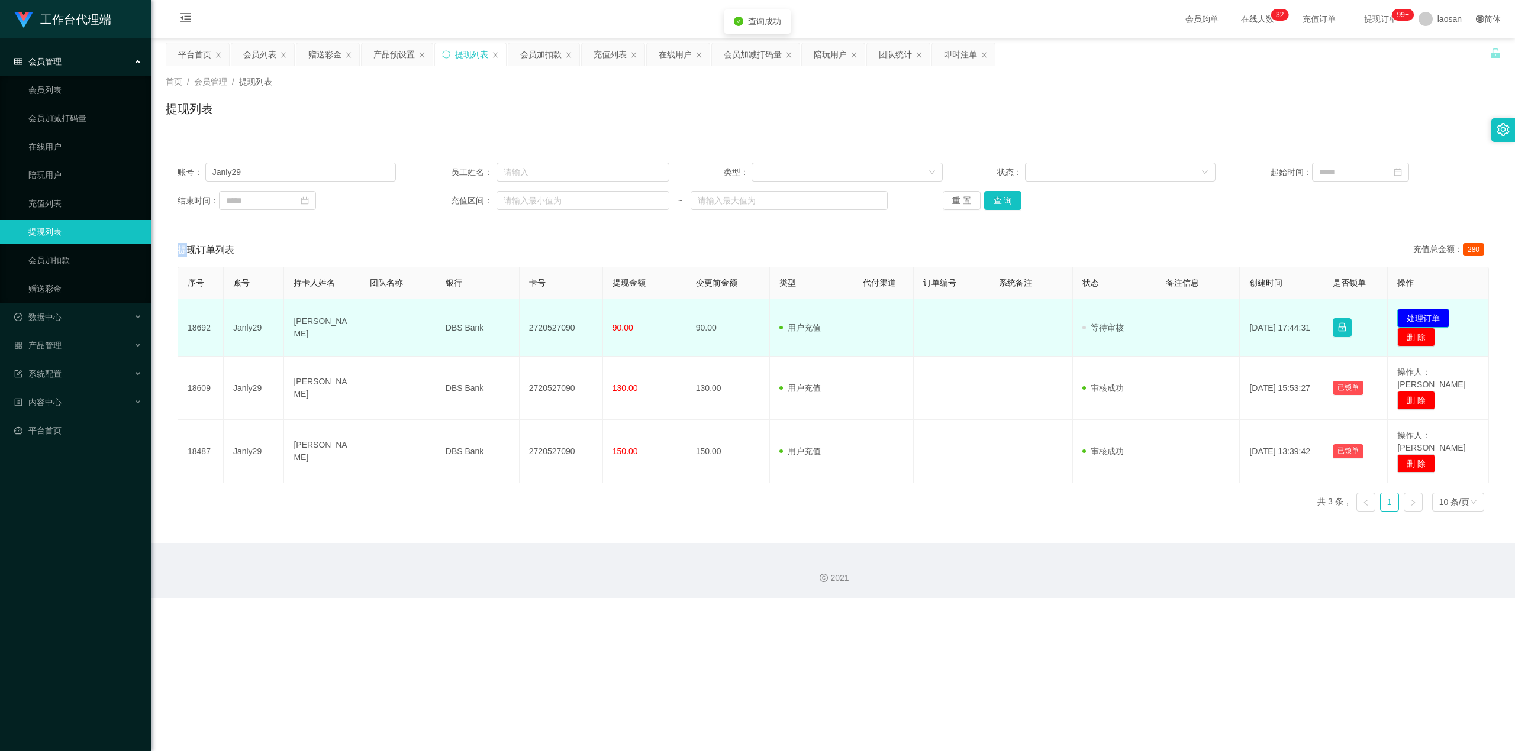
click at [547, 314] on button "处理订单" at bounding box center [1423, 318] width 52 height 19
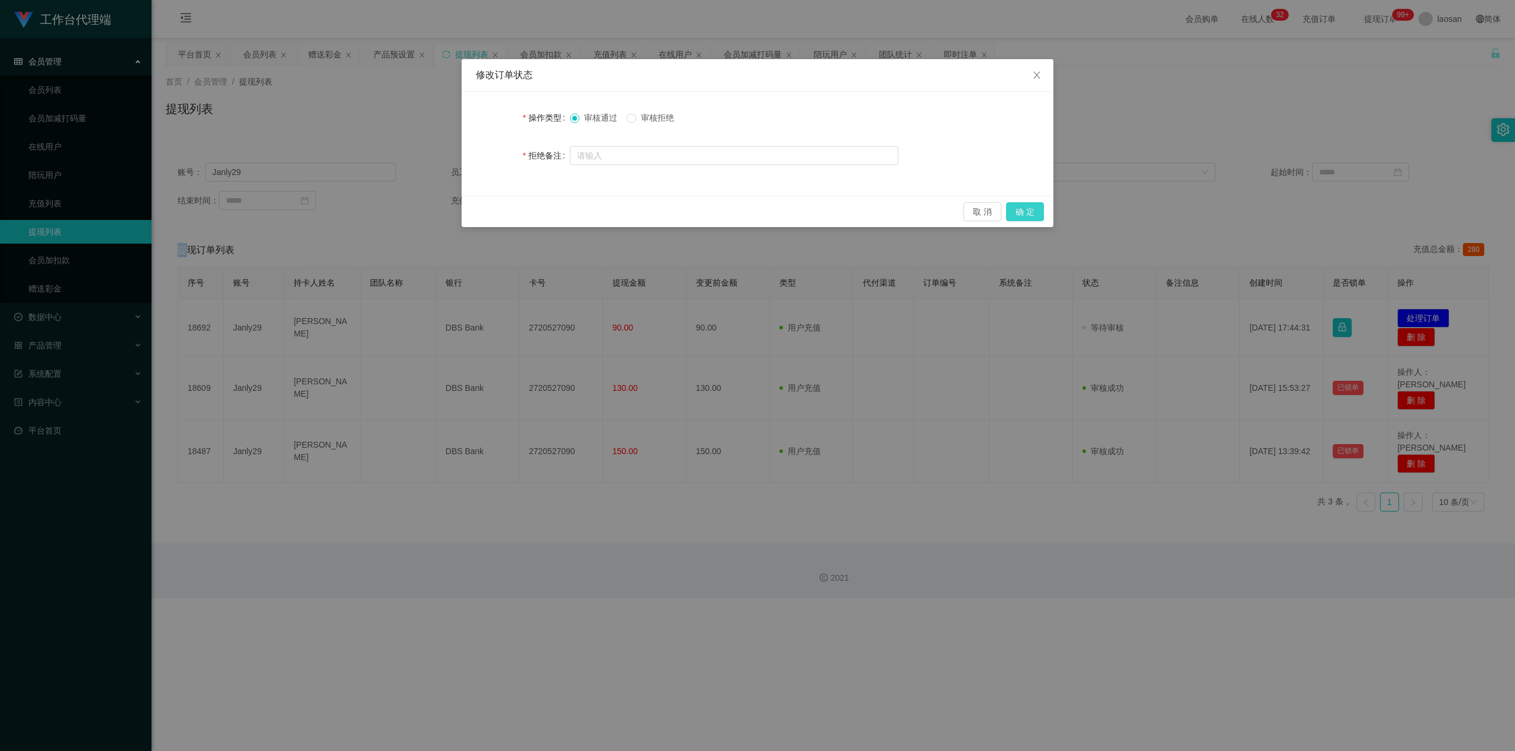
click at [547, 212] on button "确 定" at bounding box center [1025, 211] width 38 height 19
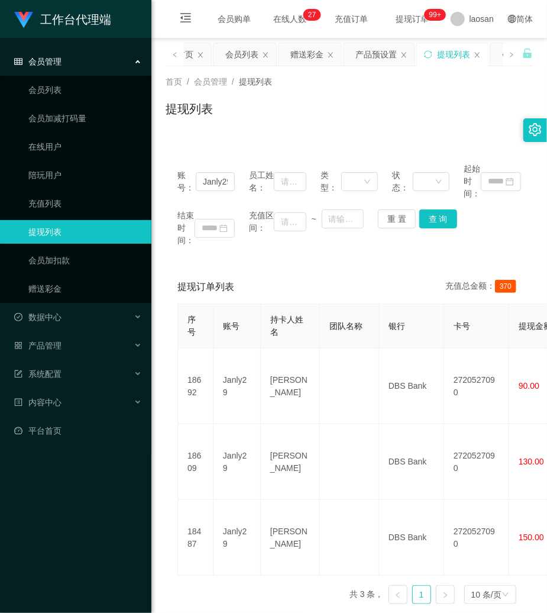
click at [328, 131] on div "首页 / 会员管理 / 提现列表 / 提现列表" at bounding box center [349, 101] width 396 height 70
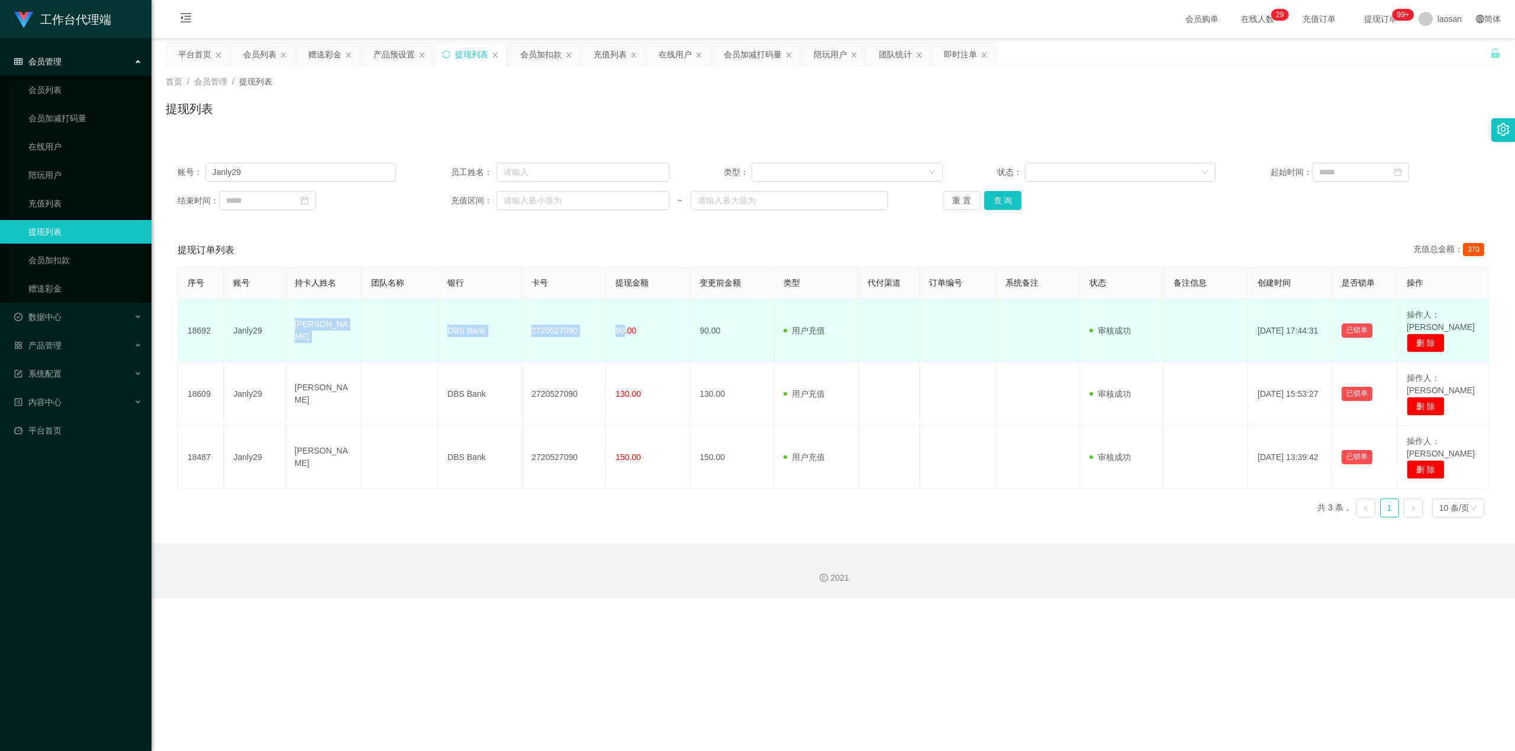
drag, startPoint x: 293, startPoint y: 322, endPoint x: 620, endPoint y: 332, distance: 326.8
click at [547, 332] on tr "18692 Janly29 Janly solon DBS Bank 2720527090 90.00 90.00 用户充值 人工扣款 审核驳回 审核成功 等…" at bounding box center [833, 330] width 1311 height 63
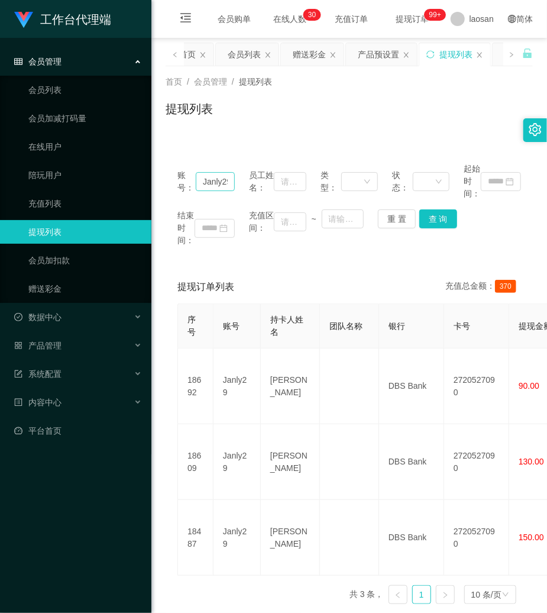
drag, startPoint x: 231, startPoint y: 147, endPoint x: 214, endPoint y: 188, distance: 44.3
click at [221, 175] on div "账号： Janly29 员工姓名： 类型： 状态： 起始时间： 结束时间： 充值区间： ~ 重 置 查 询 提现订单列表 充值总金额： 370 序号 账号 持…" at bounding box center [349, 375] width 367 height 477
click at [214, 188] on input "Janly29" at bounding box center [215, 181] width 39 height 19
paste input "jennyccl76"
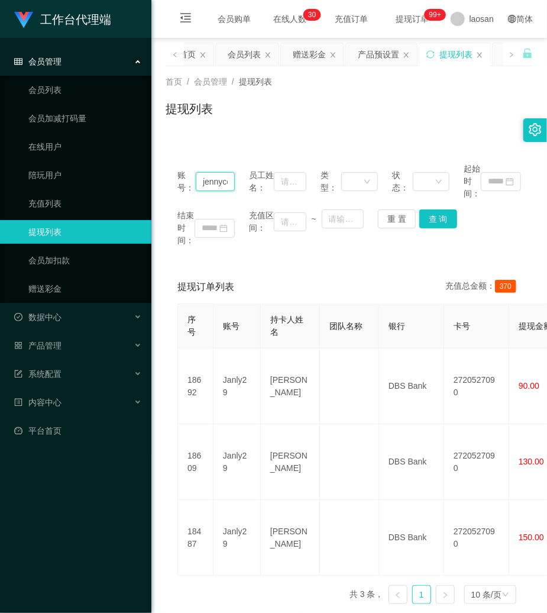
scroll to position [0, 15]
type input "jennyccl76"
click at [431, 220] on button "查 询" at bounding box center [439, 218] width 38 height 19
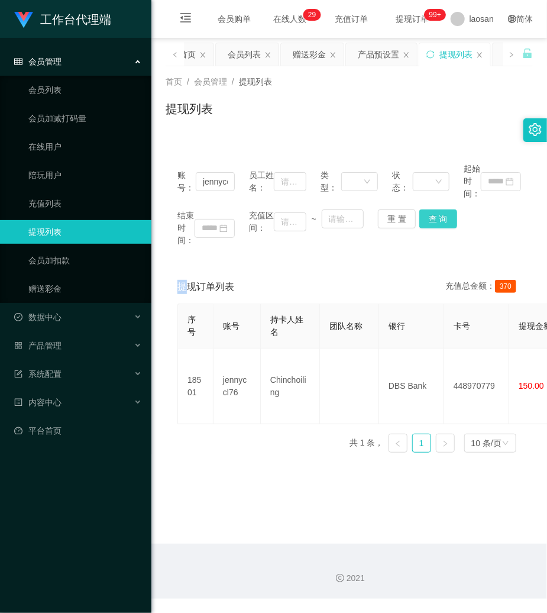
click at [431, 220] on div "结束时间： 充值区间： ~ 重 置 查 询" at bounding box center [350, 227] width 344 height 37
click at [431, 220] on button "查 询" at bounding box center [439, 218] width 38 height 19
click at [431, 220] on div "结束时间： 充值区间： ~ 重 置 查 询" at bounding box center [350, 227] width 344 height 37
click at [396, 121] on div "提现列表" at bounding box center [349, 113] width 367 height 27
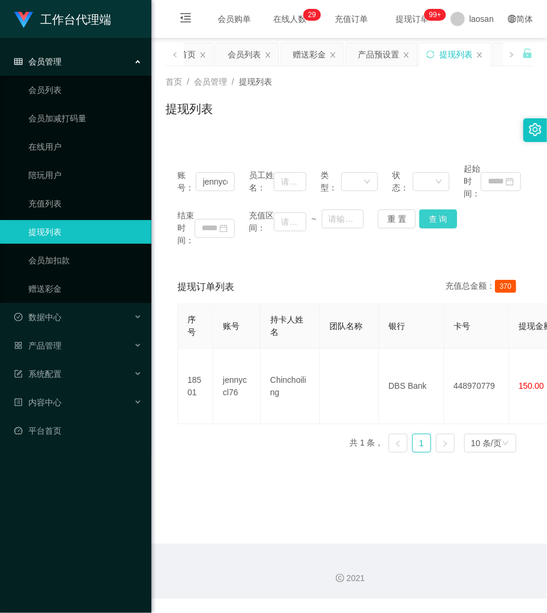
click at [434, 220] on button "查 询" at bounding box center [439, 218] width 38 height 19
click at [434, 220] on div "结束时间： 充值区间： ~ 重 置 查 询" at bounding box center [350, 227] width 344 height 37
click at [316, 249] on div "账号： jennyccl76 员工姓名： 类型： 状态： 起始时间： 结束时间： 充值区间： ~ 重 置 查 询" at bounding box center [349, 205] width 367 height 108
click at [74, 289] on link "赠送彩金" at bounding box center [85, 289] width 114 height 24
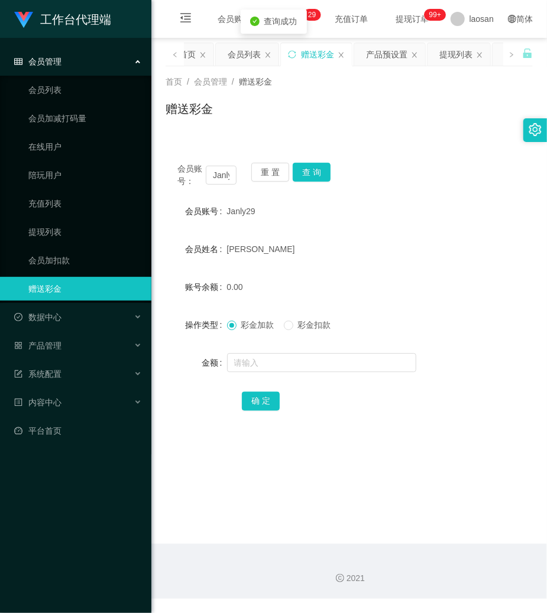
drag, startPoint x: 277, startPoint y: 183, endPoint x: 266, endPoint y: 185, distance: 10.8
click at [275, 182] on div "重 置 查 询" at bounding box center [280, 175] width 59 height 25
click at [304, 175] on button "查 询" at bounding box center [312, 172] width 38 height 19
click at [309, 175] on button "查 询" at bounding box center [318, 172] width 51 height 19
drag, startPoint x: 309, startPoint y: 175, endPoint x: 304, endPoint y: 180, distance: 7.1
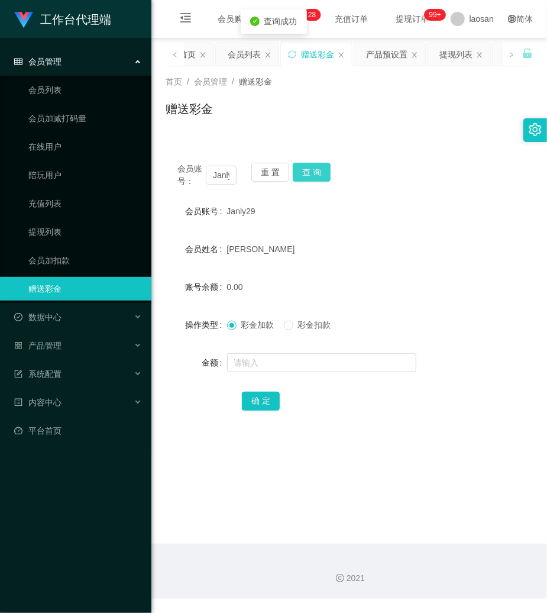
click at [311, 176] on button "查 询" at bounding box center [312, 172] width 38 height 19
click at [270, 176] on button "重 置" at bounding box center [270, 172] width 38 height 19
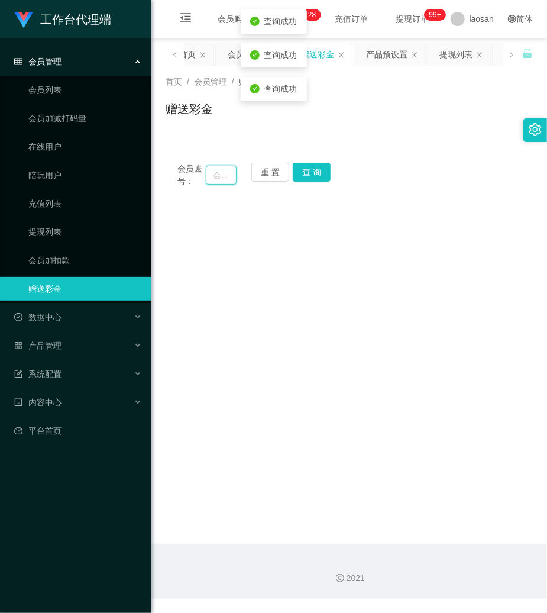
click at [225, 180] on input "text" at bounding box center [221, 175] width 31 height 19
paste input "jennyccl76"
type input "jennyccl76"
click at [325, 176] on button "查 询" at bounding box center [312, 172] width 38 height 19
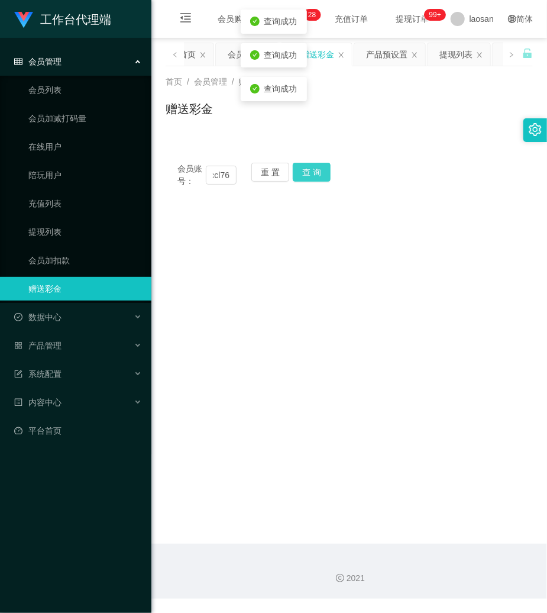
scroll to position [0, 0]
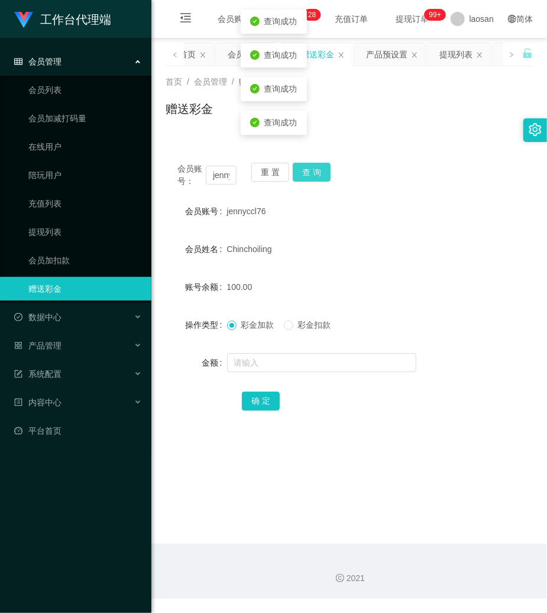
click at [323, 176] on button "查 询" at bounding box center [312, 172] width 38 height 19
click at [374, 258] on div "Chinchoiling" at bounding box center [334, 249] width 214 height 24
click at [235, 284] on span "100.00" at bounding box center [239, 286] width 25 height 9
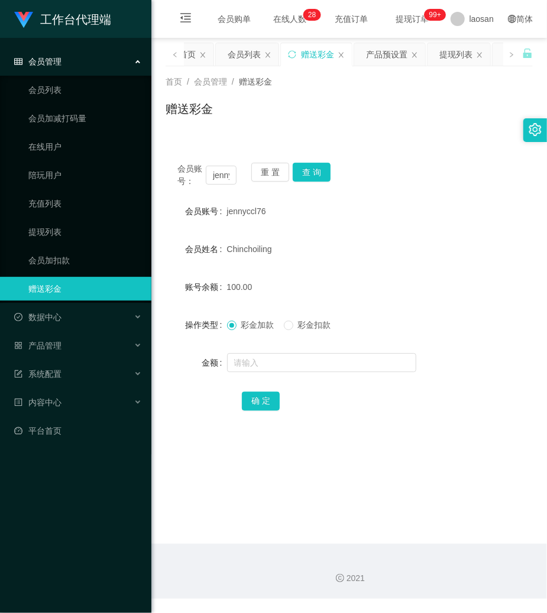
click at [398, 237] on form "会员账号 jennyccl76 会员姓名 Chinchoiling 账号余额 100.00 操作类型 彩金加款 彩金扣款 金额 确 定" at bounding box center [349, 305] width 367 height 213
click at [275, 168] on button "重 置" at bounding box center [270, 172] width 38 height 19
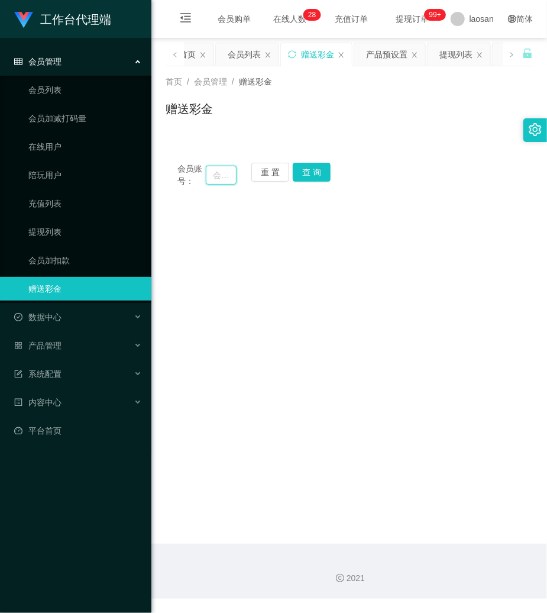
click at [206, 170] on input "text" at bounding box center [221, 175] width 31 height 19
paste input "83718849"
type input "83718849"
click at [308, 171] on button "查 询" at bounding box center [312, 172] width 38 height 19
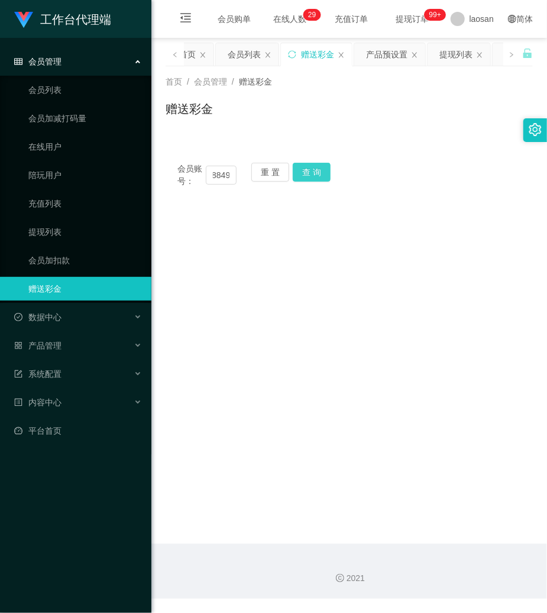
scroll to position [0, 0]
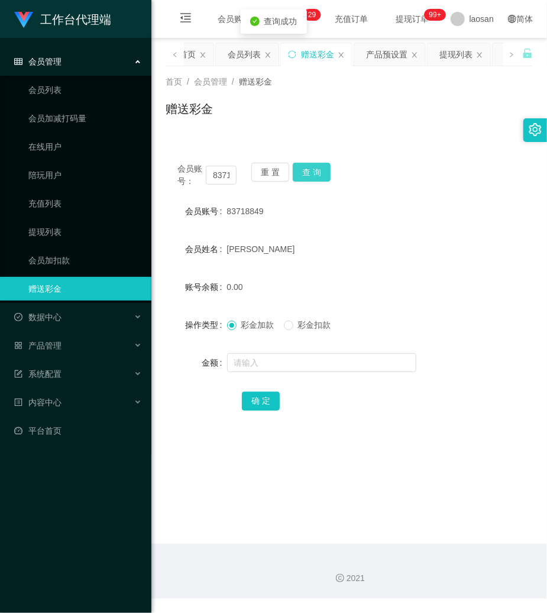
click at [308, 171] on button "查 询" at bounding box center [312, 172] width 38 height 19
click at [271, 369] on input "text" at bounding box center [321, 362] width 189 height 19
type input "1"
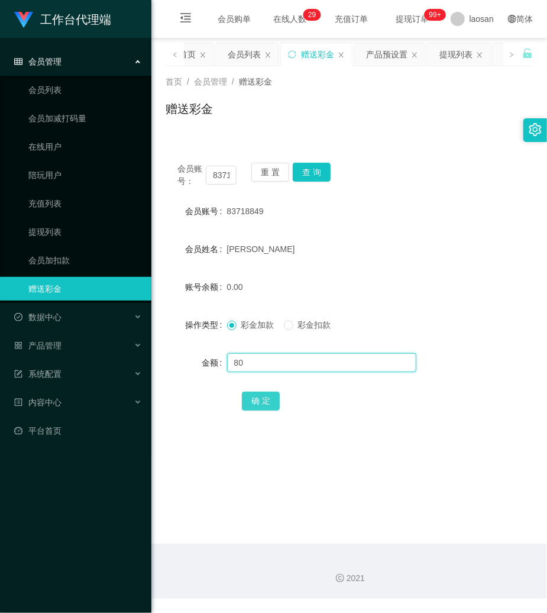
type input "80"
click at [270, 399] on button "确 定" at bounding box center [261, 401] width 38 height 19
click at [266, 166] on button "重 置" at bounding box center [270, 172] width 38 height 19
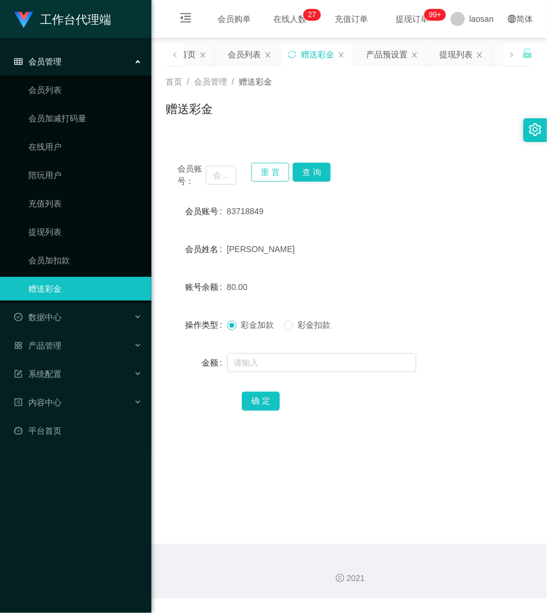
click at [266, 166] on button "重 置" at bounding box center [270, 172] width 38 height 19
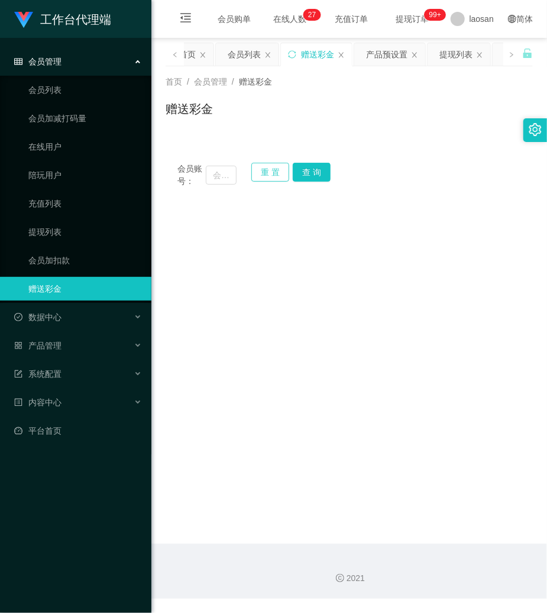
click at [266, 166] on button "重 置" at bounding box center [270, 172] width 38 height 19
click at [463, 59] on div "提现列表" at bounding box center [456, 54] width 33 height 22
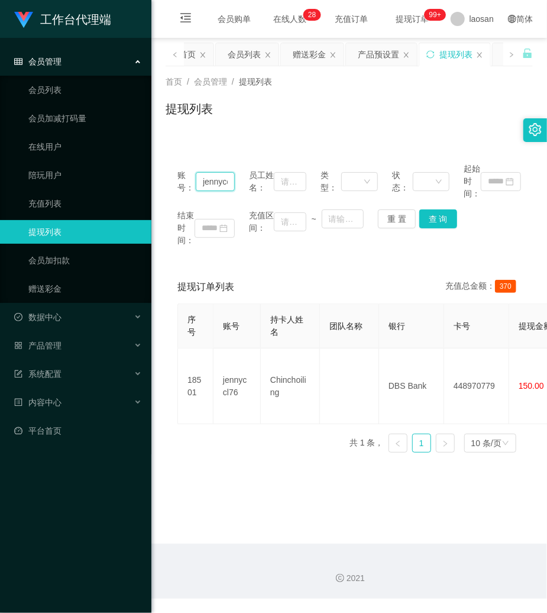
click at [201, 180] on input "jennyccl76" at bounding box center [215, 181] width 39 height 19
click at [202, 179] on input "jennyccl76" at bounding box center [215, 181] width 39 height 19
paste input "83718849"
type input "83718849"
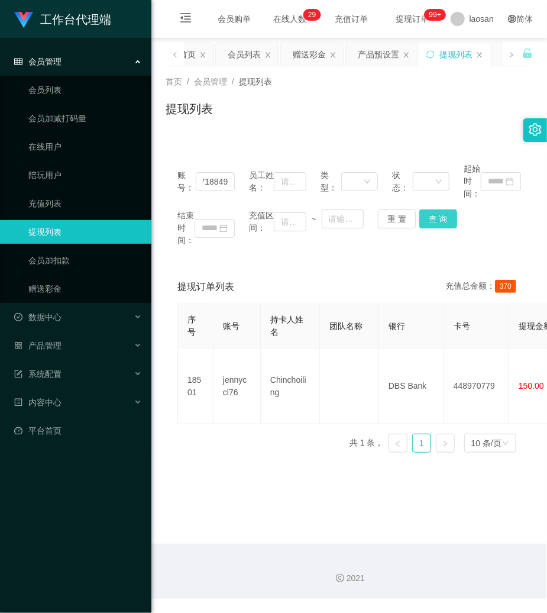
scroll to position [0, 0]
click at [429, 217] on button "查 询" at bounding box center [439, 218] width 38 height 19
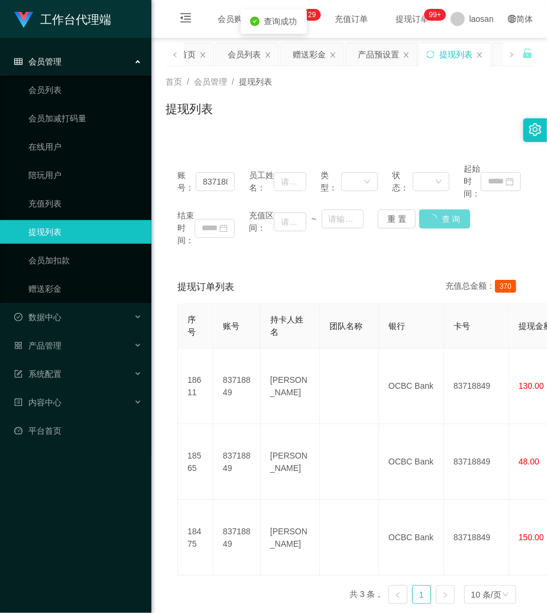
click at [429, 217] on div "重 置 查 询" at bounding box center [406, 218] width 57 height 19
click at [429, 217] on button "查 询" at bounding box center [439, 218] width 38 height 19
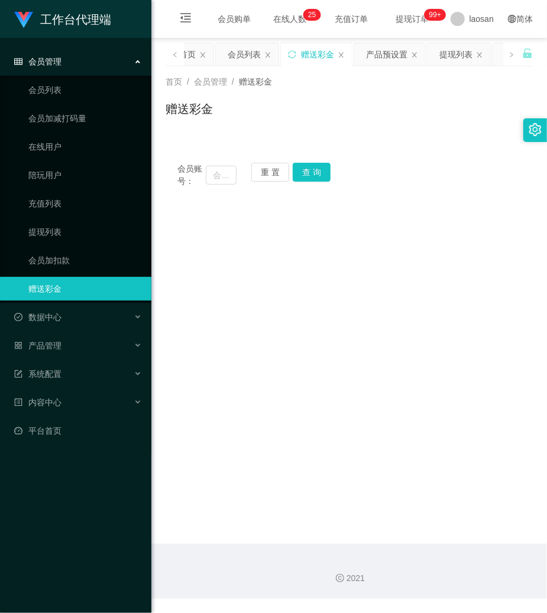
click at [495, 243] on main "关闭左侧 关闭右侧 关闭其它 刷新页面 平台首页 会员列表 赠送彩金 产品预设置 提现列表 会员加扣款 充值列表 在线用户 会员加减打码量 陪玩用户 团队统计…" at bounding box center [349, 291] width 396 height 506
